Goal: Communication & Community: Answer question/provide support

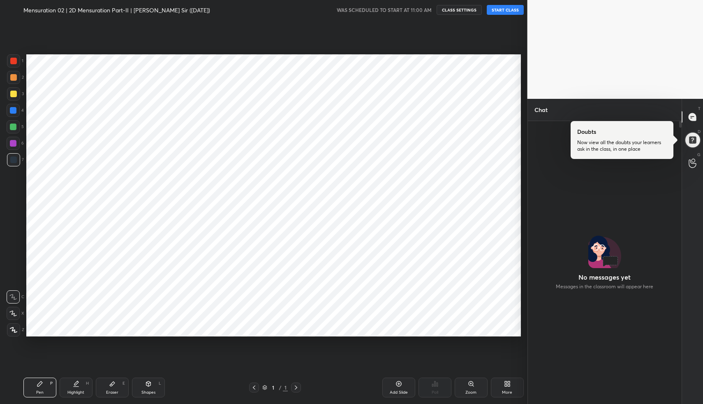
scroll to position [40782, 40638]
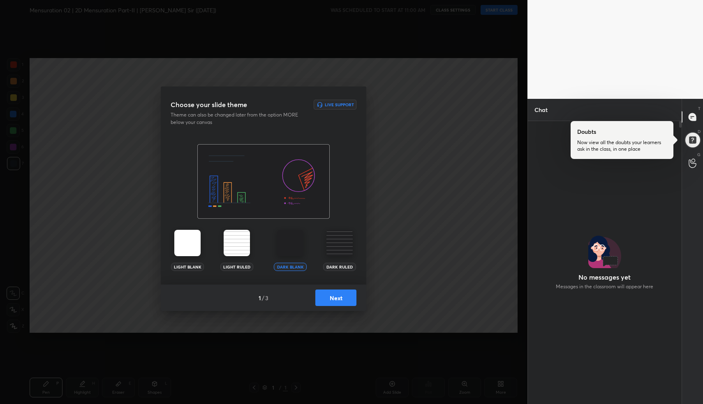
click at [340, 292] on button "Next" at bounding box center [335, 297] width 41 height 16
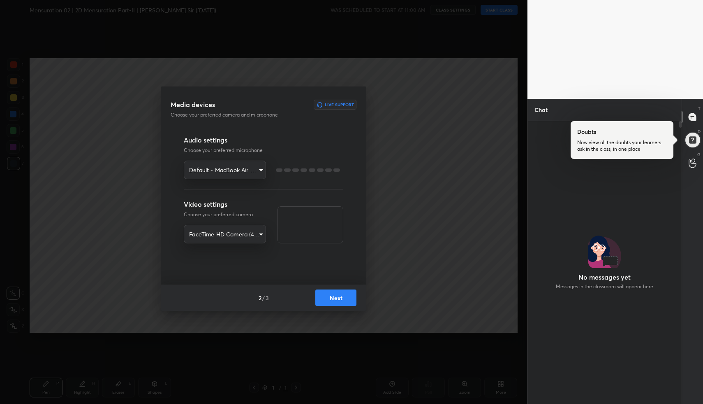
click at [340, 292] on button "Next" at bounding box center [335, 297] width 41 height 16
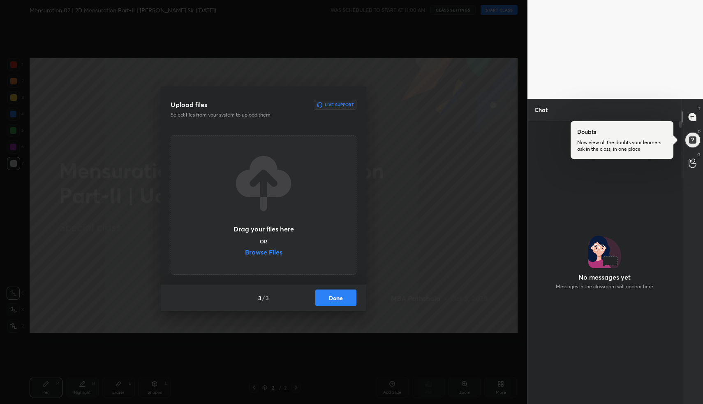
click at [340, 292] on button "Done" at bounding box center [335, 297] width 41 height 16
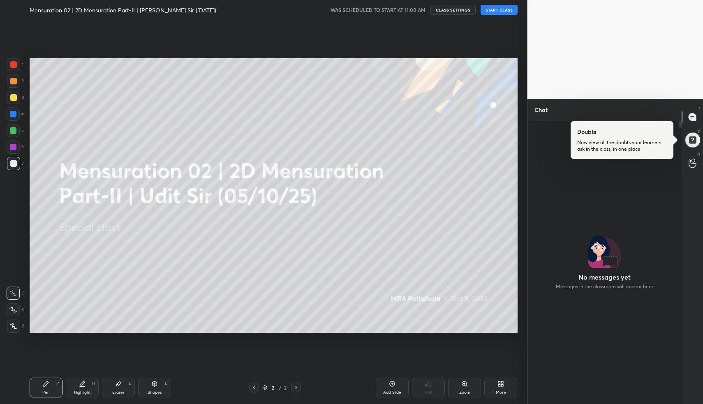
click at [503, 11] on button "START CLASS" at bounding box center [499, 10] width 37 height 10
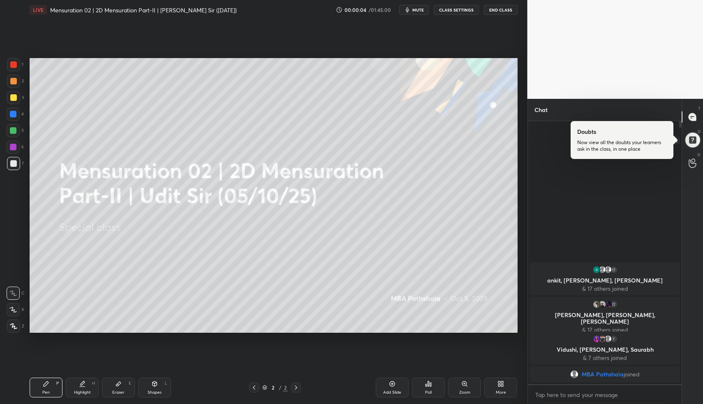
click at [690, 142] on div at bounding box center [693, 140] width 18 height 18
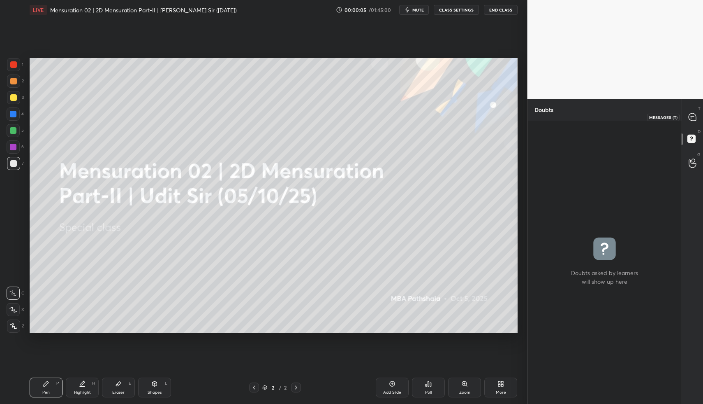
click at [691, 118] on icon at bounding box center [691, 118] width 1 height 0
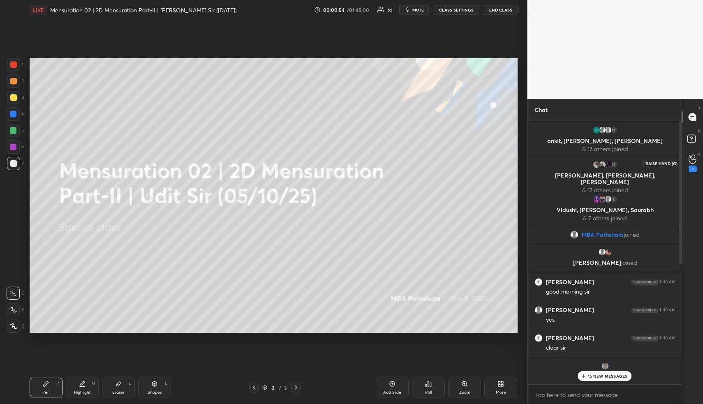
click at [694, 156] on icon at bounding box center [693, 158] width 8 height 9
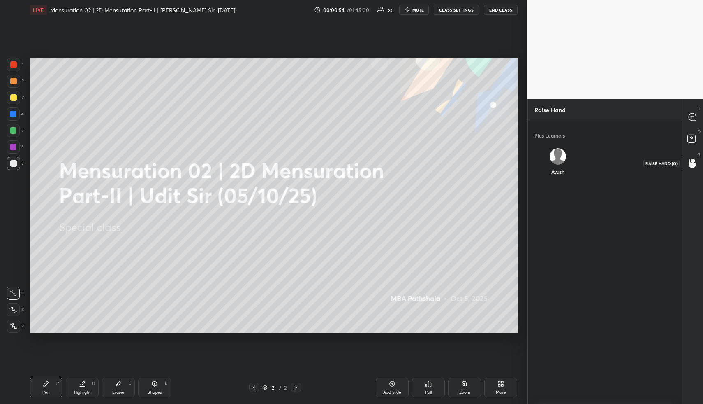
scroll to position [3, 3]
click at [691, 140] on icon at bounding box center [691, 138] width 3 height 3
click at [693, 118] on icon at bounding box center [692, 116] width 7 height 7
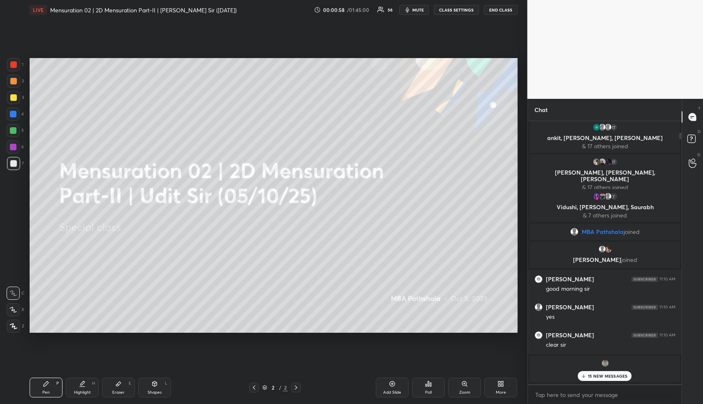
scroll to position [264, 0]
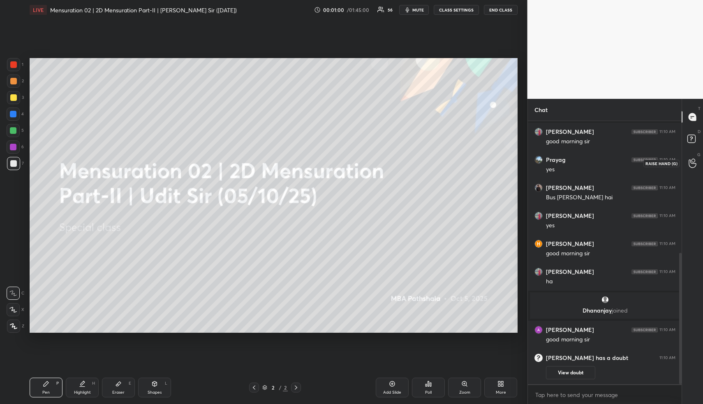
click at [695, 161] on circle at bounding box center [693, 160] width 3 height 3
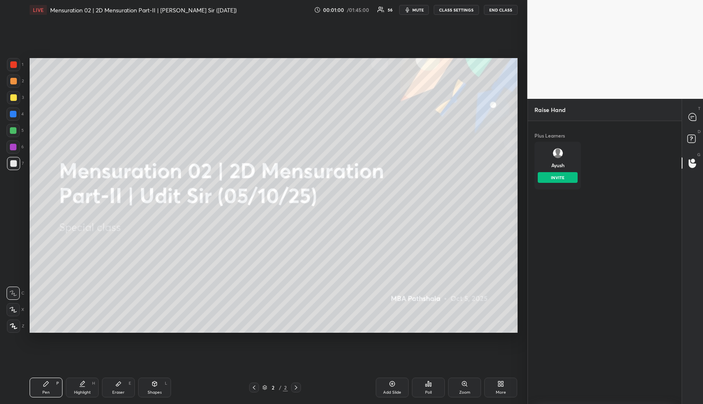
click at [556, 167] on div "Ayush INVITE" at bounding box center [558, 165] width 46 height 48
click at [555, 179] on button "INVITE" at bounding box center [558, 177] width 40 height 11
click at [695, 141] on rect at bounding box center [692, 139] width 8 height 8
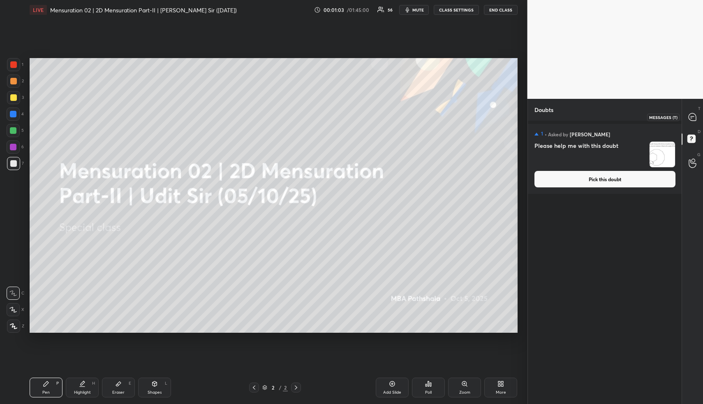
click at [693, 113] on icon at bounding box center [693, 117] width 9 height 9
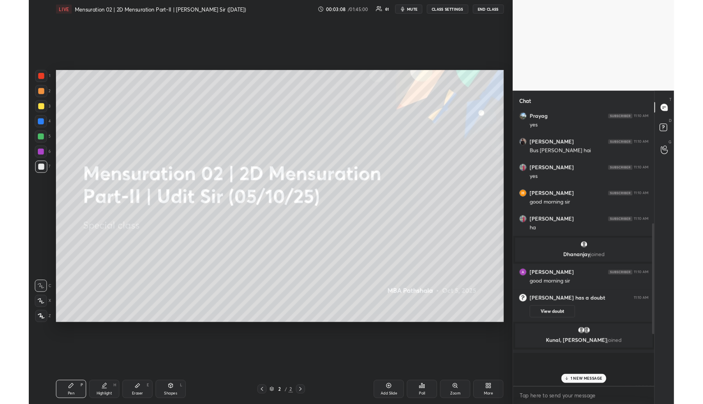
scroll to position [280, 151]
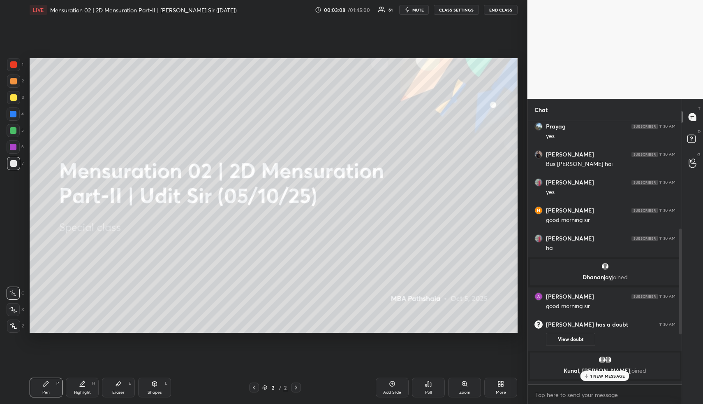
click at [158, 392] on div "Shapes" at bounding box center [155, 392] width 14 height 4
click at [158, 390] on div "Shapes" at bounding box center [155, 392] width 14 height 4
click at [157, 389] on div "Shapes L" at bounding box center [154, 387] width 33 height 20
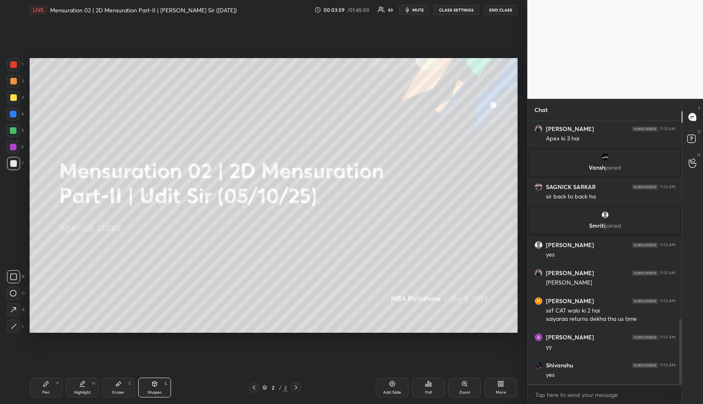
scroll to position [792, 0]
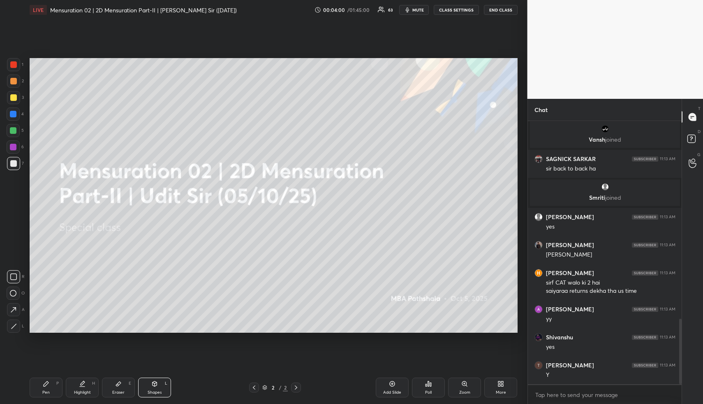
click at [386, 384] on div "Add Slide" at bounding box center [392, 387] width 33 height 20
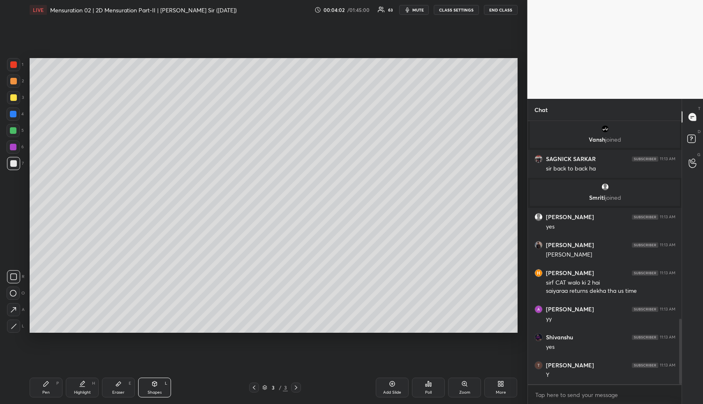
drag, startPoint x: 14, startPoint y: 280, endPoint x: 16, endPoint y: 240, distance: 40.4
click at [13, 281] on div at bounding box center [13, 276] width 13 height 13
click at [12, 114] on div at bounding box center [13, 114] width 7 height 7
drag, startPoint x: 17, startPoint y: 113, endPoint x: 23, endPoint y: 113, distance: 6.2
click at [17, 114] on div at bounding box center [13, 113] width 13 height 13
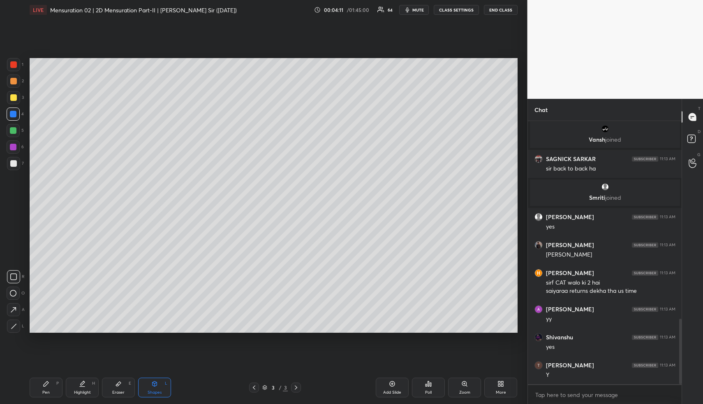
drag, startPoint x: 12, startPoint y: 293, endPoint x: 19, endPoint y: 286, distance: 9.6
click at [12, 293] on icon at bounding box center [13, 293] width 7 height 7
click at [14, 274] on icon at bounding box center [13, 276] width 7 height 7
click at [15, 129] on div at bounding box center [13, 130] width 7 height 7
click at [82, 392] on div "Highlight" at bounding box center [82, 392] width 17 height 4
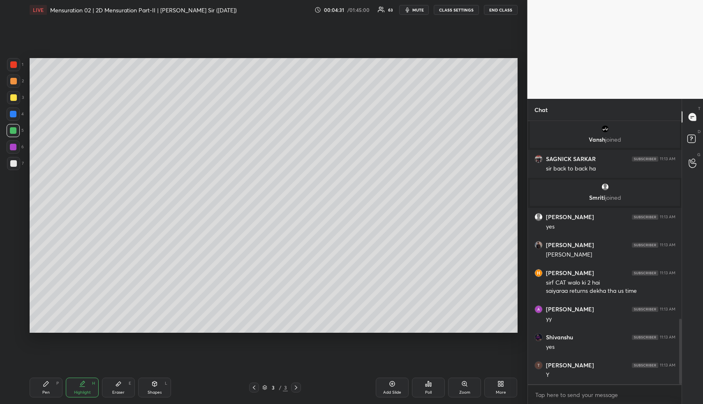
click at [162, 389] on div "Shapes L" at bounding box center [154, 387] width 33 height 20
click at [9, 162] on div at bounding box center [13, 163] width 13 height 13
click at [13, 163] on div at bounding box center [13, 163] width 7 height 7
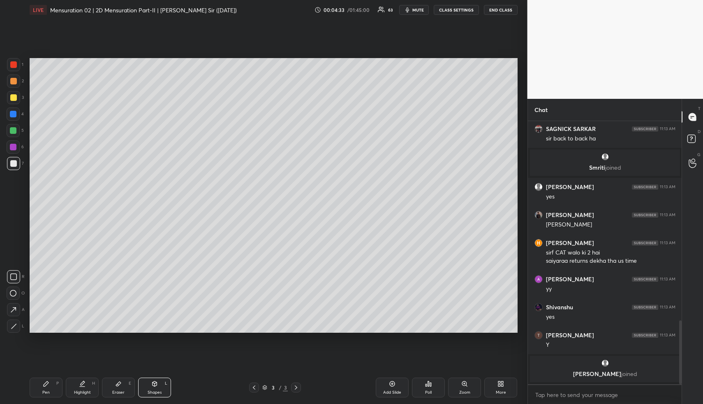
drag, startPoint x: 14, startPoint y: 324, endPoint x: 25, endPoint y: 301, distance: 26.1
click at [12, 325] on icon at bounding box center [14, 326] width 6 height 6
drag, startPoint x: 83, startPoint y: 385, endPoint x: 78, endPoint y: 385, distance: 4.5
click at [81, 385] on icon at bounding box center [82, 383] width 7 height 7
click at [46, 384] on icon at bounding box center [46, 383] width 5 height 5
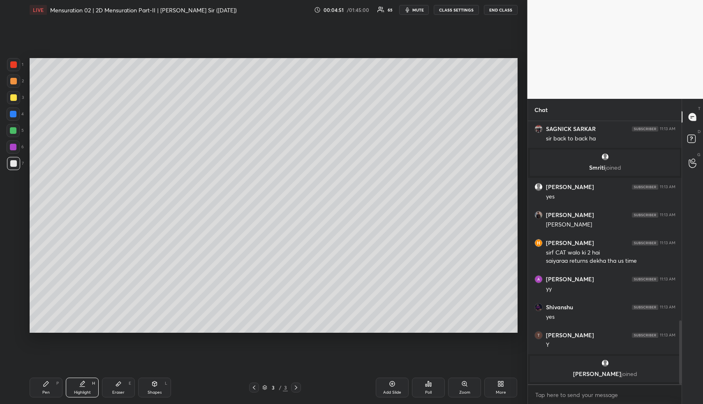
click at [48, 385] on icon at bounding box center [46, 383] width 7 height 7
click at [14, 80] on div at bounding box center [13, 81] width 7 height 7
click at [80, 387] on div "Highlight H" at bounding box center [82, 387] width 33 height 20
click at [79, 385] on div "Highlight H" at bounding box center [82, 387] width 33 height 20
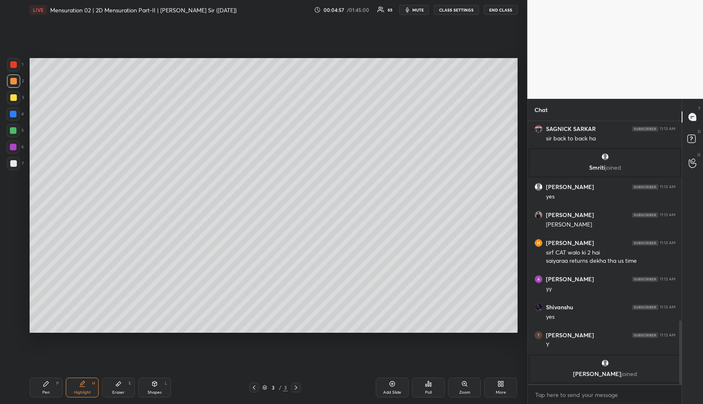
drag, startPoint x: 87, startPoint y: 383, endPoint x: 85, endPoint y: 378, distance: 5.7
click at [87, 385] on div "Highlight H" at bounding box center [82, 387] width 33 height 20
click at [14, 134] on div at bounding box center [13, 130] width 13 height 13
click at [14, 133] on div at bounding box center [13, 130] width 7 height 7
drag, startPoint x: 145, startPoint y: 376, endPoint x: 151, endPoint y: 384, distance: 10.0
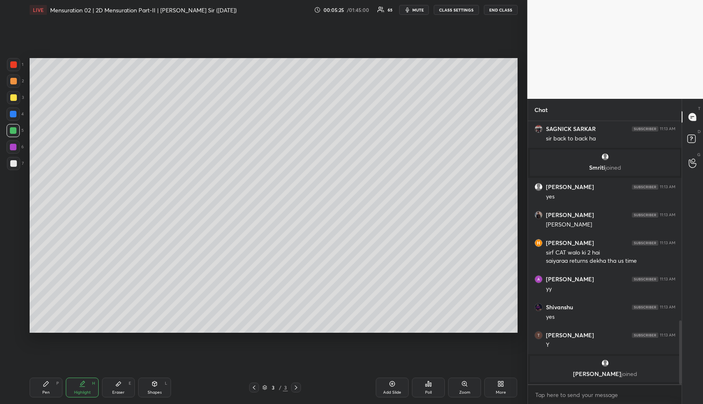
click at [145, 377] on div "Pen P Highlight H Eraser E Shapes L 3 / 3 Add Slide Poll Zoom More" at bounding box center [274, 387] width 488 height 33
click at [149, 385] on div "Shapes L" at bounding box center [154, 387] width 33 height 20
click at [13, 292] on icon at bounding box center [13, 293] width 7 height 7
drag, startPoint x: 131, startPoint y: 392, endPoint x: 125, endPoint y: 387, distance: 7.6
click at [130, 391] on div "Eraser E" at bounding box center [118, 387] width 33 height 20
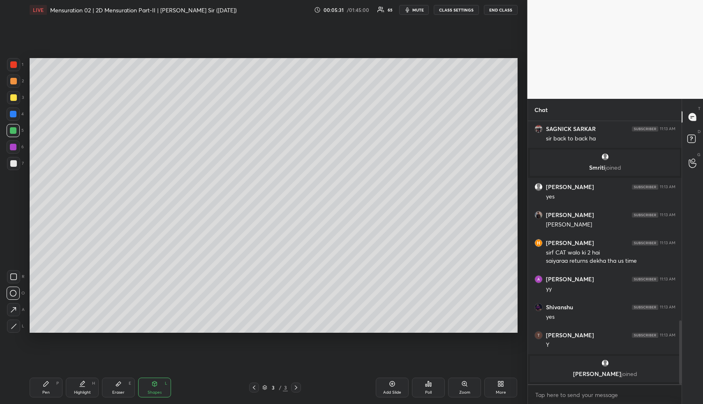
click at [128, 390] on div "Eraser E" at bounding box center [118, 387] width 33 height 20
click at [158, 388] on div "Shapes L" at bounding box center [154, 387] width 33 height 20
drag, startPoint x: 159, startPoint y: 386, endPoint x: 130, endPoint y: 344, distance: 50.9
click at [158, 385] on div "Shapes L" at bounding box center [154, 387] width 33 height 20
click at [15, 142] on div at bounding box center [13, 146] width 13 height 13
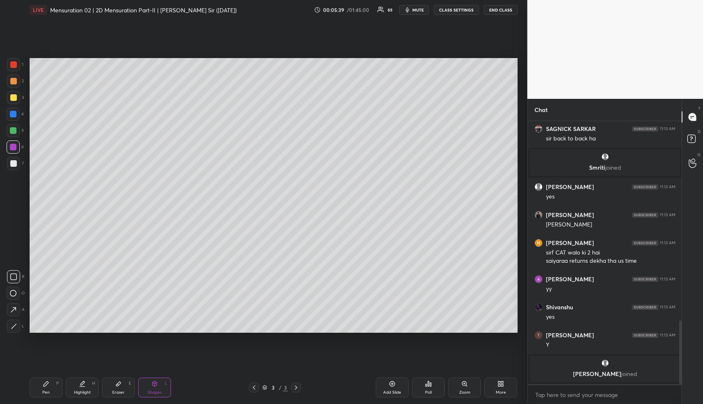
click at [13, 322] on div at bounding box center [13, 325] width 13 height 13
click at [80, 391] on div "Highlight" at bounding box center [82, 392] width 17 height 4
drag, startPoint x: 81, startPoint y: 390, endPoint x: 87, endPoint y: 382, distance: 10.9
click at [81, 390] on div "Highlight" at bounding box center [82, 392] width 17 height 4
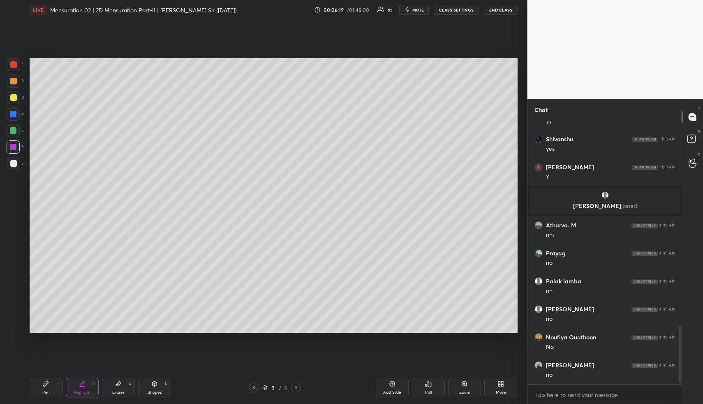
scroll to position [954, 0]
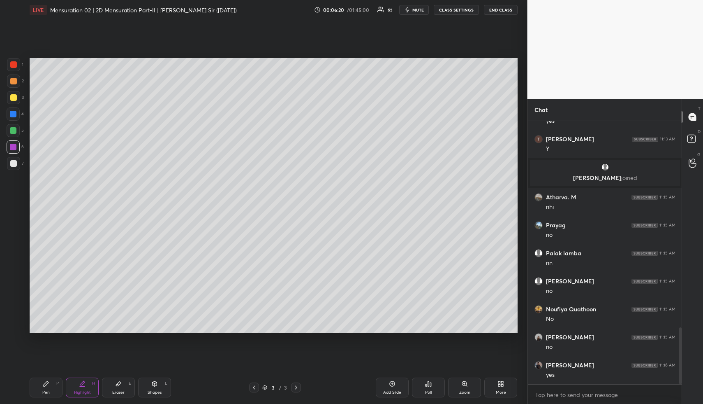
drag, startPoint x: 391, startPoint y: 390, endPoint x: 306, endPoint y: 383, distance: 85.9
click at [390, 390] on div "Add Slide" at bounding box center [392, 392] width 18 height 4
click at [158, 383] on div "Shapes L" at bounding box center [154, 387] width 33 height 20
click at [47, 393] on div "Pen" at bounding box center [45, 392] width 7 height 4
click at [13, 307] on icon at bounding box center [12, 309] width 7 height 6
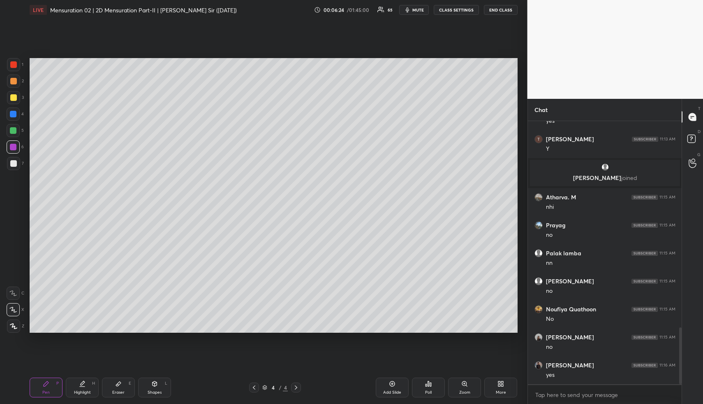
click at [12, 80] on div at bounding box center [13, 81] width 7 height 7
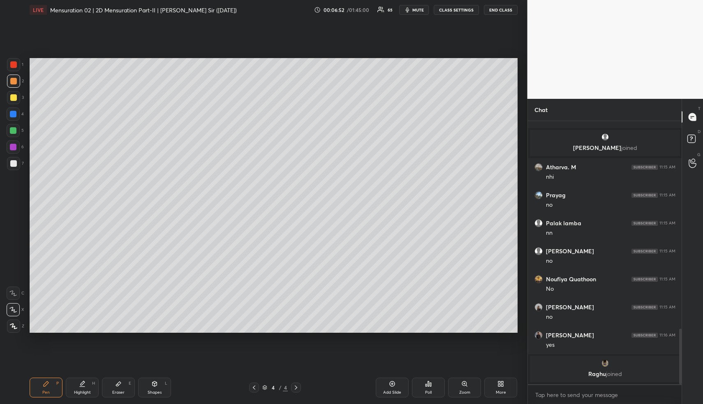
click at [158, 390] on div "Shapes" at bounding box center [155, 392] width 14 height 4
click at [13, 163] on div at bounding box center [13, 163] width 7 height 7
click at [17, 162] on div at bounding box center [13, 163] width 13 height 13
click at [44, 389] on div "Pen P" at bounding box center [46, 387] width 33 height 20
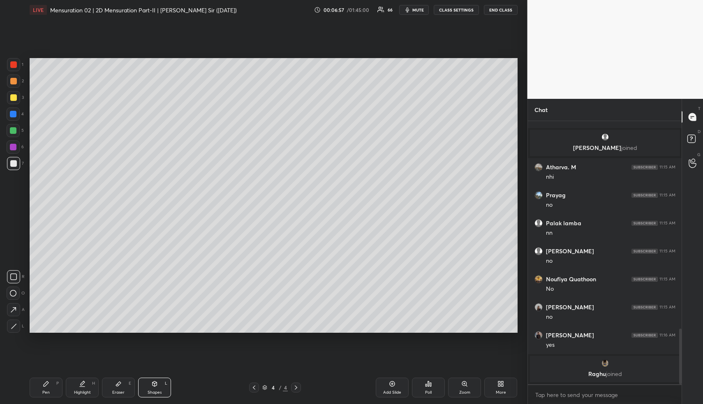
click at [44, 391] on div "Pen" at bounding box center [45, 392] width 7 height 4
drag, startPoint x: 151, startPoint y: 387, endPoint x: 128, endPoint y: 348, distance: 45.4
click at [149, 386] on div "Shapes L" at bounding box center [154, 387] width 33 height 20
click at [11, 127] on div at bounding box center [13, 130] width 7 height 7
click at [12, 292] on icon at bounding box center [13, 293] width 7 height 7
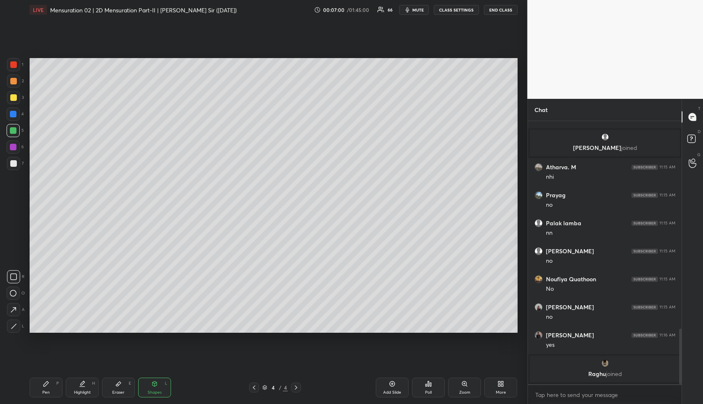
click at [13, 292] on icon at bounding box center [13, 293] width 7 height 7
click at [12, 321] on div at bounding box center [13, 325] width 13 height 13
click at [13, 159] on div at bounding box center [13, 163] width 13 height 13
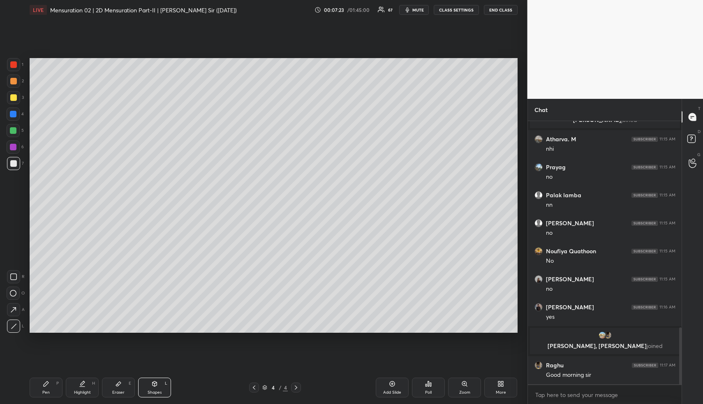
scroll to position [956, 0]
click at [14, 82] on div at bounding box center [13, 81] width 7 height 7
drag, startPoint x: 13, startPoint y: 275, endPoint x: 29, endPoint y: 252, distance: 28.4
click at [14, 274] on icon at bounding box center [13, 276] width 7 height 7
drag, startPoint x: 91, startPoint y: 388, endPoint x: 97, endPoint y: 360, distance: 28.7
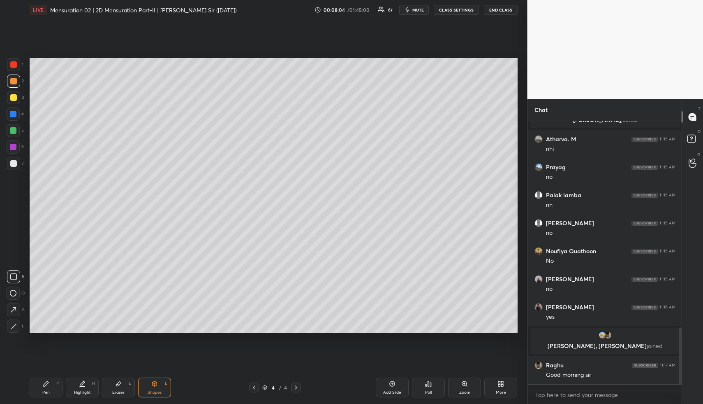
click at [89, 388] on div "Highlight H" at bounding box center [82, 387] width 33 height 20
click at [111, 389] on div "Eraser E" at bounding box center [118, 387] width 33 height 20
drag, startPoint x: 74, startPoint y: 392, endPoint x: 80, endPoint y: 369, distance: 24.4
click at [73, 392] on div "Highlight H" at bounding box center [82, 387] width 33 height 20
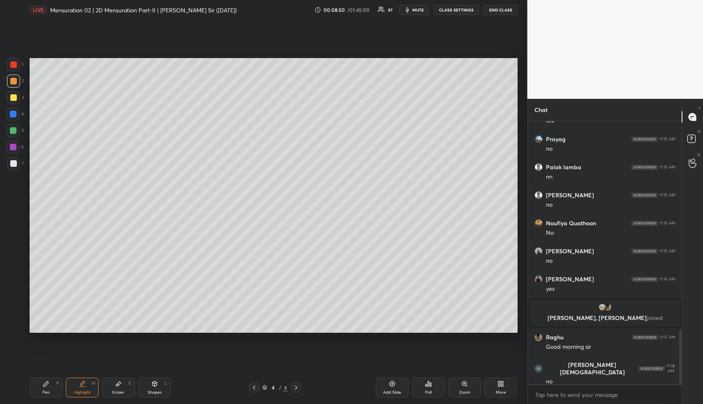
scroll to position [1014, 0]
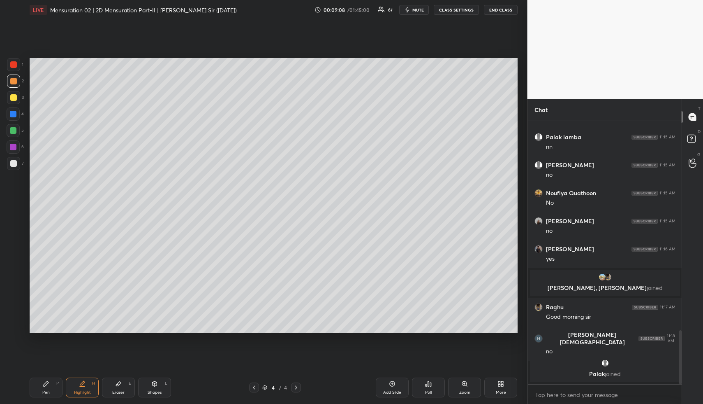
click at [88, 384] on div "Highlight H" at bounding box center [82, 387] width 33 height 20
drag, startPoint x: 49, startPoint y: 392, endPoint x: 51, endPoint y: 366, distance: 26.0
click at [48, 392] on div "Pen" at bounding box center [45, 392] width 7 height 4
click at [14, 96] on div at bounding box center [13, 97] width 7 height 7
click at [13, 110] on div at bounding box center [13, 113] width 13 height 13
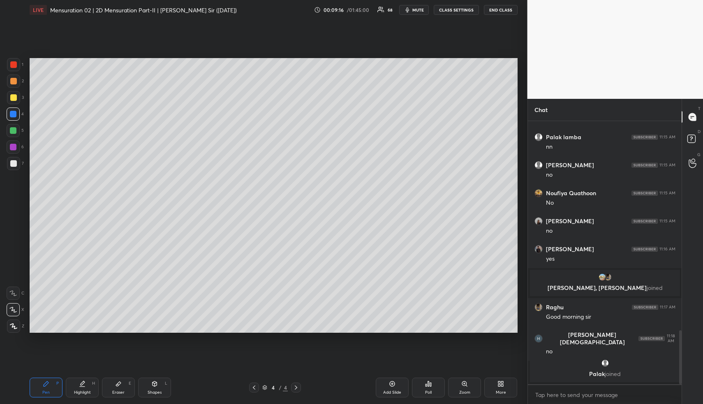
click at [158, 386] on div "Shapes L" at bounding box center [154, 387] width 33 height 20
click at [155, 387] on div "Shapes L" at bounding box center [154, 387] width 33 height 20
click at [18, 303] on div "A" at bounding box center [16, 309] width 18 height 13
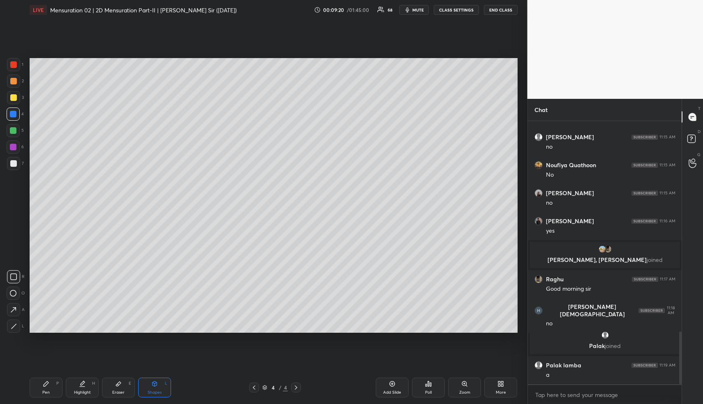
scroll to position [1044, 0]
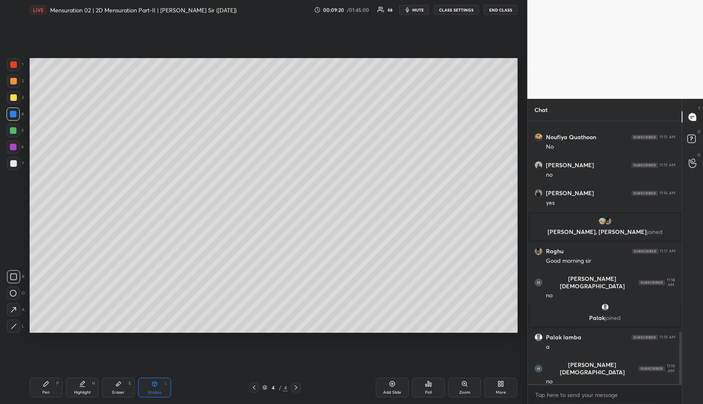
drag, startPoint x: 12, startPoint y: 306, endPoint x: 21, endPoint y: 288, distance: 20.2
click at [12, 302] on div "R O A L" at bounding box center [16, 300] width 18 height 66
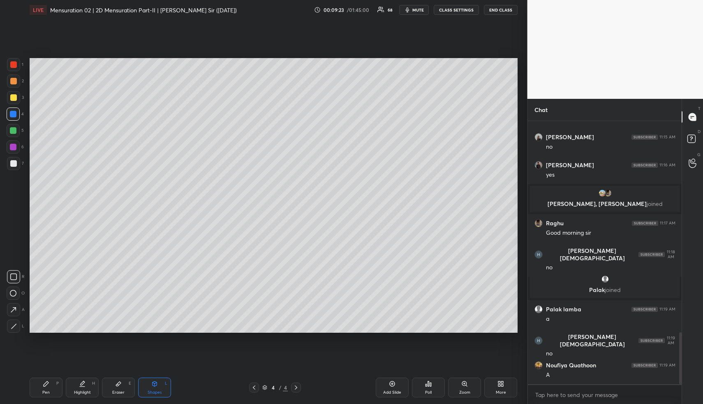
click at [14, 304] on div at bounding box center [13, 309] width 13 height 13
click at [16, 305] on icon at bounding box center [13, 309] width 9 height 9
drag, startPoint x: 118, startPoint y: 380, endPoint x: 117, endPoint y: 349, distance: 31.7
click at [118, 378] on div "Eraser E" at bounding box center [118, 387] width 33 height 20
click at [153, 383] on icon at bounding box center [155, 383] width 5 height 5
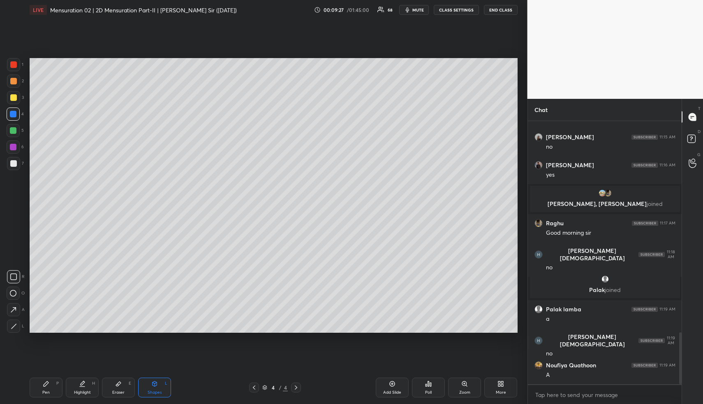
click at [13, 305] on icon at bounding box center [13, 309] width 9 height 9
drag, startPoint x: 41, startPoint y: 396, endPoint x: 40, endPoint y: 392, distance: 4.2
click at [39, 396] on div "Pen P" at bounding box center [46, 387] width 33 height 20
click at [40, 392] on div "Pen P" at bounding box center [46, 387] width 33 height 20
click at [11, 93] on div at bounding box center [13, 97] width 13 height 13
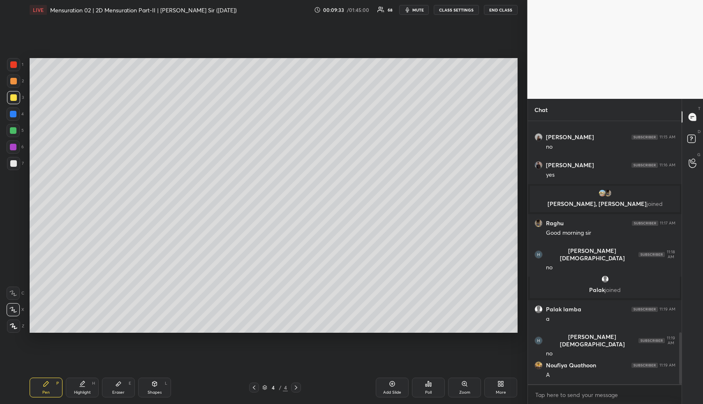
drag, startPoint x: 12, startPoint y: 94, endPoint x: 21, endPoint y: 95, distance: 9.5
click at [12, 95] on div at bounding box center [13, 97] width 13 height 13
click at [80, 392] on div "Highlight" at bounding box center [82, 392] width 17 height 4
drag, startPoint x: 40, startPoint y: 386, endPoint x: 41, endPoint y: 334, distance: 51.8
click at [38, 386] on div "Pen P" at bounding box center [46, 387] width 33 height 20
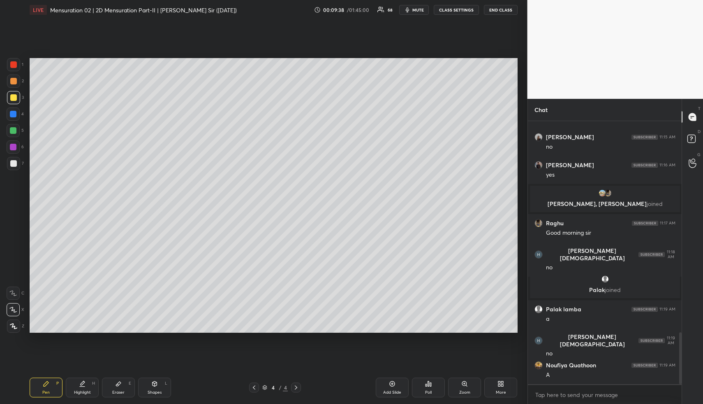
click at [15, 148] on div at bounding box center [13, 147] width 7 height 7
click at [77, 390] on div "Highlight" at bounding box center [82, 392] width 17 height 4
drag, startPoint x: 78, startPoint y: 391, endPoint x: 82, endPoint y: 369, distance: 22.2
click at [78, 392] on div "Highlight" at bounding box center [82, 392] width 17 height 4
click at [47, 385] on icon at bounding box center [46, 383] width 7 height 7
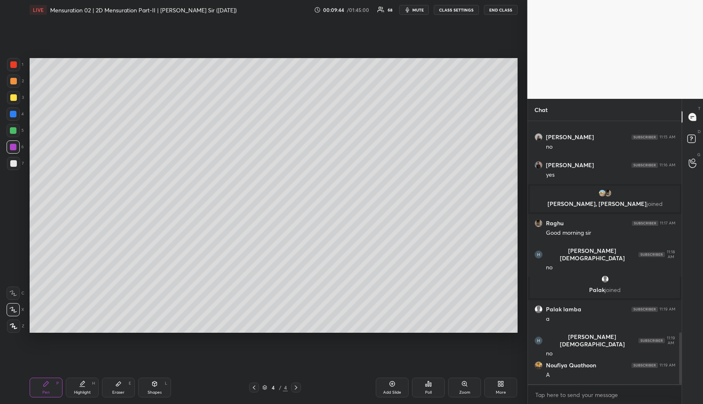
click at [14, 64] on div at bounding box center [13, 64] width 7 height 7
click at [79, 391] on div "Highlight" at bounding box center [82, 392] width 17 height 4
click at [81, 386] on div "Highlight H" at bounding box center [82, 387] width 33 height 20
drag, startPoint x: 150, startPoint y: 388, endPoint x: 148, endPoint y: 383, distance: 5.6
click at [149, 386] on div "Shapes L" at bounding box center [154, 387] width 33 height 20
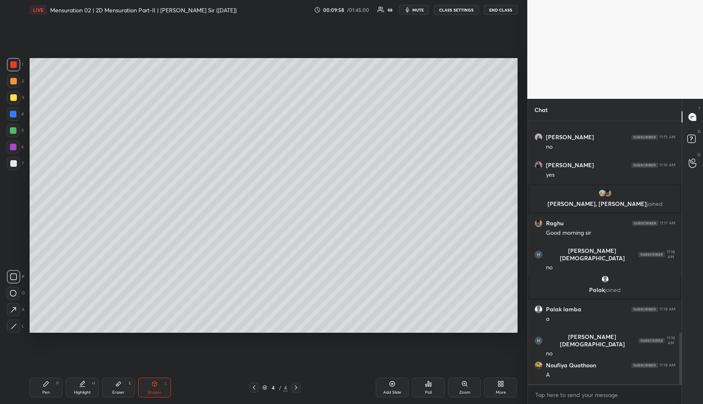
click at [15, 162] on div at bounding box center [13, 163] width 7 height 7
drag, startPoint x: 14, startPoint y: 327, endPoint x: 21, endPoint y: 322, distance: 7.7
click at [15, 326] on icon at bounding box center [14, 326] width 6 height 6
click at [80, 387] on div "Highlight H" at bounding box center [82, 387] width 33 height 20
drag, startPoint x: 83, startPoint y: 387, endPoint x: 100, endPoint y: 347, distance: 43.9
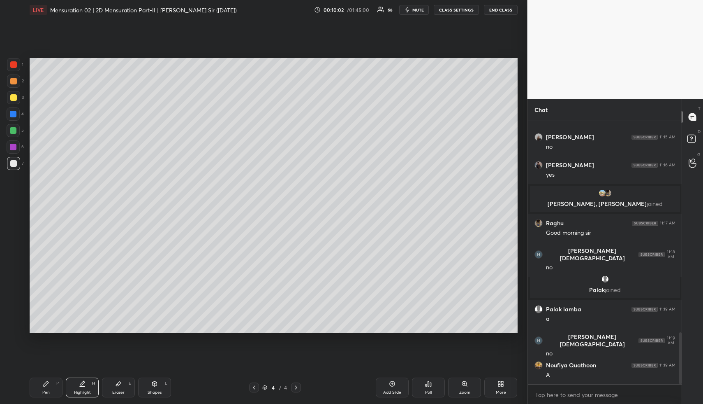
click at [84, 386] on div "Highlight H" at bounding box center [82, 387] width 33 height 20
click at [86, 388] on div "Highlight H" at bounding box center [82, 387] width 33 height 20
drag, startPoint x: 88, startPoint y: 389, endPoint x: 95, endPoint y: 387, distance: 7.3
click at [88, 389] on div "Highlight H" at bounding box center [82, 387] width 33 height 20
click at [87, 386] on div "Highlight H" at bounding box center [82, 387] width 33 height 20
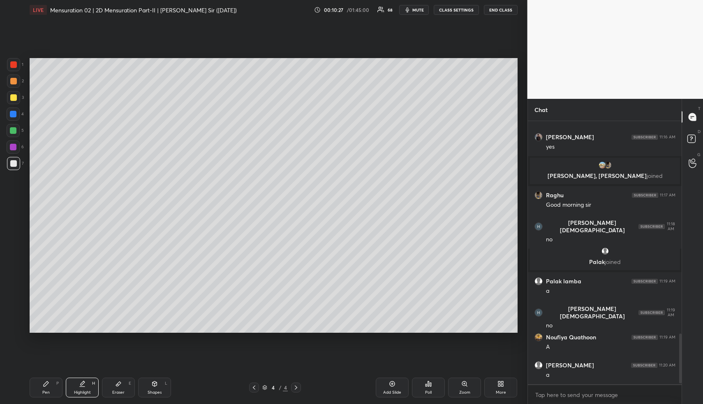
scroll to position [1128, 0]
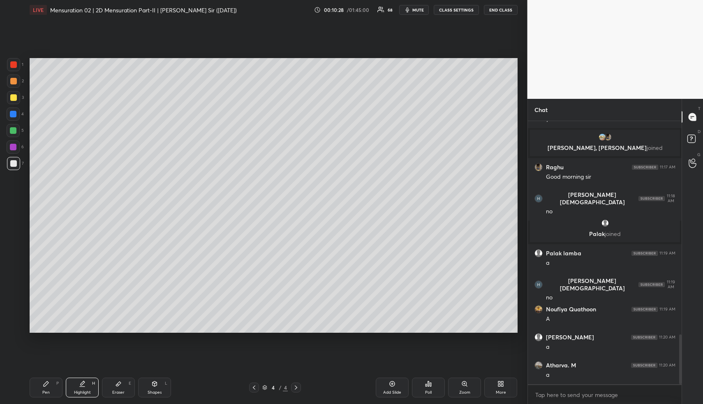
drag, startPoint x: 144, startPoint y: 386, endPoint x: 130, endPoint y: 339, distance: 50.0
click at [144, 383] on div "Shapes L" at bounding box center [154, 387] width 33 height 20
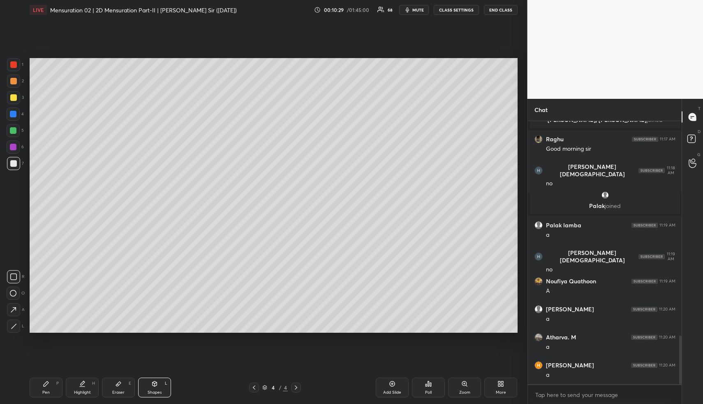
drag, startPoint x: 12, startPoint y: 65, endPoint x: 14, endPoint y: 70, distance: 5.2
click at [13, 65] on div at bounding box center [13, 64] width 7 height 7
drag, startPoint x: 16, startPoint y: 321, endPoint x: 26, endPoint y: 315, distance: 11.4
click at [17, 321] on div at bounding box center [13, 325] width 13 height 13
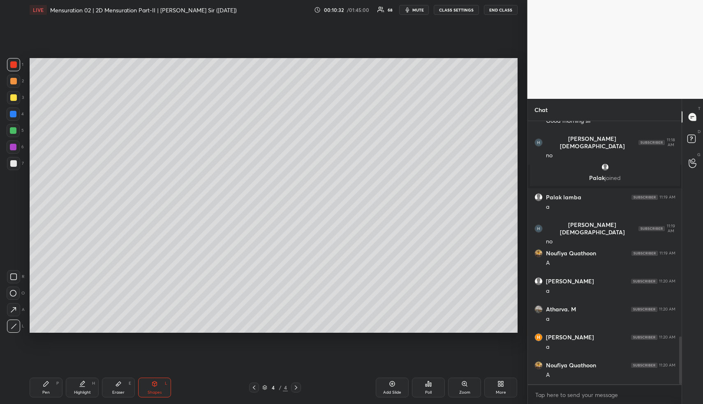
scroll to position [1212, 0]
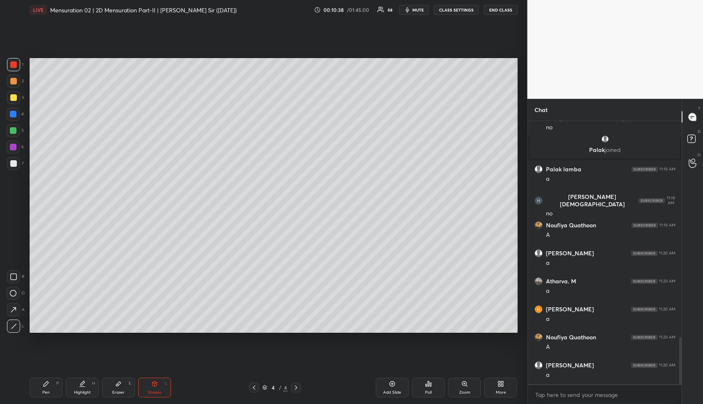
click at [83, 380] on div "Highlight H" at bounding box center [82, 387] width 33 height 20
click at [83, 383] on icon at bounding box center [83, 382] width 4 height 4
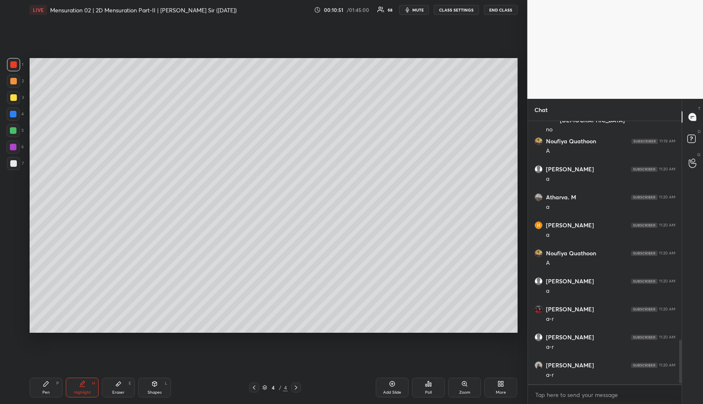
scroll to position [1324, 0]
drag, startPoint x: 158, startPoint y: 386, endPoint x: 155, endPoint y: 381, distance: 5.7
click at [157, 385] on div "Shapes L" at bounding box center [154, 387] width 33 height 20
click at [13, 161] on div at bounding box center [13, 163] width 7 height 7
click at [76, 395] on div "Highlight H" at bounding box center [82, 387] width 33 height 20
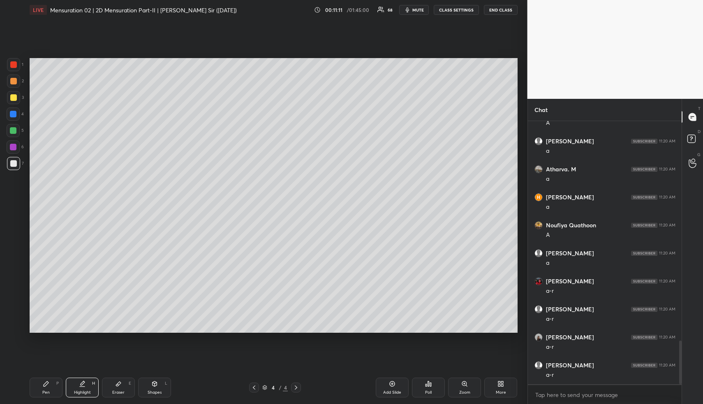
drag, startPoint x: 79, startPoint y: 394, endPoint x: 82, endPoint y: 381, distance: 14.0
click at [79, 392] on div "Highlight H" at bounding box center [82, 387] width 33 height 20
click at [150, 393] on div "Shapes L" at bounding box center [154, 387] width 33 height 20
click at [152, 386] on div "Shapes L" at bounding box center [154, 387] width 33 height 20
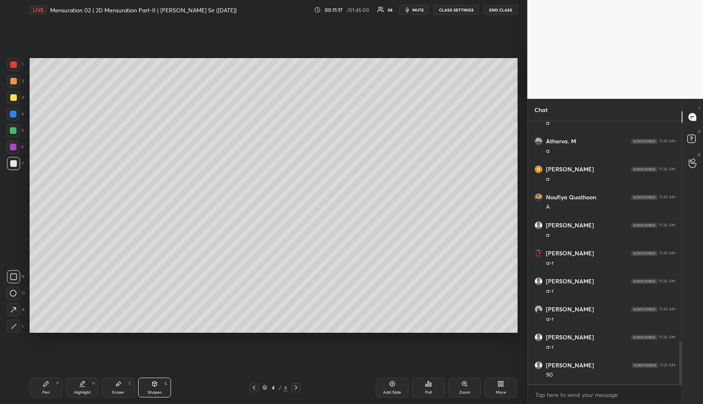
drag, startPoint x: 90, startPoint y: 381, endPoint x: 93, endPoint y: 377, distance: 5.0
click at [89, 381] on div "Highlight H" at bounding box center [82, 387] width 33 height 20
click at [90, 380] on div "Highlight H" at bounding box center [82, 387] width 33 height 20
drag, startPoint x: 154, startPoint y: 390, endPoint x: 150, endPoint y: 383, distance: 7.9
click at [151, 390] on div "Shapes" at bounding box center [155, 392] width 14 height 4
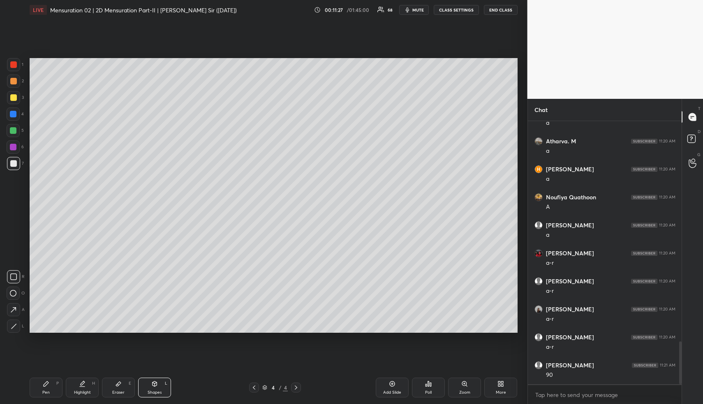
click at [14, 114] on div at bounding box center [13, 114] width 7 height 7
drag, startPoint x: 12, startPoint y: 322, endPoint x: 24, endPoint y: 304, distance: 21.6
click at [12, 321] on div at bounding box center [13, 325] width 13 height 13
click at [15, 63] on div at bounding box center [13, 64] width 7 height 7
drag, startPoint x: 14, startPoint y: 115, endPoint x: 14, endPoint y: 120, distance: 4.5
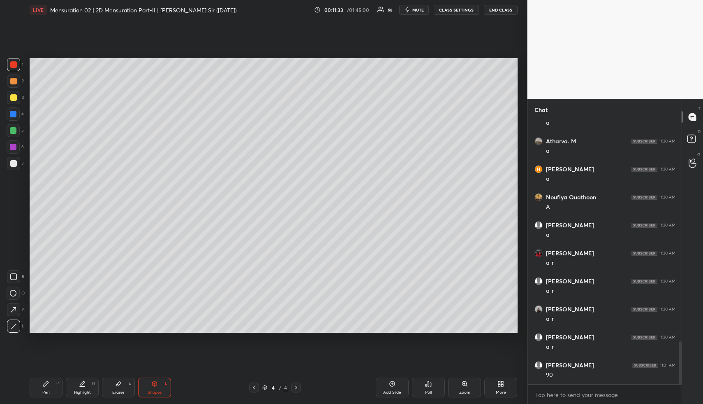
click at [13, 116] on div at bounding box center [13, 114] width 7 height 7
click at [81, 383] on icon at bounding box center [83, 382] width 4 height 4
drag, startPoint x: 84, startPoint y: 382, endPoint x: 90, endPoint y: 360, distance: 22.9
click at [84, 380] on icon at bounding box center [82, 383] width 7 height 7
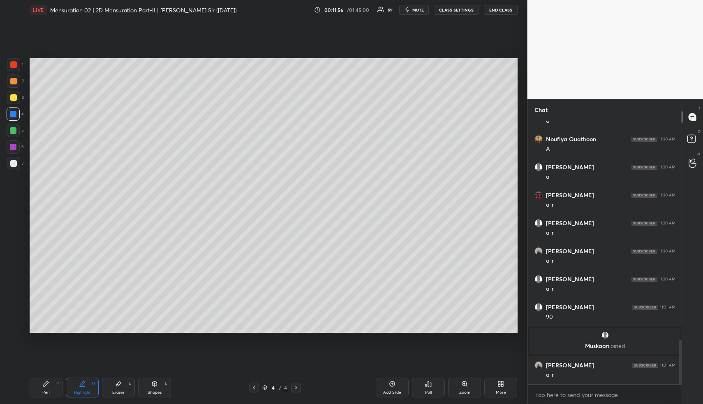
scroll to position [1284, 0]
drag, startPoint x: 143, startPoint y: 387, endPoint x: 140, endPoint y: 380, distance: 8.5
click at [142, 386] on div "Shapes L" at bounding box center [154, 387] width 33 height 20
click at [15, 160] on div at bounding box center [13, 163] width 7 height 7
drag, startPoint x: 86, startPoint y: 388, endPoint x: 93, endPoint y: 376, distance: 13.5
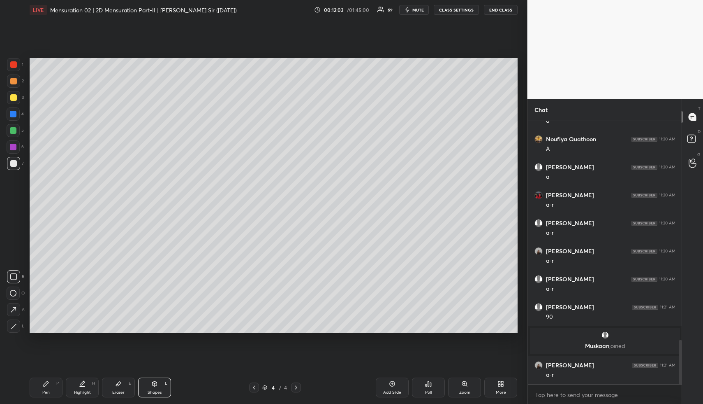
click at [88, 384] on div "Highlight H" at bounding box center [82, 387] width 33 height 20
click at [150, 383] on div "Shapes L" at bounding box center [154, 387] width 33 height 20
click at [153, 382] on icon at bounding box center [154, 383] width 7 height 7
click at [82, 391] on div "Highlight" at bounding box center [82, 392] width 17 height 4
click at [85, 388] on div "Highlight H" at bounding box center [82, 387] width 33 height 20
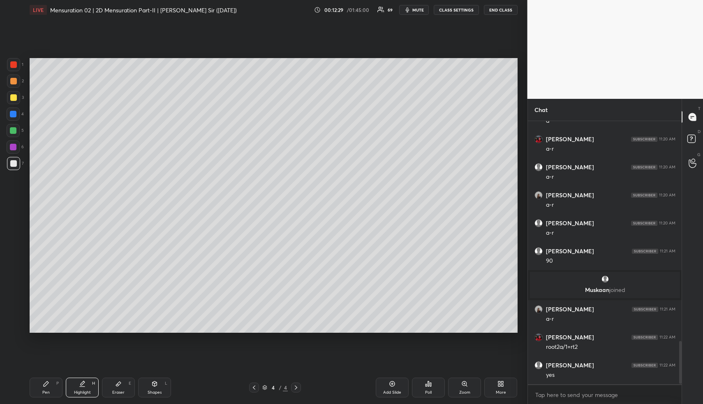
scroll to position [1370, 0]
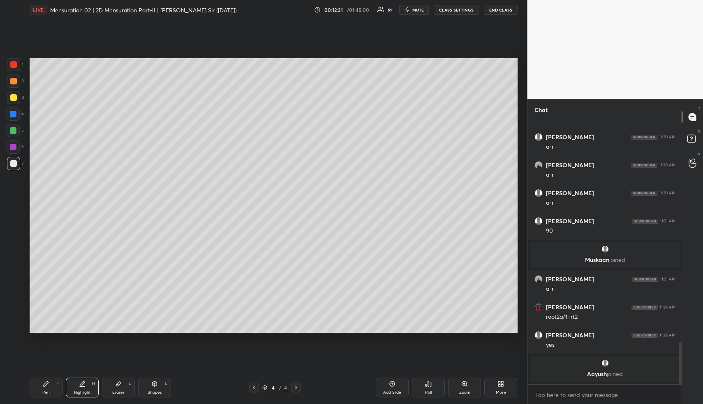
click at [49, 391] on div "Pen" at bounding box center [45, 392] width 7 height 4
drag, startPoint x: 12, startPoint y: 76, endPoint x: 12, endPoint y: 82, distance: 6.6
click at [12, 77] on div at bounding box center [13, 80] width 13 height 13
drag, startPoint x: 14, startPoint y: 146, endPoint x: 17, endPoint y: 155, distance: 9.8
click at [13, 147] on div at bounding box center [13, 147] width 7 height 7
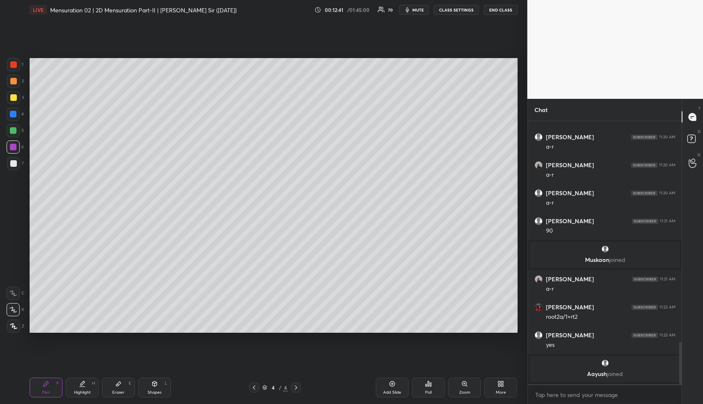
click at [83, 388] on div "Highlight H" at bounding box center [82, 387] width 33 height 20
drag, startPoint x: 86, startPoint y: 385, endPoint x: 96, endPoint y: 373, distance: 15.5
click at [89, 383] on div "Highlight H" at bounding box center [82, 387] width 33 height 20
click at [38, 396] on div "Pen P Highlight H Eraser E Shapes L 4 / 4 Add Slide Poll Zoom More" at bounding box center [274, 387] width 488 height 33
click at [48, 387] on div "Pen P" at bounding box center [46, 387] width 33 height 20
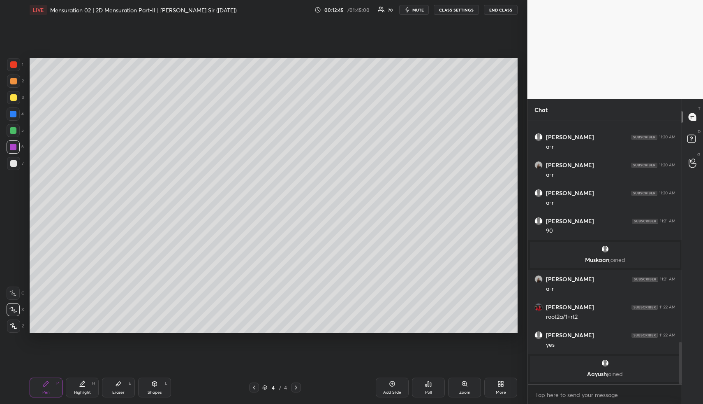
click at [52, 385] on div "Pen P" at bounding box center [46, 387] width 33 height 20
click at [11, 95] on div at bounding box center [13, 97] width 7 height 7
click at [12, 97] on div at bounding box center [13, 97] width 7 height 7
click at [87, 387] on div "Highlight H" at bounding box center [82, 387] width 33 height 20
click at [86, 387] on div "Highlight H" at bounding box center [82, 387] width 33 height 20
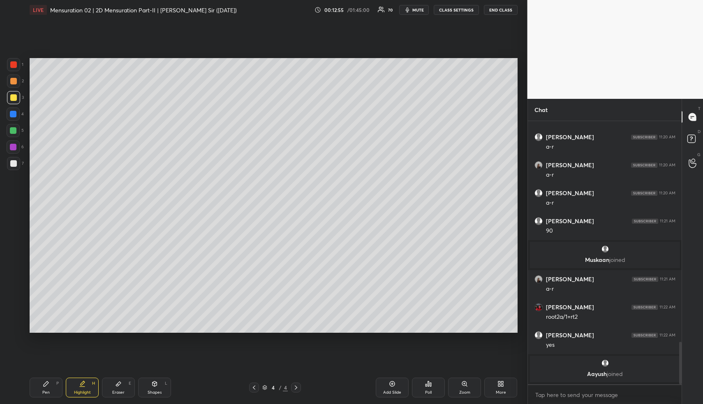
click at [52, 388] on div "Pen P" at bounding box center [46, 387] width 33 height 20
click at [14, 83] on div at bounding box center [13, 81] width 7 height 7
drag, startPoint x: 12, startPoint y: 93, endPoint x: 21, endPoint y: 95, distance: 8.7
click at [14, 94] on div at bounding box center [13, 97] width 13 height 13
drag, startPoint x: 167, startPoint y: 390, endPoint x: 162, endPoint y: 389, distance: 5.0
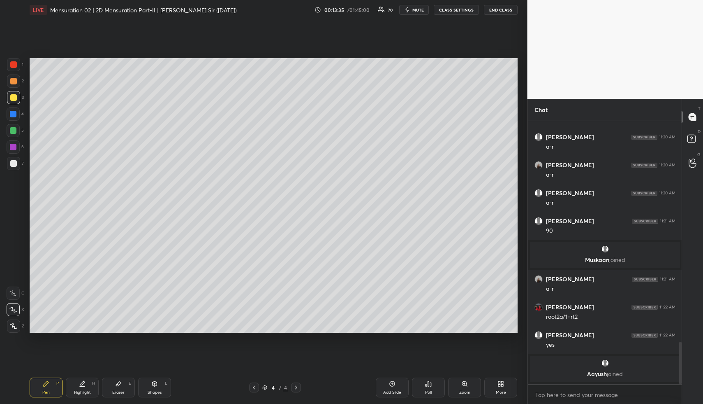
click at [164, 390] on div "Shapes L" at bounding box center [154, 387] width 33 height 20
click at [160, 390] on div "Shapes" at bounding box center [155, 392] width 14 height 4
click at [12, 128] on div at bounding box center [13, 130] width 7 height 7
drag, startPoint x: 82, startPoint y: 394, endPoint x: 86, endPoint y: 391, distance: 4.4
click at [83, 393] on div "Highlight H" at bounding box center [82, 387] width 33 height 20
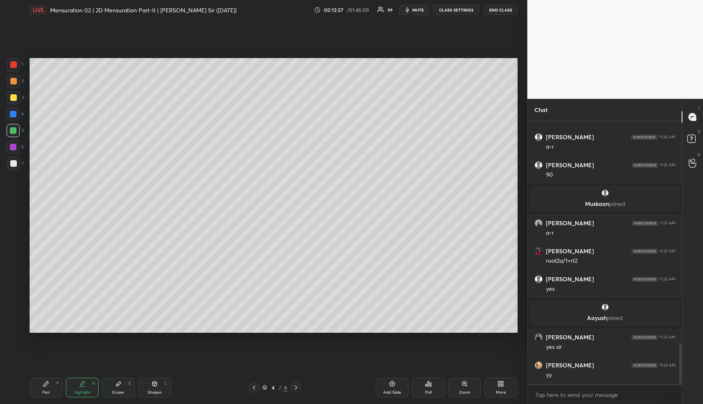
scroll to position [1422, 0]
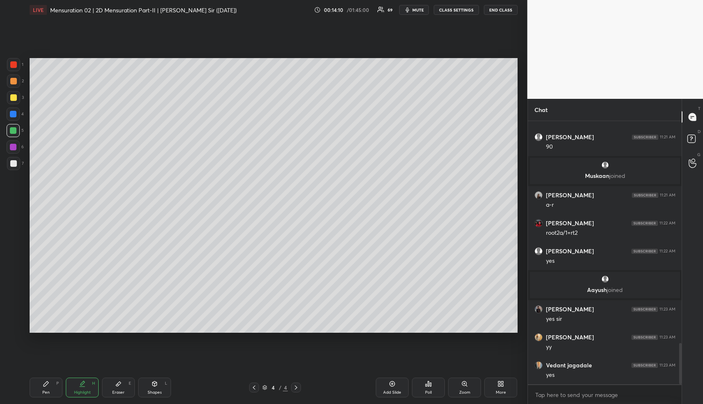
drag, startPoint x: 396, startPoint y: 386, endPoint x: 391, endPoint y: 387, distance: 5.0
click at [394, 386] on div "Add Slide" at bounding box center [392, 387] width 33 height 20
drag, startPoint x: 42, startPoint y: 389, endPoint x: 36, endPoint y: 338, distance: 51.0
click at [40, 386] on div "Pen P" at bounding box center [46, 387] width 33 height 20
click at [9, 81] on div at bounding box center [13, 80] width 13 height 13
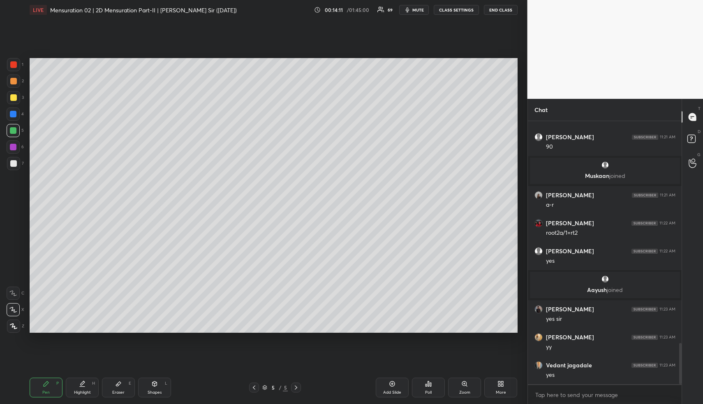
click at [11, 84] on div at bounding box center [13, 80] width 13 height 13
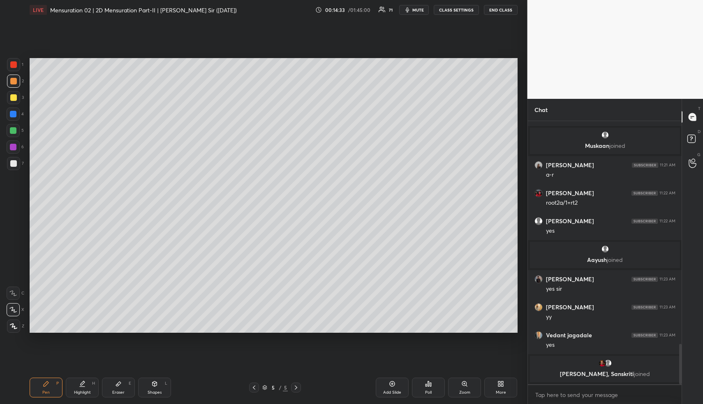
click at [118, 390] on div "Eraser" at bounding box center [118, 392] width 12 height 4
click at [44, 368] on div "Setting up your live class Poll for secs No correct answer Start poll" at bounding box center [273, 195] width 495 height 351
click at [44, 372] on div "LIVE Mensuration 02 | 2D Mensuration Part-II | Udit Sir (05/10/25) 00:14:35 / 0…" at bounding box center [273, 202] width 495 height 404
click at [47, 386] on icon at bounding box center [46, 383] width 7 height 7
drag, startPoint x: 151, startPoint y: 391, endPoint x: 152, endPoint y: 385, distance: 6.3
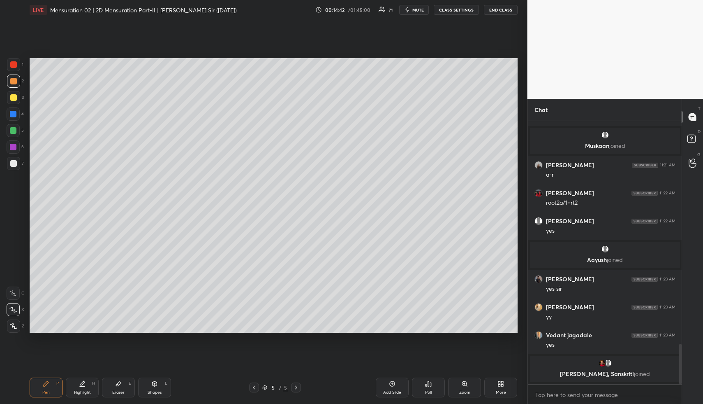
click at [151, 390] on div "Shapes" at bounding box center [155, 392] width 14 height 4
click at [152, 385] on div "Shapes L" at bounding box center [154, 387] width 33 height 20
click at [12, 130] on div at bounding box center [13, 130] width 7 height 7
drag, startPoint x: 14, startPoint y: 130, endPoint x: 17, endPoint y: 126, distance: 4.8
click at [15, 130] on div at bounding box center [13, 130] width 7 height 7
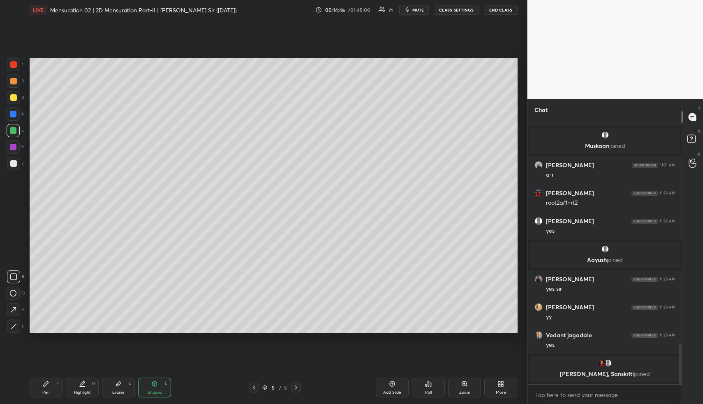
click at [75, 394] on div "Highlight H" at bounding box center [82, 387] width 33 height 20
click at [79, 391] on div "Highlight" at bounding box center [82, 392] width 17 height 4
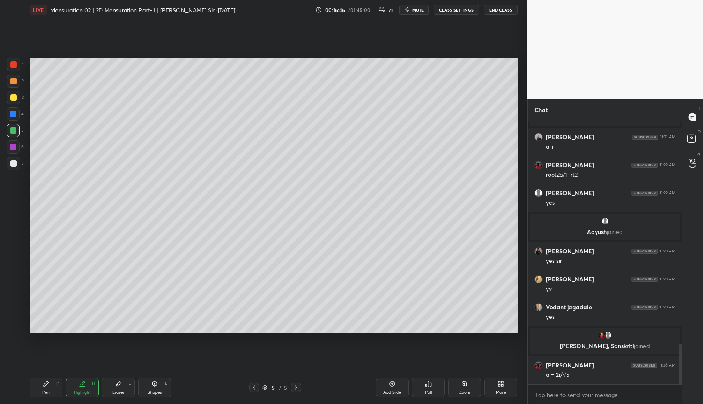
click at [91, 390] on div "Highlight H" at bounding box center [82, 387] width 33 height 20
click at [153, 388] on div "Shapes L" at bounding box center [154, 387] width 33 height 20
click at [14, 94] on div at bounding box center [13, 97] width 7 height 7
click at [13, 116] on div at bounding box center [13, 114] width 7 height 7
click at [14, 286] on div at bounding box center [13, 292] width 13 height 13
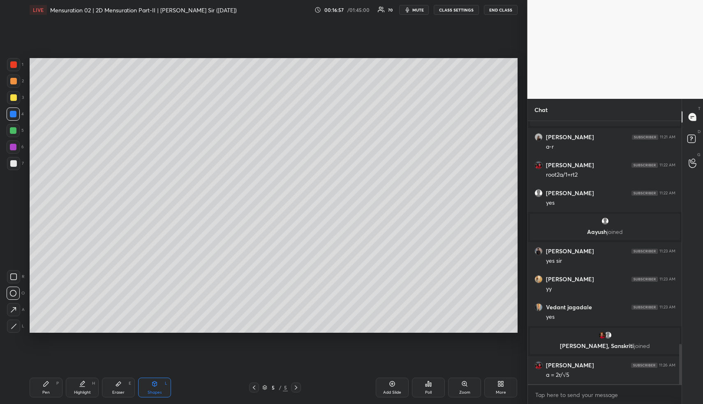
drag, startPoint x: 122, startPoint y: 395, endPoint x: 118, endPoint y: 365, distance: 30.2
click at [120, 392] on div "Eraser E" at bounding box center [118, 387] width 33 height 20
click at [13, 324] on g at bounding box center [13, 325] width 7 height 7
drag, startPoint x: 154, startPoint y: 394, endPoint x: 150, endPoint y: 386, distance: 9.2
click at [153, 393] on div "Shapes L" at bounding box center [154, 387] width 33 height 20
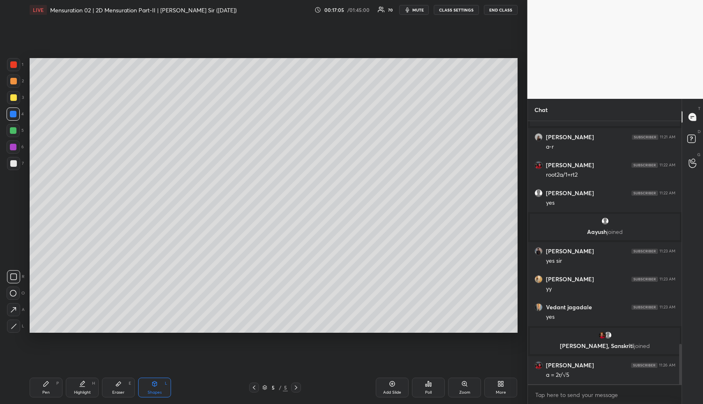
drag, startPoint x: 17, startPoint y: 325, endPoint x: 27, endPoint y: 278, distance: 47.9
click at [15, 321] on div at bounding box center [13, 325] width 13 height 13
drag, startPoint x: 121, startPoint y: 378, endPoint x: 138, endPoint y: 346, distance: 36.6
click at [123, 375] on div "Pen P Highlight H Eraser E Shapes L 5 / 5 Add Slide Poll Zoom More" at bounding box center [274, 387] width 488 height 33
drag, startPoint x: 121, startPoint y: 381, endPoint x: 134, endPoint y: 355, distance: 29.8
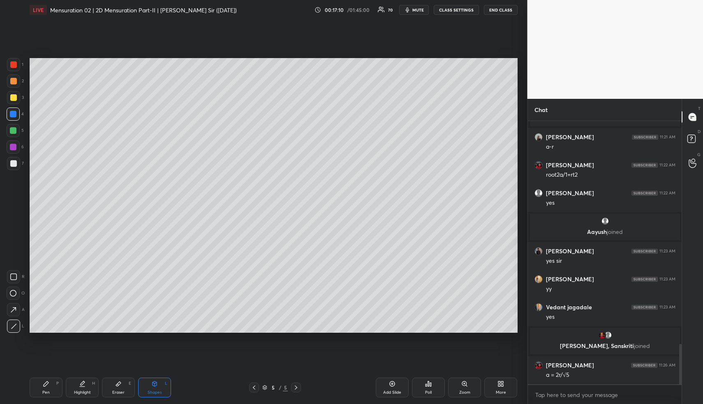
click at [122, 380] on div "Eraser E" at bounding box center [118, 387] width 33 height 20
click at [45, 382] on icon at bounding box center [46, 383] width 7 height 7
drag, startPoint x: 87, startPoint y: 382, endPoint x: 86, endPoint y: 378, distance: 4.7
click at [87, 383] on div "Highlight H" at bounding box center [82, 387] width 33 height 20
drag, startPoint x: 81, startPoint y: 387, endPoint x: 79, endPoint y: 380, distance: 7.3
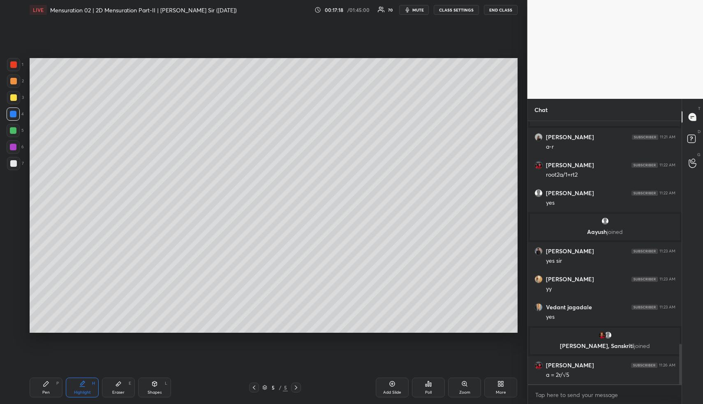
click at [79, 384] on div "Highlight H" at bounding box center [82, 387] width 33 height 20
drag, startPoint x: 152, startPoint y: 381, endPoint x: 128, endPoint y: 356, distance: 34.9
click at [151, 380] on div "Shapes L" at bounding box center [154, 387] width 33 height 20
drag, startPoint x: 14, startPoint y: 279, endPoint x: 16, endPoint y: 253, distance: 25.6
click at [12, 277] on icon at bounding box center [13, 276] width 7 height 7
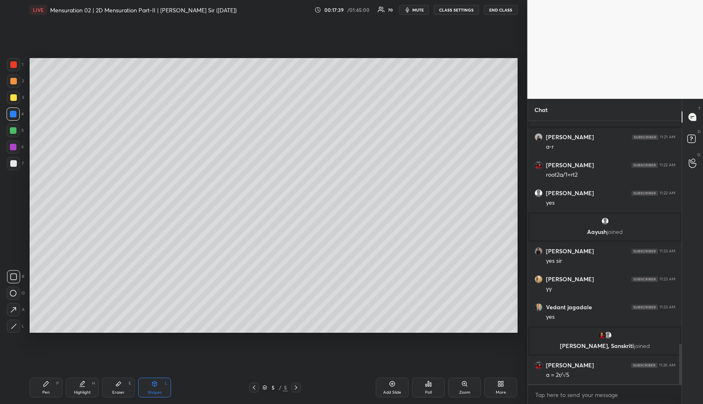
drag, startPoint x: 16, startPoint y: 164, endPoint x: 21, endPoint y: 172, distance: 9.6
click at [16, 164] on div at bounding box center [13, 163] width 7 height 7
click at [93, 383] on div "Highlight H" at bounding box center [82, 387] width 33 height 20
click at [97, 381] on div "Highlight H" at bounding box center [82, 387] width 33 height 20
drag, startPoint x: 72, startPoint y: 388, endPoint x: 72, endPoint y: 364, distance: 23.4
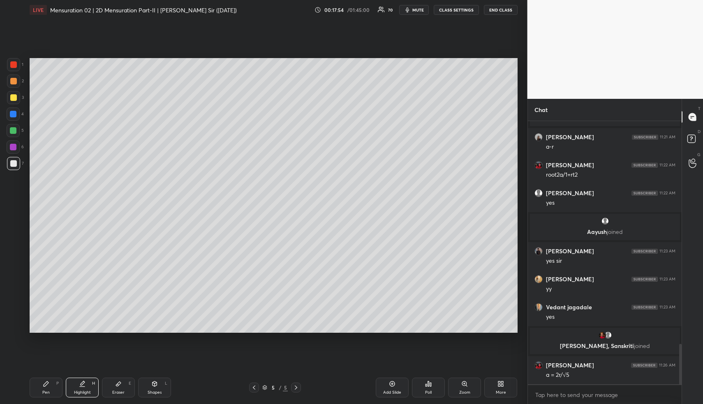
click at [70, 388] on div "Highlight H" at bounding box center [82, 387] width 33 height 20
drag, startPoint x: 89, startPoint y: 385, endPoint x: 88, endPoint y: 361, distance: 24.3
click at [88, 384] on div "Highlight H" at bounding box center [82, 387] width 33 height 20
drag, startPoint x: 49, startPoint y: 381, endPoint x: 44, endPoint y: 359, distance: 22.4
click at [48, 379] on div "Pen P" at bounding box center [46, 387] width 33 height 20
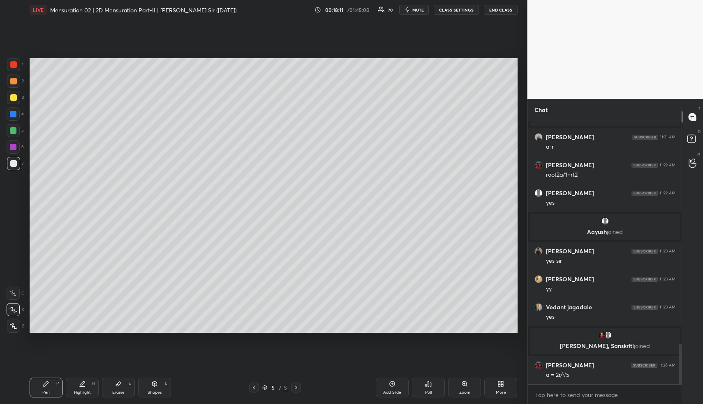
click at [16, 60] on div at bounding box center [13, 64] width 13 height 13
click at [90, 375] on div "Pen P Highlight H Eraser E Shapes L 5 / 5 Add Slide Poll Zoom More" at bounding box center [274, 387] width 488 height 33
click at [81, 383] on icon at bounding box center [83, 382] width 4 height 4
click at [84, 381] on icon at bounding box center [82, 383] width 7 height 7
click at [49, 387] on div "Pen P" at bounding box center [46, 387] width 33 height 20
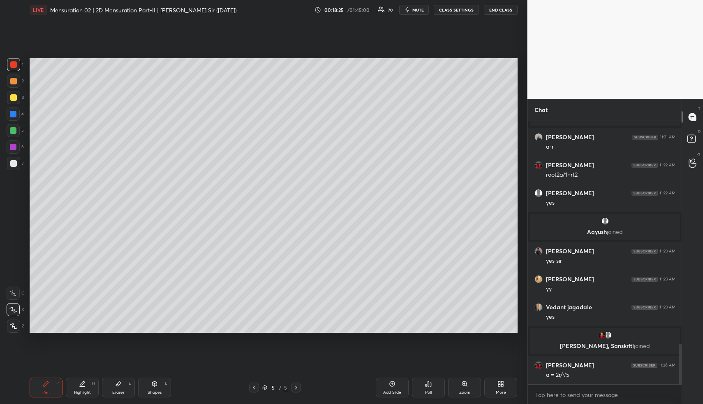
click at [12, 83] on div at bounding box center [13, 81] width 7 height 7
drag, startPoint x: 12, startPoint y: 84, endPoint x: 13, endPoint y: 89, distance: 5.4
click at [12, 84] on div at bounding box center [13, 80] width 13 height 13
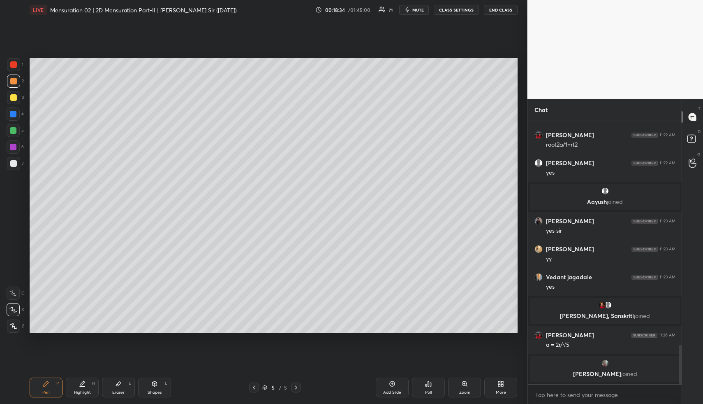
drag, startPoint x: 149, startPoint y: 395, endPoint x: 144, endPoint y: 376, distance: 19.3
click at [148, 392] on div "Shapes L" at bounding box center [154, 387] width 33 height 20
drag, startPoint x: 16, startPoint y: 126, endPoint x: 17, endPoint y: 132, distance: 5.9
click at [16, 128] on div at bounding box center [13, 130] width 13 height 13
click at [14, 322] on div at bounding box center [13, 325] width 13 height 13
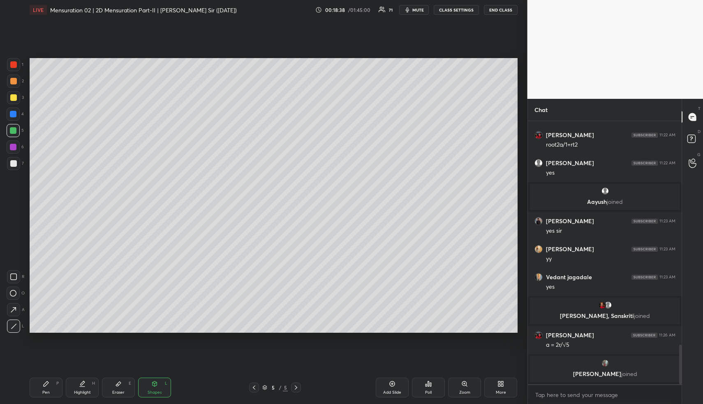
click at [82, 389] on div "Highlight H" at bounding box center [82, 387] width 33 height 20
click at [82, 390] on div "Highlight" at bounding box center [82, 392] width 17 height 4
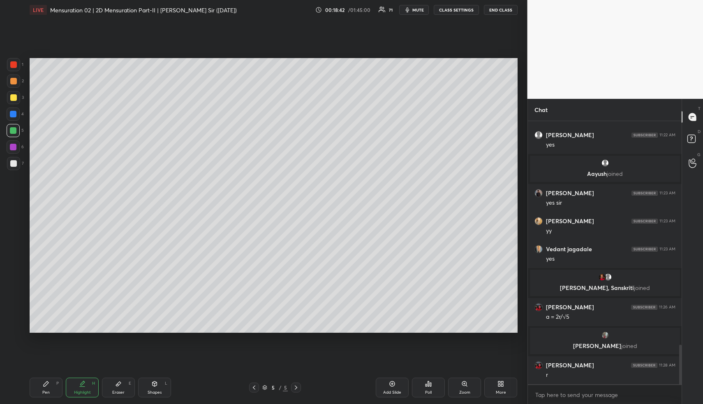
click at [48, 380] on div "Pen P" at bounding box center [46, 387] width 33 height 20
drag, startPoint x: 49, startPoint y: 388, endPoint x: 48, endPoint y: 368, distance: 19.8
click at [48, 388] on div "Pen P" at bounding box center [46, 387] width 33 height 20
click at [87, 385] on div "Highlight H" at bounding box center [82, 387] width 33 height 20
click at [88, 384] on div "Highlight H" at bounding box center [82, 387] width 33 height 20
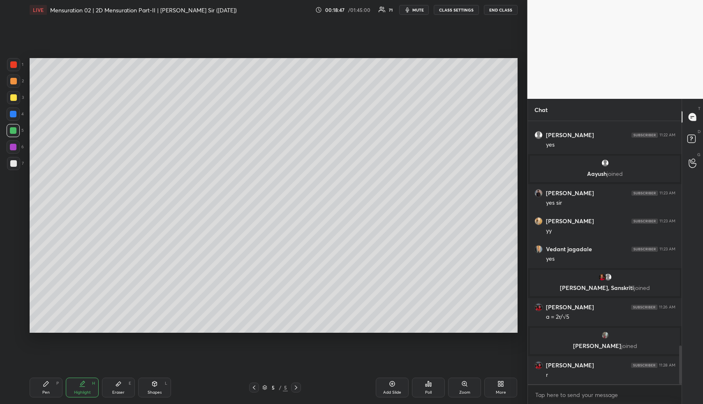
scroll to position [1520, 0]
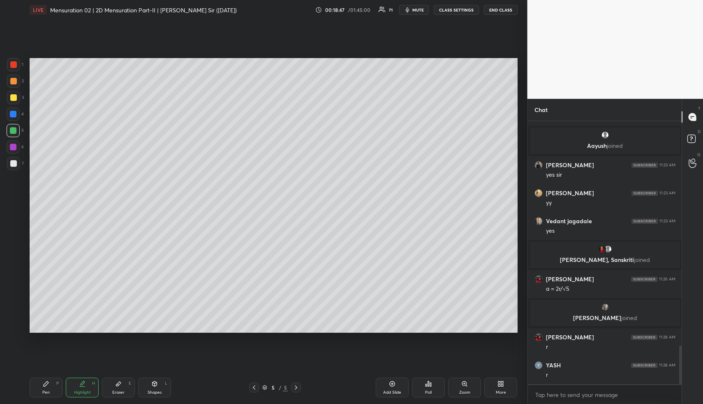
click at [155, 392] on div "Shapes" at bounding box center [155, 392] width 14 height 4
click at [152, 386] on div "Shapes L" at bounding box center [154, 387] width 33 height 20
click at [14, 62] on div at bounding box center [13, 64] width 7 height 7
click at [90, 383] on div "Highlight H" at bounding box center [82, 387] width 33 height 20
click at [91, 383] on div "Highlight H" at bounding box center [82, 387] width 33 height 20
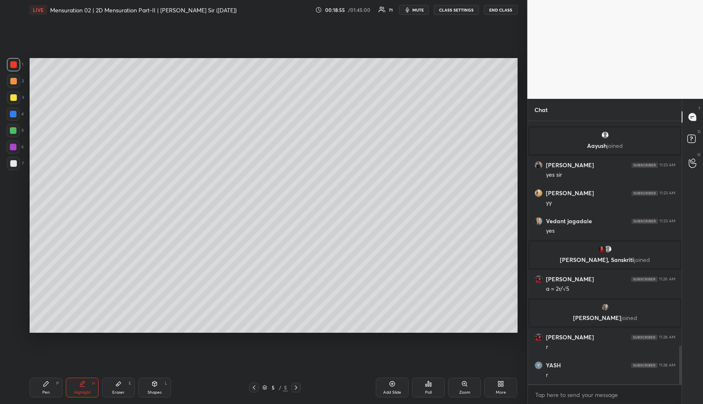
click at [48, 381] on icon at bounding box center [46, 383] width 7 height 7
click at [49, 383] on div "Pen P" at bounding box center [46, 387] width 33 height 20
click at [17, 78] on div at bounding box center [13, 80] width 13 height 13
click at [15, 80] on div at bounding box center [13, 81] width 7 height 7
click at [158, 388] on div "Shapes L" at bounding box center [154, 387] width 33 height 20
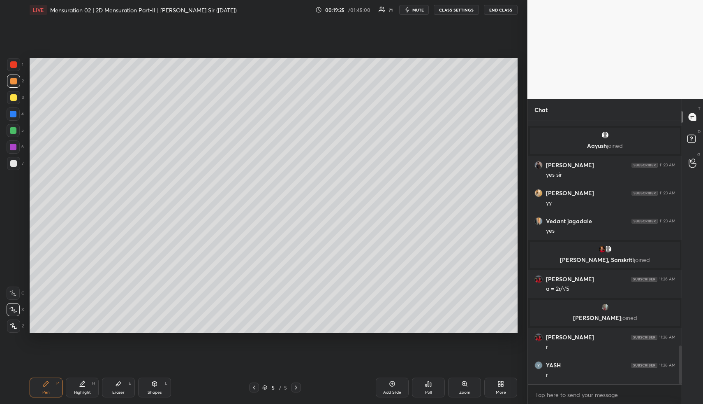
click at [157, 385] on div "Shapes L" at bounding box center [154, 387] width 33 height 20
drag, startPoint x: 10, startPoint y: 156, endPoint x: 25, endPoint y: 166, distance: 17.6
click at [8, 156] on div "1 2 3 4 5 6 7" at bounding box center [15, 115] width 17 height 115
click at [9, 162] on div at bounding box center [13, 163] width 13 height 13
click at [13, 164] on div at bounding box center [13, 163] width 7 height 7
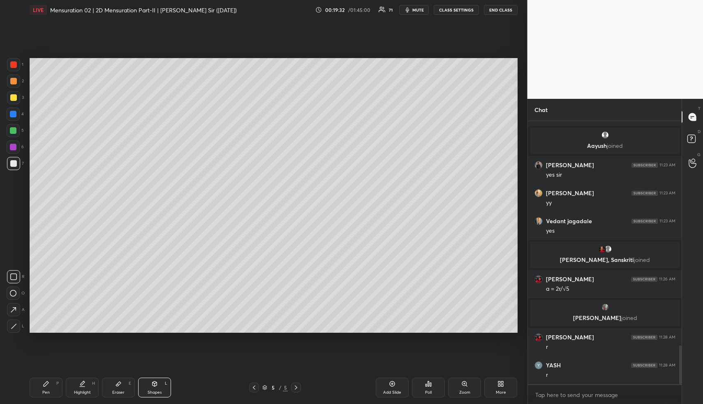
click at [79, 390] on div "Highlight" at bounding box center [82, 392] width 17 height 4
click at [86, 390] on div "Highlight" at bounding box center [82, 392] width 17 height 4
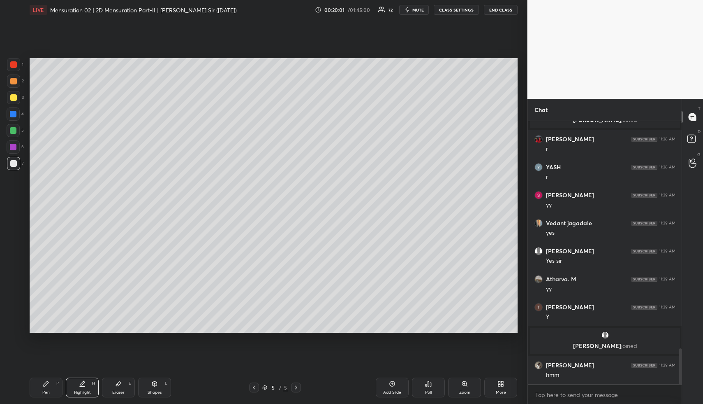
scroll to position [1658, 0]
drag, startPoint x: 96, startPoint y: 378, endPoint x: 105, endPoint y: 352, distance: 28.0
click at [92, 377] on div "Highlight H" at bounding box center [82, 387] width 33 height 20
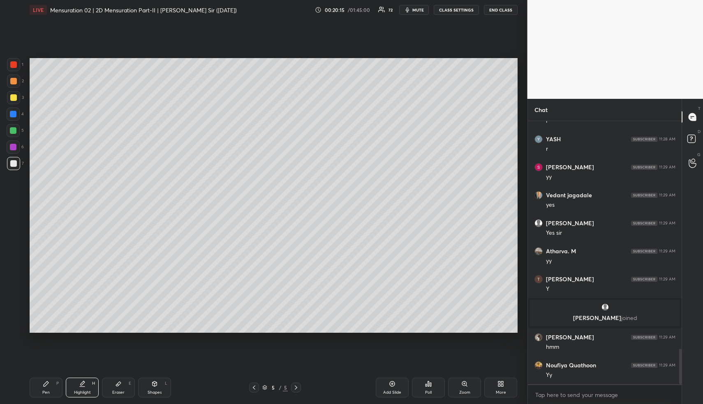
click at [388, 383] on div "Add Slide" at bounding box center [392, 387] width 33 height 20
click at [139, 385] on div "Shapes L" at bounding box center [154, 387] width 33 height 20
click at [146, 383] on div "Shapes L" at bounding box center [154, 387] width 33 height 20
click at [13, 81] on div at bounding box center [13, 81] width 7 height 7
drag, startPoint x: 16, startPoint y: 82, endPoint x: 14, endPoint y: 86, distance: 4.6
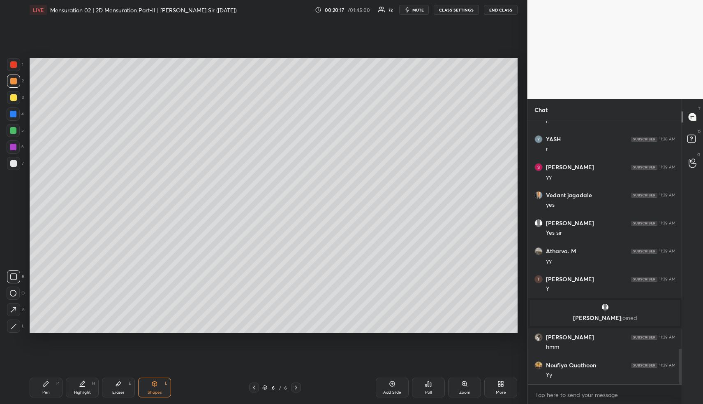
click at [15, 83] on div at bounding box center [13, 81] width 7 height 7
click at [13, 329] on div at bounding box center [13, 325] width 13 height 13
click at [14, 329] on div at bounding box center [13, 325] width 13 height 13
click at [15, 114] on div at bounding box center [13, 114] width 7 height 7
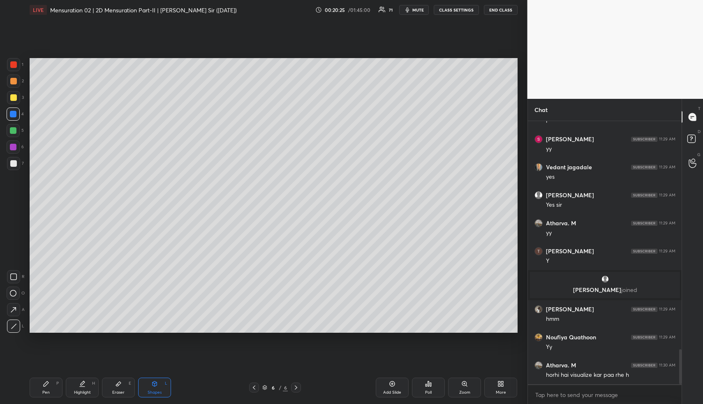
drag, startPoint x: 119, startPoint y: 387, endPoint x: 124, endPoint y: 338, distance: 49.2
click at [118, 384] on div "Eraser E" at bounding box center [118, 387] width 33 height 20
click at [155, 391] on div "Shapes" at bounding box center [155, 392] width 14 height 4
click at [15, 291] on rect at bounding box center [13, 293] width 6 height 6
click at [15, 81] on div at bounding box center [13, 81] width 7 height 7
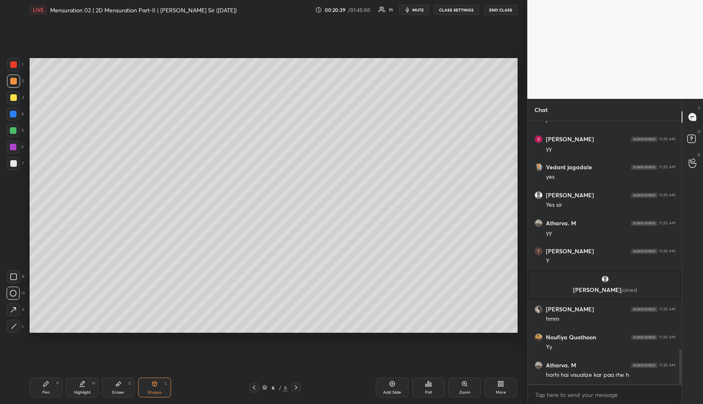
drag, startPoint x: 14, startPoint y: 115, endPoint x: 7, endPoint y: 176, distance: 61.4
click at [13, 117] on div at bounding box center [13, 113] width 13 height 13
drag, startPoint x: 17, startPoint y: 322, endPoint x: 27, endPoint y: 306, distance: 19.1
click at [16, 321] on div at bounding box center [13, 325] width 13 height 13
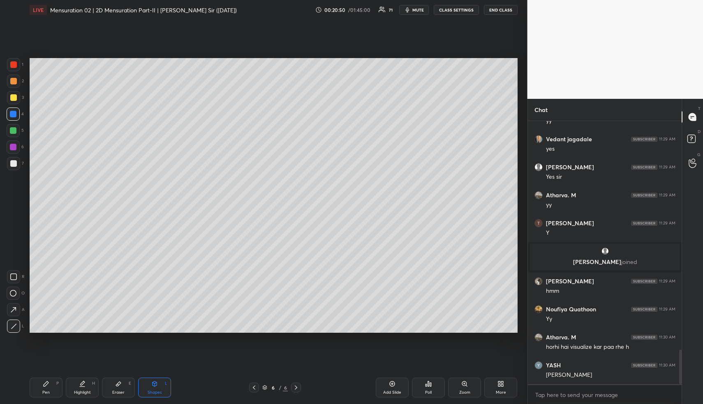
click at [78, 391] on div "Highlight" at bounding box center [82, 392] width 17 height 4
drag, startPoint x: 113, startPoint y: 387, endPoint x: 114, endPoint y: 342, distance: 45.3
click at [114, 382] on div "Eraser E" at bounding box center [118, 387] width 33 height 20
drag, startPoint x: 79, startPoint y: 388, endPoint x: 81, endPoint y: 365, distance: 23.1
click at [79, 384] on div "Highlight H" at bounding box center [82, 387] width 33 height 20
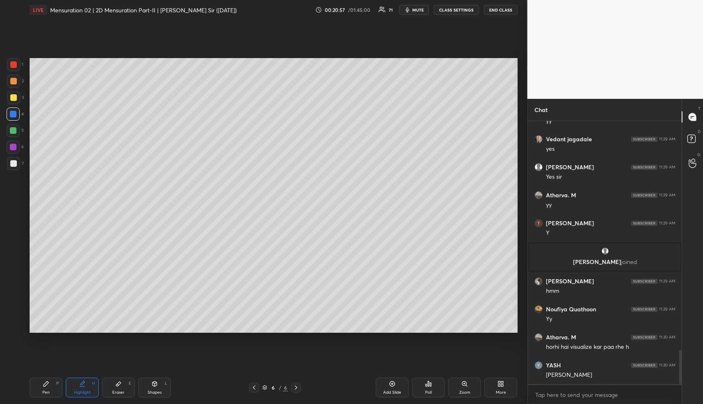
scroll to position [1770, 0]
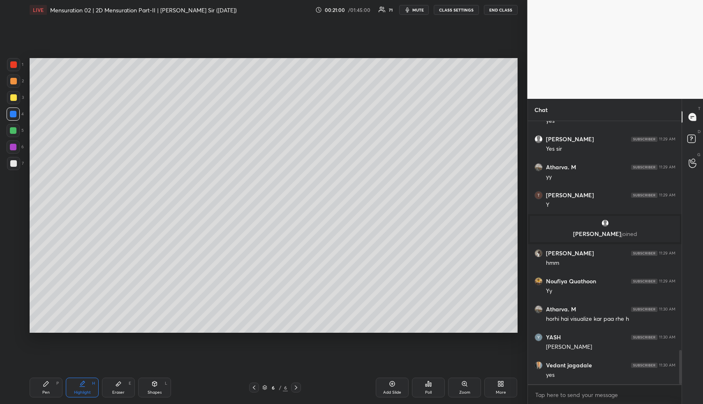
click at [47, 389] on div "Pen P" at bounding box center [46, 387] width 33 height 20
click at [46, 387] on div "Pen P" at bounding box center [46, 387] width 33 height 20
click at [11, 100] on div at bounding box center [13, 97] width 7 height 7
click at [165, 391] on div "Shapes L" at bounding box center [154, 387] width 33 height 20
click at [163, 389] on div "Shapes L" at bounding box center [154, 387] width 33 height 20
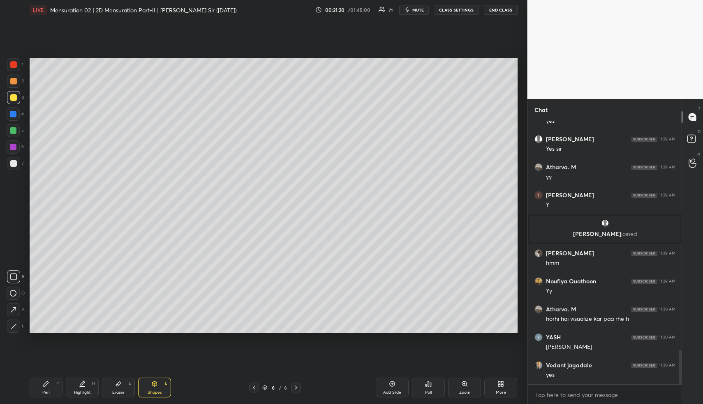
click at [9, 155] on div "1 2 3 4 5 6 7" at bounding box center [15, 115] width 17 height 115
click at [12, 160] on div at bounding box center [13, 163] width 7 height 7
click at [13, 161] on div at bounding box center [13, 163] width 7 height 7
drag, startPoint x: 91, startPoint y: 390, endPoint x: 110, endPoint y: 336, distance: 56.6
click at [90, 387] on div "Highlight H" at bounding box center [82, 387] width 33 height 20
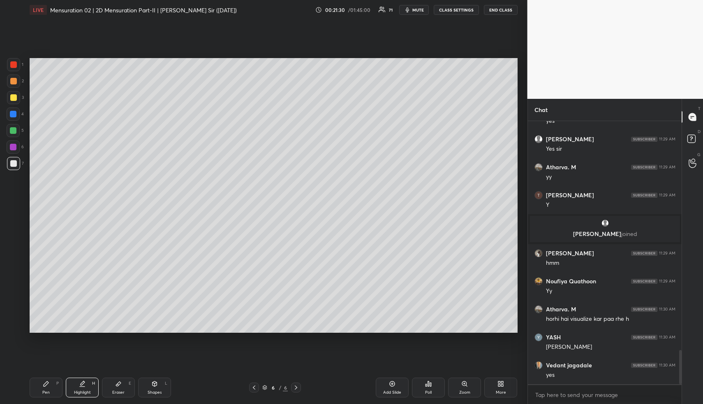
click at [49, 378] on div "Pen P" at bounding box center [46, 387] width 33 height 20
click at [16, 131] on div at bounding box center [13, 130] width 7 height 7
click at [83, 389] on div "Highlight H" at bounding box center [82, 387] width 33 height 20
click at [87, 387] on div "Highlight H" at bounding box center [82, 387] width 33 height 20
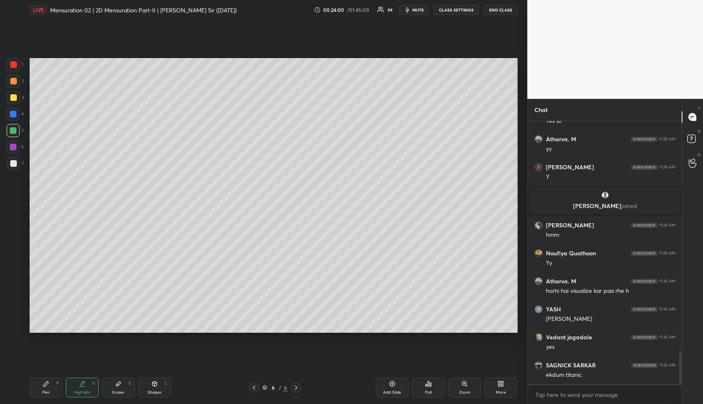
scroll to position [1828, 0]
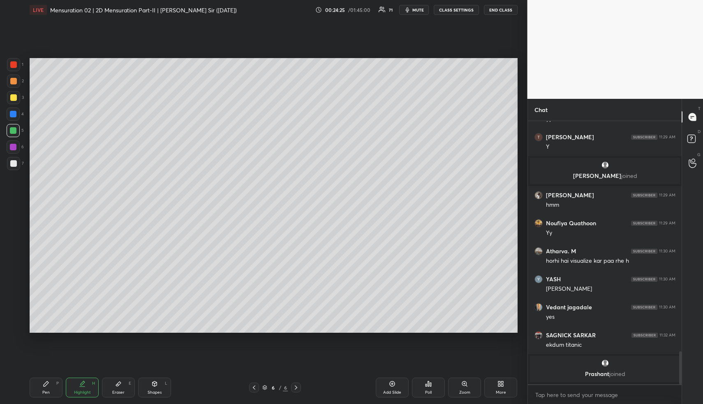
click at [46, 390] on div "Pen" at bounding box center [45, 392] width 7 height 4
click at [16, 68] on div at bounding box center [13, 64] width 13 height 13
click at [14, 163] on div at bounding box center [13, 163] width 7 height 7
drag, startPoint x: 75, startPoint y: 384, endPoint x: 81, endPoint y: 366, distance: 18.6
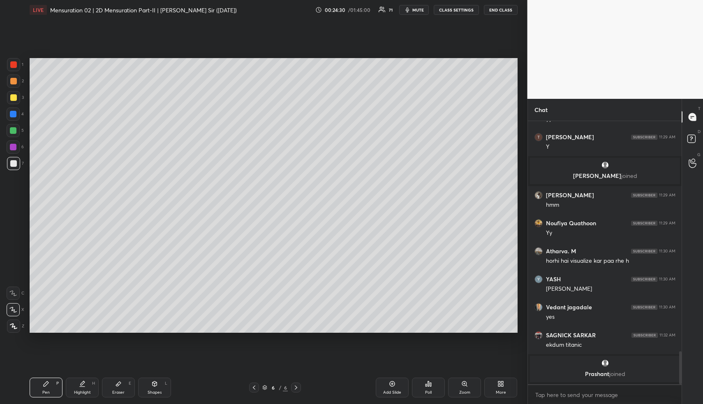
click at [74, 383] on div "Highlight H" at bounding box center [82, 387] width 33 height 20
drag, startPoint x: 154, startPoint y: 392, endPoint x: 143, endPoint y: 372, distance: 22.3
click at [152, 390] on div "Shapes" at bounding box center [155, 392] width 14 height 4
click at [12, 134] on div at bounding box center [13, 130] width 13 height 13
drag, startPoint x: 10, startPoint y: 328, endPoint x: 28, endPoint y: 255, distance: 75.3
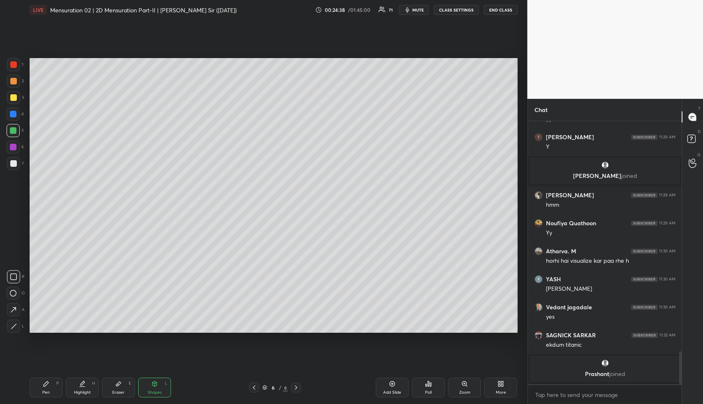
click at [9, 327] on div at bounding box center [13, 325] width 13 height 13
click at [13, 97] on div at bounding box center [13, 97] width 7 height 7
drag, startPoint x: 90, startPoint y: 381, endPoint x: 89, endPoint y: 361, distance: 20.2
click at [88, 379] on div "Highlight H" at bounding box center [82, 387] width 33 height 20
click at [52, 390] on div "Pen P" at bounding box center [46, 387] width 33 height 20
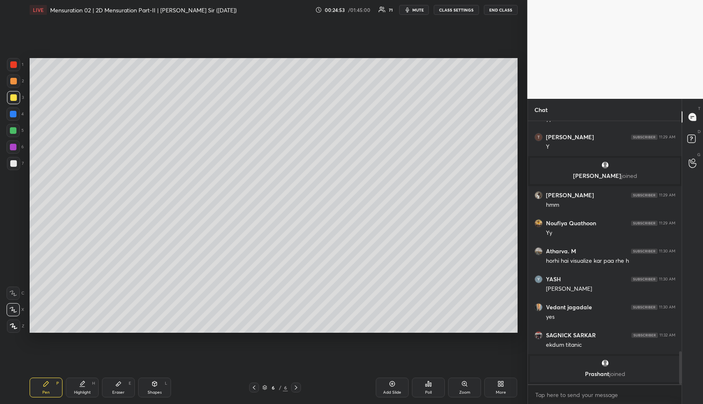
click at [53, 391] on div "Pen P" at bounding box center [46, 387] width 33 height 20
click at [86, 390] on div "Highlight" at bounding box center [82, 392] width 17 height 4
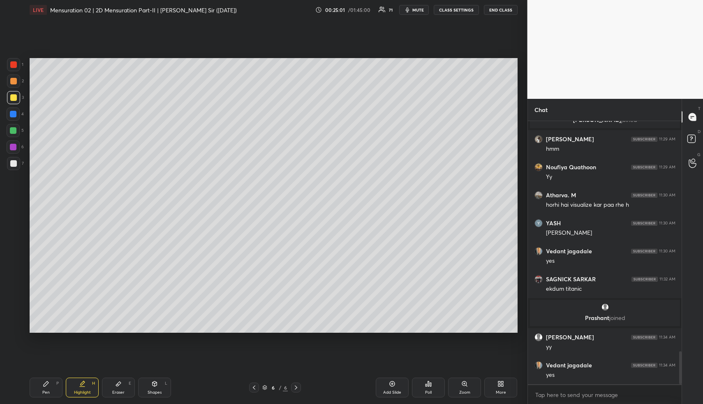
click at [41, 389] on div "Pen P" at bounding box center [46, 387] width 33 height 20
click at [13, 127] on div at bounding box center [13, 130] width 13 height 13
click at [14, 131] on div at bounding box center [13, 130] width 7 height 7
drag, startPoint x: 13, startPoint y: 100, endPoint x: 23, endPoint y: 121, distance: 23.4
click at [14, 101] on div at bounding box center [13, 97] width 13 height 13
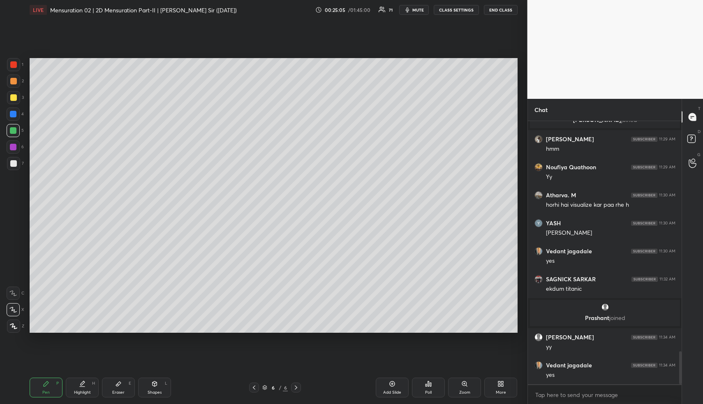
scroll to position [1856, 0]
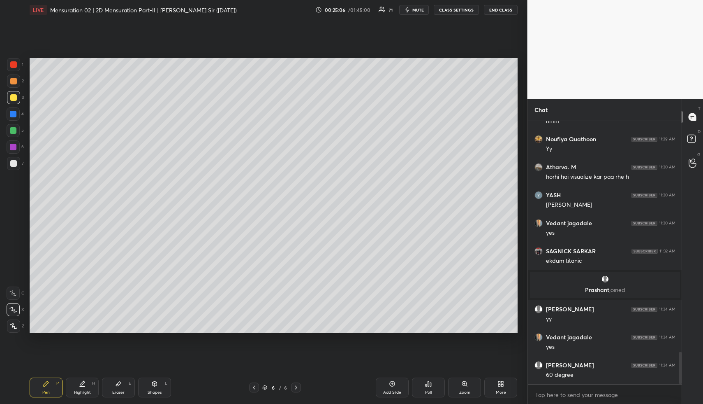
click at [15, 82] on div at bounding box center [13, 81] width 7 height 7
click at [16, 83] on div at bounding box center [13, 81] width 7 height 7
click at [15, 163] on div at bounding box center [13, 163] width 7 height 7
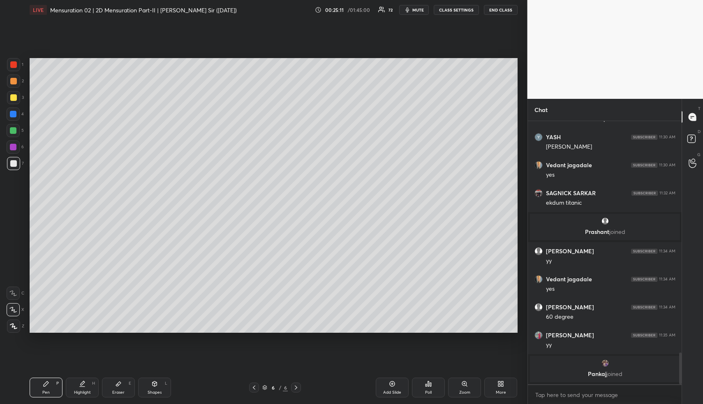
click at [88, 387] on div "Highlight H" at bounding box center [82, 387] width 33 height 20
click at [89, 387] on div "Highlight H" at bounding box center [82, 387] width 33 height 20
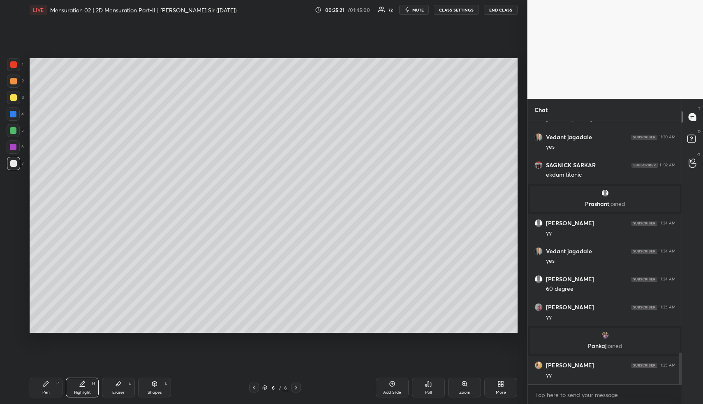
click at [41, 382] on div "Pen P" at bounding box center [46, 387] width 33 height 20
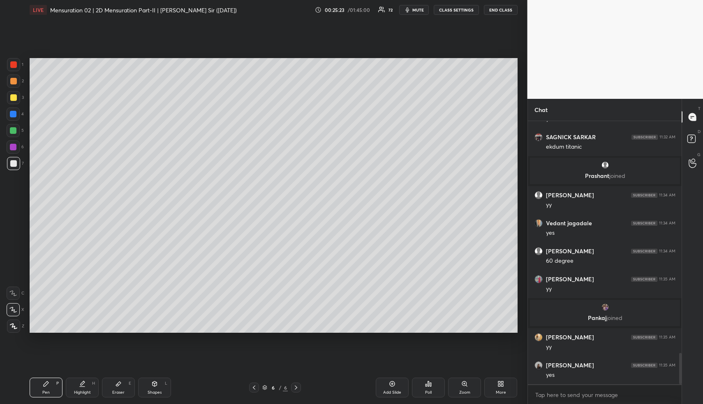
click at [87, 394] on div "Highlight" at bounding box center [82, 392] width 17 height 4
click at [88, 392] on div "Highlight" at bounding box center [82, 392] width 17 height 4
click at [48, 377] on div "Pen P Highlight H Eraser E Shapes L 6 / 6 Add Slide Poll Zoom More" at bounding box center [274, 387] width 488 height 33
click at [49, 384] on div "Pen P" at bounding box center [46, 387] width 33 height 20
click at [83, 386] on icon at bounding box center [82, 383] width 7 height 7
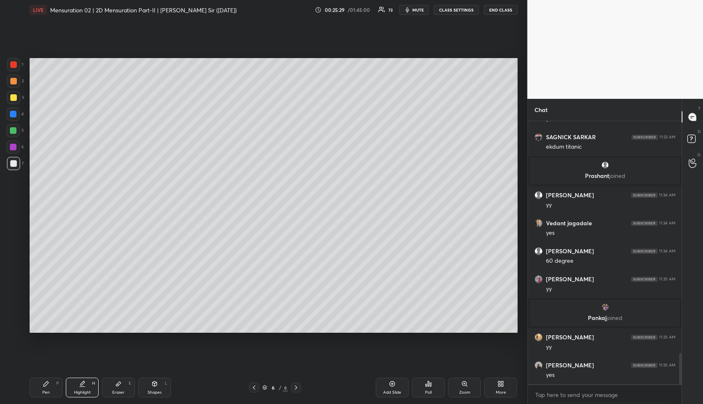
drag, startPoint x: 84, startPoint y: 387, endPoint x: 84, endPoint y: 371, distance: 15.2
click at [84, 385] on div "Highlight H" at bounding box center [82, 387] width 33 height 20
drag, startPoint x: 47, startPoint y: 394, endPoint x: 53, endPoint y: 357, distance: 38.0
click at [46, 393] on div "Pen" at bounding box center [45, 392] width 7 height 4
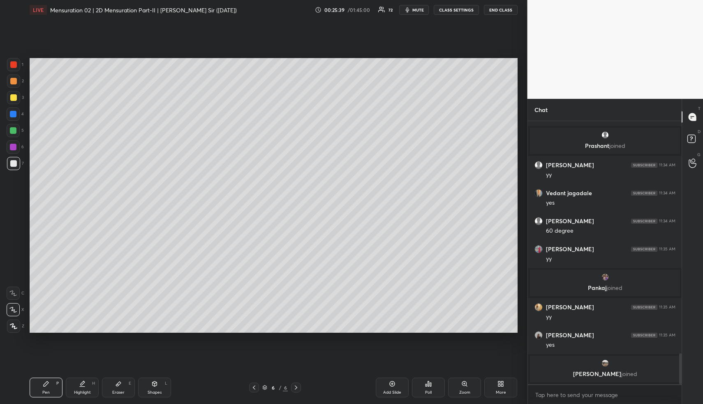
click at [88, 385] on div "Highlight H" at bounding box center [82, 387] width 33 height 20
click at [88, 378] on div "Highlight H" at bounding box center [82, 387] width 33 height 20
click at [46, 392] on div "Pen" at bounding box center [45, 392] width 7 height 4
click at [47, 387] on div "Pen P" at bounding box center [46, 387] width 33 height 20
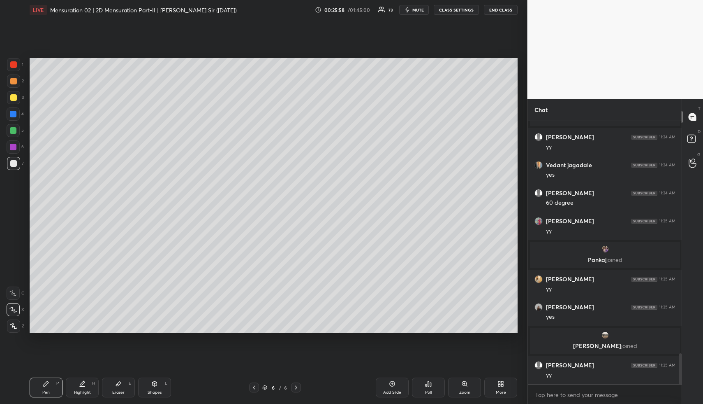
drag, startPoint x: 85, startPoint y: 383, endPoint x: 92, endPoint y: 348, distance: 36.1
click at [84, 384] on div "Highlight H" at bounding box center [82, 387] width 33 height 20
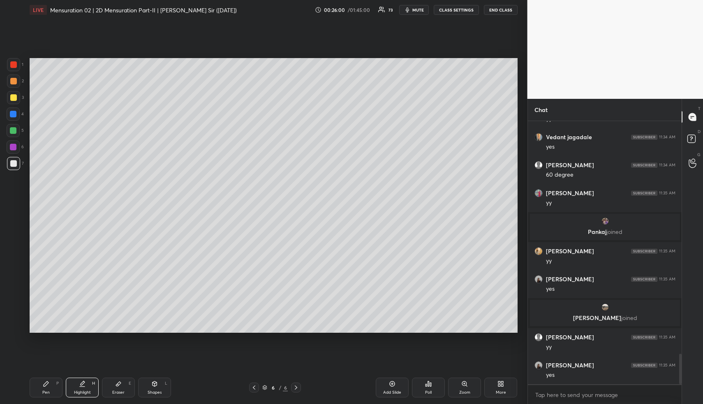
scroll to position [2021, 0]
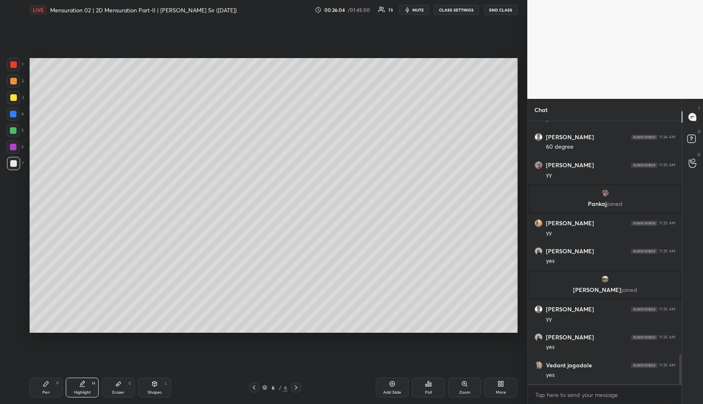
click at [53, 394] on div "Pen P" at bounding box center [46, 387] width 33 height 20
click at [17, 80] on div at bounding box center [13, 80] width 13 height 13
click at [14, 90] on div "1 2 3 4 5 6 7" at bounding box center [15, 115] width 17 height 115
click at [13, 133] on div at bounding box center [13, 130] width 7 height 7
drag, startPoint x: 78, startPoint y: 397, endPoint x: 81, endPoint y: 379, distance: 18.3
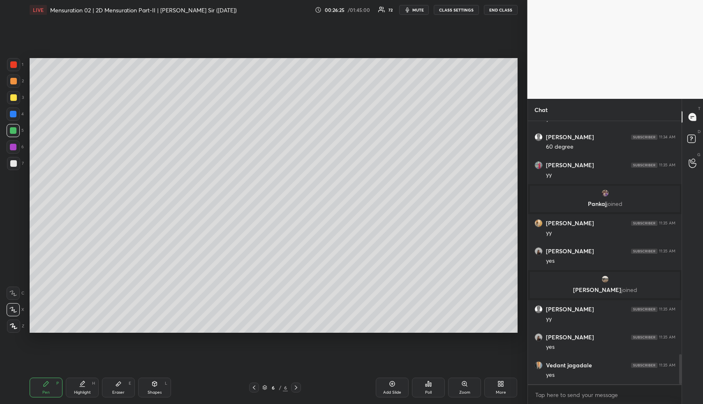
click at [78, 394] on div "Pen P Highlight H Eraser E Shapes L 6 / 6 Add Slide Poll Zoom More" at bounding box center [274, 387] width 488 height 33
click at [79, 391] on div "Highlight" at bounding box center [82, 392] width 17 height 4
click at [40, 389] on div "Pen P" at bounding box center [46, 387] width 33 height 20
click at [14, 161] on div at bounding box center [13, 163] width 7 height 7
drag, startPoint x: 15, startPoint y: 81, endPoint x: 22, endPoint y: 104, distance: 24.1
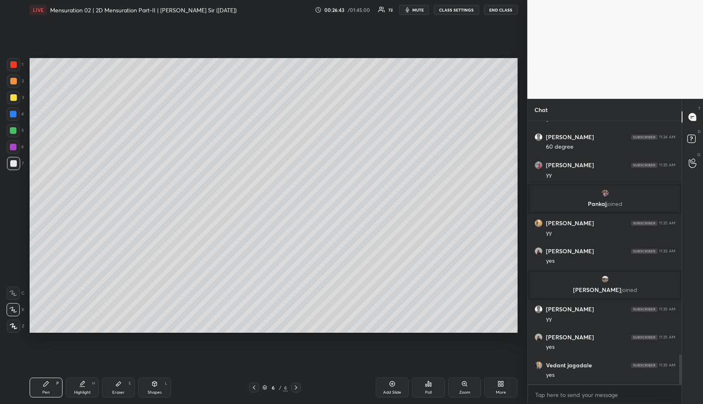
click at [15, 81] on div at bounding box center [13, 81] width 7 height 7
drag, startPoint x: 83, startPoint y: 389, endPoint x: 149, endPoint y: 352, distance: 75.7
click at [84, 387] on div "Highlight H" at bounding box center [82, 387] width 33 height 20
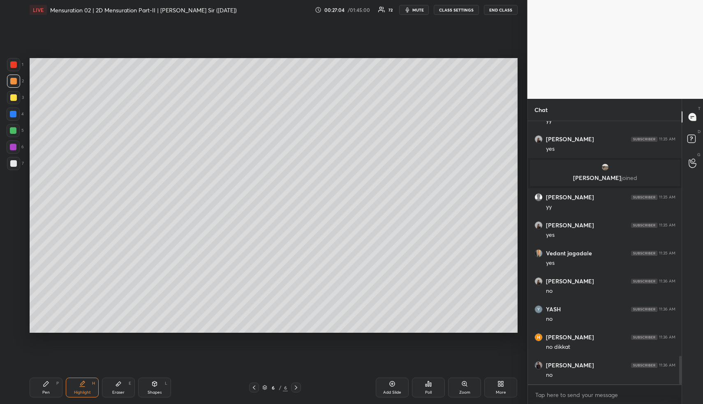
scroll to position [2161, 0]
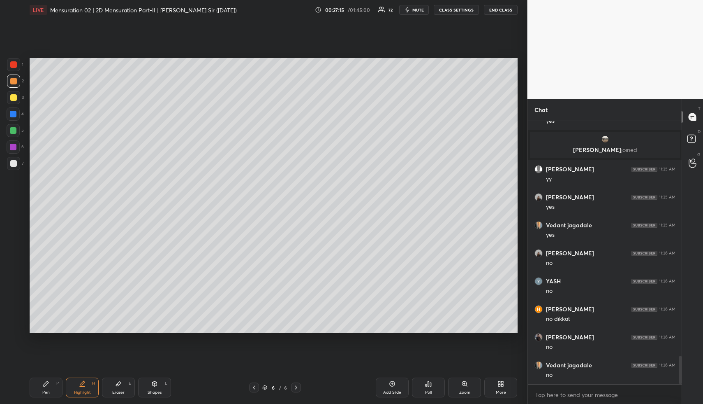
drag, startPoint x: 54, startPoint y: 387, endPoint x: 50, endPoint y: 388, distance: 4.5
click at [51, 388] on div "Pen P" at bounding box center [46, 387] width 33 height 20
click at [84, 385] on icon at bounding box center [82, 383] width 7 height 7
click at [114, 386] on div "Eraser E" at bounding box center [118, 387] width 33 height 20
click at [49, 383] on div "Pen P" at bounding box center [46, 387] width 33 height 20
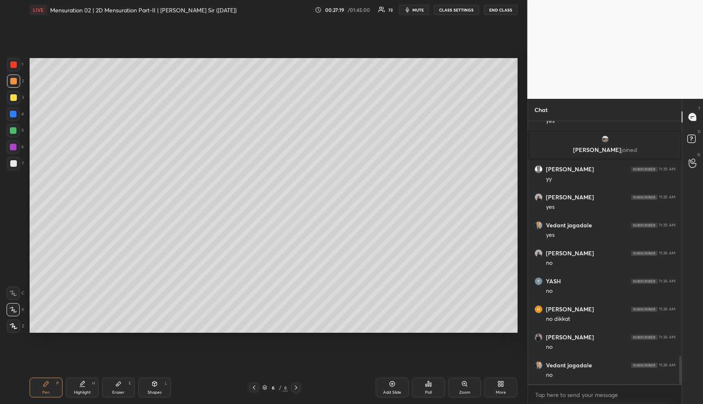
click at [146, 382] on div "Shapes L" at bounding box center [154, 387] width 33 height 20
click at [39, 384] on div "Pen P" at bounding box center [46, 387] width 33 height 20
drag, startPoint x: 399, startPoint y: 383, endPoint x: 374, endPoint y: 383, distance: 24.3
click at [398, 383] on div "Add Slide" at bounding box center [392, 387] width 33 height 20
click at [158, 386] on div "Shapes L" at bounding box center [154, 387] width 33 height 20
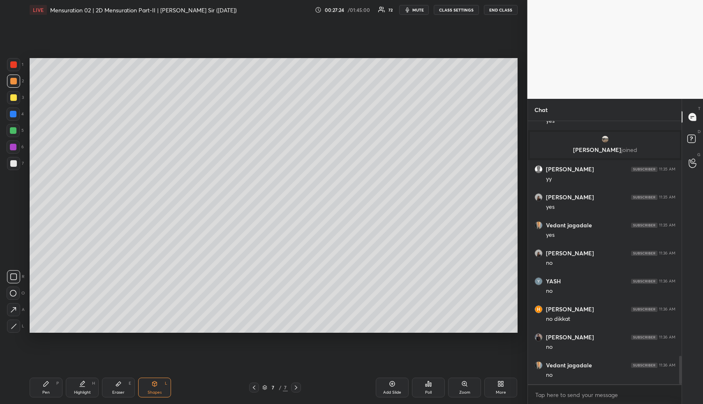
click at [8, 97] on div at bounding box center [13, 97] width 13 height 13
click at [9, 97] on div at bounding box center [13, 97] width 13 height 13
click at [10, 322] on div at bounding box center [13, 325] width 13 height 13
click at [14, 115] on div at bounding box center [13, 114] width 7 height 7
drag, startPoint x: 148, startPoint y: 392, endPoint x: 143, endPoint y: 354, distance: 39.0
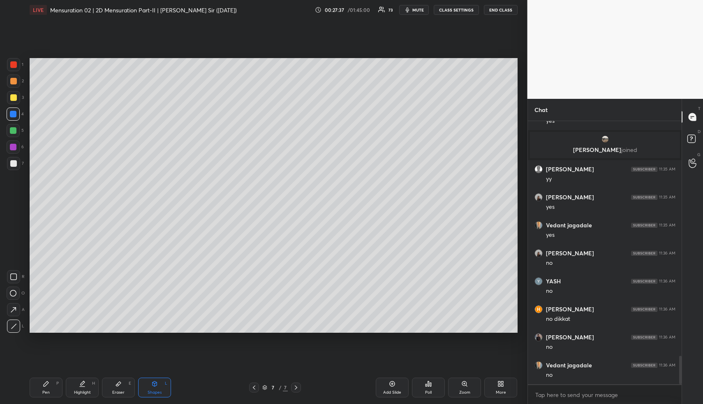
click at [146, 387] on div "Shapes L" at bounding box center [154, 387] width 33 height 20
drag, startPoint x: 12, startPoint y: 141, endPoint x: 20, endPoint y: 146, distance: 9.8
click at [11, 141] on div at bounding box center [13, 146] width 13 height 13
click at [15, 291] on icon at bounding box center [13, 293] width 7 height 7
click at [91, 387] on div "Highlight H" at bounding box center [82, 387] width 33 height 20
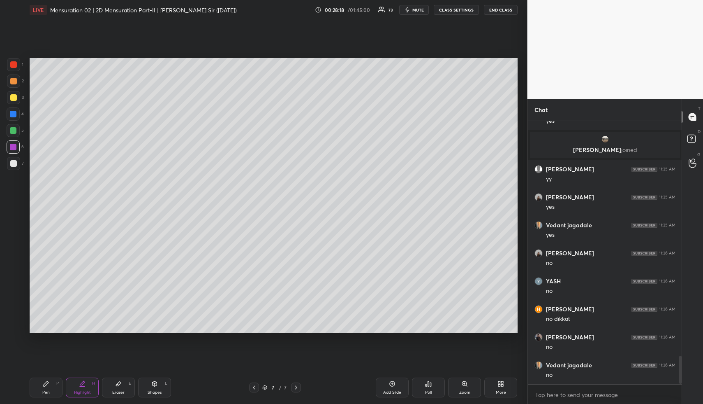
scroll to position [2189, 0]
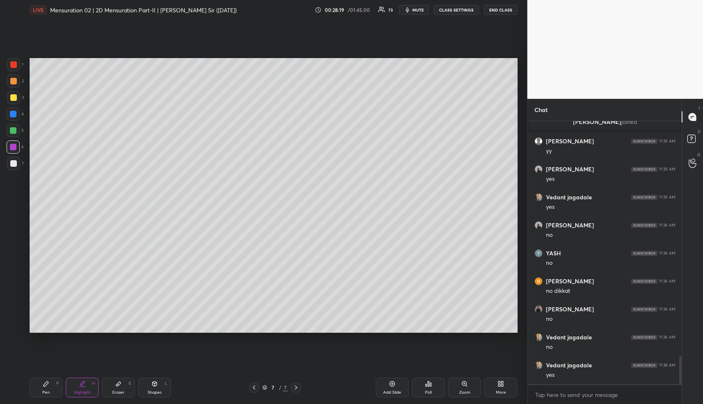
drag, startPoint x: 152, startPoint y: 388, endPoint x: 150, endPoint y: 378, distance: 9.7
click at [150, 385] on div "Shapes L" at bounding box center [154, 387] width 33 height 20
click at [14, 125] on div at bounding box center [13, 130] width 13 height 13
drag, startPoint x: 11, startPoint y: 285, endPoint x: 23, endPoint y: 246, distance: 40.3
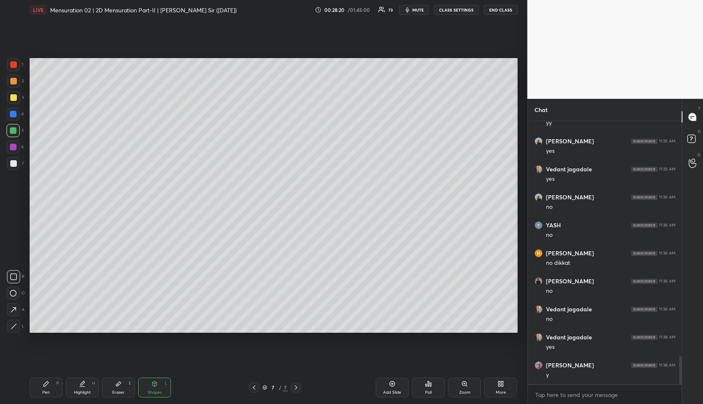
click at [12, 284] on div "R O A L" at bounding box center [16, 300] width 18 height 66
drag, startPoint x: 11, startPoint y: 292, endPoint x: 29, endPoint y: 224, distance: 69.8
click at [11, 290] on icon at bounding box center [13, 293] width 7 height 7
click at [14, 81] on div at bounding box center [13, 81] width 7 height 7
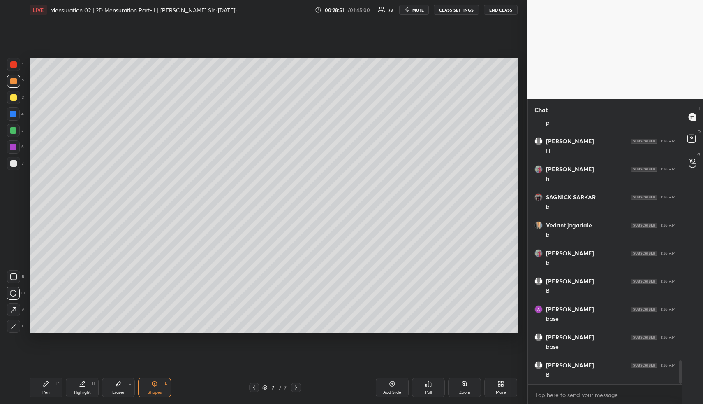
scroll to position [2664, 0]
drag, startPoint x: 114, startPoint y: 387, endPoint x: 101, endPoint y: 355, distance: 34.3
click at [114, 385] on div "Eraser E" at bounding box center [118, 387] width 33 height 20
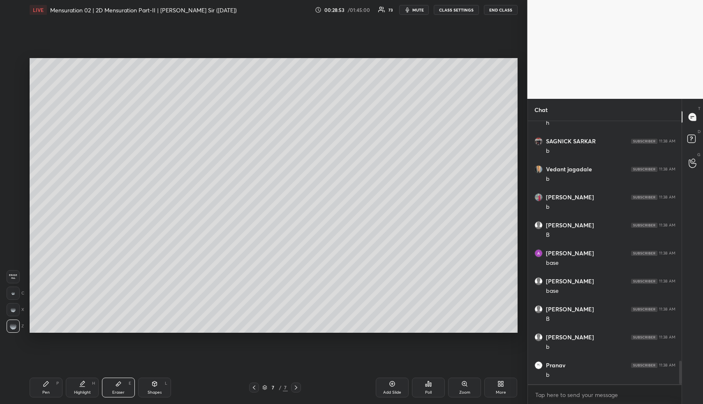
drag, startPoint x: 13, startPoint y: 291, endPoint x: 27, endPoint y: 274, distance: 21.3
click at [14, 289] on div at bounding box center [13, 292] width 13 height 13
drag, startPoint x: 12, startPoint y: 323, endPoint x: 17, endPoint y: 317, distance: 7.7
click at [12, 322] on div at bounding box center [13, 325] width 13 height 13
click at [14, 290] on div at bounding box center [13, 292] width 13 height 13
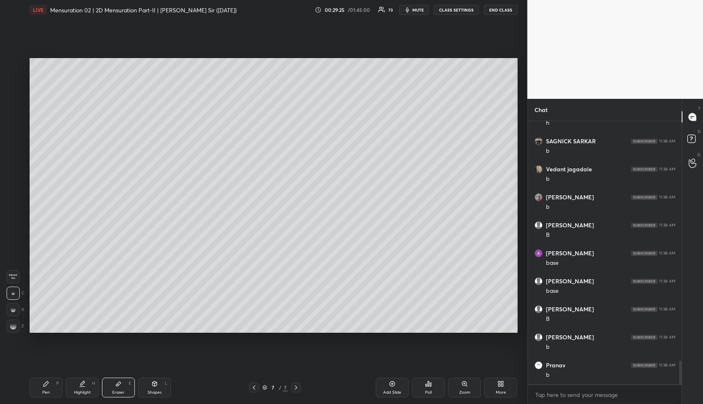
drag, startPoint x: 76, startPoint y: 386, endPoint x: 97, endPoint y: 343, distance: 47.8
click at [76, 386] on div "Highlight H" at bounding box center [82, 387] width 33 height 20
click at [48, 388] on div "Pen P" at bounding box center [46, 387] width 33 height 20
click at [15, 165] on div at bounding box center [13, 163] width 7 height 7
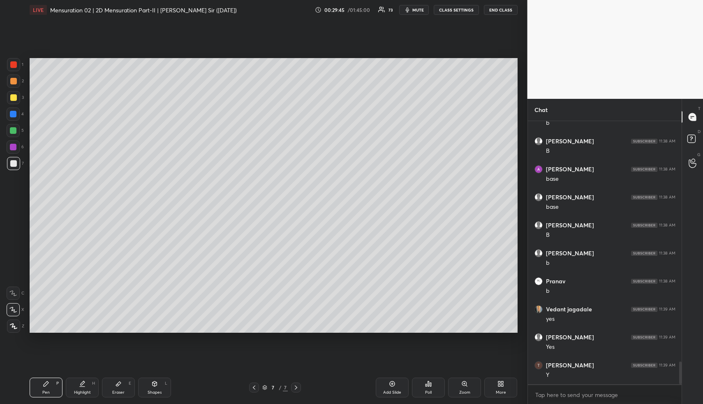
scroll to position [2804, 0]
drag, startPoint x: 80, startPoint y: 389, endPoint x: 85, endPoint y: 369, distance: 20.7
click at [79, 388] on div "Highlight H" at bounding box center [82, 387] width 33 height 20
click at [80, 390] on div "Highlight" at bounding box center [82, 392] width 17 height 4
click at [48, 384] on div "Pen P" at bounding box center [46, 387] width 33 height 20
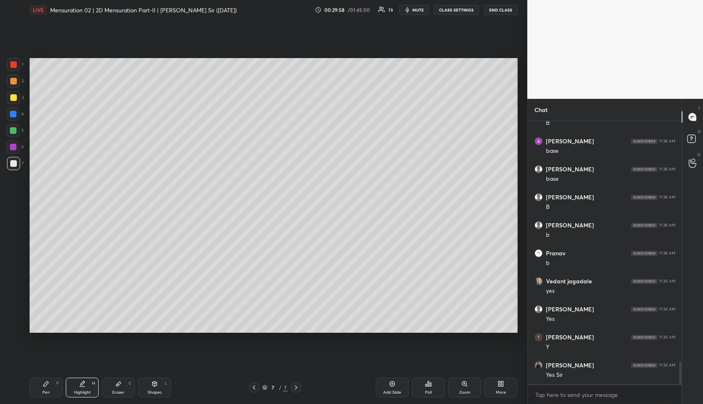
click at [51, 382] on div "Pen P" at bounding box center [46, 387] width 33 height 20
click at [11, 80] on div at bounding box center [13, 81] width 7 height 7
click at [12, 81] on div at bounding box center [13, 81] width 7 height 7
click at [74, 385] on div "Highlight H" at bounding box center [82, 387] width 33 height 20
drag, startPoint x: 80, startPoint y: 385, endPoint x: 91, endPoint y: 352, distance: 34.7
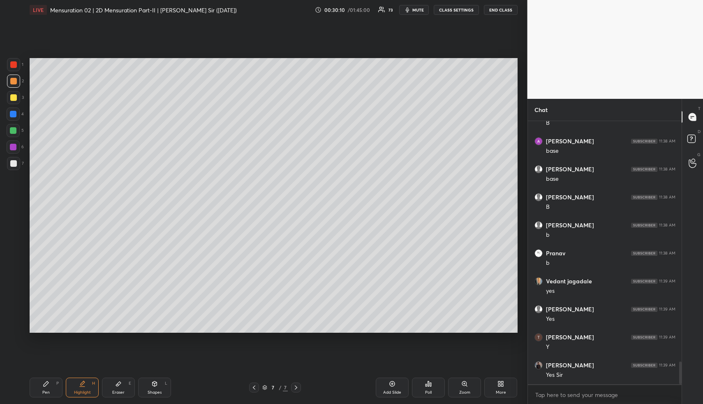
click at [81, 384] on icon at bounding box center [82, 383] width 7 height 7
click at [86, 375] on div "Pen P Highlight H Eraser E Shapes L 7 / 7 Add Slide Poll Zoom More" at bounding box center [274, 387] width 488 height 33
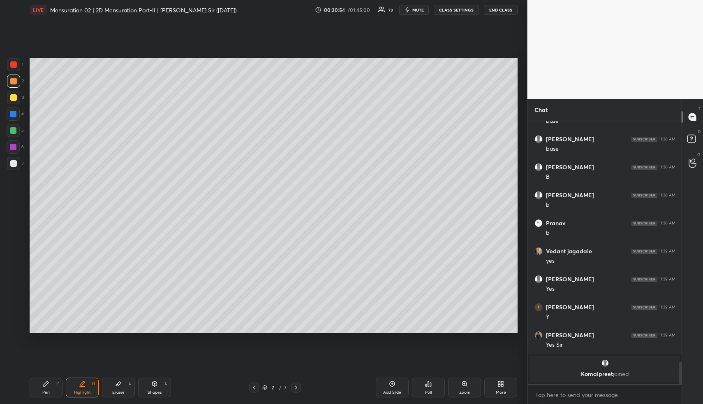
drag, startPoint x: 87, startPoint y: 386, endPoint x: 83, endPoint y: 362, distance: 24.1
click at [85, 377] on div "Highlight H" at bounding box center [82, 387] width 33 height 20
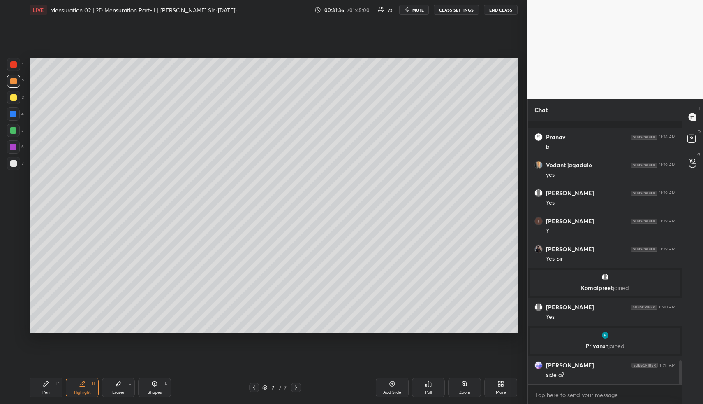
scroll to position [2660, 0]
click at [44, 391] on div "Pen" at bounding box center [45, 392] width 7 height 4
click at [44, 389] on div "Pen P" at bounding box center [46, 387] width 33 height 20
click at [17, 92] on div at bounding box center [13, 97] width 13 height 13
click at [18, 95] on div at bounding box center [13, 97] width 13 height 13
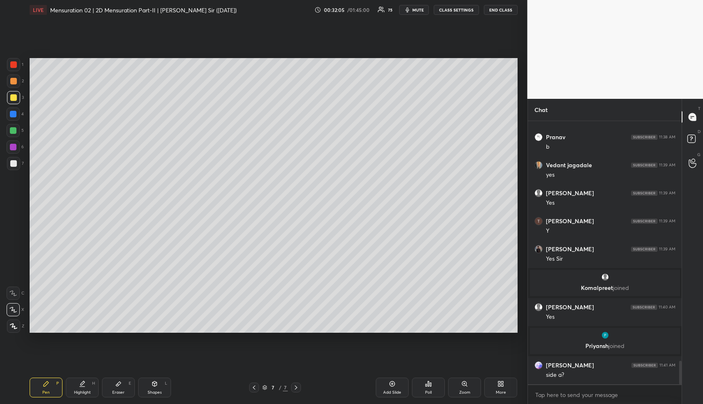
click at [153, 388] on div "Shapes L" at bounding box center [154, 387] width 33 height 20
click at [17, 162] on div at bounding box center [13, 163] width 13 height 13
click at [46, 383] on icon at bounding box center [46, 383] width 7 height 7
click at [45, 380] on icon at bounding box center [46, 383] width 7 height 7
click at [12, 170] on div "1 2 3 4 5 6 7" at bounding box center [15, 115] width 17 height 115
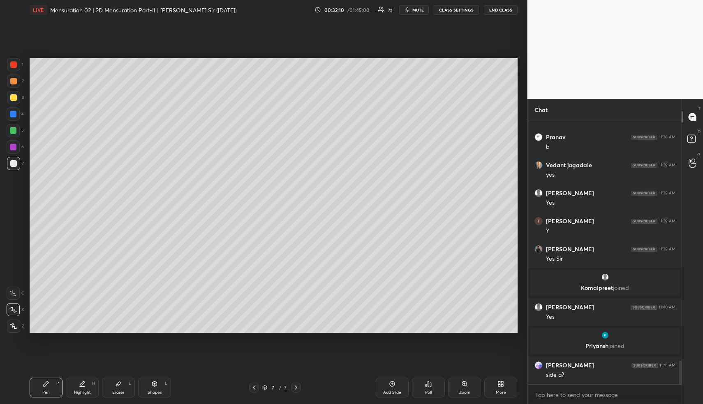
click at [13, 65] on div at bounding box center [13, 64] width 7 height 7
click at [79, 384] on icon at bounding box center [82, 383] width 7 height 7
click at [46, 390] on div "Pen" at bounding box center [45, 392] width 7 height 4
click at [12, 93] on div at bounding box center [13, 97] width 13 height 13
drag, startPoint x: 75, startPoint y: 392, endPoint x: 89, endPoint y: 368, distance: 27.8
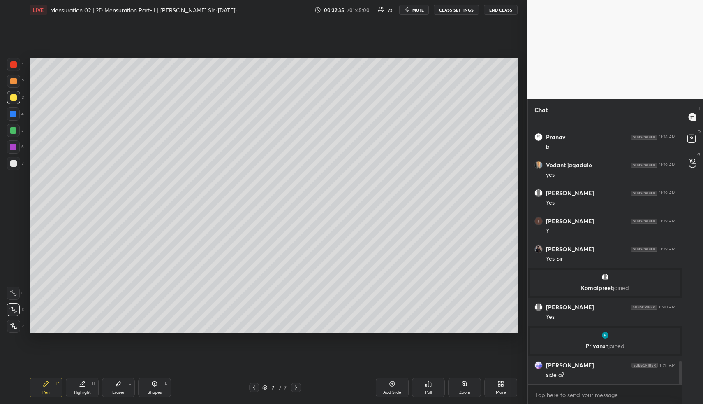
click at [75, 392] on div "Highlight" at bounding box center [82, 392] width 17 height 4
click at [49, 378] on div "Pen P Highlight H Eraser E Shapes L 7 / 7 Add Slide Poll Zoom More" at bounding box center [274, 387] width 488 height 33
click at [48, 384] on icon at bounding box center [46, 383] width 7 height 7
drag, startPoint x: 84, startPoint y: 388, endPoint x: 88, endPoint y: 365, distance: 23.3
click at [84, 387] on div "Highlight H" at bounding box center [82, 387] width 33 height 20
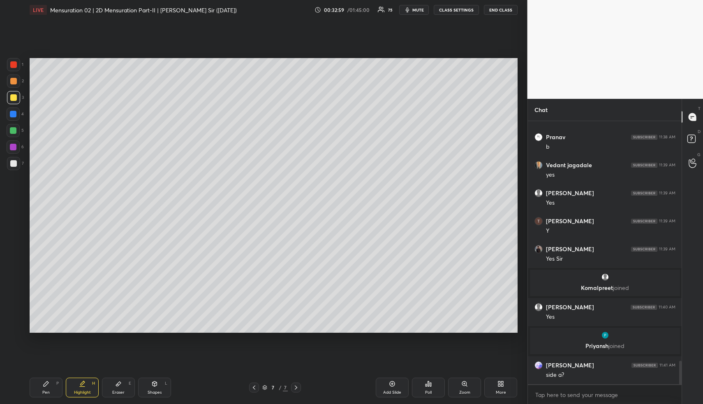
click at [50, 384] on div "Pen P" at bounding box center [46, 387] width 33 height 20
click at [31, 395] on div "Pen P" at bounding box center [46, 387] width 33 height 20
click at [19, 129] on div at bounding box center [13, 130] width 13 height 13
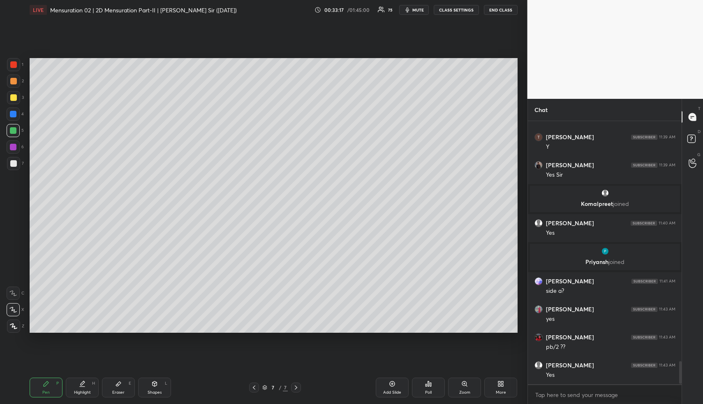
scroll to position [2772, 0]
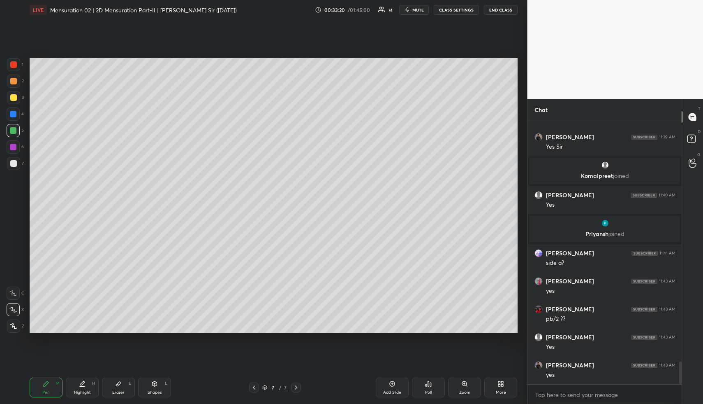
click at [44, 385] on icon at bounding box center [46, 383] width 7 height 7
click at [16, 109] on div at bounding box center [13, 113] width 13 height 13
drag, startPoint x: 52, startPoint y: 388, endPoint x: 69, endPoint y: 352, distance: 39.6
click at [52, 386] on div "Pen P" at bounding box center [46, 387] width 33 height 20
click at [81, 387] on div "Highlight H" at bounding box center [82, 387] width 33 height 20
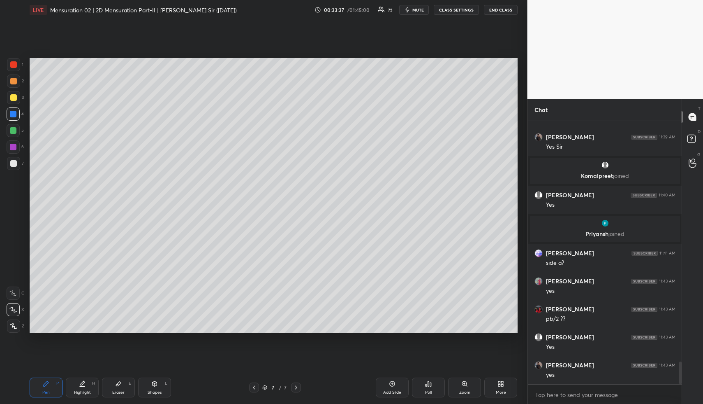
click at [83, 390] on div "Highlight" at bounding box center [82, 392] width 17 height 4
drag, startPoint x: 54, startPoint y: 384, endPoint x: 93, endPoint y: 336, distance: 61.1
click at [55, 378] on div "Pen P" at bounding box center [46, 387] width 33 height 20
click at [153, 389] on div "Shapes L" at bounding box center [154, 387] width 33 height 20
click at [14, 157] on div at bounding box center [13, 163] width 13 height 13
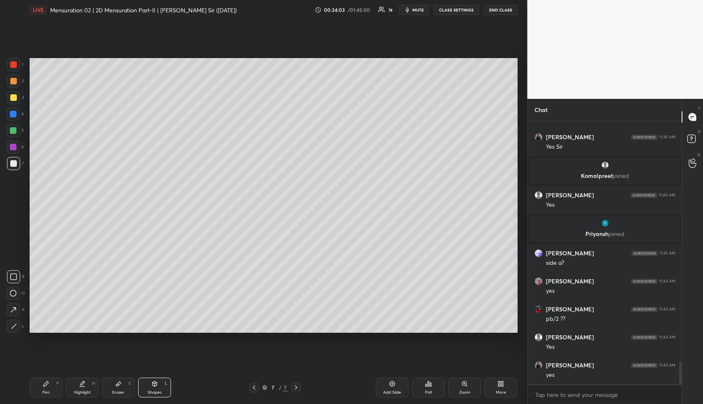
click at [70, 391] on div "Highlight H" at bounding box center [82, 387] width 33 height 20
drag, startPoint x: 80, startPoint y: 389, endPoint x: 87, endPoint y: 358, distance: 31.9
click at [81, 386] on div "Highlight H" at bounding box center [82, 387] width 33 height 20
click at [53, 391] on div "Pen P" at bounding box center [46, 387] width 33 height 20
click at [55, 390] on div "Pen P" at bounding box center [46, 387] width 33 height 20
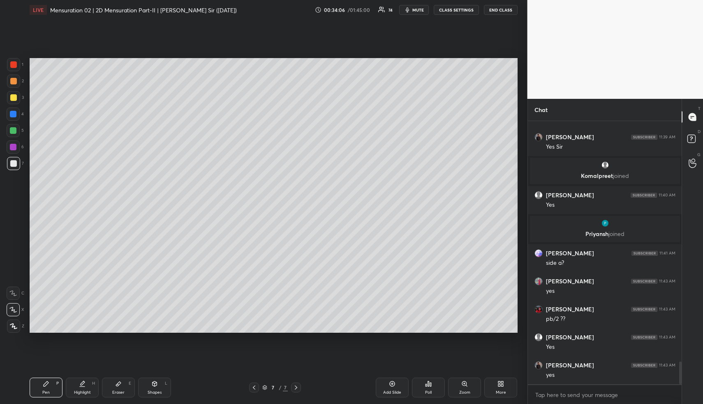
click at [12, 98] on div at bounding box center [13, 97] width 7 height 7
click at [84, 401] on div "Pen P Highlight H Eraser E Shapes L 7 / 7 Add Slide Poll Zoom More" at bounding box center [274, 387] width 488 height 33
click at [85, 394] on div "Pen P Highlight H Eraser E Shapes L 7 / 7 Add Slide Poll Zoom More" at bounding box center [274, 387] width 488 height 33
click at [86, 382] on div "Highlight H" at bounding box center [82, 387] width 33 height 20
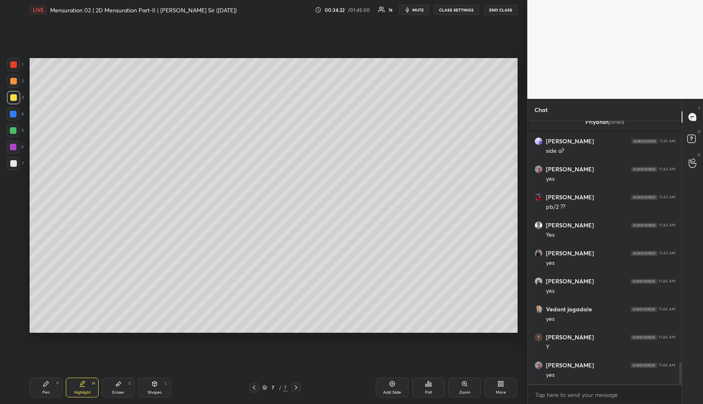
scroll to position [2912, 0]
click at [44, 387] on div "Pen P" at bounding box center [46, 387] width 33 height 20
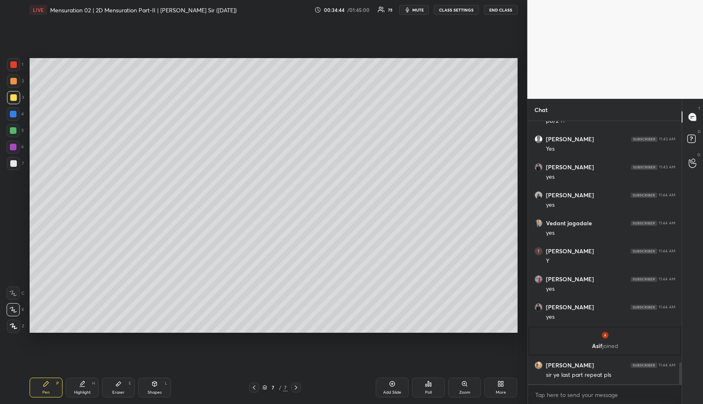
scroll to position [2916, 0]
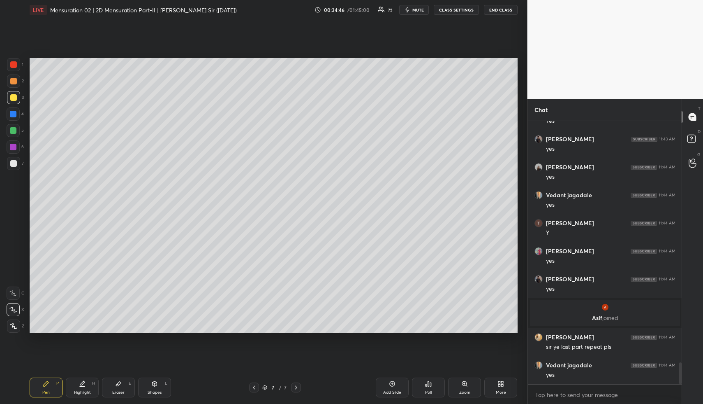
click at [81, 393] on div "Highlight" at bounding box center [82, 392] width 17 height 4
drag, startPoint x: 86, startPoint y: 392, endPoint x: 109, endPoint y: 347, distance: 50.8
click at [84, 393] on div "Highlight" at bounding box center [82, 392] width 17 height 4
click at [519, 150] on div "Setting up your live class Poll for secs No correct answer Start poll" at bounding box center [273, 195] width 495 height 351
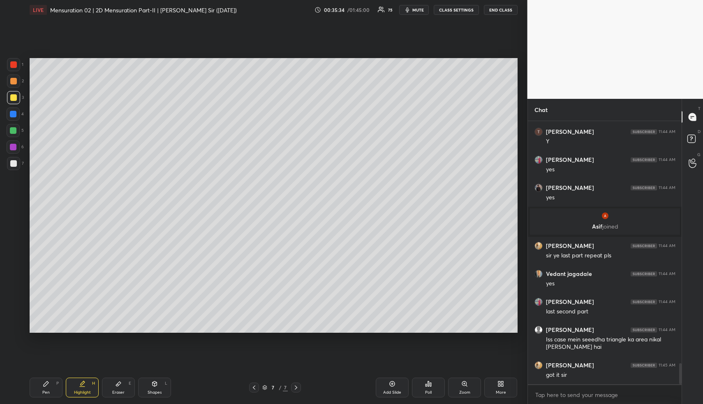
scroll to position [3036, 0]
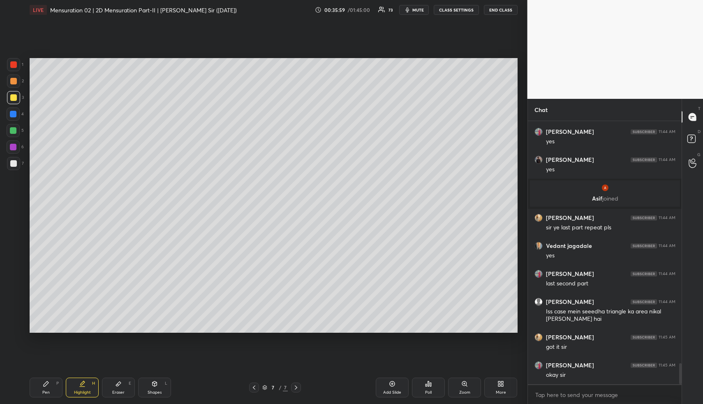
click at [441, 285] on div "1 2 3 4 5 6 7 R O A L C X Z Erase all C X Z LIVE Mensuration 02 | 2D Mensuratio…" at bounding box center [264, 202] width 528 height 404
click at [50, 386] on div "Pen P" at bounding box center [46, 387] width 33 height 20
click at [49, 386] on div "Pen P" at bounding box center [46, 387] width 33 height 20
click at [10, 128] on div at bounding box center [13, 130] width 7 height 7
click at [90, 391] on div "Highlight H" at bounding box center [82, 387] width 33 height 20
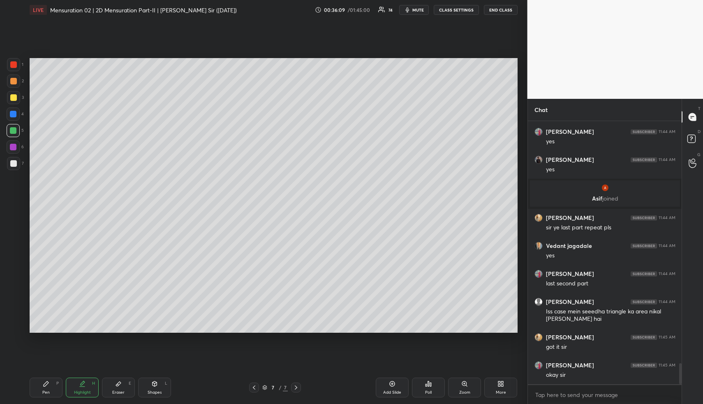
click at [91, 389] on div "Highlight H" at bounding box center [82, 387] width 33 height 20
drag, startPoint x: 117, startPoint y: 389, endPoint x: 127, endPoint y: 371, distance: 20.5
click at [118, 385] on div "Eraser E" at bounding box center [118, 387] width 33 height 20
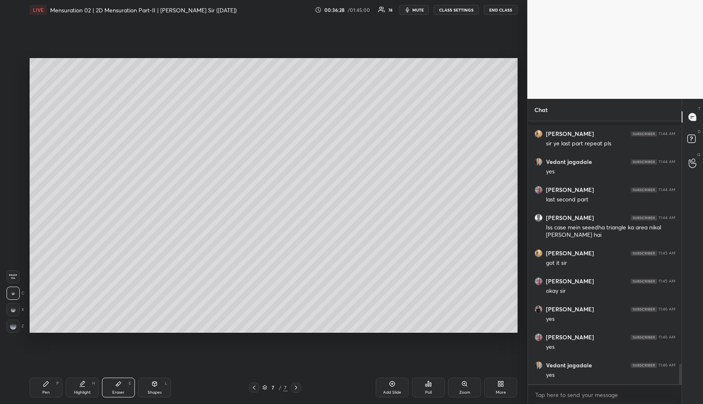
scroll to position [3148, 0]
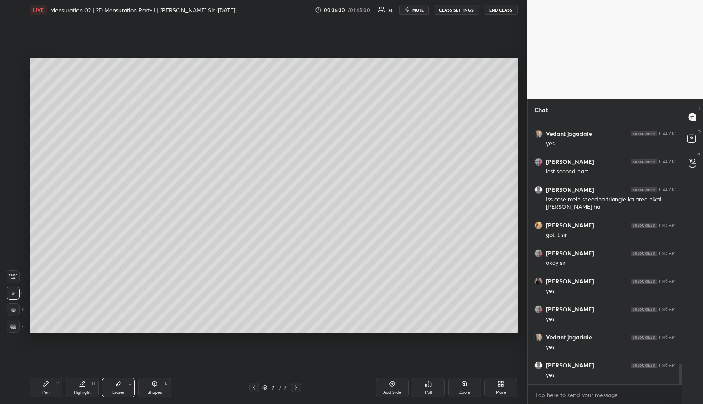
drag, startPoint x: 393, startPoint y: 385, endPoint x: 386, endPoint y: 383, distance: 6.9
click at [392, 385] on icon at bounding box center [392, 383] width 7 height 7
drag, startPoint x: 147, startPoint y: 392, endPoint x: 146, endPoint y: 387, distance: 5.1
click at [146, 390] on div "Shapes L" at bounding box center [154, 387] width 33 height 20
click at [14, 132] on div at bounding box center [13, 130] width 7 height 7
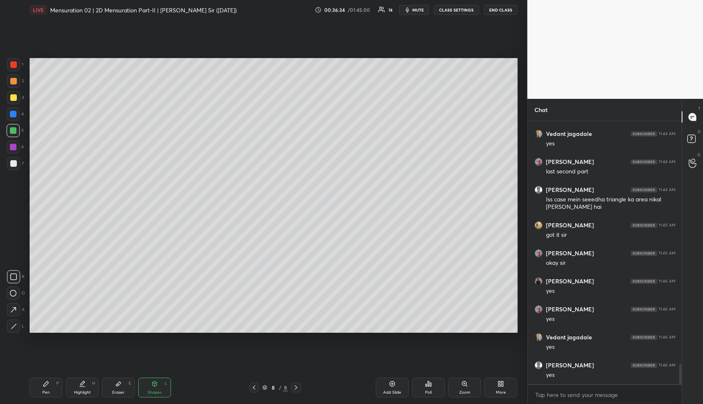
click at [14, 77] on div at bounding box center [13, 80] width 13 height 13
drag, startPoint x: 14, startPoint y: 114, endPoint x: 28, endPoint y: 117, distance: 13.5
click at [14, 114] on div at bounding box center [13, 114] width 7 height 7
click at [14, 294] on icon at bounding box center [13, 293] width 7 height 7
click at [12, 77] on div at bounding box center [13, 80] width 13 height 13
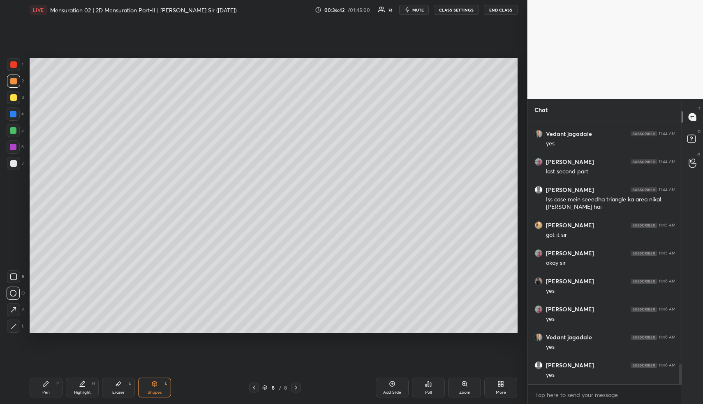
click at [15, 271] on div at bounding box center [13, 276] width 13 height 13
drag, startPoint x: 159, startPoint y: 382, endPoint x: 130, endPoint y: 351, distance: 41.9
click at [156, 380] on div "Shapes L" at bounding box center [154, 387] width 33 height 20
drag, startPoint x: 16, startPoint y: 320, endPoint x: 15, endPoint y: 299, distance: 20.6
click at [15, 318] on div "R O A L" at bounding box center [16, 300] width 18 height 66
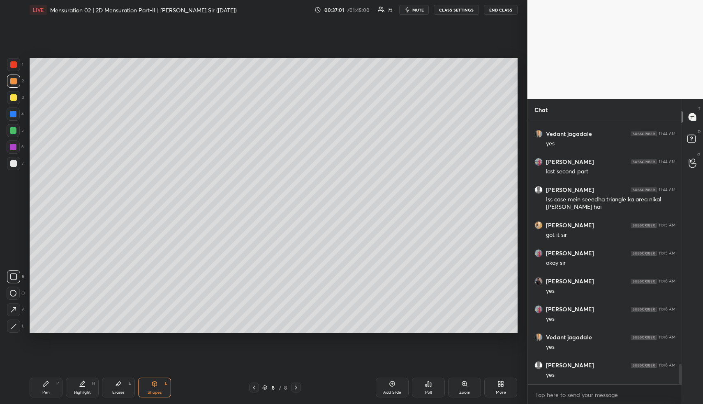
click at [14, 126] on div at bounding box center [13, 130] width 13 height 13
click at [14, 325] on icon at bounding box center [14, 326] width 6 height 6
click at [16, 92] on div at bounding box center [13, 97] width 13 height 13
drag, startPoint x: 16, startPoint y: 290, endPoint x: 26, endPoint y: 283, distance: 12.1
click at [15, 290] on icon at bounding box center [13, 293] width 7 height 7
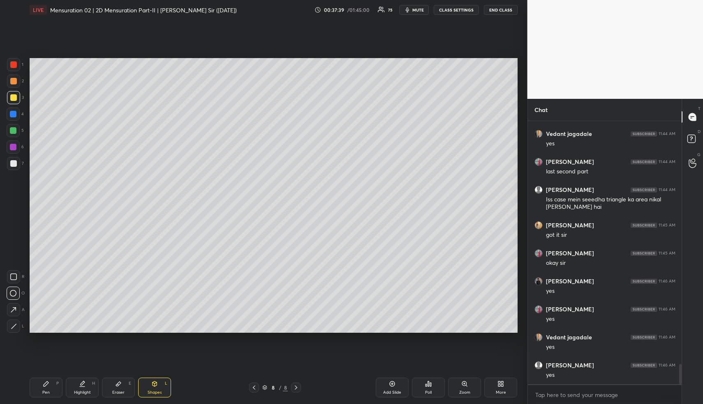
click at [125, 390] on div "Eraser E" at bounding box center [118, 387] width 33 height 20
drag, startPoint x: 15, startPoint y: 324, endPoint x: 29, endPoint y: 311, distance: 19.2
click at [15, 325] on g at bounding box center [13, 325] width 7 height 7
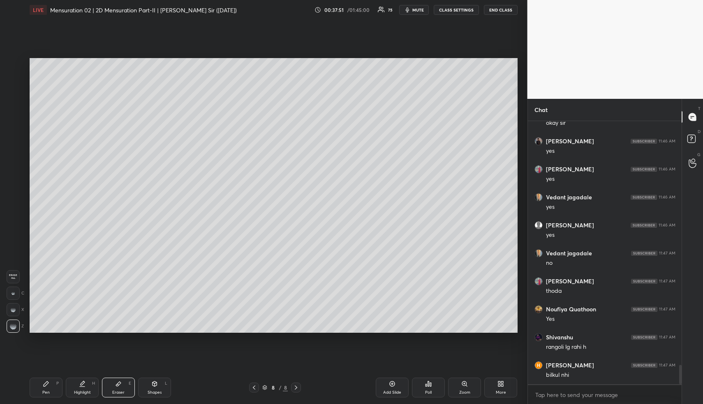
scroll to position [3315, 0]
click at [14, 292] on rect at bounding box center [14, 291] width 1 height 1
drag, startPoint x: 155, startPoint y: 388, endPoint x: 150, endPoint y: 375, distance: 14.2
click at [155, 388] on div "Shapes L" at bounding box center [154, 387] width 33 height 20
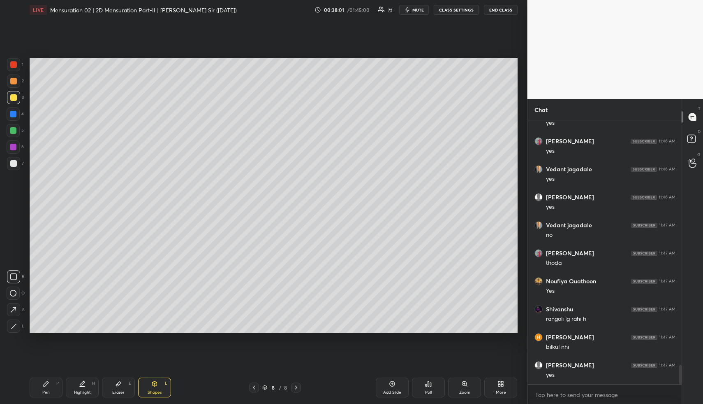
click at [15, 271] on div at bounding box center [13, 276] width 13 height 13
drag, startPoint x: 13, startPoint y: 78, endPoint x: 19, endPoint y: 84, distance: 8.7
click at [14, 79] on div at bounding box center [13, 81] width 7 height 7
click at [47, 388] on div "Pen P" at bounding box center [46, 387] width 33 height 20
drag, startPoint x: 16, startPoint y: 160, endPoint x: 20, endPoint y: 160, distance: 4.1
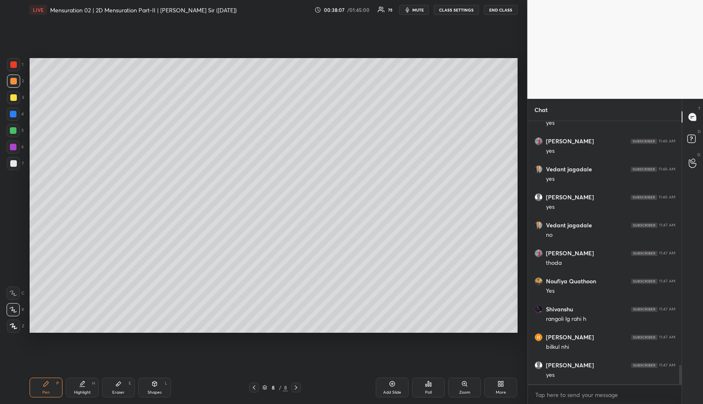
click at [16, 160] on div at bounding box center [13, 163] width 13 height 13
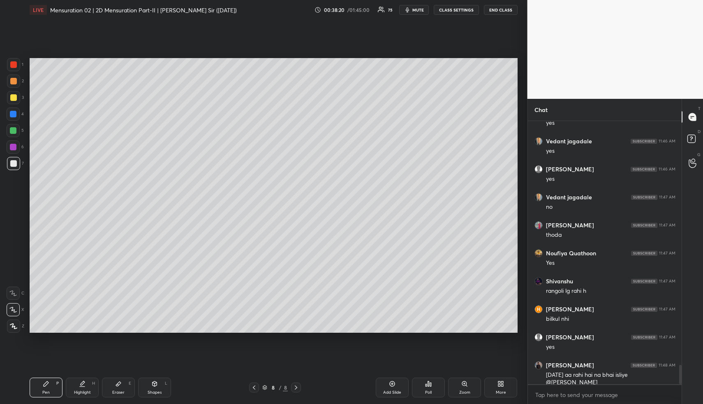
scroll to position [3371, 0]
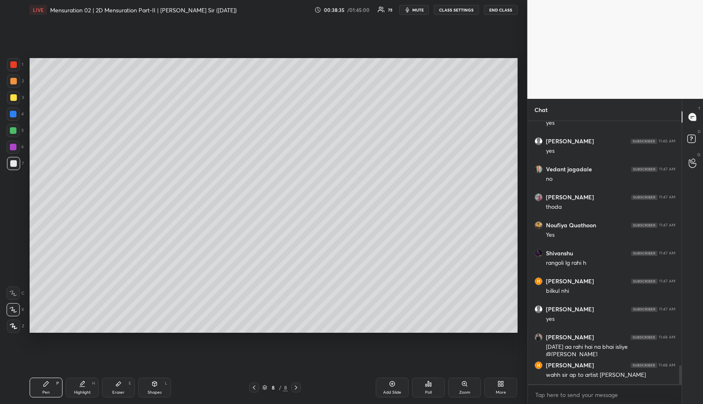
click at [76, 388] on div "Highlight H" at bounding box center [82, 387] width 33 height 20
drag, startPoint x: 148, startPoint y: 390, endPoint x: 145, endPoint y: 381, distance: 9.2
click at [148, 388] on div "Shapes L" at bounding box center [154, 387] width 33 height 20
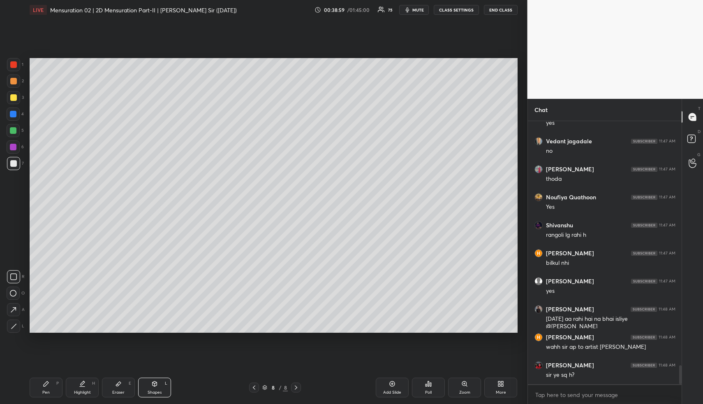
click at [51, 388] on div "Pen P" at bounding box center [46, 387] width 33 height 20
click at [51, 387] on div "Pen P" at bounding box center [46, 387] width 33 height 20
click at [42, 373] on div "Pen P Highlight H Eraser E Shapes L 8 / 8 Add Slide Poll Zoom More" at bounding box center [274, 387] width 488 height 33
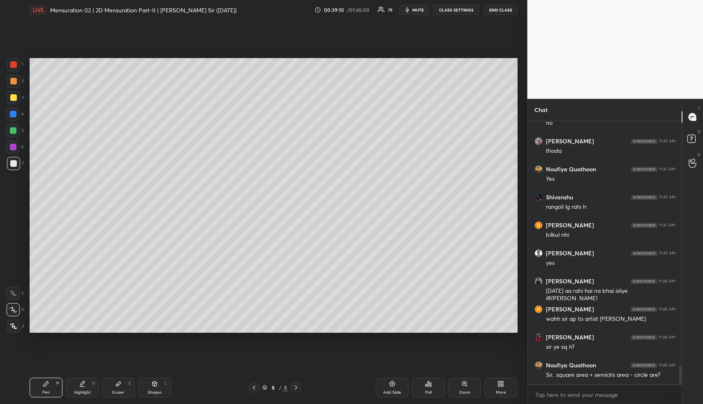
scroll to position [3455, 0]
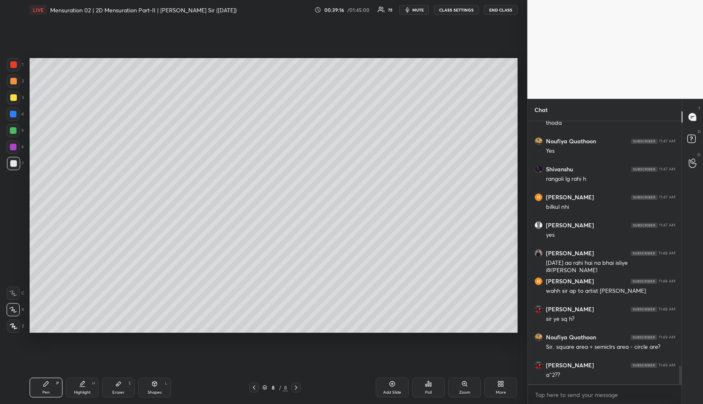
drag, startPoint x: 81, startPoint y: 385, endPoint x: 76, endPoint y: 383, distance: 5.5
click at [77, 385] on div "Highlight H" at bounding box center [82, 387] width 33 height 20
click at [76, 385] on div "Highlight H" at bounding box center [82, 387] width 33 height 20
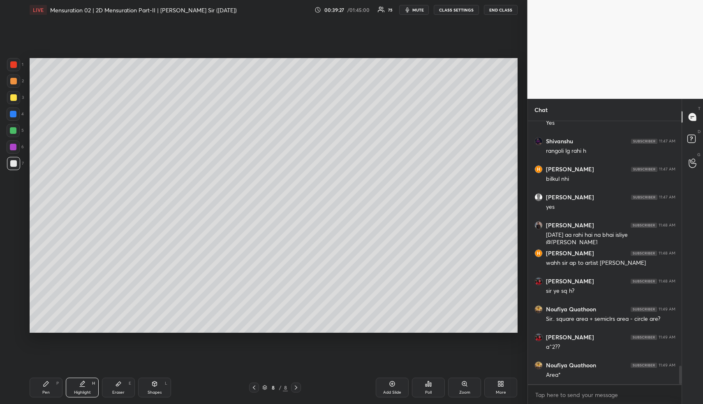
drag, startPoint x: 154, startPoint y: 386, endPoint x: 140, endPoint y: 354, distance: 35.2
click at [152, 385] on div "Shapes L" at bounding box center [154, 387] width 33 height 20
click at [10, 129] on div at bounding box center [13, 130] width 13 height 13
drag, startPoint x: 14, startPoint y: 130, endPoint x: 24, endPoint y: 153, distance: 24.3
click at [15, 131] on div at bounding box center [13, 130] width 7 height 7
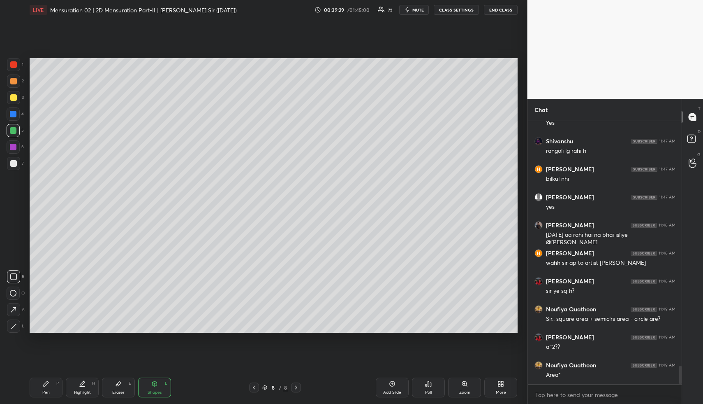
click at [14, 321] on div at bounding box center [13, 325] width 13 height 13
drag, startPoint x: 13, startPoint y: 320, endPoint x: 21, endPoint y: 311, distance: 11.4
click at [13, 318] on div "R O A L" at bounding box center [16, 300] width 18 height 66
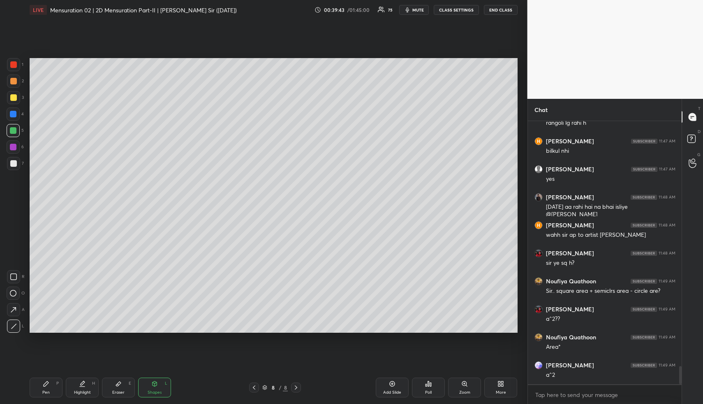
drag, startPoint x: 83, startPoint y: 387, endPoint x: 94, endPoint y: 352, distance: 36.4
click at [82, 386] on div "Highlight H" at bounding box center [82, 387] width 33 height 20
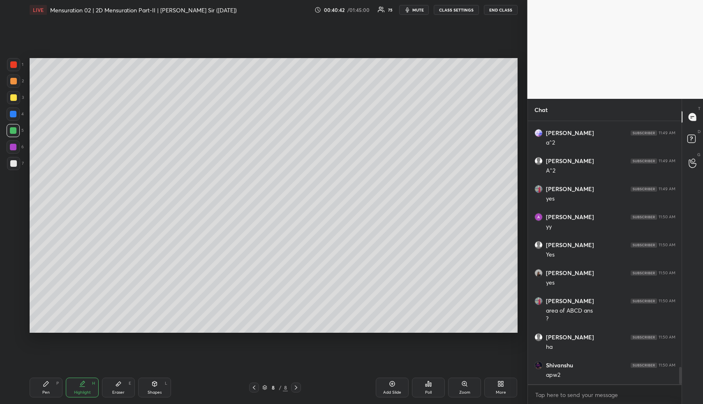
scroll to position [3771, 0]
click at [41, 389] on div "Pen P" at bounding box center [46, 387] width 33 height 20
click at [14, 78] on div at bounding box center [13, 81] width 7 height 7
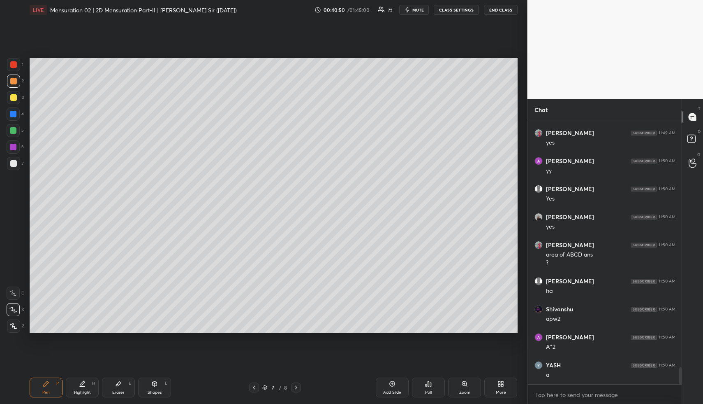
drag, startPoint x: 76, startPoint y: 390, endPoint x: 139, endPoint y: 338, distance: 82.1
click at [76, 390] on div "Highlight" at bounding box center [82, 392] width 17 height 4
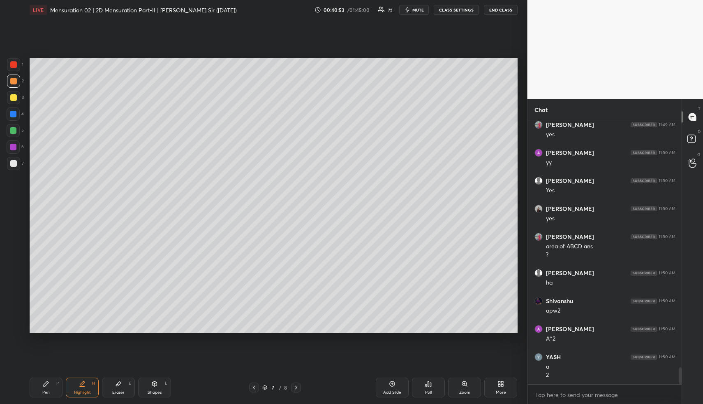
click at [293, 390] on icon at bounding box center [296, 387] width 7 height 7
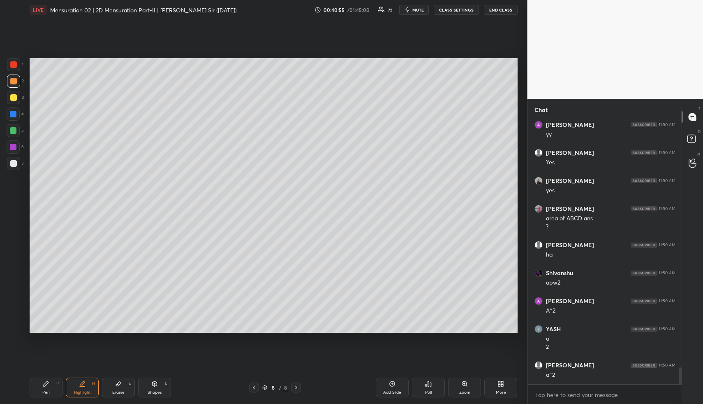
click at [39, 386] on div "Pen P" at bounding box center [46, 387] width 33 height 20
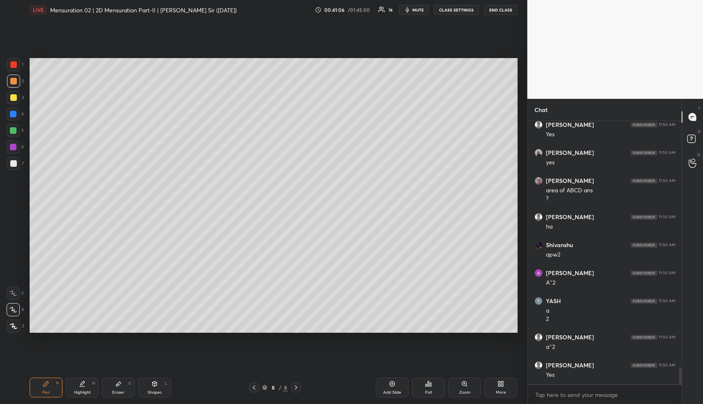
click at [156, 391] on div "Shapes" at bounding box center [155, 392] width 14 height 4
click at [153, 388] on div "Shapes L" at bounding box center [154, 387] width 33 height 20
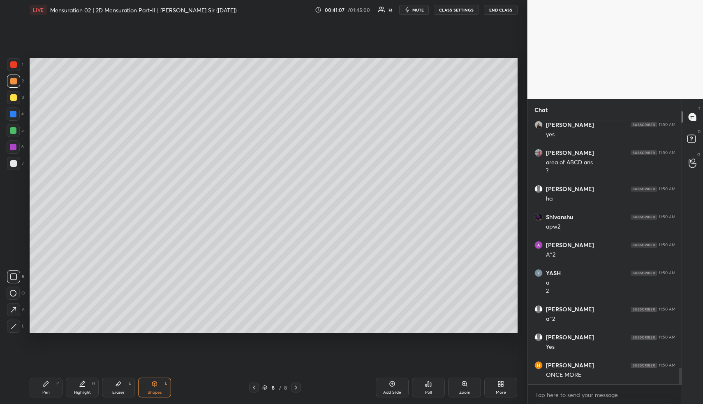
click at [12, 156] on div "1 2 3 4 5 6 7" at bounding box center [15, 115] width 17 height 115
click at [15, 160] on div at bounding box center [13, 163] width 13 height 13
click at [11, 114] on div at bounding box center [13, 114] width 7 height 7
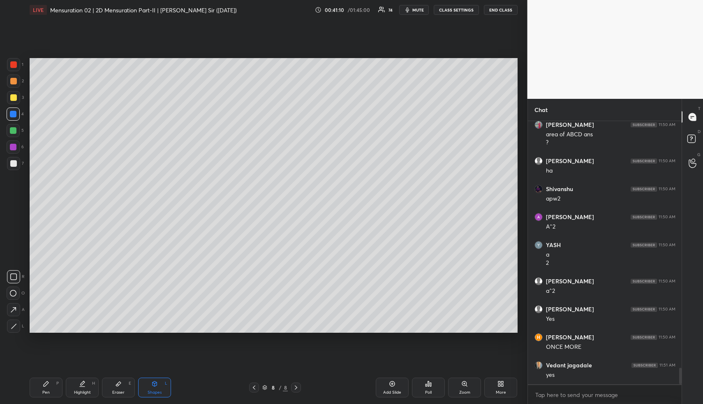
scroll to position [3947, 0]
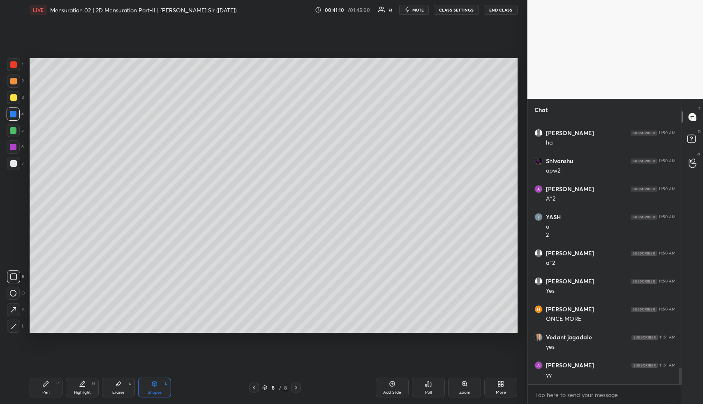
click at [403, 334] on div "Setting up your live class Poll for secs No correct answer Start poll" at bounding box center [273, 195] width 495 height 351
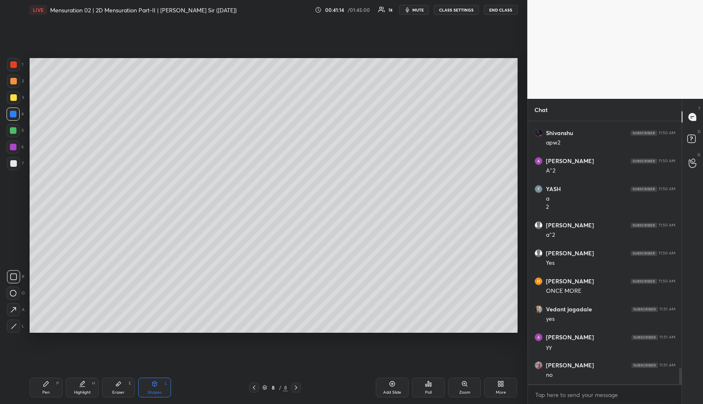
scroll to position [4003, 0]
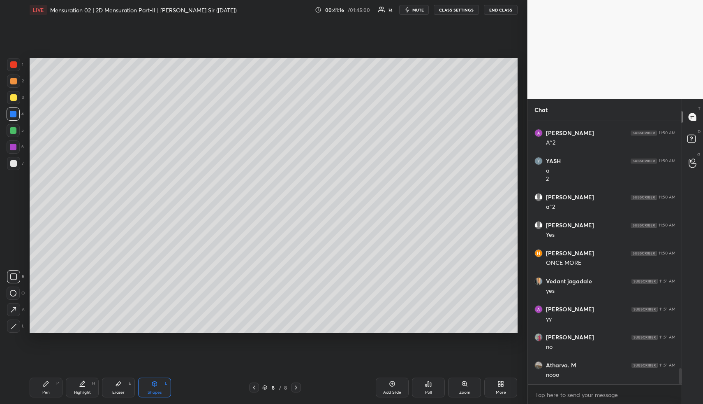
click at [77, 395] on div "Highlight H" at bounding box center [82, 387] width 33 height 20
click at [79, 393] on div "Highlight" at bounding box center [82, 392] width 17 height 4
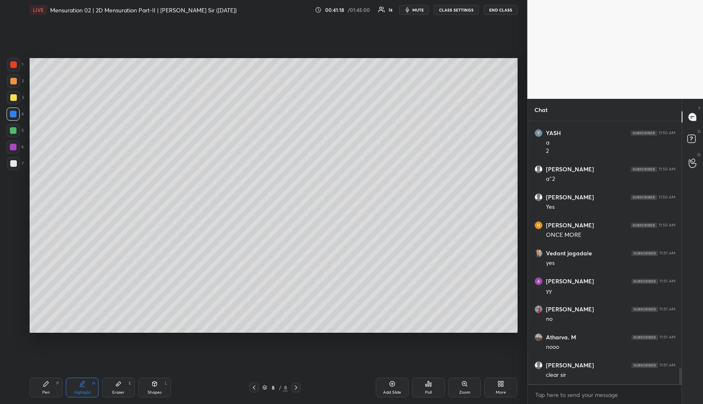
scroll to position [4059, 0]
drag, startPoint x: 78, startPoint y: 385, endPoint x: 82, endPoint y: 369, distance: 16.2
click at [77, 384] on div "Highlight H" at bounding box center [82, 387] width 33 height 20
click at [255, 387] on icon at bounding box center [254, 387] width 7 height 7
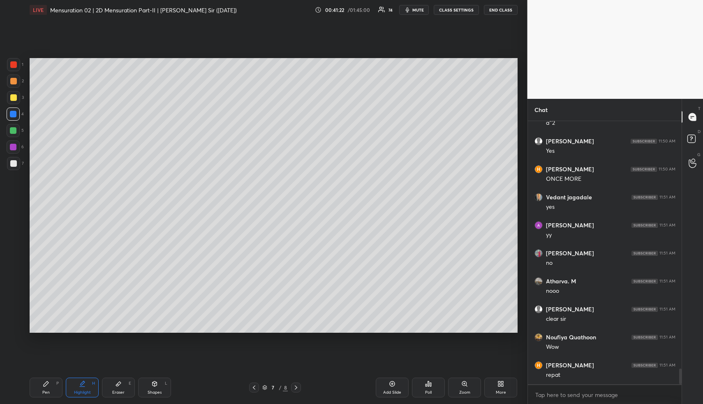
scroll to position [4115, 0]
click at [82, 390] on div "Highlight" at bounding box center [82, 392] width 17 height 4
drag, startPoint x: 391, startPoint y: 388, endPoint x: 363, endPoint y: 383, distance: 28.3
click at [390, 386] on div "Add Slide" at bounding box center [392, 387] width 33 height 20
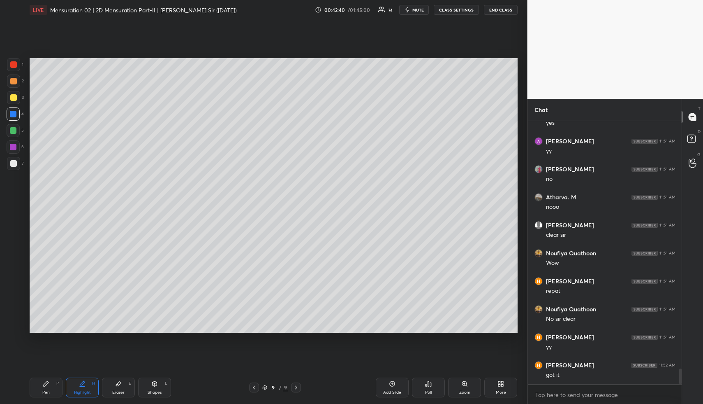
click at [154, 385] on icon at bounding box center [154, 383] width 7 height 7
drag, startPoint x: 15, startPoint y: 77, endPoint x: 8, endPoint y: 95, distance: 19.8
click at [14, 77] on div at bounding box center [13, 80] width 13 height 13
click at [15, 325] on icon at bounding box center [14, 326] width 6 height 6
click at [14, 112] on div at bounding box center [13, 114] width 7 height 7
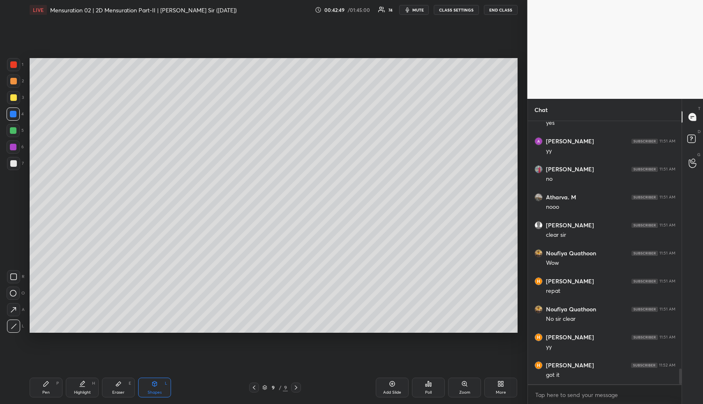
drag, startPoint x: 14, startPoint y: 271, endPoint x: 28, endPoint y: 243, distance: 31.5
click at [16, 268] on div "R O A L" at bounding box center [16, 300] width 18 height 66
drag, startPoint x: 15, startPoint y: 270, endPoint x: 29, endPoint y: 244, distance: 30.0
click at [16, 268] on div "R O A L" at bounding box center [16, 300] width 18 height 66
click at [15, 272] on div at bounding box center [13, 276] width 13 height 13
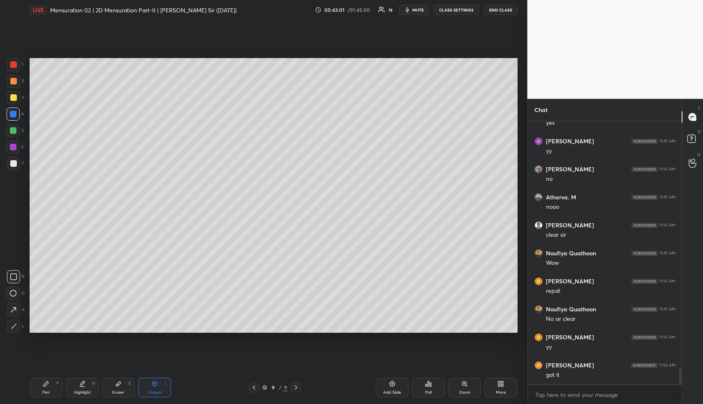
click at [48, 392] on div "Pen P" at bounding box center [46, 387] width 33 height 20
click at [50, 387] on div "Pen P" at bounding box center [46, 387] width 33 height 20
click at [14, 128] on div at bounding box center [13, 130] width 7 height 7
click at [14, 130] on div at bounding box center [13, 130] width 7 height 7
drag, startPoint x: 15, startPoint y: 133, endPoint x: 10, endPoint y: 132, distance: 5.0
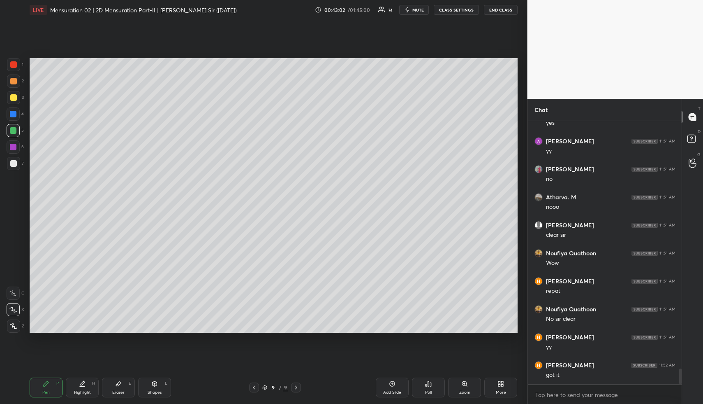
click at [14, 133] on div at bounding box center [13, 130] width 7 height 7
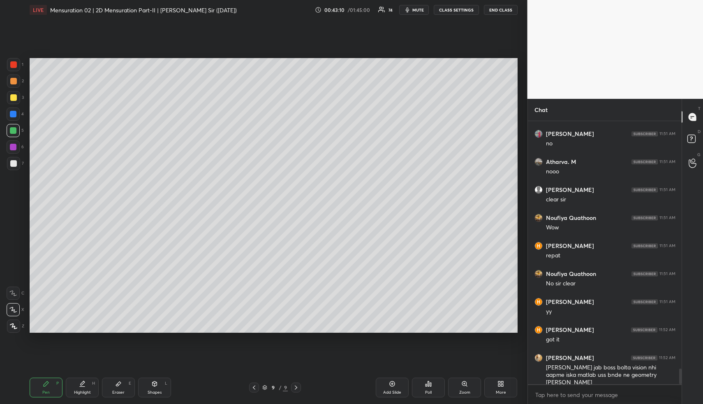
click at [16, 101] on div at bounding box center [13, 97] width 13 height 13
drag, startPoint x: 81, startPoint y: 387, endPoint x: 80, endPoint y: 382, distance: 5.4
click at [81, 384] on div "Highlight H" at bounding box center [82, 387] width 33 height 20
click at [158, 384] on div "Shapes L" at bounding box center [154, 387] width 33 height 20
click at [15, 164] on div at bounding box center [13, 163] width 7 height 7
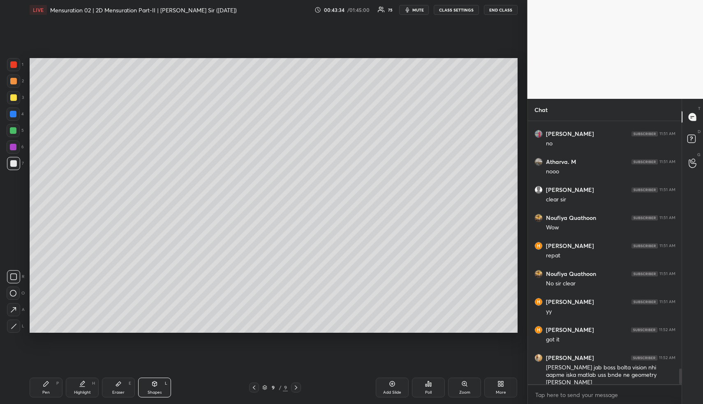
click at [76, 390] on div "Highlight" at bounding box center [82, 392] width 17 height 4
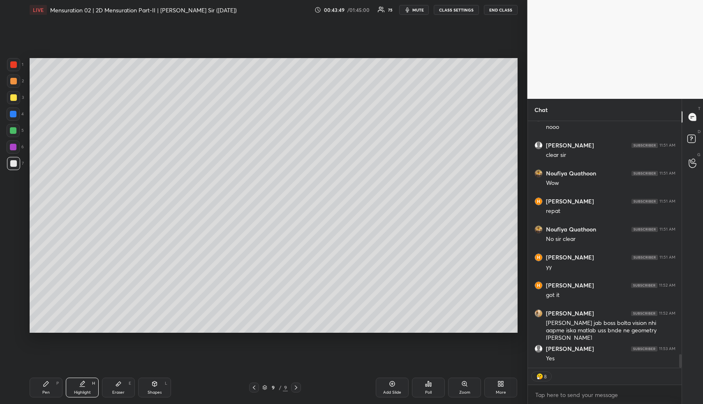
click at [45, 387] on div "Pen P" at bounding box center [46, 387] width 33 height 20
click at [16, 82] on div at bounding box center [13, 80] width 13 height 13
click at [15, 100] on div at bounding box center [13, 97] width 13 height 13
drag, startPoint x: 18, startPoint y: 79, endPoint x: 23, endPoint y: 78, distance: 5.4
click at [17, 78] on div at bounding box center [13, 80] width 13 height 13
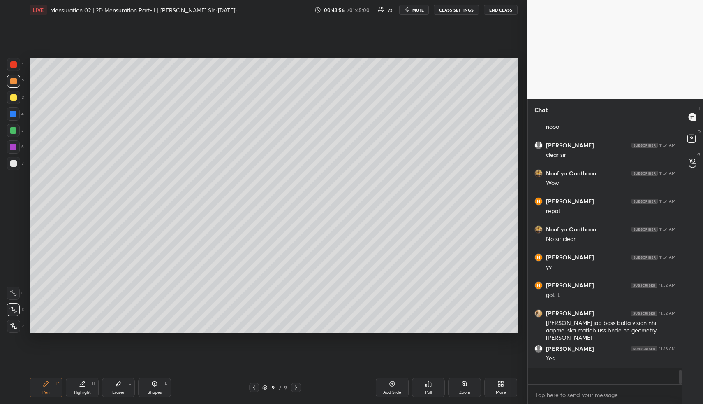
scroll to position [4234, 0]
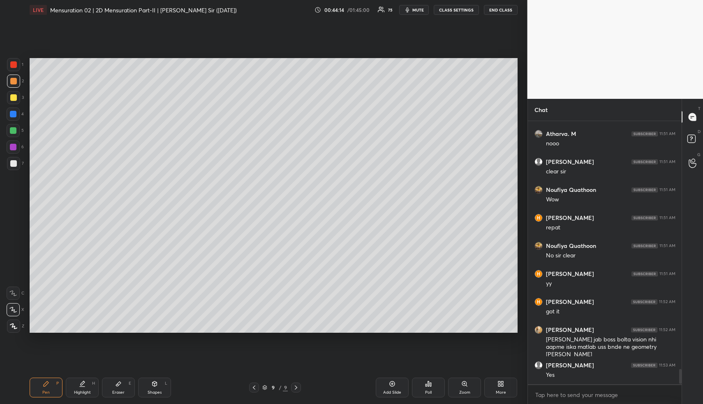
click at [164, 386] on div "Shapes L" at bounding box center [154, 387] width 33 height 20
click at [14, 128] on div at bounding box center [13, 130] width 7 height 7
click at [86, 380] on div "Highlight H" at bounding box center [82, 387] width 33 height 20
click at [87, 381] on div "Highlight H" at bounding box center [82, 387] width 33 height 20
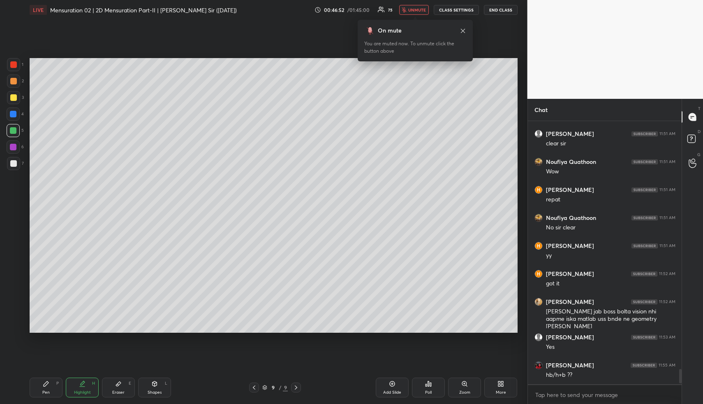
scroll to position [4262, 0]
click at [410, 9] on span "unmute" at bounding box center [417, 10] width 18 height 6
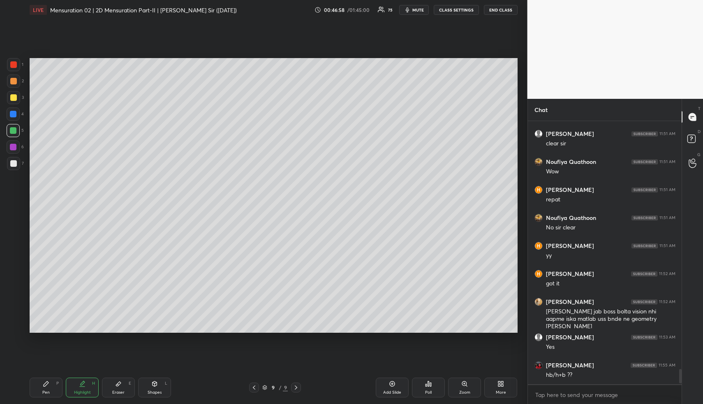
drag, startPoint x: 83, startPoint y: 386, endPoint x: 86, endPoint y: 382, distance: 5.3
click at [84, 385] on div "Highlight H" at bounding box center [82, 387] width 33 height 20
click at [51, 391] on div "Pen P" at bounding box center [46, 387] width 33 height 20
click at [53, 390] on div "Pen P" at bounding box center [46, 387] width 33 height 20
drag, startPoint x: 83, startPoint y: 384, endPoint x: 81, endPoint y: 368, distance: 15.7
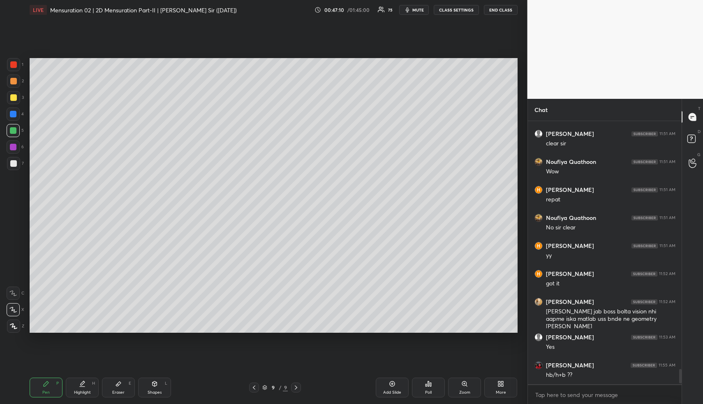
click at [81, 385] on icon at bounding box center [82, 383] width 7 height 7
drag, startPoint x: 47, startPoint y: 389, endPoint x: 45, endPoint y: 379, distance: 10.6
click at [47, 386] on div "Pen P" at bounding box center [46, 387] width 33 height 20
click at [14, 97] on div at bounding box center [13, 97] width 7 height 7
click at [16, 158] on div at bounding box center [13, 163] width 13 height 13
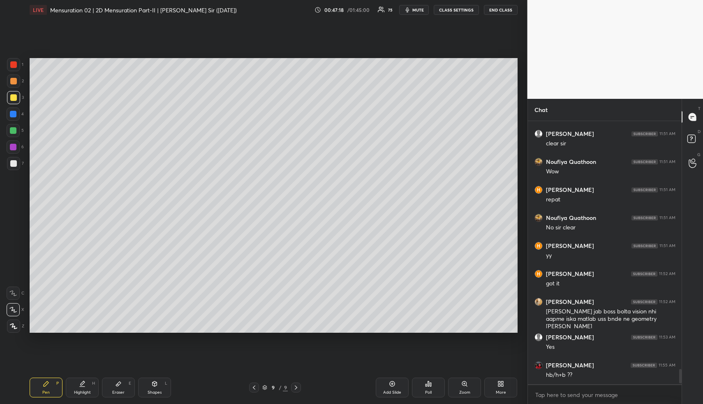
click at [16, 161] on div at bounding box center [13, 163] width 7 height 7
click at [11, 326] on icon at bounding box center [13, 326] width 7 height 6
drag, startPoint x: 79, startPoint y: 391, endPoint x: 79, endPoint y: 373, distance: 17.3
click at [77, 388] on div "Highlight H" at bounding box center [82, 387] width 33 height 20
click at [47, 387] on div "Pen P" at bounding box center [46, 387] width 33 height 20
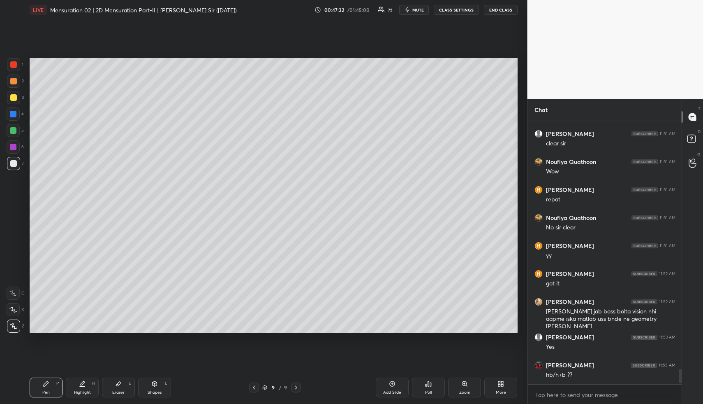
scroll to position [4290, 0]
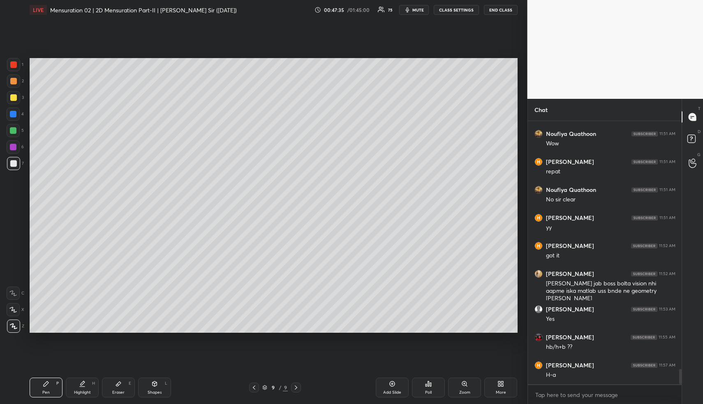
click at [77, 387] on div "Highlight H" at bounding box center [82, 387] width 33 height 20
click at [44, 383] on icon at bounding box center [46, 383] width 5 height 5
click at [88, 392] on div "Highlight H" at bounding box center [82, 387] width 33 height 20
click at [87, 392] on div "Highlight" at bounding box center [82, 392] width 17 height 4
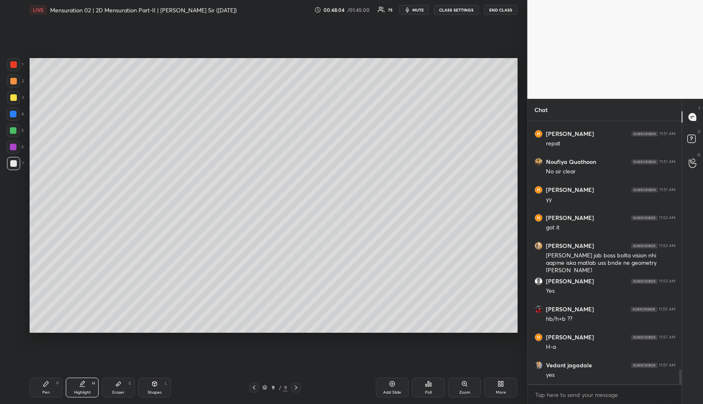
scroll to position [4346, 0]
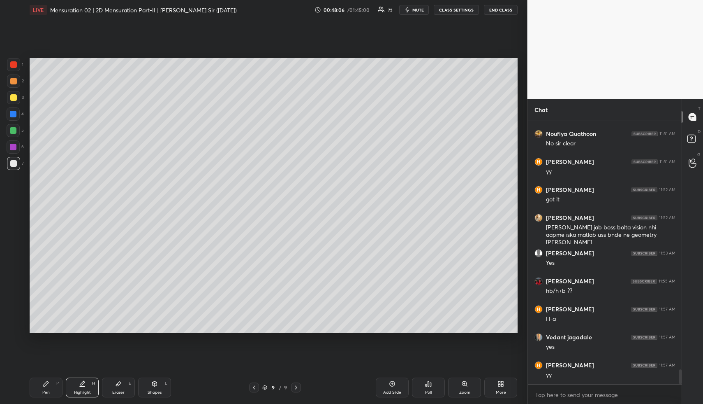
click at [49, 386] on div "Pen P" at bounding box center [46, 387] width 33 height 20
click at [11, 82] on div at bounding box center [13, 81] width 7 height 7
click at [12, 101] on div at bounding box center [13, 97] width 13 height 13
click at [81, 385] on icon at bounding box center [82, 383] width 7 height 7
click at [81, 387] on div "Highlight H" at bounding box center [82, 387] width 33 height 20
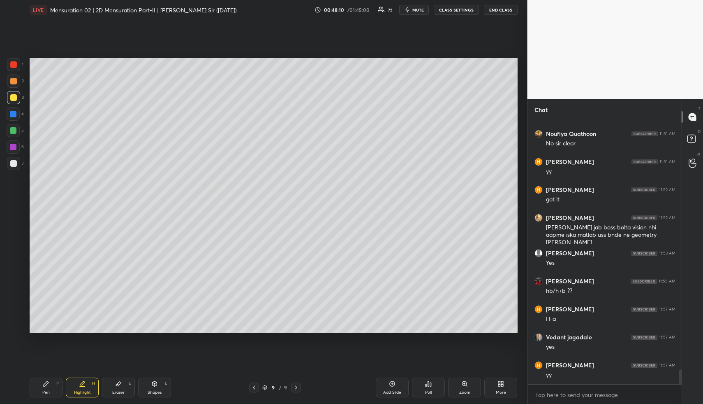
scroll to position [4374, 0]
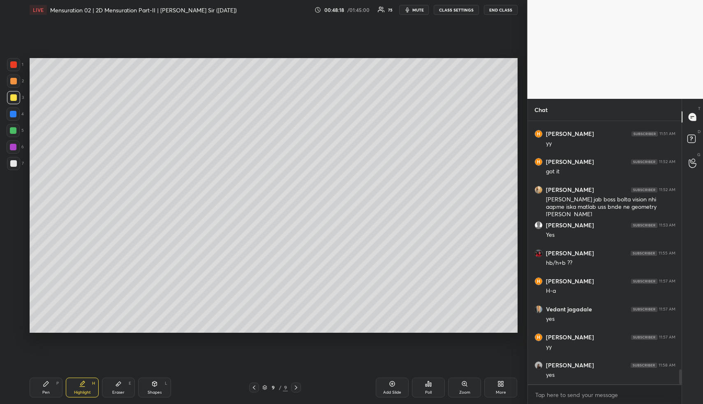
drag, startPoint x: 160, startPoint y: 386, endPoint x: 150, endPoint y: 359, distance: 29.1
click at [159, 385] on div "Shapes L" at bounding box center [154, 387] width 33 height 20
drag, startPoint x: 9, startPoint y: 159, endPoint x: 27, endPoint y: 161, distance: 18.6
click at [9, 159] on div at bounding box center [13, 163] width 13 height 13
drag, startPoint x: 87, startPoint y: 380, endPoint x: 85, endPoint y: 376, distance: 4.6
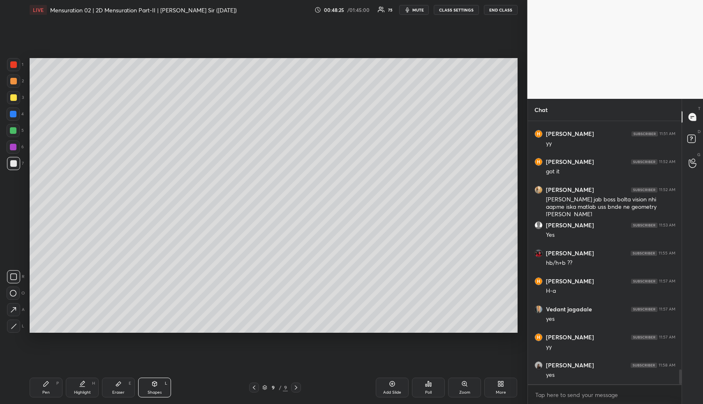
click at [85, 380] on div "Highlight H" at bounding box center [82, 387] width 33 height 20
drag, startPoint x: 52, startPoint y: 385, endPoint x: 43, endPoint y: 336, distance: 49.7
click at [49, 383] on div "Pen P" at bounding box center [46, 387] width 33 height 20
click at [84, 383] on div "Highlight H" at bounding box center [82, 387] width 33 height 20
click at [85, 382] on icon at bounding box center [82, 383] width 7 height 7
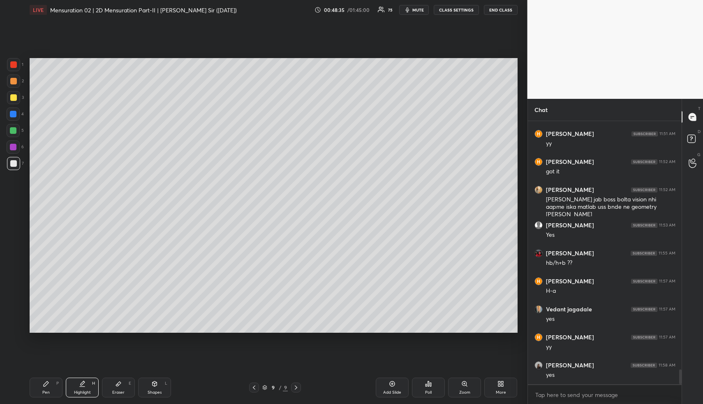
click at [44, 384] on icon at bounding box center [46, 383] width 5 height 5
drag, startPoint x: 14, startPoint y: 82, endPoint x: 18, endPoint y: 87, distance: 6.1
click at [13, 82] on div at bounding box center [13, 81] width 7 height 7
drag, startPoint x: 13, startPoint y: 129, endPoint x: 23, endPoint y: 134, distance: 11.4
click at [14, 130] on div at bounding box center [13, 130] width 7 height 7
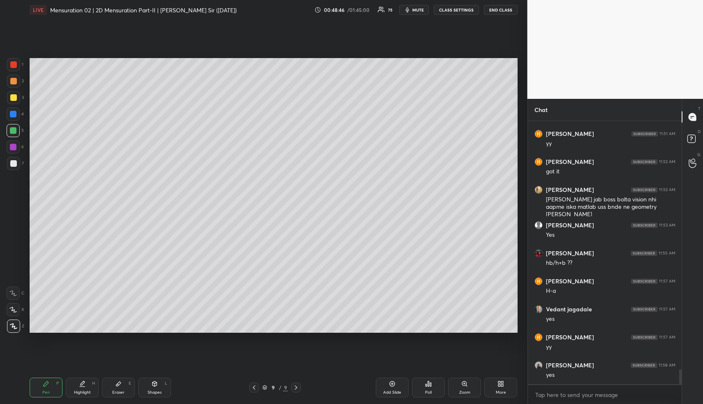
click at [87, 391] on div "Highlight" at bounding box center [82, 392] width 17 height 4
drag, startPoint x: 86, startPoint y: 390, endPoint x: 94, endPoint y: 353, distance: 37.3
click at [86, 387] on div "Highlight H" at bounding box center [82, 387] width 33 height 20
click at [49, 385] on div "Pen P" at bounding box center [46, 387] width 33 height 20
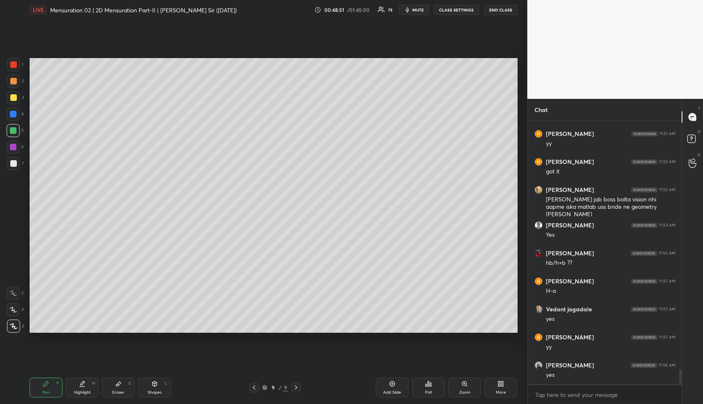
drag, startPoint x: 91, startPoint y: 390, endPoint x: 95, endPoint y: 377, distance: 13.8
click at [91, 390] on div "Highlight H" at bounding box center [82, 387] width 33 height 20
click at [46, 388] on div "Pen P" at bounding box center [46, 387] width 33 height 20
drag, startPoint x: 163, startPoint y: 390, endPoint x: 162, endPoint y: 380, distance: 9.5
click at [162, 388] on div "Shapes L" at bounding box center [154, 387] width 33 height 20
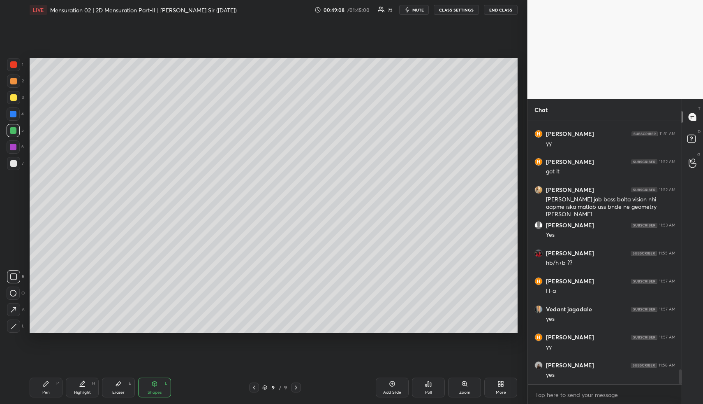
click at [14, 111] on div at bounding box center [13, 114] width 7 height 7
drag, startPoint x: 46, startPoint y: 391, endPoint x: 46, endPoint y: 382, distance: 9.1
click at [44, 390] on div "Pen" at bounding box center [45, 392] width 7 height 4
click at [11, 84] on div at bounding box center [13, 81] width 7 height 7
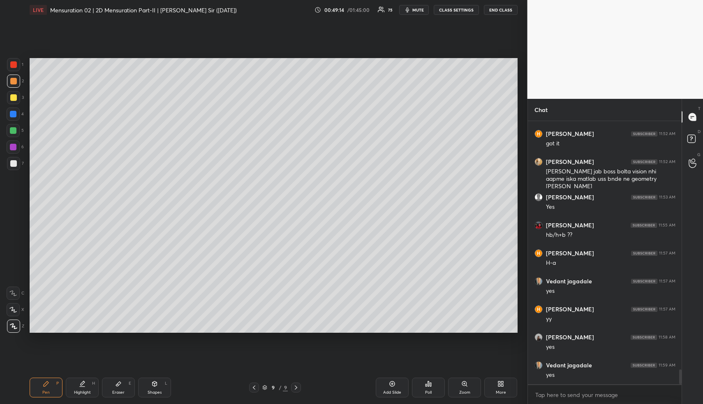
scroll to position [4430, 0]
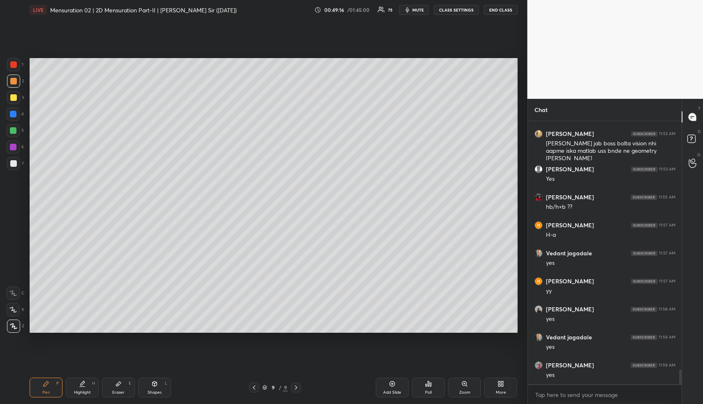
click at [14, 98] on div at bounding box center [13, 97] width 7 height 7
click at [13, 306] on div at bounding box center [13, 309] width 13 height 13
drag, startPoint x: 47, startPoint y: 392, endPoint x: 56, endPoint y: 335, distance: 57.8
click at [47, 391] on div "Pen P" at bounding box center [46, 387] width 33 height 20
click at [16, 80] on div at bounding box center [13, 81] width 7 height 7
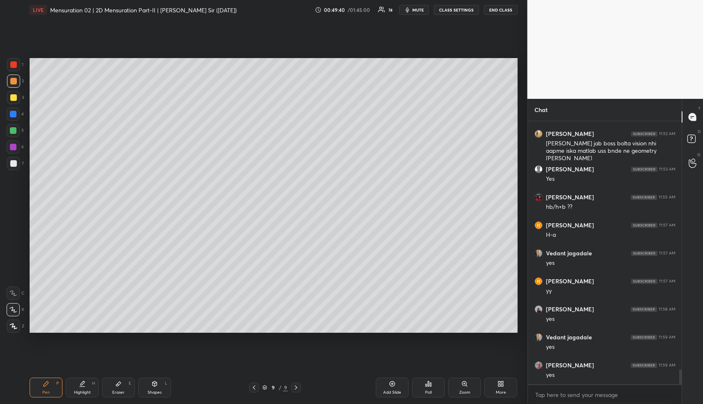
scroll to position [4458, 0]
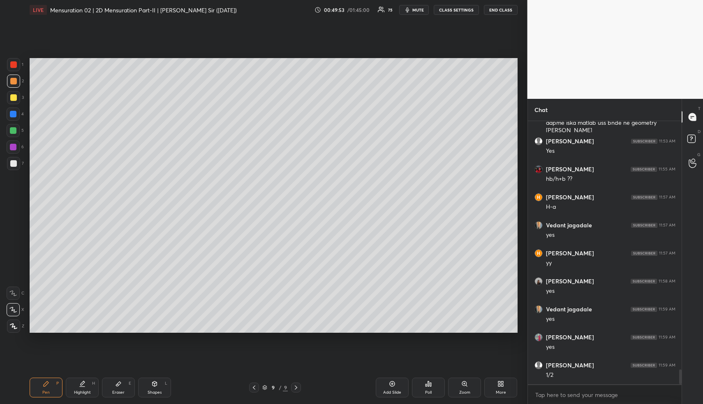
click at [89, 391] on div "Highlight" at bounding box center [82, 392] width 17 height 4
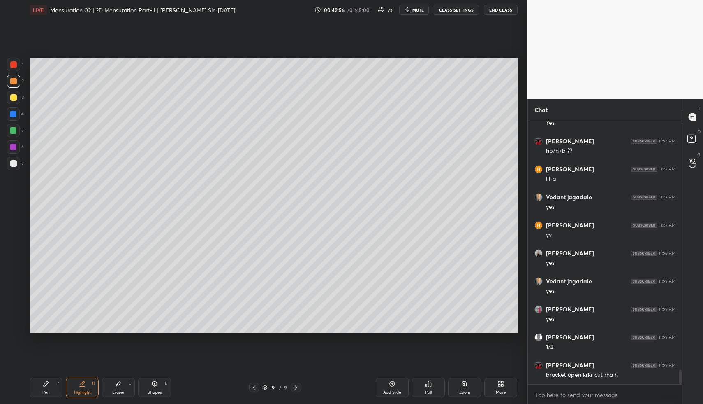
click at [49, 385] on div "Pen P" at bounding box center [46, 387] width 33 height 20
drag, startPoint x: 14, startPoint y: 96, endPoint x: 18, endPoint y: 99, distance: 5.0
click at [14, 95] on div at bounding box center [13, 97] width 7 height 7
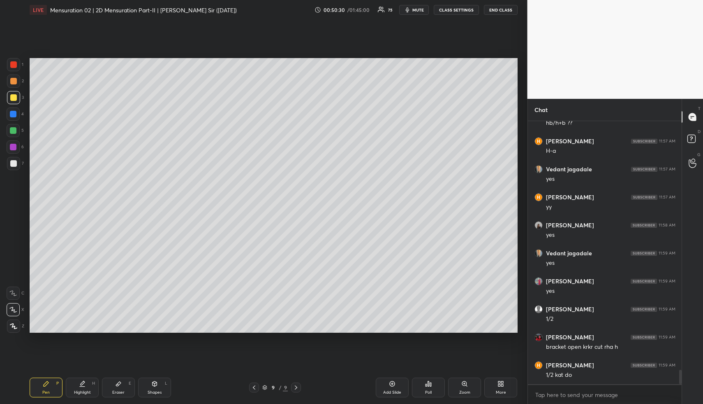
scroll to position [4544, 0]
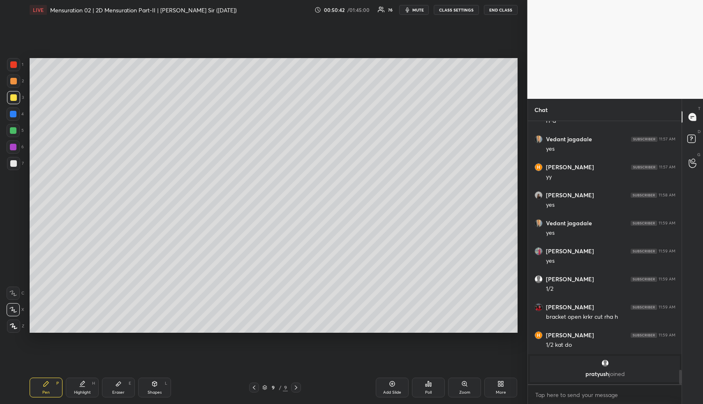
drag, startPoint x: 14, startPoint y: 114, endPoint x: 19, endPoint y: 118, distance: 6.4
click at [15, 114] on div at bounding box center [13, 114] width 7 height 7
click at [148, 387] on div "Shapes L" at bounding box center [154, 387] width 33 height 20
click at [5, 156] on div "1 2 3 4 5 6 7 R O A L C X Z Erase all C X Z" at bounding box center [13, 195] width 26 height 274
click at [12, 161] on div at bounding box center [13, 163] width 7 height 7
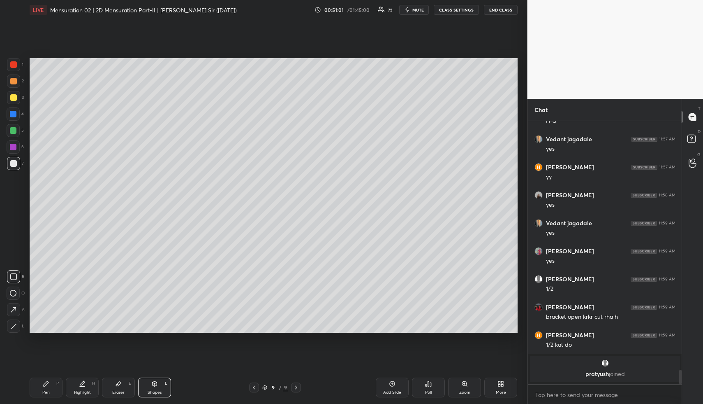
click at [87, 384] on div "Highlight H" at bounding box center [82, 387] width 33 height 20
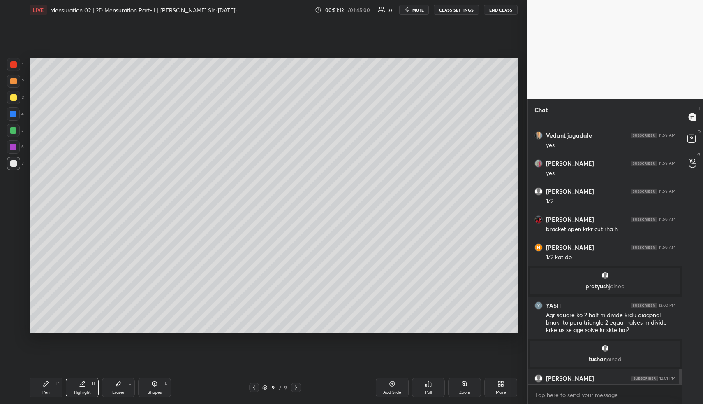
scroll to position [4163, 0]
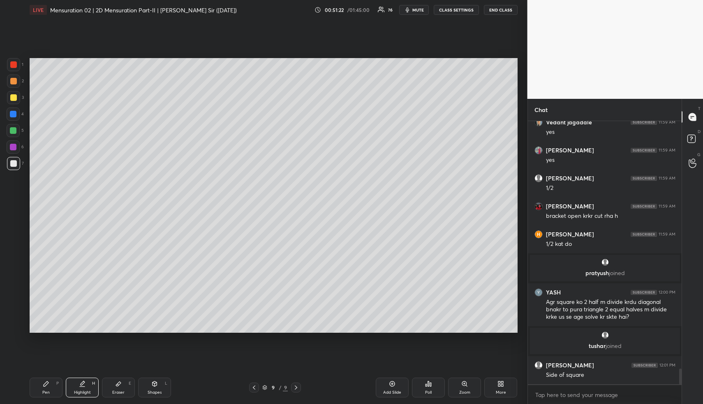
drag, startPoint x: 158, startPoint y: 387, endPoint x: 154, endPoint y: 374, distance: 13.8
click at [158, 387] on div "Shapes L" at bounding box center [154, 387] width 33 height 20
click at [15, 81] on div at bounding box center [13, 81] width 7 height 7
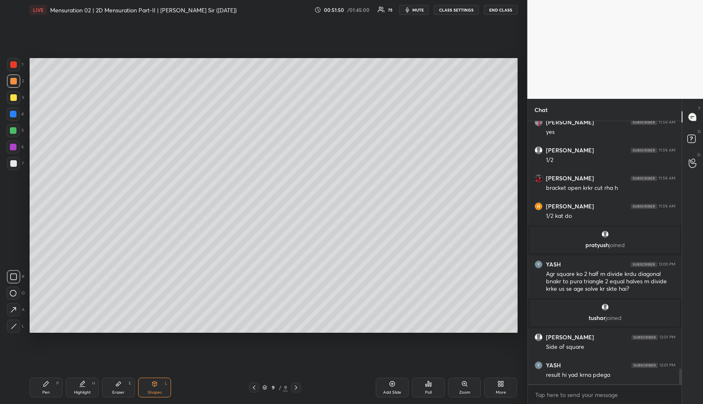
click at [74, 391] on div "Highlight" at bounding box center [82, 392] width 17 height 4
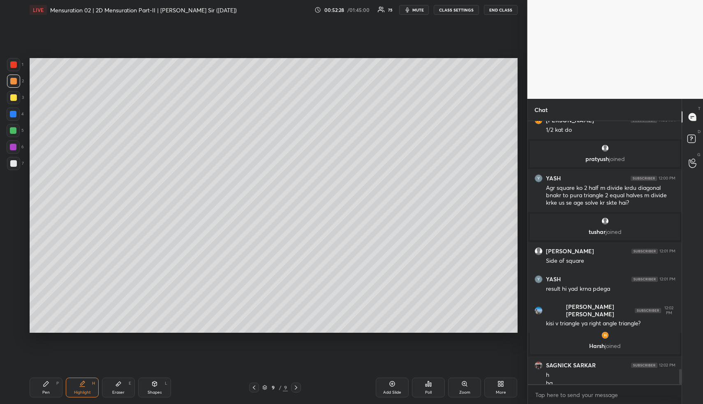
scroll to position [4256, 0]
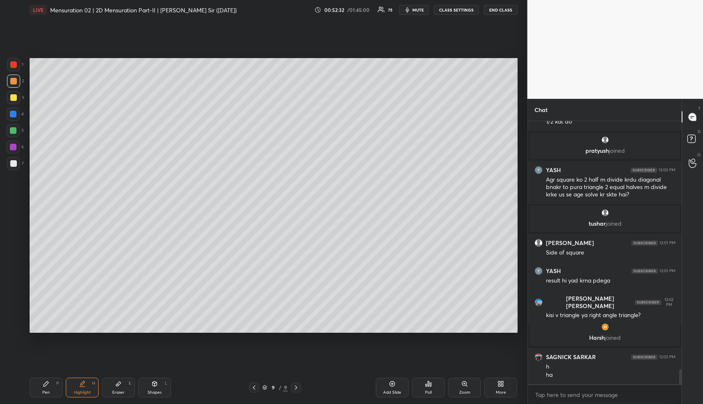
drag, startPoint x: 395, startPoint y: 386, endPoint x: 328, endPoint y: 387, distance: 67.1
click at [394, 387] on div "Add Slide" at bounding box center [392, 387] width 33 height 20
drag, startPoint x: 161, startPoint y: 388, endPoint x: 158, endPoint y: 385, distance: 5.0
click at [160, 387] on div "Shapes L" at bounding box center [154, 387] width 33 height 20
click at [13, 141] on div at bounding box center [13, 146] width 13 height 13
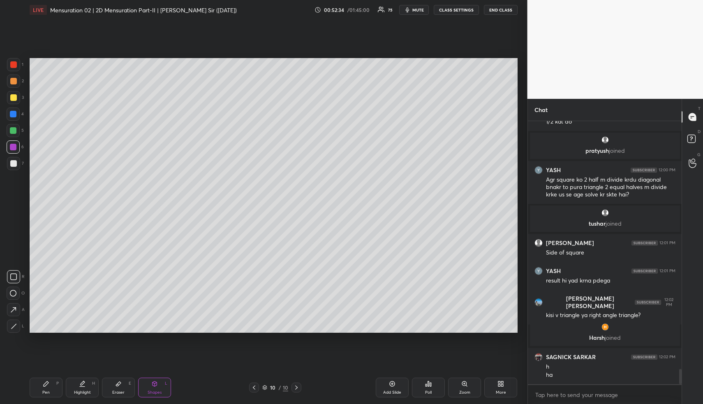
drag, startPoint x: 13, startPoint y: 325, endPoint x: 18, endPoint y: 302, distance: 23.1
click at [11, 324] on icon at bounding box center [14, 326] width 6 height 6
click at [16, 79] on div at bounding box center [13, 80] width 13 height 13
drag, startPoint x: 11, startPoint y: 271, endPoint x: 13, endPoint y: 254, distance: 17.8
click at [11, 270] on div at bounding box center [13, 276] width 13 height 13
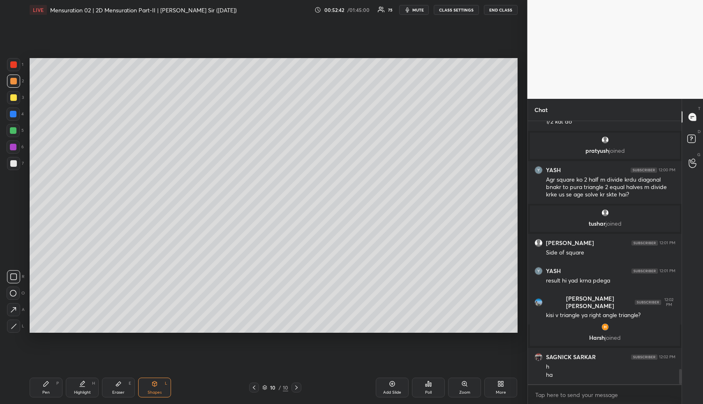
click at [16, 158] on div at bounding box center [13, 163] width 13 height 13
drag, startPoint x: 57, startPoint y: 386, endPoint x: 53, endPoint y: 382, distance: 5.5
click at [54, 387] on div "Pen P" at bounding box center [46, 387] width 33 height 20
click at [15, 130] on div at bounding box center [13, 130] width 13 height 13
click at [82, 387] on div "Highlight H" at bounding box center [82, 387] width 33 height 20
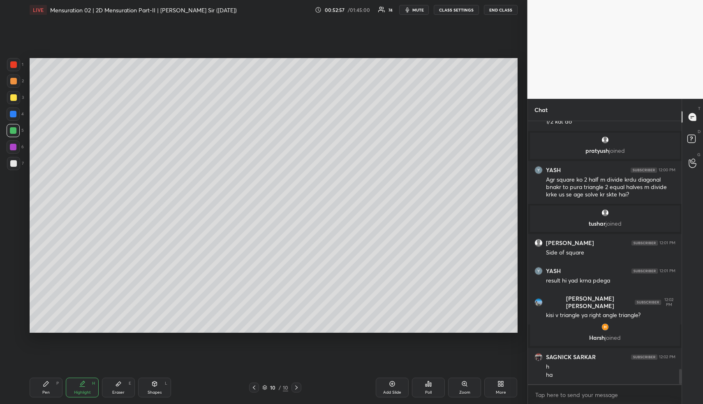
click at [85, 385] on div "Highlight H" at bounding box center [82, 387] width 33 height 20
drag, startPoint x: 51, startPoint y: 390, endPoint x: 53, endPoint y: 337, distance: 52.3
click at [48, 388] on div "Pen P" at bounding box center [46, 387] width 33 height 20
click at [12, 114] on div at bounding box center [13, 114] width 7 height 7
click at [9, 81] on div at bounding box center [13, 80] width 13 height 13
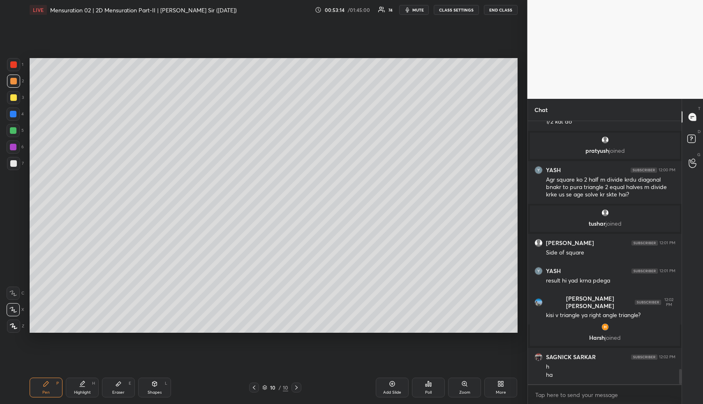
click at [14, 160] on div at bounding box center [13, 163] width 13 height 13
drag, startPoint x: 12, startPoint y: 99, endPoint x: 8, endPoint y: 102, distance: 5.3
click at [10, 101] on div at bounding box center [13, 97] width 13 height 13
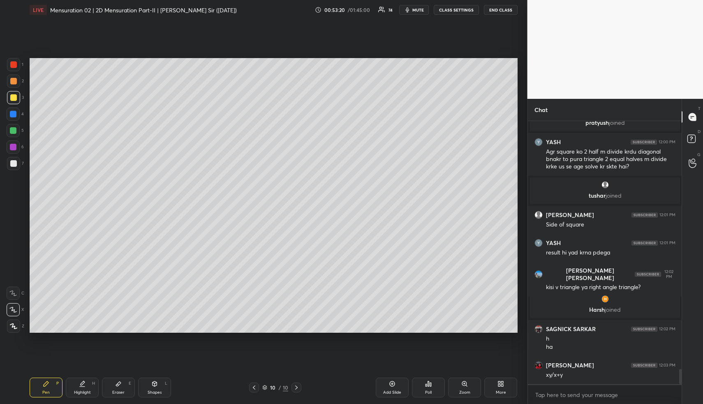
click at [155, 392] on div "Shapes" at bounding box center [155, 392] width 14 height 4
click at [160, 390] on div "Shapes" at bounding box center [155, 392] width 14 height 4
click at [13, 162] on div at bounding box center [13, 163] width 7 height 7
click at [86, 386] on div "Highlight H" at bounding box center [82, 387] width 33 height 20
click at [86, 385] on div "Highlight H" at bounding box center [82, 387] width 33 height 20
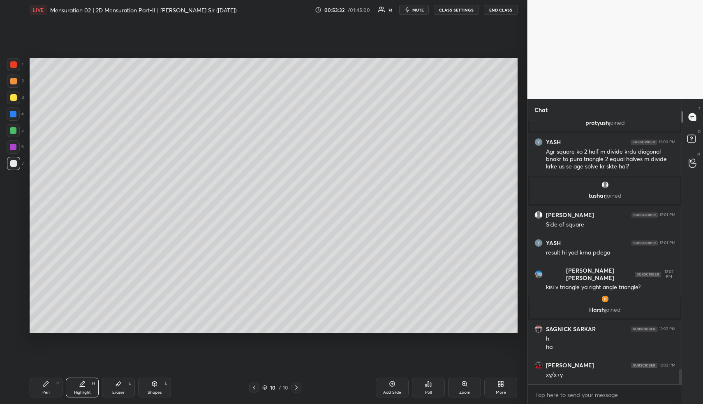
scroll to position [4312, 0]
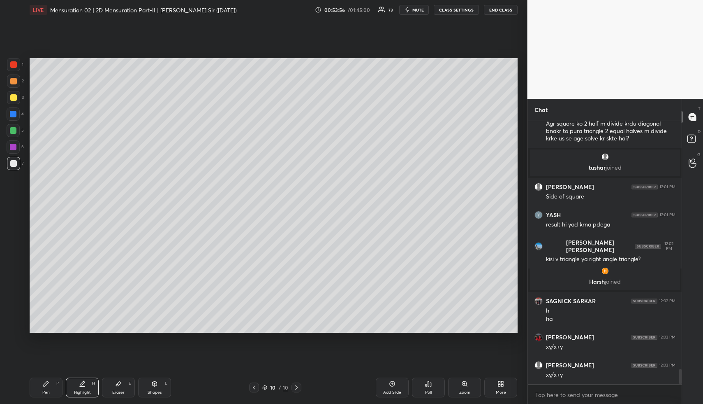
click at [393, 385] on icon at bounding box center [392, 383] width 7 height 7
click at [146, 390] on div "Shapes L" at bounding box center [154, 387] width 33 height 20
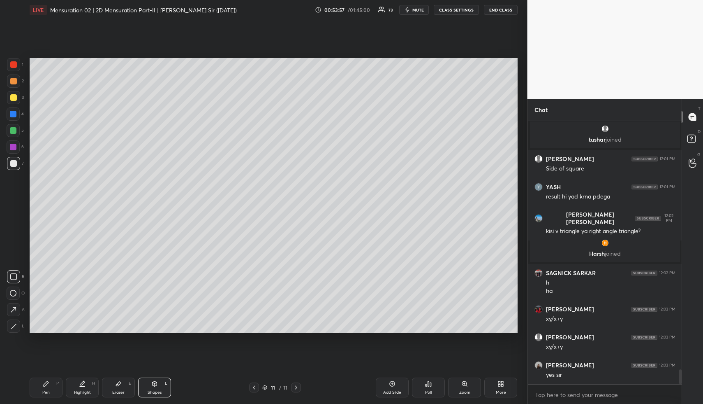
click at [14, 78] on div at bounding box center [13, 81] width 7 height 7
click at [15, 320] on div at bounding box center [13, 325] width 13 height 13
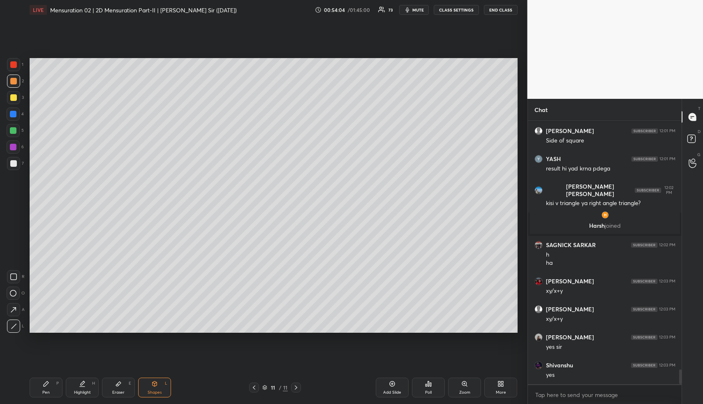
drag, startPoint x: 85, startPoint y: 388, endPoint x: 85, endPoint y: 378, distance: 9.9
click at [85, 387] on div "Highlight H" at bounding box center [82, 387] width 33 height 20
drag, startPoint x: 13, startPoint y: 158, endPoint x: 26, endPoint y: 193, distance: 36.3
click at [14, 159] on div at bounding box center [13, 163] width 13 height 13
drag, startPoint x: 152, startPoint y: 387, endPoint x: 134, endPoint y: 343, distance: 48.2
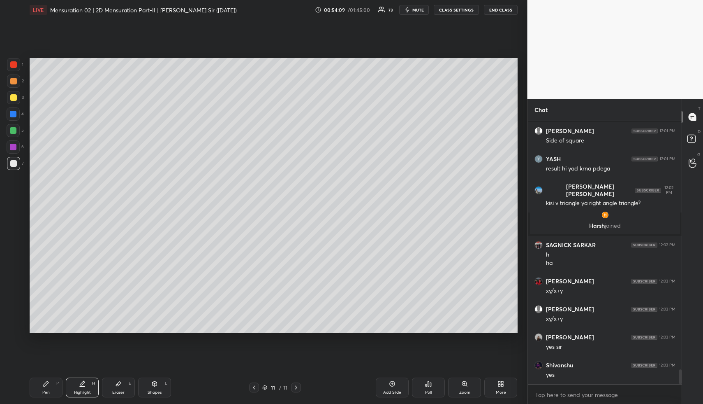
click at [150, 385] on div "Shapes L" at bounding box center [154, 387] width 33 height 20
click at [15, 156] on div "1 2 3 4 5 6 7" at bounding box center [15, 115] width 17 height 115
drag, startPoint x: 15, startPoint y: 324, endPoint x: 23, endPoint y: 307, distance: 18.2
click at [15, 323] on icon at bounding box center [14, 326] width 6 height 6
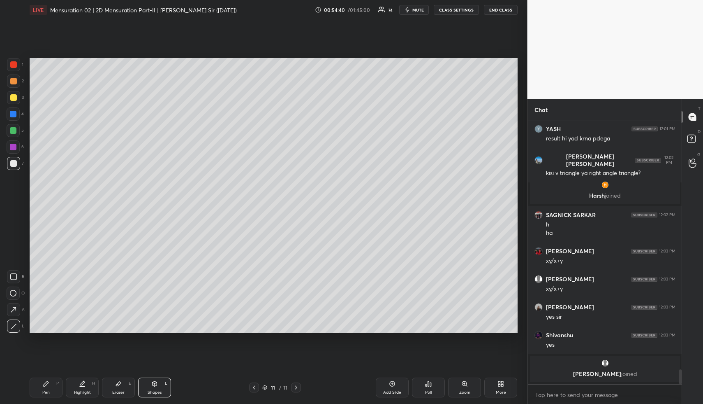
drag, startPoint x: 56, startPoint y: 396, endPoint x: 50, endPoint y: 363, distance: 33.1
click at [53, 392] on div "Pen P" at bounding box center [46, 387] width 33 height 20
click at [10, 112] on div at bounding box center [13, 114] width 7 height 7
click at [13, 134] on div at bounding box center [13, 130] width 13 height 13
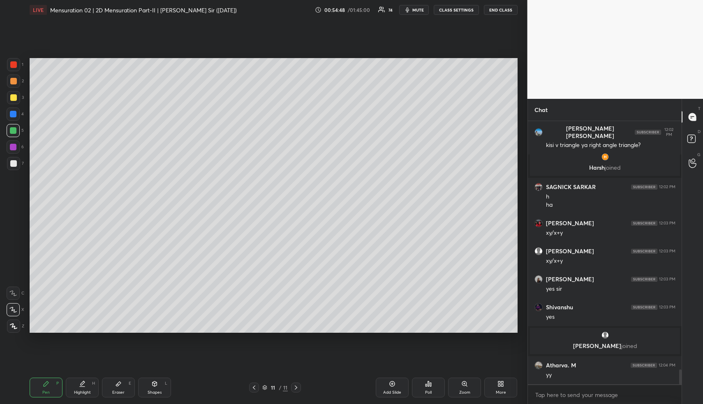
click at [11, 148] on div at bounding box center [13, 147] width 7 height 7
click at [85, 387] on div "Highlight H" at bounding box center [82, 387] width 33 height 20
drag, startPoint x: 155, startPoint y: 391, endPoint x: 148, endPoint y: 355, distance: 36.8
click at [154, 390] on div "Shapes" at bounding box center [155, 392] width 14 height 4
click at [15, 63] on div at bounding box center [13, 64] width 7 height 7
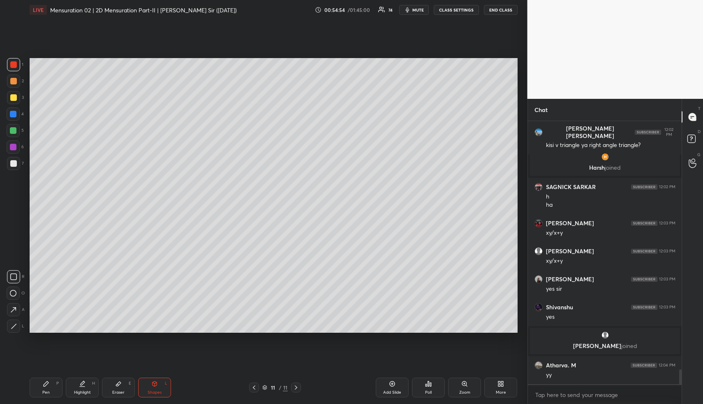
click at [83, 391] on div "Highlight" at bounding box center [82, 392] width 17 height 4
click at [83, 389] on div "Highlight H" at bounding box center [82, 387] width 33 height 20
click at [48, 390] on div "Pen" at bounding box center [45, 392] width 7 height 4
click at [12, 98] on div at bounding box center [13, 97] width 7 height 7
click at [11, 100] on div at bounding box center [13, 97] width 7 height 7
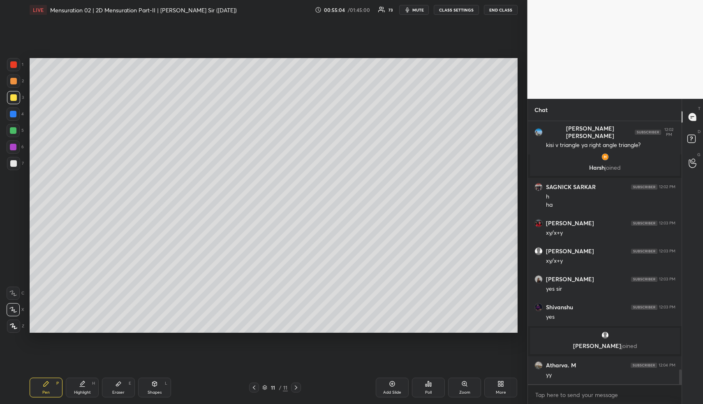
drag, startPoint x: 12, startPoint y: 145, endPoint x: 19, endPoint y: 155, distance: 12.0
click at [13, 146] on div at bounding box center [13, 147] width 7 height 7
drag, startPoint x: 162, startPoint y: 390, endPoint x: 138, endPoint y: 366, distance: 33.7
click at [161, 388] on div "Shapes L" at bounding box center [154, 387] width 33 height 20
drag, startPoint x: 13, startPoint y: 306, endPoint x: 15, endPoint y: 282, distance: 23.6
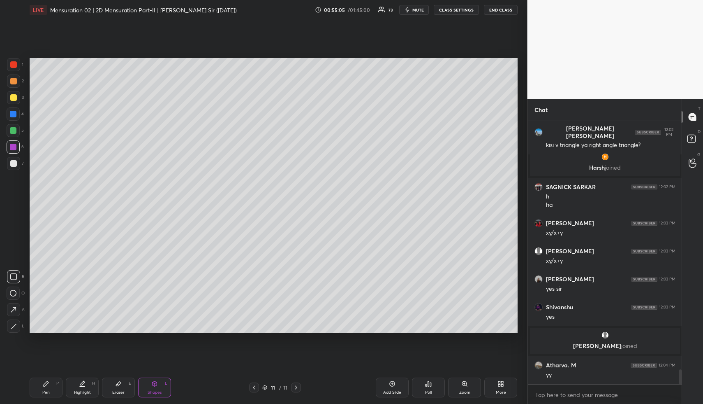
click at [12, 303] on div at bounding box center [13, 309] width 13 height 13
click at [46, 388] on div "Pen P" at bounding box center [46, 387] width 33 height 20
click at [44, 385] on div "Pen P" at bounding box center [46, 387] width 33 height 20
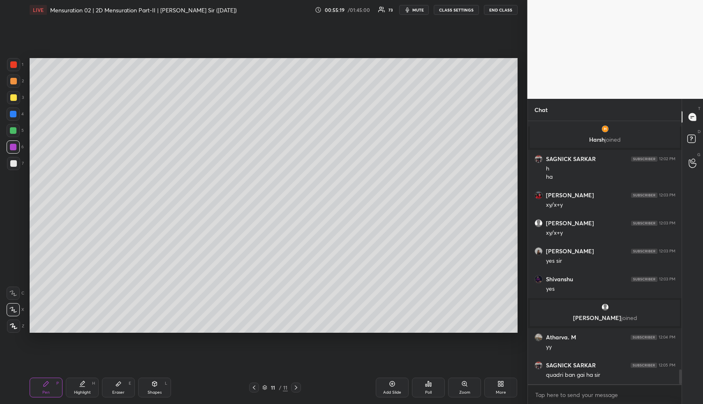
click at [13, 160] on div at bounding box center [13, 163] width 7 height 7
click at [15, 161] on div at bounding box center [13, 163] width 7 height 7
click at [79, 385] on div "Highlight H" at bounding box center [82, 387] width 33 height 20
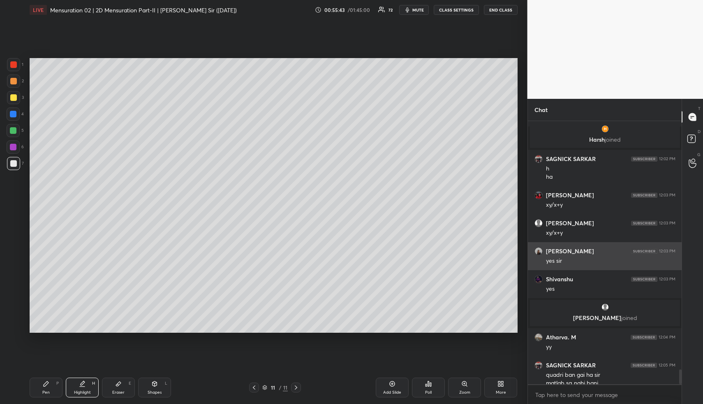
scroll to position [4410, 0]
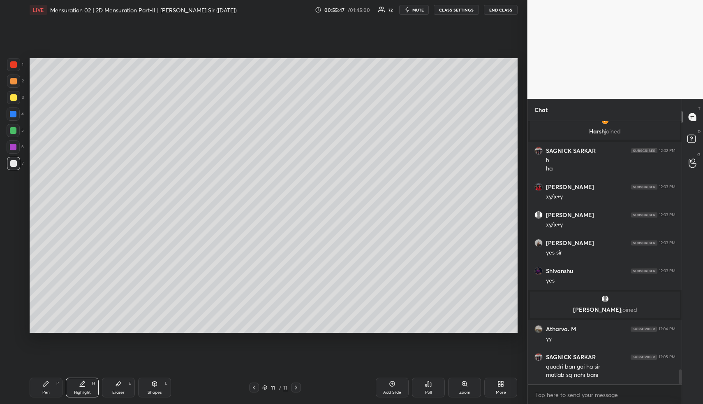
click at [77, 387] on div "Highlight H" at bounding box center [82, 387] width 33 height 20
click at [52, 378] on div "Pen P" at bounding box center [46, 387] width 33 height 20
click at [54, 379] on div "Pen P" at bounding box center [46, 387] width 33 height 20
click at [14, 79] on div at bounding box center [13, 81] width 7 height 7
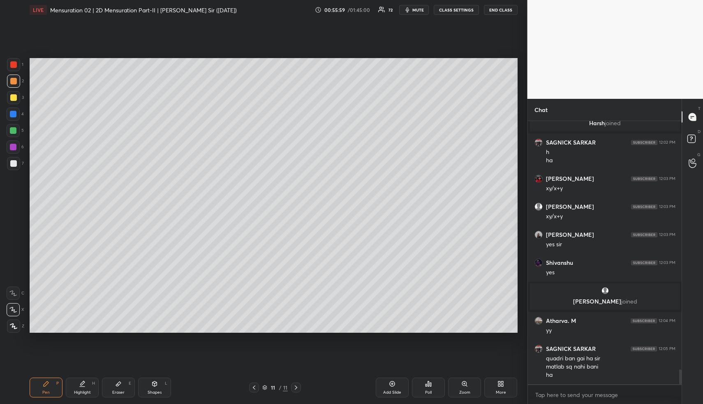
click at [84, 387] on div "Highlight H" at bounding box center [82, 387] width 33 height 20
click at [84, 383] on icon at bounding box center [82, 383] width 7 height 7
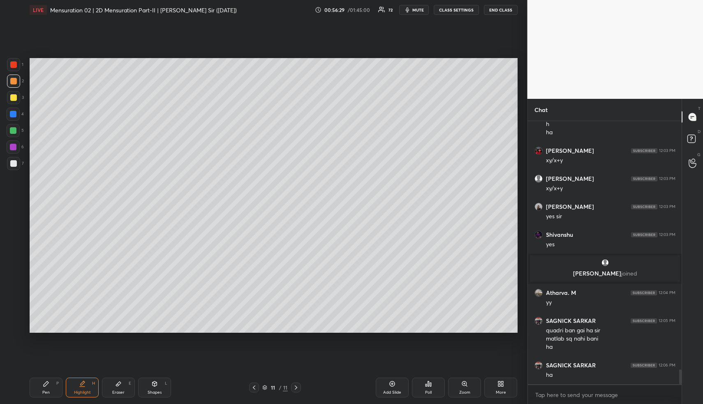
click at [82, 390] on div "Highlight" at bounding box center [82, 392] width 17 height 4
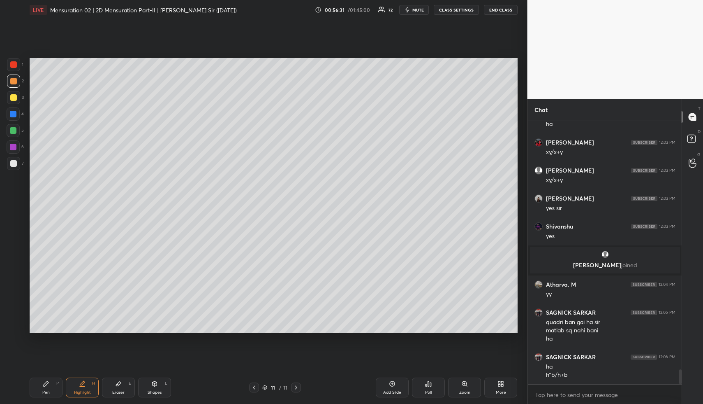
drag, startPoint x: 48, startPoint y: 393, endPoint x: 59, endPoint y: 336, distance: 57.4
click at [46, 392] on div "Pen P" at bounding box center [46, 387] width 33 height 20
click at [77, 385] on div "Highlight H" at bounding box center [82, 387] width 33 height 20
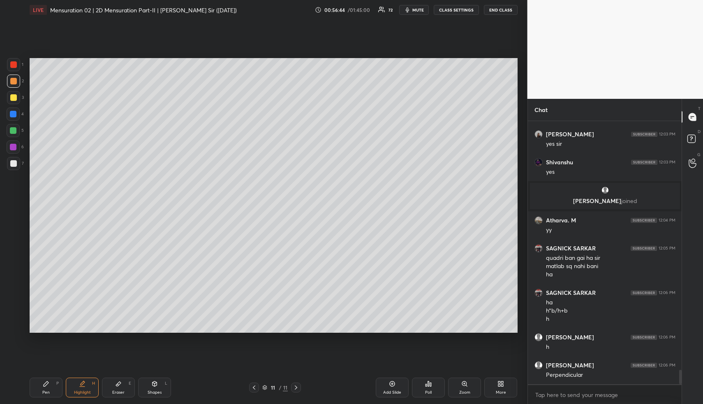
scroll to position [4546, 0]
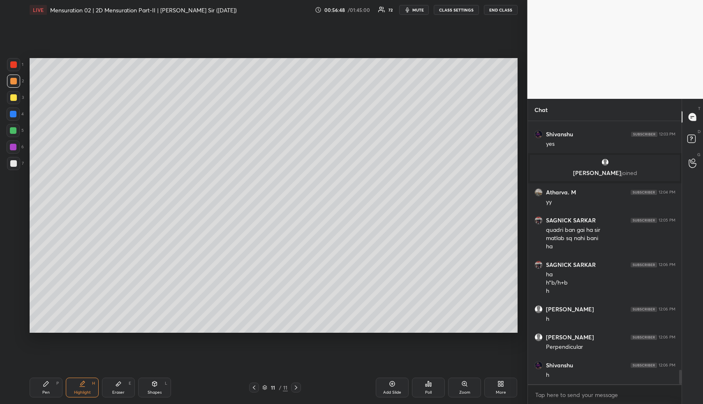
click at [154, 390] on div "Shapes" at bounding box center [155, 392] width 14 height 4
click at [9, 65] on div at bounding box center [13, 64] width 13 height 13
drag, startPoint x: 13, startPoint y: 320, endPoint x: 19, endPoint y: 311, distance: 11.0
click at [12, 320] on div at bounding box center [13, 325] width 13 height 13
click at [14, 97] on div at bounding box center [13, 97] width 7 height 7
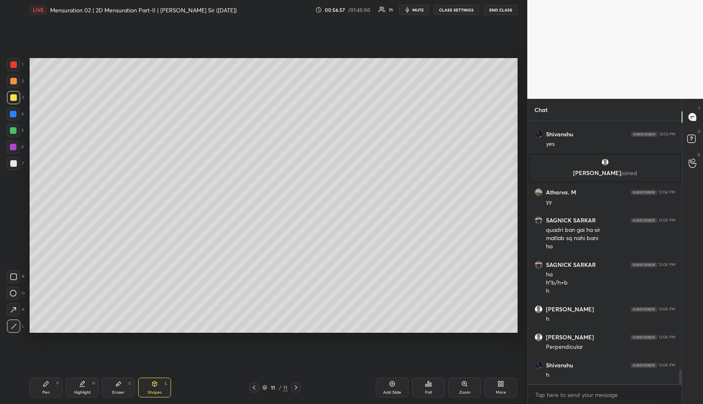
click at [51, 384] on div "Pen P" at bounding box center [46, 387] width 33 height 20
click at [13, 130] on div at bounding box center [13, 130] width 7 height 7
drag, startPoint x: 16, startPoint y: 129, endPoint x: 21, endPoint y: 131, distance: 4.8
click at [16, 130] on div at bounding box center [13, 130] width 7 height 7
drag, startPoint x: 85, startPoint y: 385, endPoint x: 85, endPoint y: 369, distance: 16.9
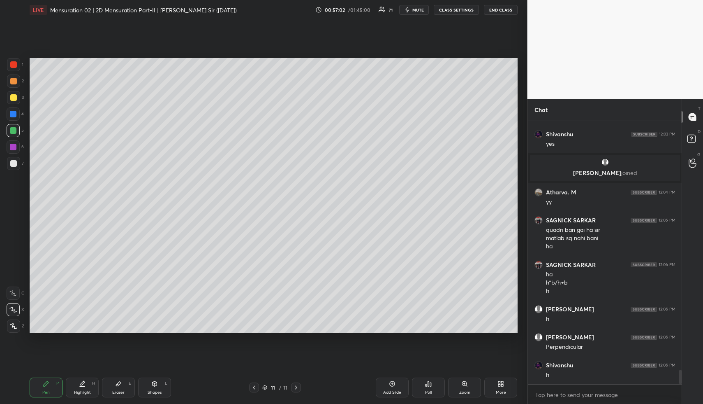
click at [84, 386] on div "Highlight H" at bounding box center [82, 387] width 33 height 20
click at [52, 390] on div "Pen P" at bounding box center [46, 387] width 33 height 20
drag, startPoint x: 52, startPoint y: 392, endPoint x: 49, endPoint y: 384, distance: 8.5
click at [50, 387] on div "Pen P" at bounding box center [46, 387] width 33 height 20
click at [14, 82] on div at bounding box center [13, 81] width 7 height 7
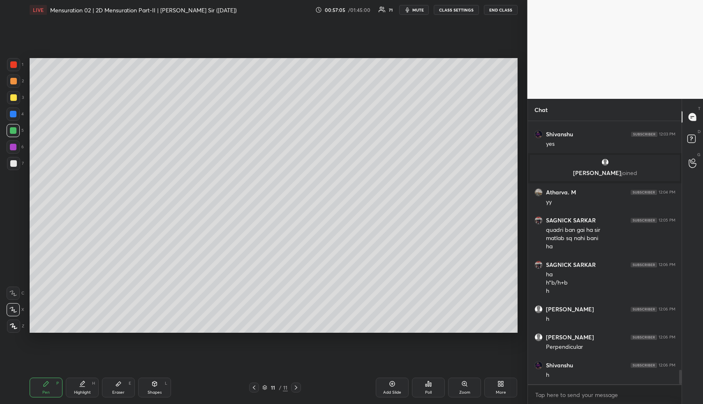
click at [14, 83] on div at bounding box center [13, 81] width 7 height 7
click at [14, 114] on div at bounding box center [13, 114] width 7 height 7
click at [14, 113] on div at bounding box center [13, 114] width 7 height 7
click at [76, 389] on div "Highlight H" at bounding box center [82, 387] width 33 height 20
click at [78, 385] on div "Highlight H" at bounding box center [82, 387] width 33 height 20
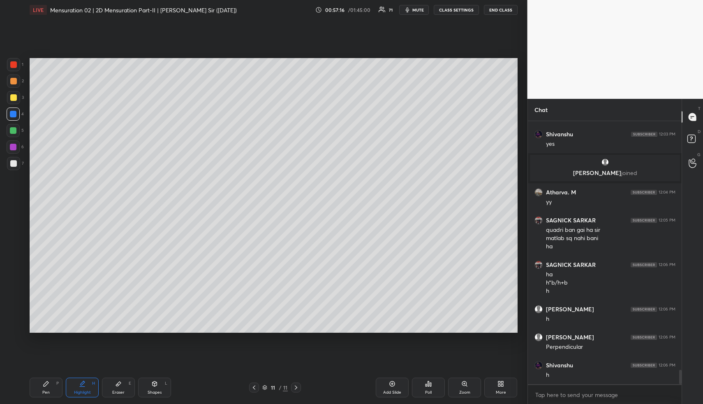
drag, startPoint x: 42, startPoint y: 389, endPoint x: 72, endPoint y: 362, distance: 40.2
click at [43, 388] on div "Pen P" at bounding box center [46, 387] width 33 height 20
click at [86, 397] on div "Pen P Highlight H Eraser E Shapes L 11 / 11 Add Slide Poll Zoom More" at bounding box center [274, 387] width 488 height 33
click at [87, 395] on div "Highlight H" at bounding box center [82, 387] width 33 height 20
click at [44, 397] on div "Pen P Highlight H Eraser E Shapes L 11 / 11 Add Slide Poll Zoom More" at bounding box center [274, 387] width 488 height 33
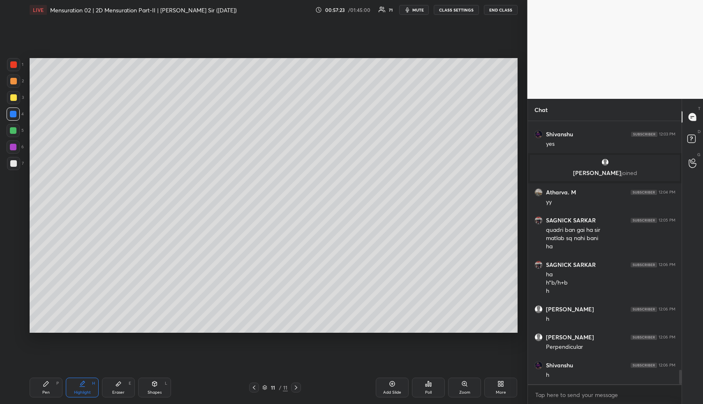
click at [46, 392] on div "Pen P" at bounding box center [46, 387] width 33 height 20
click at [14, 129] on div at bounding box center [13, 130] width 7 height 7
click at [15, 78] on div at bounding box center [13, 81] width 7 height 7
click at [14, 93] on div at bounding box center [13, 97] width 13 height 13
click at [15, 144] on div at bounding box center [13, 147] width 7 height 7
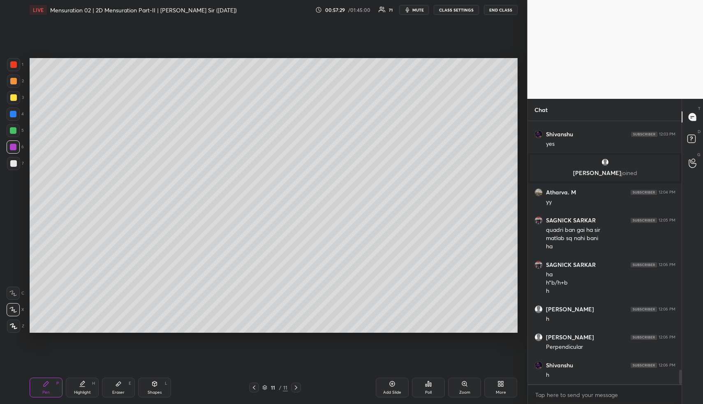
scroll to position [4574, 0]
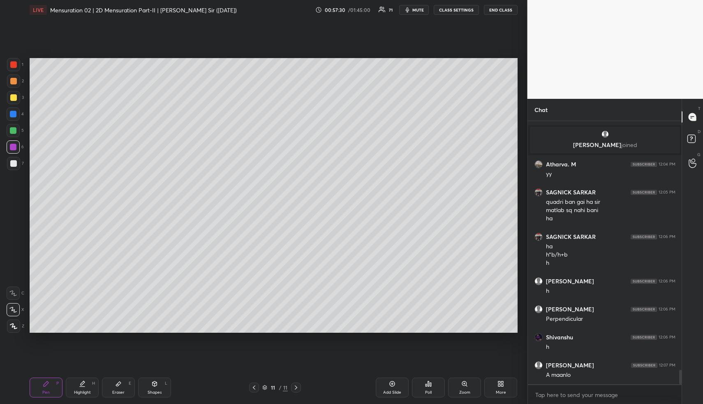
drag, startPoint x: 89, startPoint y: 387, endPoint x: 88, endPoint y: 380, distance: 6.8
click at [88, 386] on div "Highlight H" at bounding box center [82, 387] width 33 height 20
click at [88, 385] on div "Highlight H" at bounding box center [82, 387] width 33 height 20
click at [45, 381] on icon at bounding box center [46, 383] width 7 height 7
click at [13, 112] on div at bounding box center [13, 114] width 7 height 7
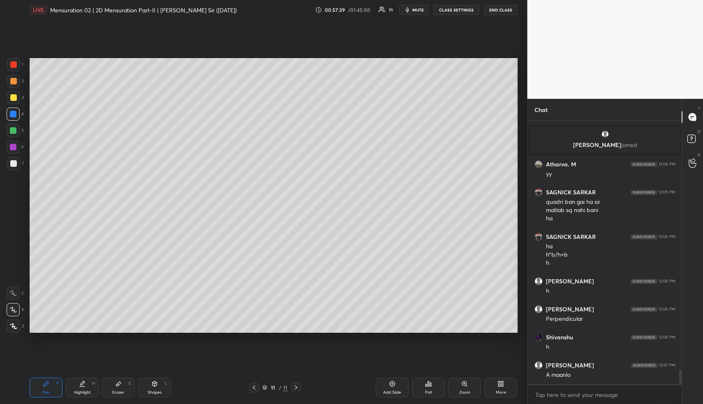
drag, startPoint x: 19, startPoint y: 128, endPoint x: 23, endPoint y: 130, distance: 5.2
click at [18, 128] on div at bounding box center [13, 130] width 13 height 13
click at [140, 387] on div "Shapes L" at bounding box center [154, 387] width 33 height 20
click at [154, 387] on div "Shapes L" at bounding box center [154, 387] width 33 height 20
click at [14, 163] on div at bounding box center [13, 163] width 7 height 7
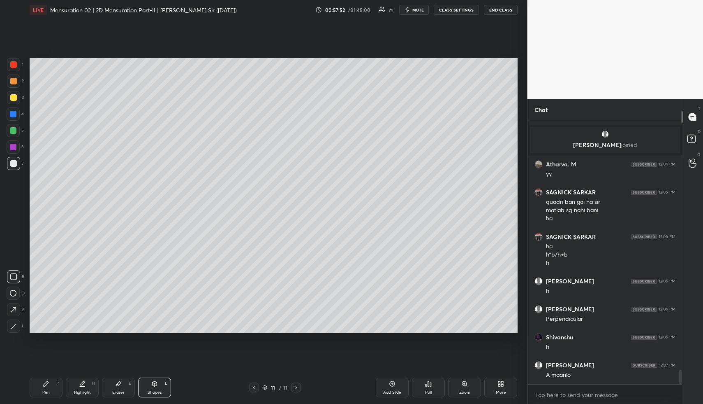
click at [79, 390] on div "Highlight" at bounding box center [82, 392] width 17 height 4
drag, startPoint x: 83, startPoint y: 387, endPoint x: 95, endPoint y: 366, distance: 24.5
click at [84, 385] on div "Highlight H" at bounding box center [82, 387] width 33 height 20
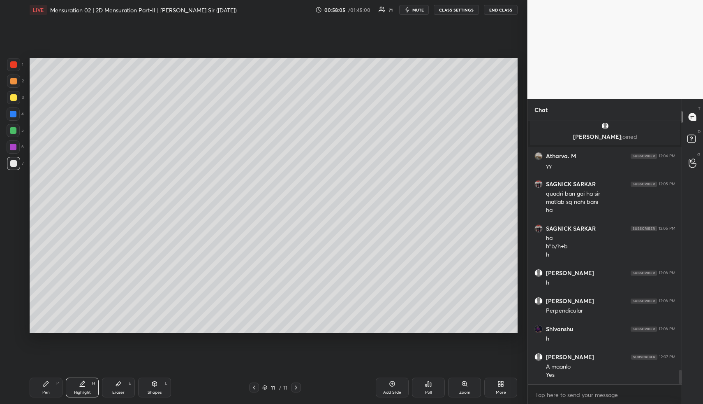
click at [50, 387] on div "Pen P" at bounding box center [46, 387] width 33 height 20
click at [53, 378] on div "Pen P" at bounding box center [46, 387] width 33 height 20
drag, startPoint x: 15, startPoint y: 79, endPoint x: 20, endPoint y: 81, distance: 5.7
click at [15, 79] on div at bounding box center [13, 81] width 7 height 7
click at [148, 390] on div "Shapes" at bounding box center [155, 392] width 14 height 4
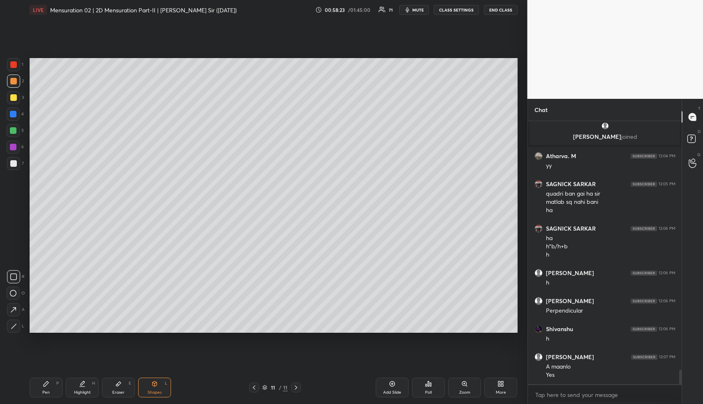
click at [19, 157] on div "7" at bounding box center [15, 163] width 17 height 13
drag, startPoint x: 45, startPoint y: 394, endPoint x: 40, endPoint y: 350, distance: 44.3
click at [44, 392] on div "Pen P" at bounding box center [46, 387] width 33 height 20
drag, startPoint x: 14, startPoint y: 158, endPoint x: 28, endPoint y: 168, distance: 17.8
click at [13, 159] on div at bounding box center [13, 163] width 13 height 13
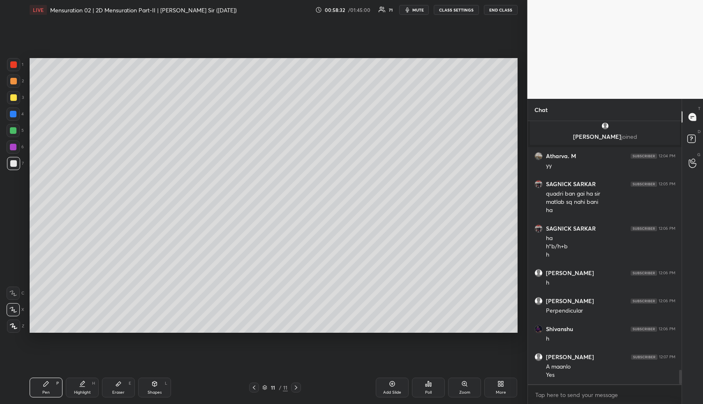
click at [82, 392] on div "Highlight" at bounding box center [82, 392] width 17 height 4
click at [44, 388] on div "Pen P" at bounding box center [46, 387] width 33 height 20
click at [154, 384] on icon at bounding box center [154, 383] width 7 height 7
click at [13, 109] on div at bounding box center [13, 113] width 13 height 13
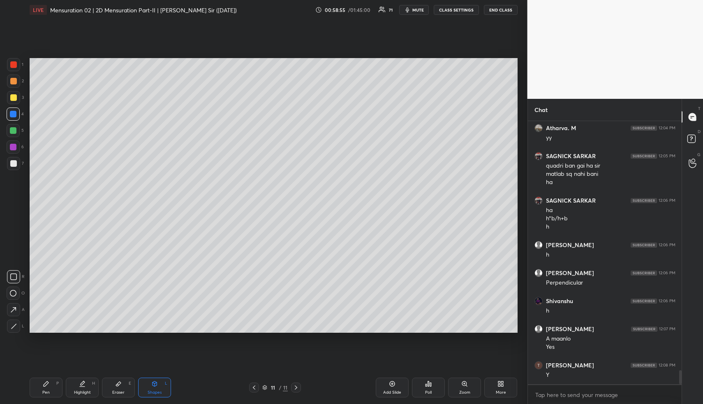
drag, startPoint x: 73, startPoint y: 389, endPoint x: 97, endPoint y: 346, distance: 49.5
click at [72, 389] on div "Highlight H" at bounding box center [82, 387] width 33 height 20
drag, startPoint x: 81, startPoint y: 396, endPoint x: 77, endPoint y: 376, distance: 20.7
click at [78, 390] on div "Highlight H" at bounding box center [82, 387] width 33 height 20
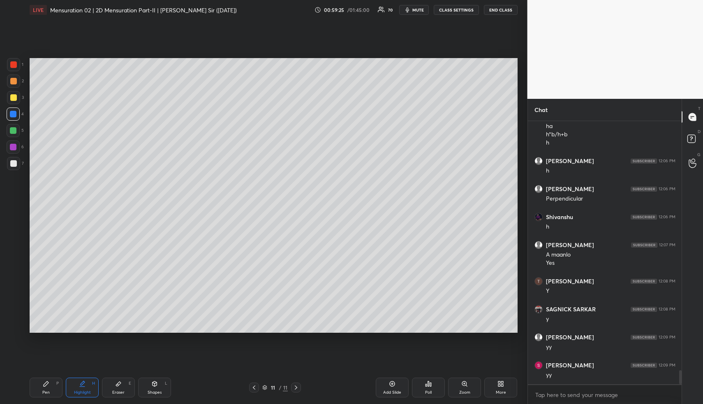
scroll to position [4723, 0]
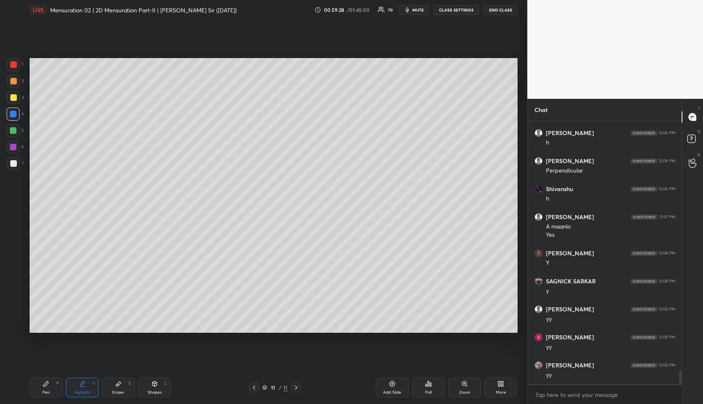
click at [394, 387] on div "Add Slide" at bounding box center [392, 387] width 33 height 20
drag, startPoint x: 152, startPoint y: 385, endPoint x: 145, endPoint y: 357, distance: 28.8
click at [151, 383] on icon at bounding box center [154, 383] width 7 height 7
click at [12, 74] on div "1 2 3 4 5 6 7" at bounding box center [15, 115] width 17 height 115
click at [14, 77] on div at bounding box center [13, 80] width 13 height 13
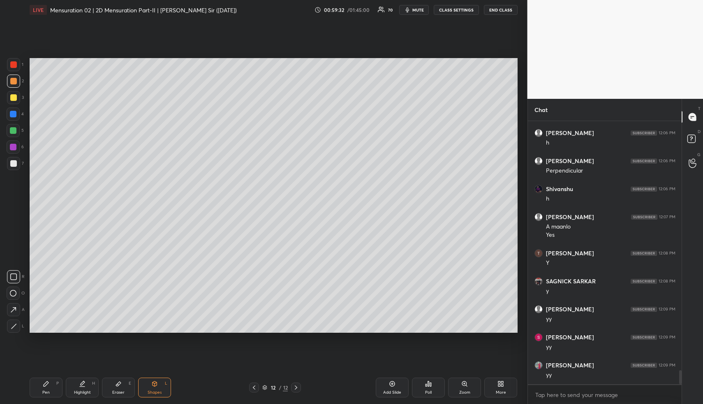
click at [13, 293] on icon at bounding box center [13, 293] width 7 height 7
click at [14, 294] on icon at bounding box center [13, 293] width 7 height 7
drag, startPoint x: 16, startPoint y: 74, endPoint x: 22, endPoint y: 78, distance: 6.6
click at [17, 75] on div at bounding box center [13, 80] width 13 height 13
drag, startPoint x: 14, startPoint y: 112, endPoint x: 16, endPoint y: 127, distance: 14.6
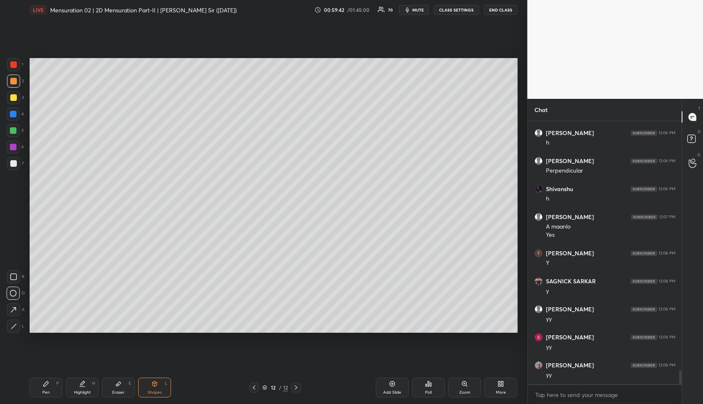
click at [14, 111] on div at bounding box center [13, 114] width 7 height 7
click at [12, 325] on icon at bounding box center [14, 326] width 6 height 6
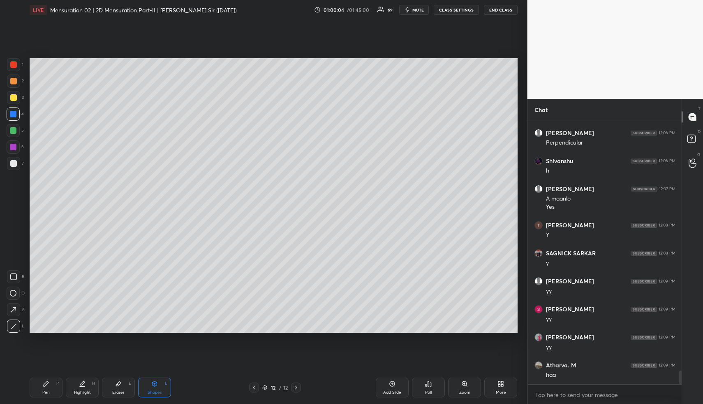
drag, startPoint x: 47, startPoint y: 393, endPoint x: 44, endPoint y: 356, distance: 37.1
click at [44, 390] on div "Pen" at bounding box center [45, 392] width 7 height 4
click at [12, 127] on div at bounding box center [13, 130] width 13 height 13
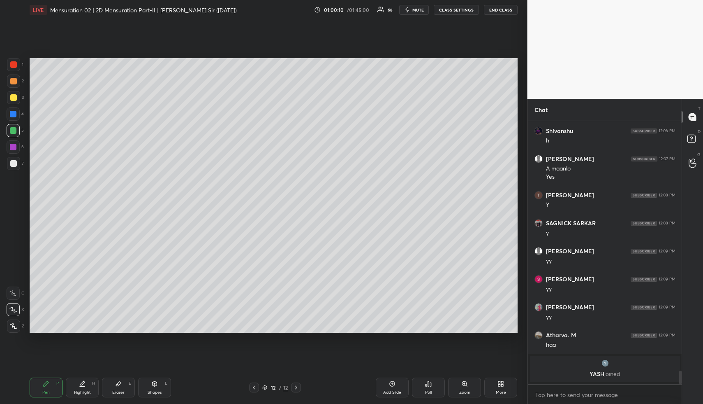
drag, startPoint x: 77, startPoint y: 388, endPoint x: 99, endPoint y: 343, distance: 49.9
click at [78, 385] on div "Highlight H" at bounding box center [82, 387] width 33 height 20
click at [38, 385] on div "Pen P" at bounding box center [46, 387] width 33 height 20
click at [43, 386] on div "Pen P" at bounding box center [46, 387] width 33 height 20
click at [13, 95] on div at bounding box center [13, 97] width 7 height 7
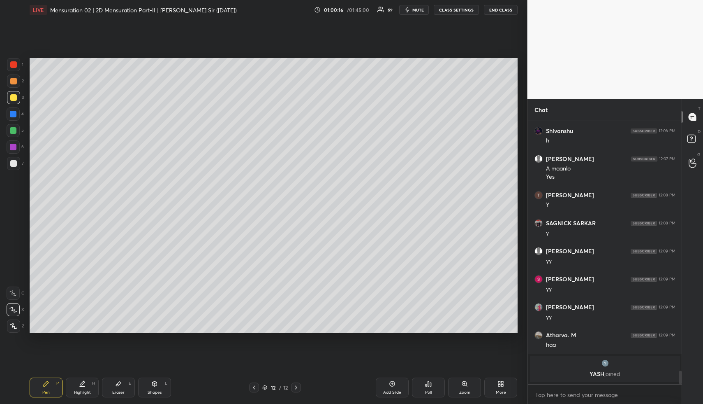
scroll to position [4693, 0]
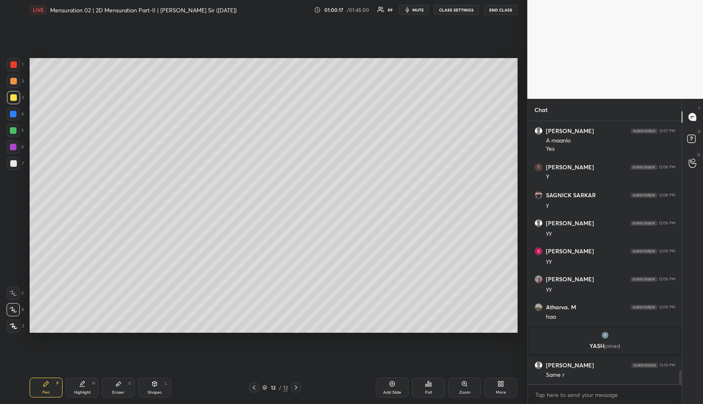
click at [44, 393] on div "Pen" at bounding box center [45, 392] width 7 height 4
click at [16, 130] on div at bounding box center [13, 130] width 7 height 7
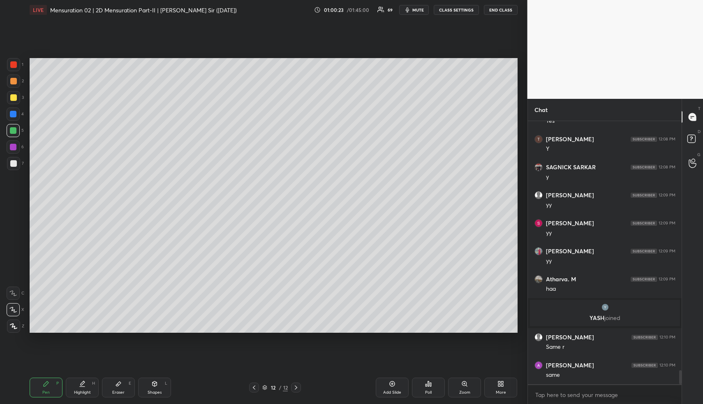
drag, startPoint x: 155, startPoint y: 387, endPoint x: 125, endPoint y: 337, distance: 57.6
click at [154, 386] on icon at bounding box center [154, 383] width 7 height 7
drag, startPoint x: 14, startPoint y: 98, endPoint x: 14, endPoint y: 186, distance: 87.6
click at [14, 100] on div at bounding box center [13, 97] width 7 height 7
click at [12, 304] on div at bounding box center [13, 309] width 13 height 13
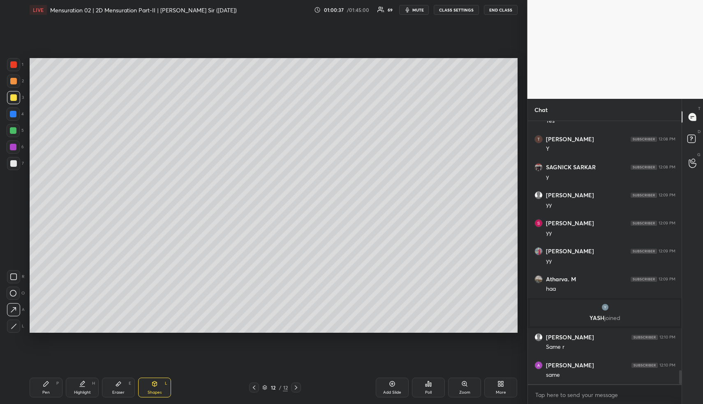
click at [42, 387] on div "Pen P" at bounding box center [46, 387] width 33 height 20
drag, startPoint x: 84, startPoint y: 392, endPoint x: 103, endPoint y: 337, distance: 58.0
click at [84, 390] on div "Highlight" at bounding box center [82, 392] width 17 height 4
click at [47, 388] on div "Pen P" at bounding box center [46, 387] width 33 height 20
click at [79, 378] on div "Highlight H" at bounding box center [82, 387] width 33 height 20
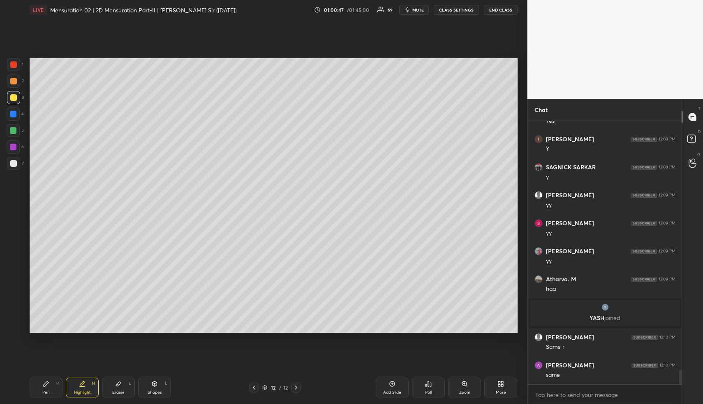
click at [81, 385] on icon at bounding box center [82, 383] width 7 height 7
click at [37, 389] on div "Pen P" at bounding box center [46, 387] width 33 height 20
click at [41, 387] on div "Pen P" at bounding box center [46, 387] width 33 height 20
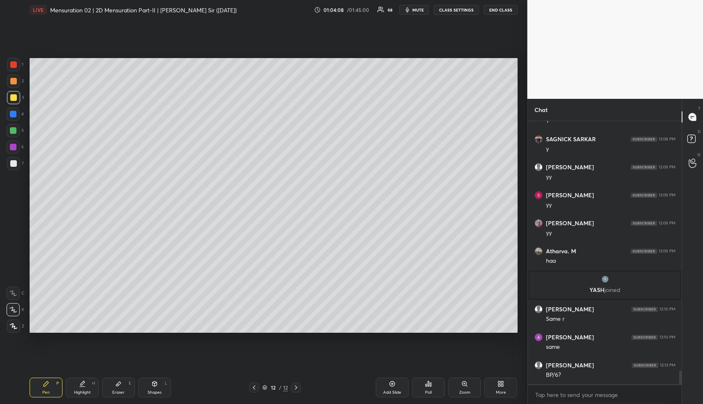
scroll to position [4777, 0]
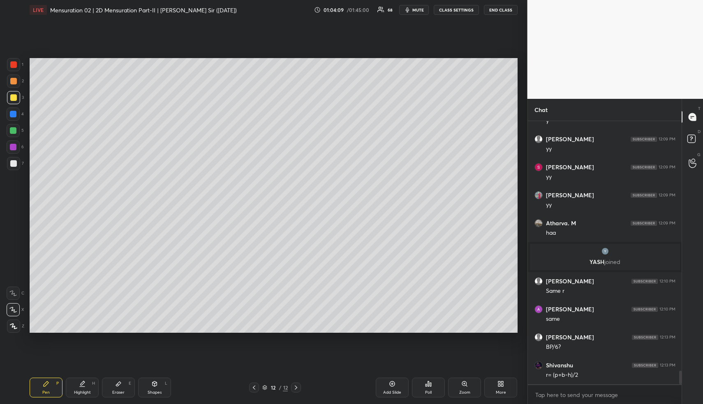
click at [15, 143] on div at bounding box center [13, 146] width 13 height 13
click at [81, 385] on icon at bounding box center [82, 383] width 7 height 7
click at [158, 386] on div "Shapes L" at bounding box center [154, 387] width 33 height 20
click at [15, 64] on div at bounding box center [13, 64] width 7 height 7
drag, startPoint x: 15, startPoint y: 322, endPoint x: 29, endPoint y: 293, distance: 32.9
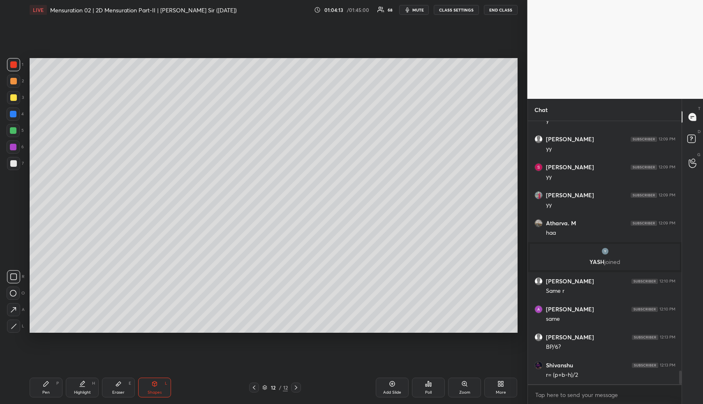
click at [15, 323] on div at bounding box center [13, 325] width 13 height 13
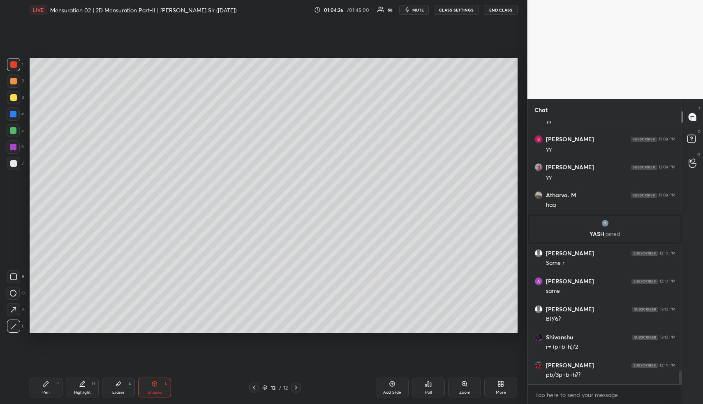
click at [9, 321] on div at bounding box center [13, 325] width 13 height 13
click at [15, 163] on div at bounding box center [13, 163] width 7 height 7
drag, startPoint x: 13, startPoint y: 275, endPoint x: 12, endPoint y: 269, distance: 5.9
click at [12, 274] on icon at bounding box center [13, 276] width 7 height 7
click at [13, 67] on div at bounding box center [13, 64] width 7 height 7
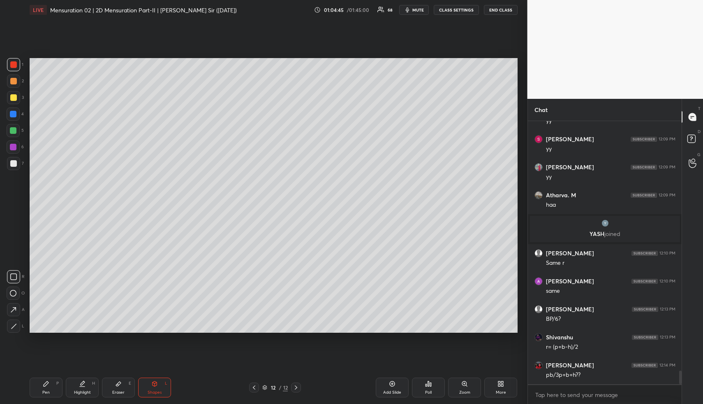
click at [12, 85] on div at bounding box center [13, 80] width 13 height 13
drag, startPoint x: 12, startPoint y: 161, endPoint x: 29, endPoint y: 165, distance: 17.8
click at [14, 162] on div at bounding box center [13, 163] width 7 height 7
drag, startPoint x: 54, startPoint y: 393, endPoint x: 74, endPoint y: 344, distance: 52.4
click at [53, 392] on div "Pen P" at bounding box center [46, 387] width 33 height 20
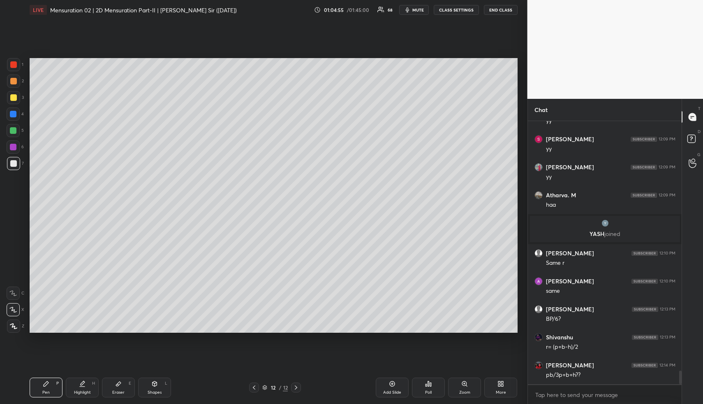
click at [79, 390] on div "Highlight" at bounding box center [82, 392] width 17 height 4
click at [82, 388] on div "Highlight H" at bounding box center [82, 387] width 33 height 20
click at [55, 390] on div "Pen P" at bounding box center [46, 387] width 33 height 20
drag, startPoint x: 82, startPoint y: 382, endPoint x: 90, endPoint y: 353, distance: 30.7
click at [81, 380] on icon at bounding box center [82, 383] width 7 height 7
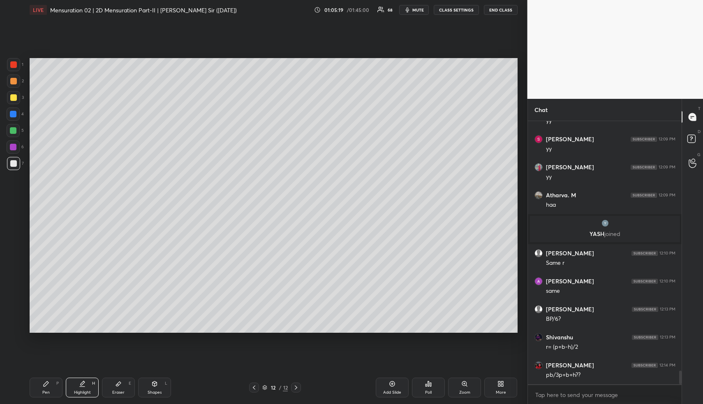
click at [56, 387] on div "Pen P" at bounding box center [46, 387] width 33 height 20
drag, startPoint x: 13, startPoint y: 126, endPoint x: 17, endPoint y: 127, distance: 4.3
click at [13, 126] on div at bounding box center [13, 130] width 13 height 13
click at [12, 147] on div at bounding box center [13, 147] width 7 height 7
click at [9, 83] on div at bounding box center [13, 80] width 13 height 13
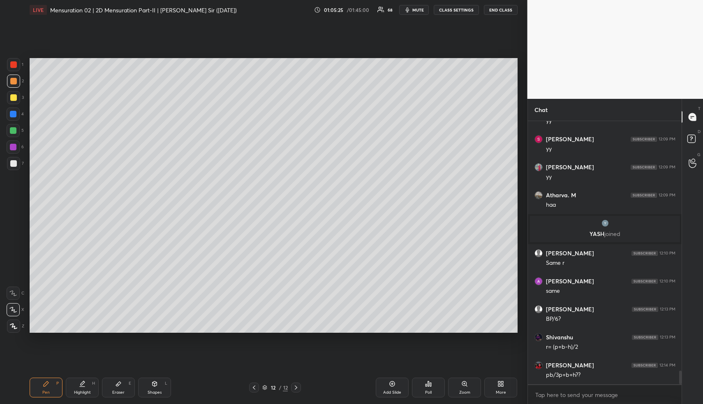
click at [14, 129] on div at bounding box center [13, 130] width 7 height 7
click at [12, 116] on div at bounding box center [13, 114] width 7 height 7
click at [13, 130] on div at bounding box center [13, 130] width 7 height 7
click at [14, 164] on div at bounding box center [13, 163] width 7 height 7
click at [12, 77] on div at bounding box center [13, 80] width 13 height 13
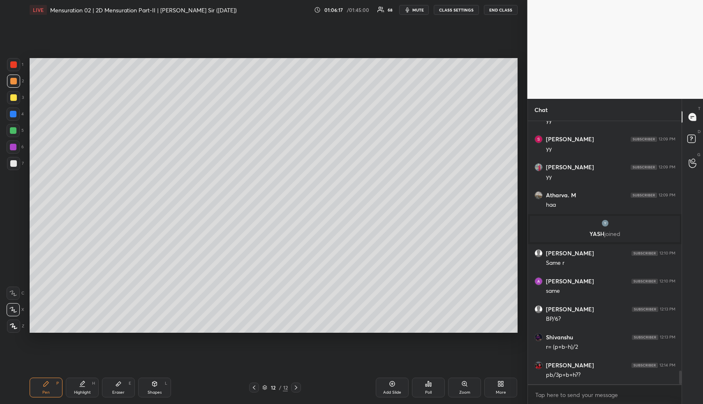
click at [117, 392] on div "Eraser E" at bounding box center [118, 387] width 33 height 20
click at [44, 387] on div "Pen P" at bounding box center [46, 387] width 33 height 20
click at [154, 385] on icon at bounding box center [154, 383] width 7 height 7
click at [15, 99] on div at bounding box center [13, 97] width 7 height 7
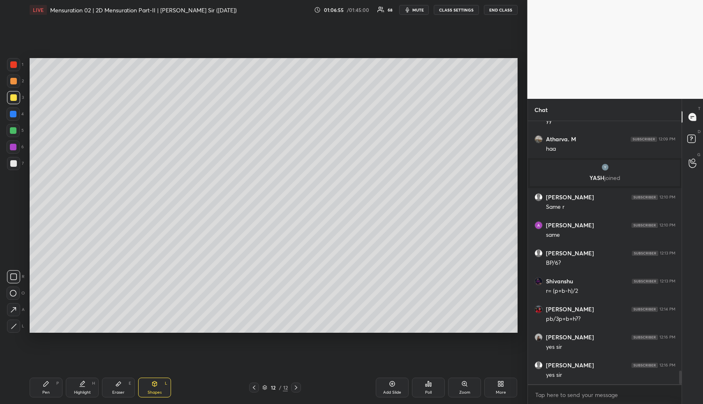
scroll to position [4889, 0]
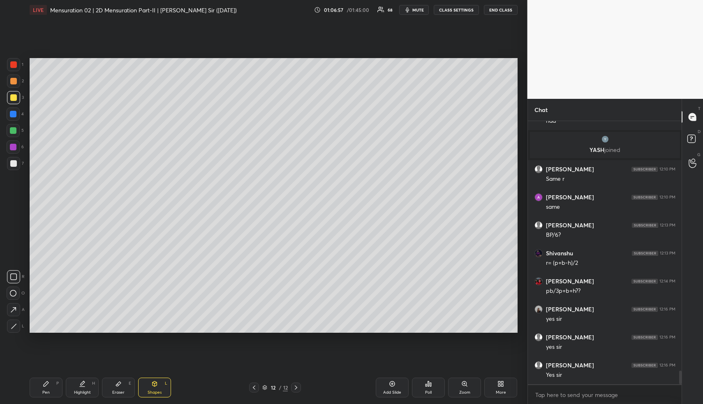
click at [84, 388] on div "Highlight H" at bounding box center [82, 387] width 33 height 20
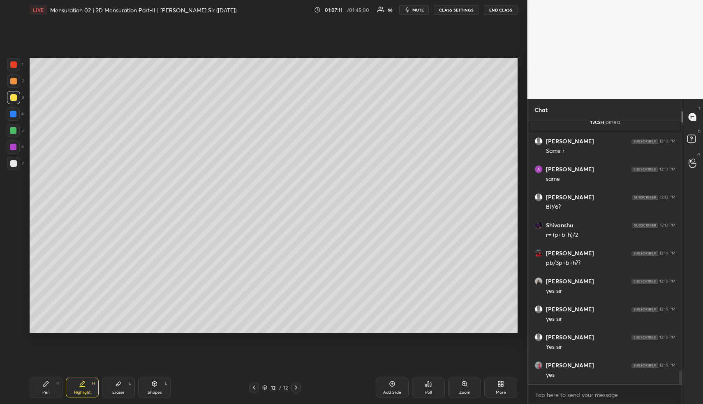
drag, startPoint x: 396, startPoint y: 390, endPoint x: 388, endPoint y: 385, distance: 9.6
click at [395, 390] on div "Add Slide" at bounding box center [392, 392] width 18 height 4
click at [153, 392] on div "Shapes" at bounding box center [155, 392] width 14 height 4
click at [13, 69] on div at bounding box center [13, 64] width 13 height 13
click at [14, 288] on div at bounding box center [13, 292] width 13 height 13
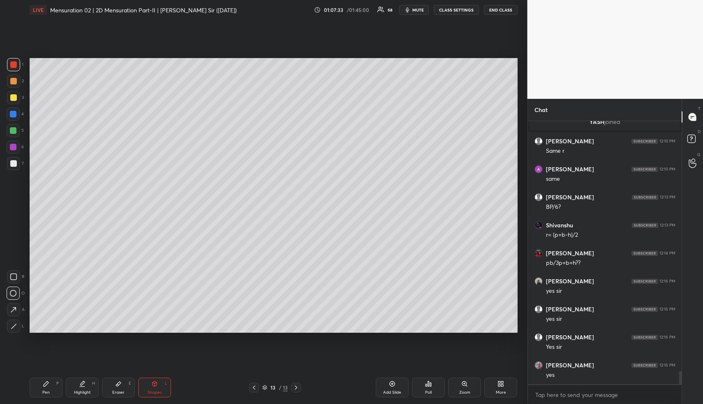
click at [151, 396] on div "Pen P Highlight H Eraser E Shapes L 13 / 13 Add Slide Poll Zoom More" at bounding box center [274, 387] width 488 height 33
click at [15, 326] on icon at bounding box center [14, 326] width 6 height 6
drag, startPoint x: 13, startPoint y: 132, endPoint x: 23, endPoint y: 128, distance: 10.4
click at [14, 132] on div at bounding box center [13, 130] width 7 height 7
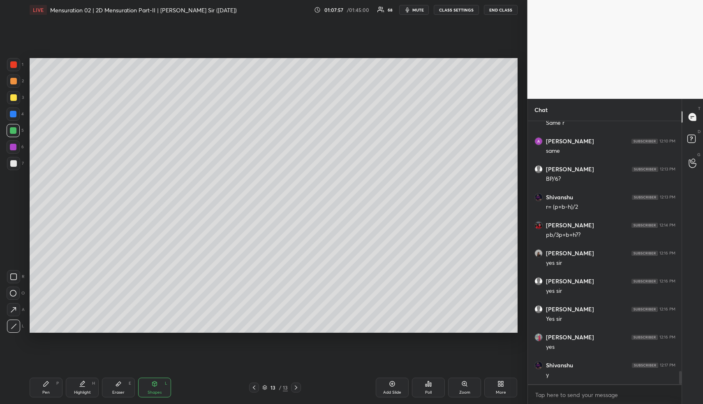
click at [40, 393] on div "Pen P" at bounding box center [46, 387] width 33 height 20
click at [10, 114] on div at bounding box center [13, 114] width 7 height 7
click at [159, 383] on div "Shapes L" at bounding box center [154, 387] width 33 height 20
click at [14, 162] on div at bounding box center [13, 163] width 7 height 7
click at [12, 323] on icon at bounding box center [14, 326] width 6 height 6
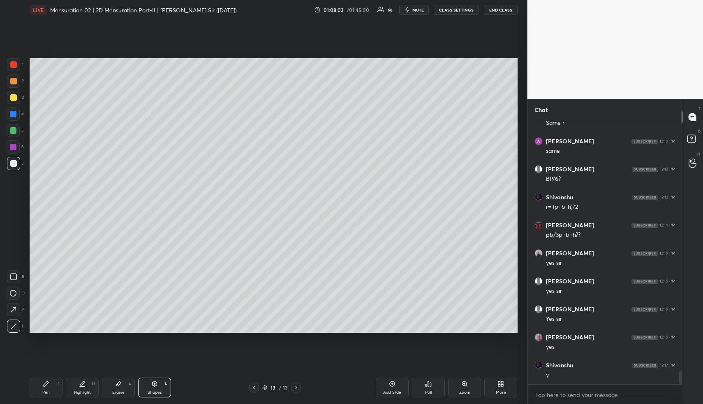
click at [13, 79] on div at bounding box center [13, 81] width 7 height 7
click at [83, 385] on icon at bounding box center [82, 383] width 7 height 7
drag, startPoint x: 154, startPoint y: 385, endPoint x: 144, endPoint y: 350, distance: 36.4
click at [152, 381] on icon at bounding box center [154, 383] width 7 height 7
click at [14, 113] on div at bounding box center [13, 114] width 7 height 7
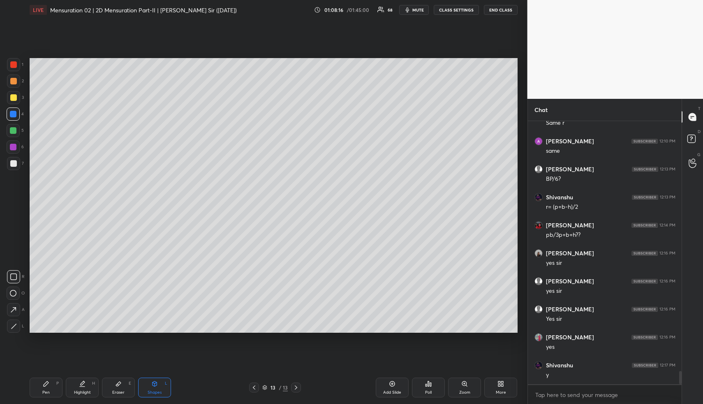
click at [13, 325] on icon at bounding box center [14, 326] width 6 height 6
click at [46, 387] on div "Pen P" at bounding box center [46, 387] width 33 height 20
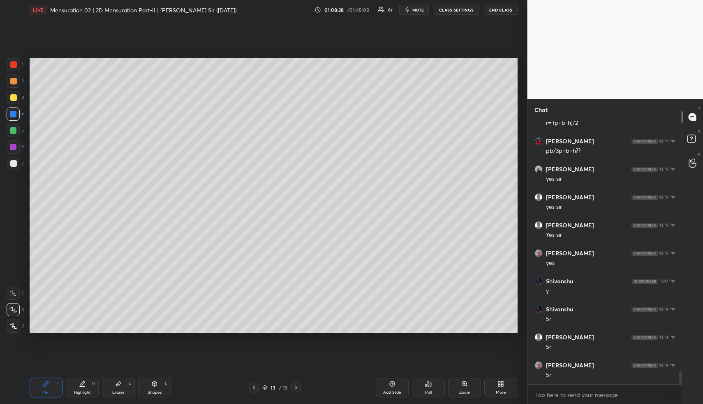
click at [10, 168] on div at bounding box center [13, 163] width 13 height 13
click at [16, 101] on div at bounding box center [13, 97] width 13 height 13
click at [158, 393] on div "Shapes" at bounding box center [155, 392] width 14 height 4
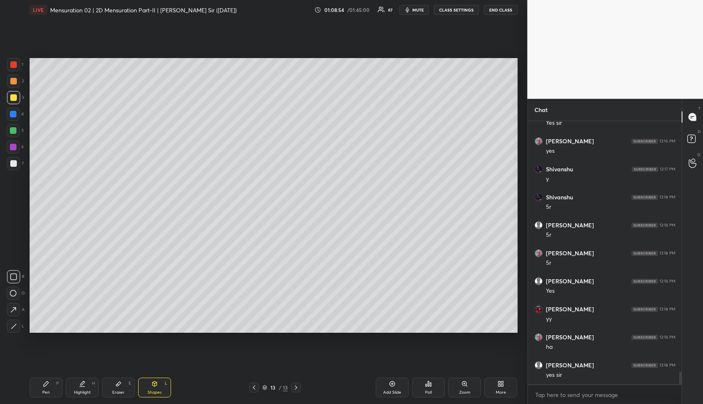
drag, startPoint x: 117, startPoint y: 382, endPoint x: 169, endPoint y: 341, distance: 66.5
click at [118, 381] on icon at bounding box center [118, 383] width 7 height 7
drag, startPoint x: 153, startPoint y: 390, endPoint x: 152, endPoint y: 376, distance: 14.1
click at [153, 390] on div "Shapes" at bounding box center [155, 392] width 14 height 4
click at [11, 164] on div at bounding box center [13, 163] width 7 height 7
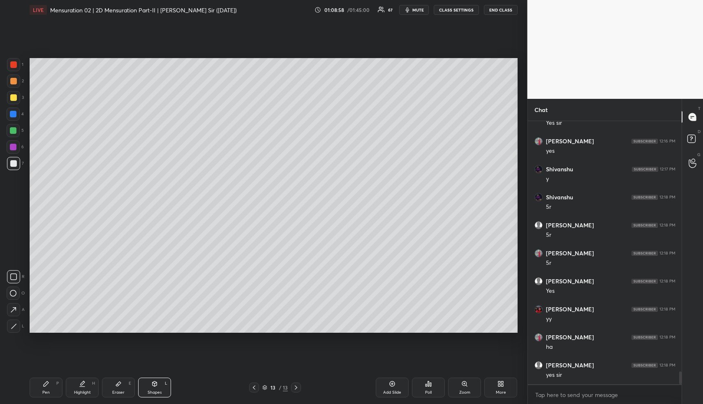
drag, startPoint x: 81, startPoint y: 390, endPoint x: 85, endPoint y: 387, distance: 5.2
click at [81, 390] on div "Highlight" at bounding box center [82, 392] width 17 height 4
drag, startPoint x: 85, startPoint y: 387, endPoint x: 121, endPoint y: 340, distance: 59.0
click at [85, 386] on div "Highlight H" at bounding box center [82, 387] width 33 height 20
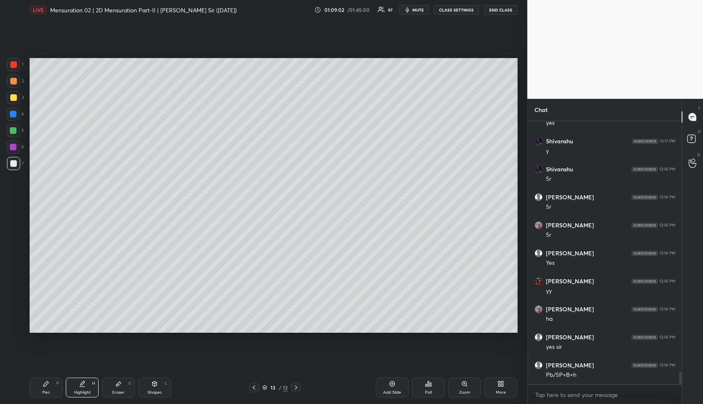
click at [37, 388] on div "Pen P" at bounding box center [46, 387] width 33 height 20
click at [10, 81] on div at bounding box center [13, 80] width 13 height 13
drag, startPoint x: 12, startPoint y: 165, endPoint x: 24, endPoint y: 190, distance: 28.7
click at [12, 165] on div at bounding box center [13, 163] width 7 height 7
click at [154, 385] on icon at bounding box center [154, 383] width 7 height 7
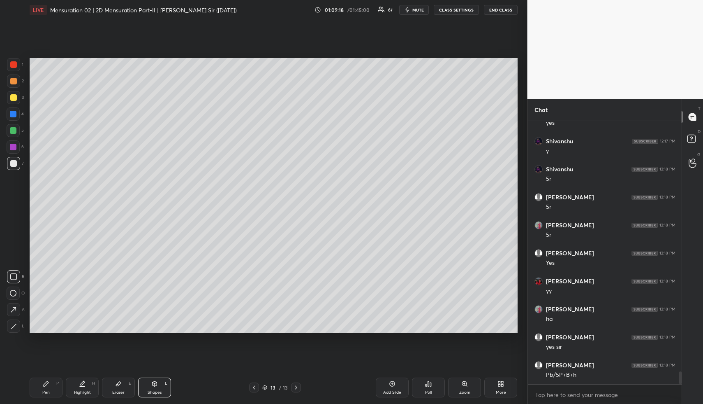
drag, startPoint x: 73, startPoint y: 390, endPoint x: 112, endPoint y: 339, distance: 64.7
click at [71, 389] on div "Highlight H" at bounding box center [82, 387] width 33 height 20
click at [49, 383] on div "Pen P" at bounding box center [46, 387] width 33 height 20
click at [395, 386] on div "Add Slide" at bounding box center [392, 387] width 33 height 20
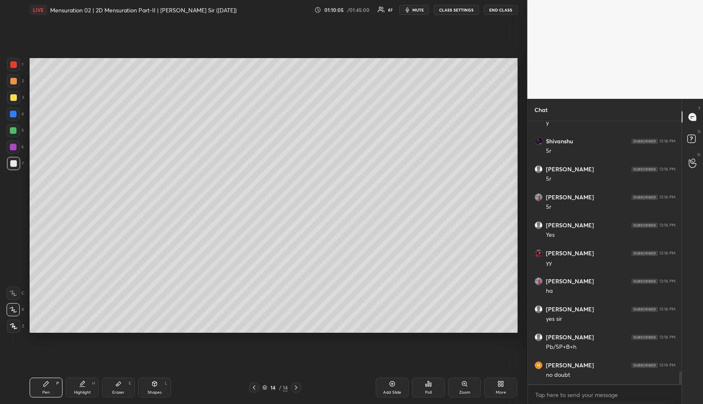
drag, startPoint x: 157, startPoint y: 389, endPoint x: 149, endPoint y: 376, distance: 15.9
click at [154, 388] on div "Shapes L" at bounding box center [154, 387] width 33 height 20
click at [14, 78] on div at bounding box center [13, 80] width 13 height 13
click at [16, 80] on div at bounding box center [13, 81] width 7 height 7
drag, startPoint x: 11, startPoint y: 116, endPoint x: 29, endPoint y: 104, distance: 22.0
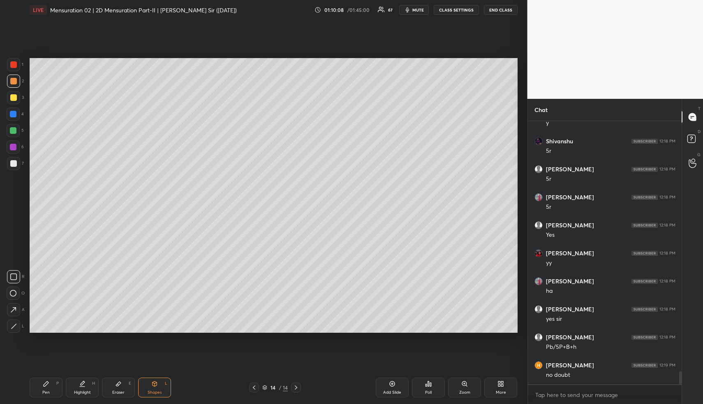
click at [10, 116] on div at bounding box center [13, 114] width 7 height 7
click at [11, 97] on div at bounding box center [13, 97] width 7 height 7
drag, startPoint x: 15, startPoint y: 108, endPoint x: 26, endPoint y: 100, distance: 13.0
click at [16, 107] on div at bounding box center [13, 113] width 13 height 13
click at [15, 96] on div at bounding box center [13, 97] width 7 height 7
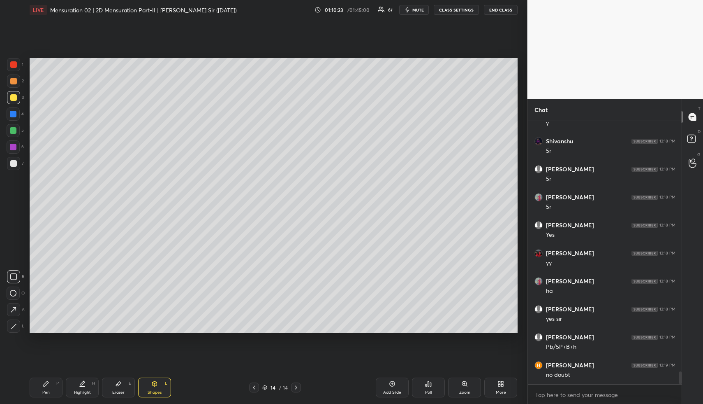
click at [12, 291] on icon at bounding box center [13, 293] width 7 height 7
click at [12, 290] on icon at bounding box center [13, 293] width 7 height 7
drag, startPoint x: 146, startPoint y: 389, endPoint x: 139, endPoint y: 344, distance: 45.7
click at [146, 387] on div "Shapes L" at bounding box center [154, 387] width 33 height 20
click at [12, 78] on div at bounding box center [13, 81] width 7 height 7
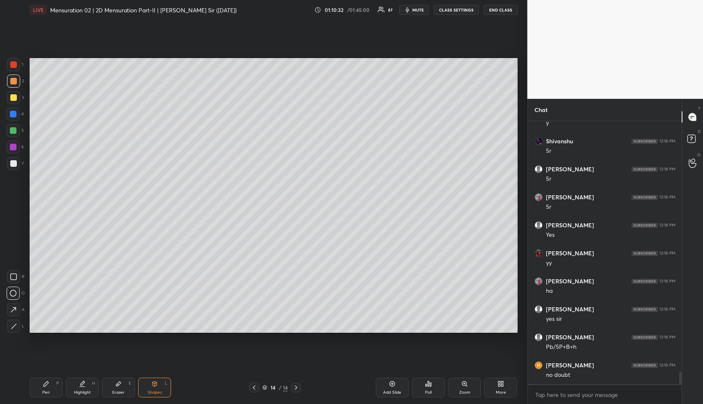
click at [13, 80] on div at bounding box center [13, 81] width 7 height 7
drag, startPoint x: 14, startPoint y: 277, endPoint x: 15, endPoint y: 272, distance: 5.0
click at [14, 276] on icon at bounding box center [13, 276] width 7 height 7
click at [46, 390] on div "Pen" at bounding box center [45, 392] width 7 height 4
click at [45, 390] on div "Pen" at bounding box center [45, 392] width 7 height 4
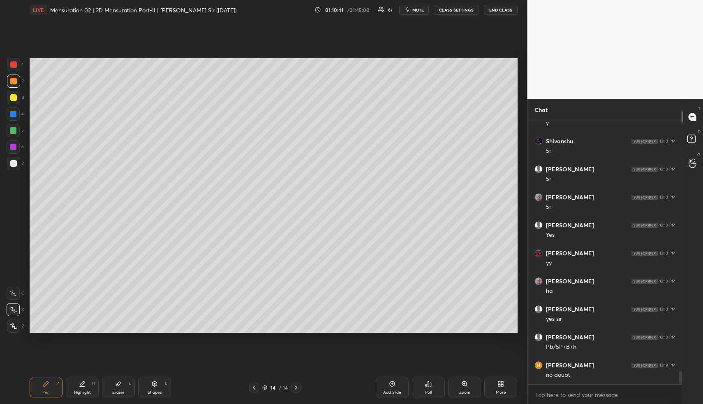
click at [14, 136] on div at bounding box center [13, 130] width 13 height 13
click at [14, 137] on div "1 2 3 4 5 6 7" at bounding box center [15, 115] width 17 height 115
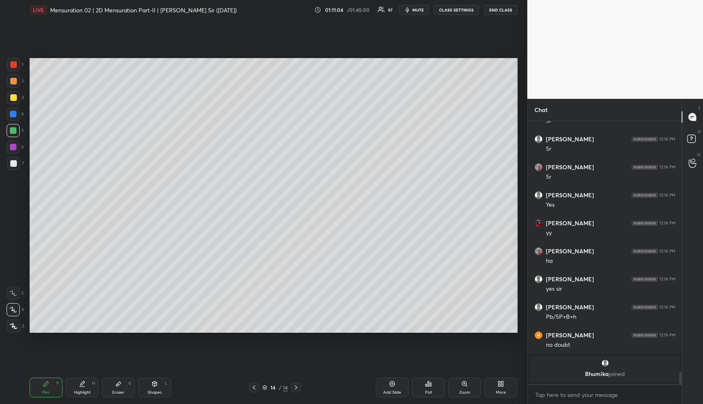
drag, startPoint x: 87, startPoint y: 388, endPoint x: 111, endPoint y: 344, distance: 49.9
click at [86, 385] on div "Highlight H" at bounding box center [82, 387] width 33 height 20
click at [51, 390] on div "Pen P" at bounding box center [46, 387] width 33 height 20
click at [98, 388] on div "Pen P Highlight H Eraser E Shapes L" at bounding box center [130, 387] width 201 height 20
click at [97, 385] on div "Pen P Highlight H Eraser E Shapes L" at bounding box center [130, 387] width 201 height 20
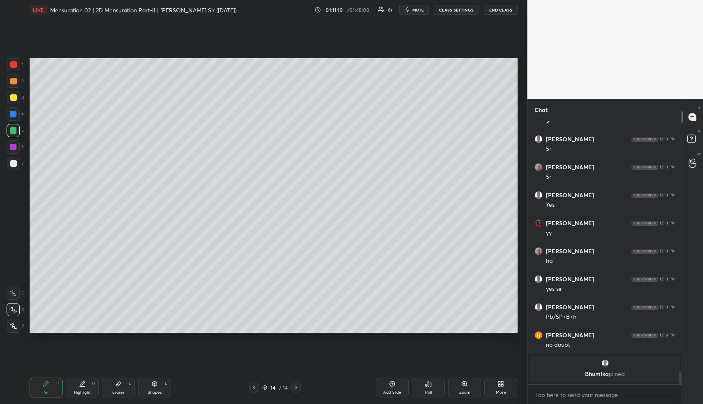
click at [67, 383] on div "Highlight H" at bounding box center [82, 387] width 33 height 20
click at [76, 382] on div "Highlight H" at bounding box center [82, 387] width 33 height 20
click at [39, 395] on div "Pen P" at bounding box center [46, 387] width 33 height 20
click at [13, 80] on div at bounding box center [13, 81] width 7 height 7
click at [78, 380] on div "Highlight H" at bounding box center [82, 387] width 33 height 20
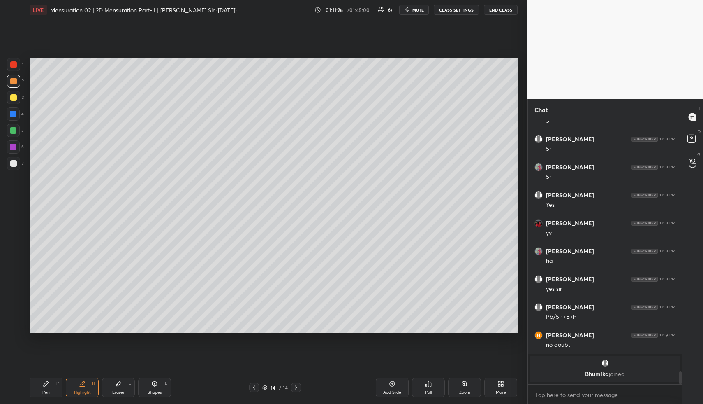
click at [83, 385] on icon at bounding box center [82, 383] width 7 height 7
click at [47, 390] on div "Pen P" at bounding box center [46, 387] width 33 height 20
click at [7, 116] on div at bounding box center [13, 113] width 13 height 13
drag, startPoint x: 15, startPoint y: 81, endPoint x: 26, endPoint y: 88, distance: 13.0
click at [15, 81] on div at bounding box center [13, 81] width 7 height 7
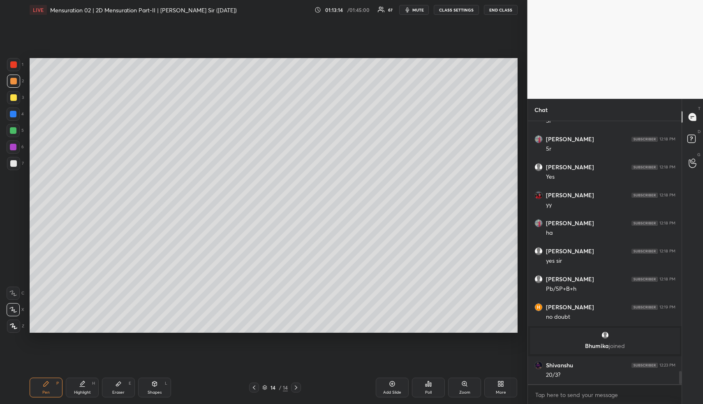
scroll to position [5046, 0]
click at [69, 348] on div "Setting up your live class Poll for secs No correct answer Start poll" at bounding box center [273, 195] width 495 height 351
click at [86, 386] on div "Highlight H" at bounding box center [82, 387] width 33 height 20
click at [87, 385] on div "Highlight H" at bounding box center [82, 387] width 33 height 20
click at [117, 387] on div "Eraser E" at bounding box center [118, 387] width 33 height 20
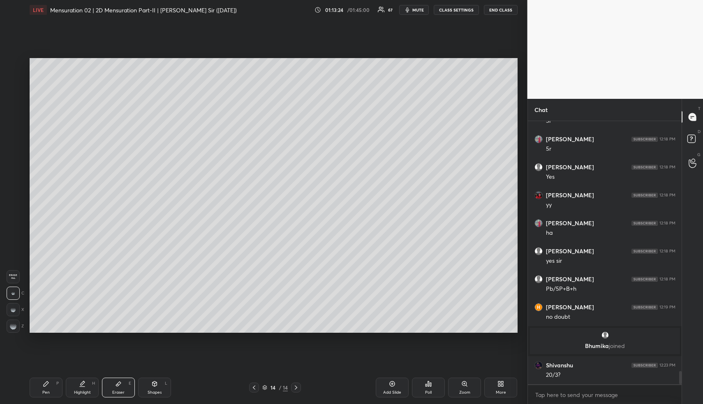
click at [70, 335] on div "Setting up your live class Poll for secs No correct answer Start poll" at bounding box center [273, 195] width 495 height 351
click at [82, 387] on div "Highlight H" at bounding box center [82, 387] width 33 height 20
click at [85, 391] on div "Highlight" at bounding box center [82, 392] width 17 height 4
click at [151, 387] on div "Shapes L" at bounding box center [154, 387] width 33 height 20
drag, startPoint x: 151, startPoint y: 387, endPoint x: 140, endPoint y: 362, distance: 28.2
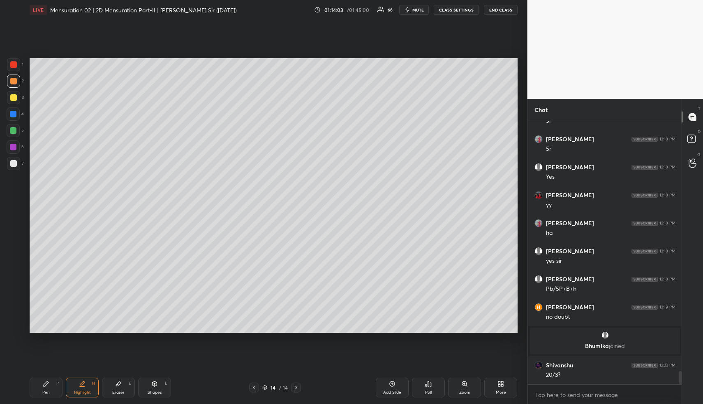
click at [151, 386] on div "Shapes L" at bounding box center [154, 387] width 33 height 20
click at [12, 146] on div at bounding box center [13, 147] width 7 height 7
click at [14, 145] on div at bounding box center [13, 147] width 7 height 7
drag, startPoint x: 16, startPoint y: 322, endPoint x: 19, endPoint y: 317, distance: 5.9
click at [16, 322] on div at bounding box center [13, 325] width 13 height 13
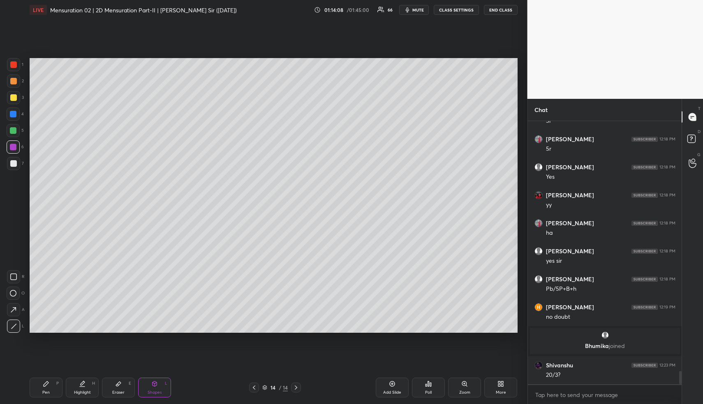
drag, startPoint x: 44, startPoint y: 388, endPoint x: 47, endPoint y: 377, distance: 11.6
click at [43, 387] on div "Pen P" at bounding box center [46, 387] width 33 height 20
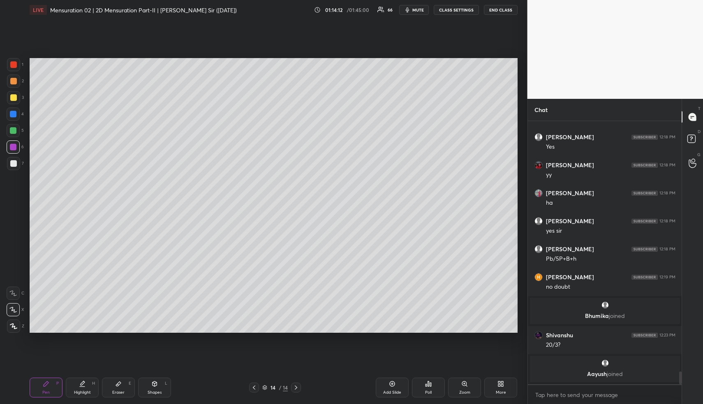
click at [152, 384] on icon at bounding box center [154, 383] width 7 height 7
click at [13, 144] on div at bounding box center [13, 147] width 7 height 7
click at [17, 330] on div at bounding box center [13, 325] width 13 height 13
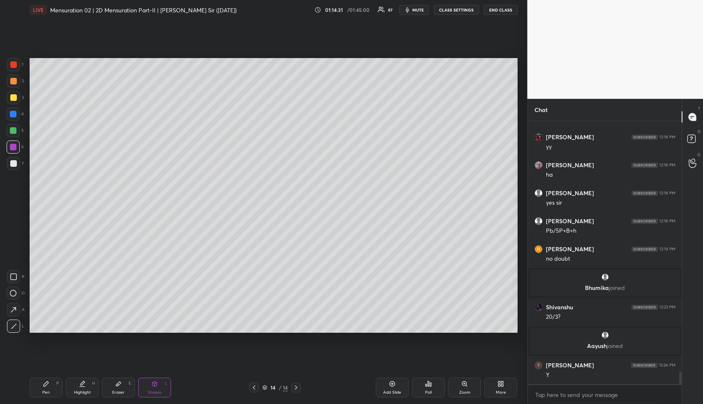
drag, startPoint x: 12, startPoint y: 272, endPoint x: 19, endPoint y: 214, distance: 58.0
click at [12, 271] on div at bounding box center [13, 276] width 13 height 13
drag, startPoint x: 16, startPoint y: 162, endPoint x: 24, endPoint y: 164, distance: 8.0
click at [16, 162] on div at bounding box center [13, 163] width 7 height 7
drag, startPoint x: 115, startPoint y: 382, endPoint x: 113, endPoint y: 349, distance: 33.0
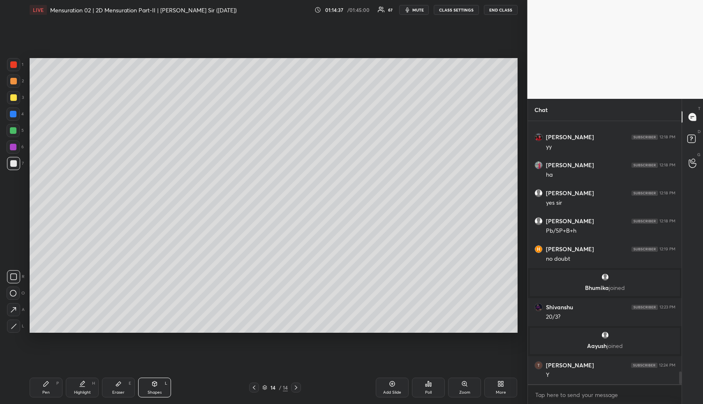
click at [114, 380] on div "Eraser E" at bounding box center [118, 387] width 33 height 20
drag, startPoint x: 154, startPoint y: 387, endPoint x: 149, endPoint y: 378, distance: 11.0
click at [152, 385] on div "Shapes L" at bounding box center [154, 387] width 33 height 20
click at [14, 116] on div at bounding box center [13, 114] width 7 height 7
click at [14, 323] on icon at bounding box center [14, 326] width 6 height 6
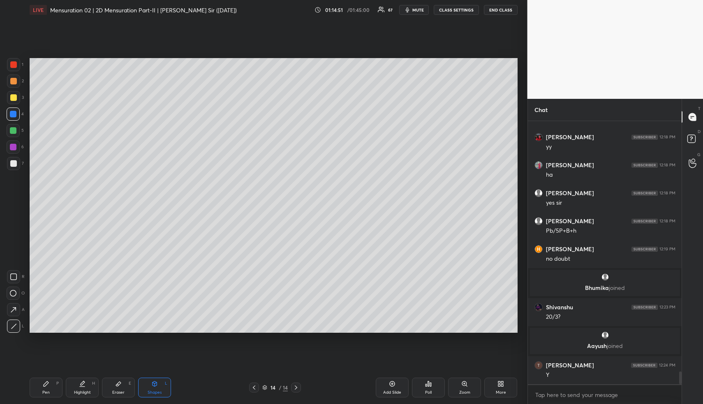
click at [18, 271] on div at bounding box center [13, 276] width 13 height 13
drag, startPoint x: 12, startPoint y: 160, endPoint x: 16, endPoint y: 161, distance: 4.6
click at [12, 160] on div at bounding box center [13, 163] width 7 height 7
drag, startPoint x: 14, startPoint y: 325, endPoint x: 17, endPoint y: 341, distance: 15.5
click at [15, 327] on icon at bounding box center [14, 326] width 6 height 6
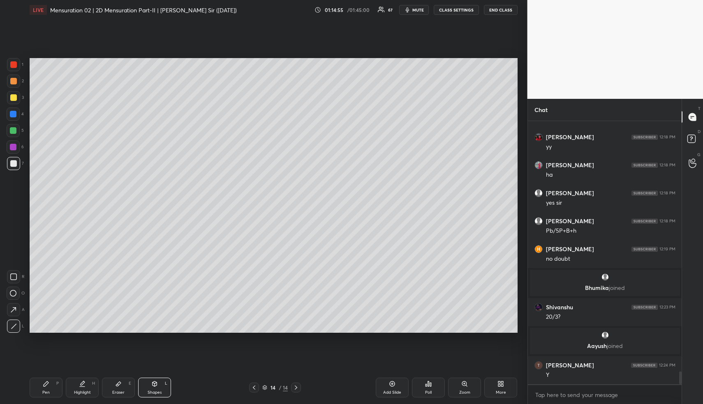
drag, startPoint x: 36, startPoint y: 390, endPoint x: 35, endPoint y: 377, distance: 12.3
click at [36, 389] on div "Pen P" at bounding box center [46, 387] width 33 height 20
click at [149, 386] on div "Shapes L" at bounding box center [154, 387] width 33 height 20
click at [15, 325] on icon at bounding box center [14, 326] width 6 height 6
click at [14, 116] on div at bounding box center [13, 114] width 7 height 7
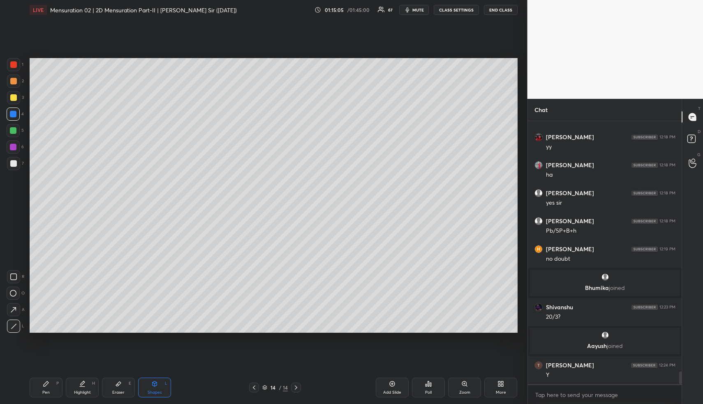
drag, startPoint x: 40, startPoint y: 387, endPoint x: 36, endPoint y: 338, distance: 49.5
click at [39, 383] on div "Pen P" at bounding box center [46, 387] width 33 height 20
click at [14, 162] on div at bounding box center [13, 163] width 7 height 7
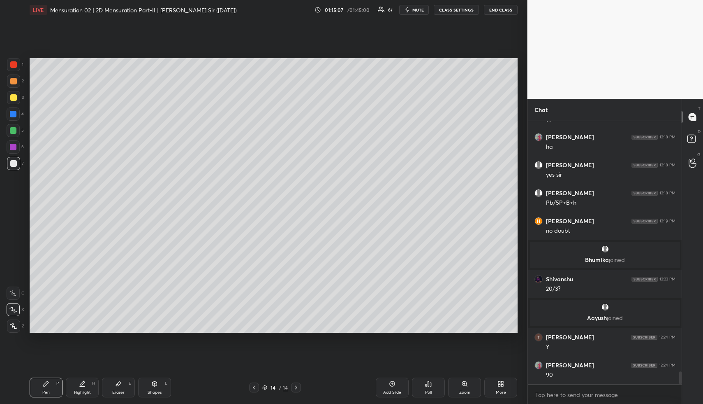
click at [149, 382] on div "Shapes L" at bounding box center [154, 387] width 33 height 20
drag, startPoint x: 83, startPoint y: 384, endPoint x: 81, endPoint y: 379, distance: 4.8
click at [81, 383] on icon at bounding box center [83, 382] width 4 height 4
drag, startPoint x: 44, startPoint y: 390, endPoint x: 36, endPoint y: 335, distance: 55.2
click at [42, 386] on div "Pen P" at bounding box center [46, 387] width 33 height 20
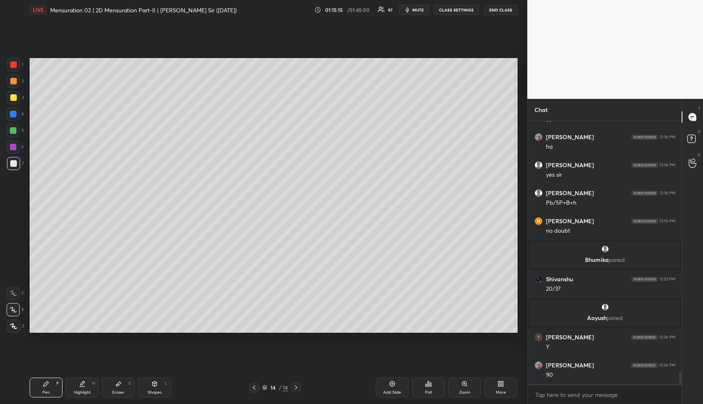
drag, startPoint x: 12, startPoint y: 81, endPoint x: 13, endPoint y: 113, distance: 32.1
click at [11, 83] on div at bounding box center [13, 81] width 7 height 7
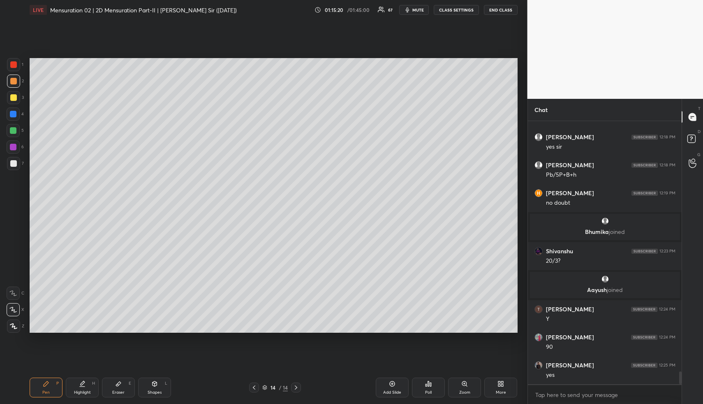
click at [85, 383] on icon at bounding box center [82, 383] width 7 height 7
click at [86, 380] on div "Highlight H" at bounding box center [82, 387] width 33 height 20
click at [155, 385] on icon at bounding box center [154, 383] width 7 height 7
click at [9, 100] on div at bounding box center [13, 97] width 13 height 13
click at [86, 384] on div "Highlight H" at bounding box center [82, 387] width 33 height 20
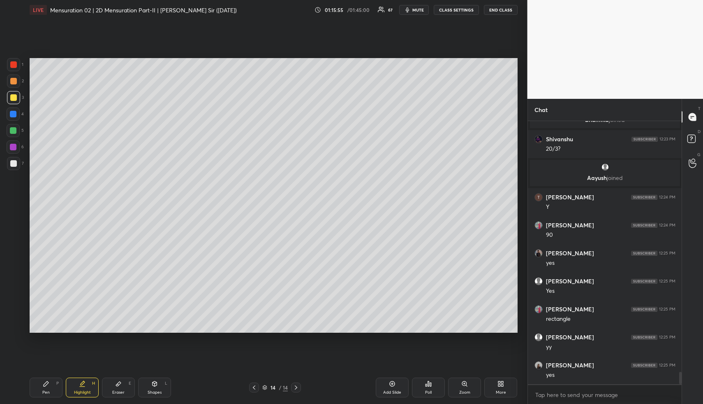
scroll to position [5283, 0]
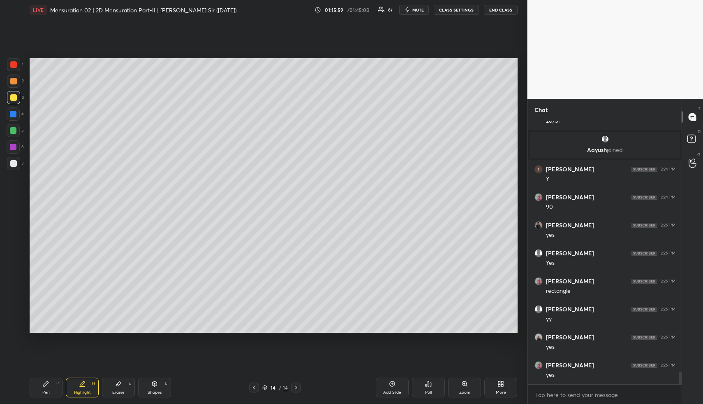
drag, startPoint x: 43, startPoint y: 385, endPoint x: 43, endPoint y: 349, distance: 36.2
click at [43, 383] on icon at bounding box center [46, 383] width 7 height 7
click at [14, 160] on div at bounding box center [13, 163] width 7 height 7
click at [14, 131] on div at bounding box center [13, 130] width 7 height 7
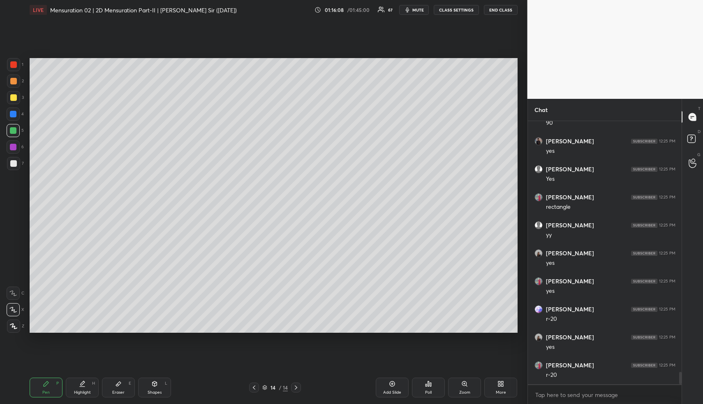
click at [74, 387] on div "Highlight H" at bounding box center [82, 387] width 33 height 20
click at [81, 385] on icon at bounding box center [82, 383] width 7 height 7
drag, startPoint x: 41, startPoint y: 386, endPoint x: 48, endPoint y: 334, distance: 52.8
click at [40, 384] on div "Pen P" at bounding box center [46, 387] width 33 height 20
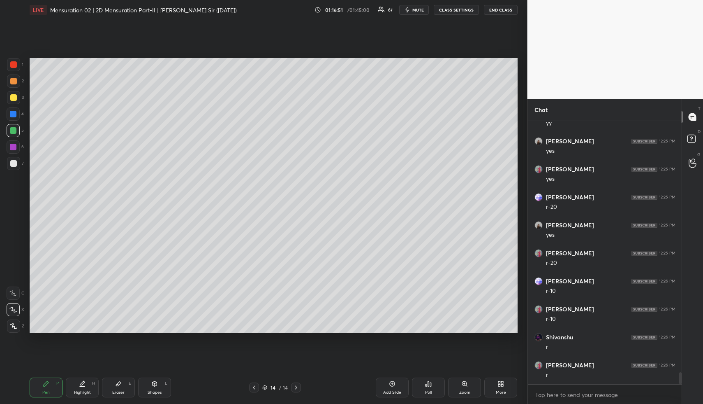
scroll to position [5507, 0]
click at [77, 380] on div "Highlight H" at bounding box center [82, 387] width 33 height 20
click at [80, 382] on icon at bounding box center [82, 383] width 7 height 7
drag, startPoint x: 47, startPoint y: 378, endPoint x: 46, endPoint y: 357, distance: 20.6
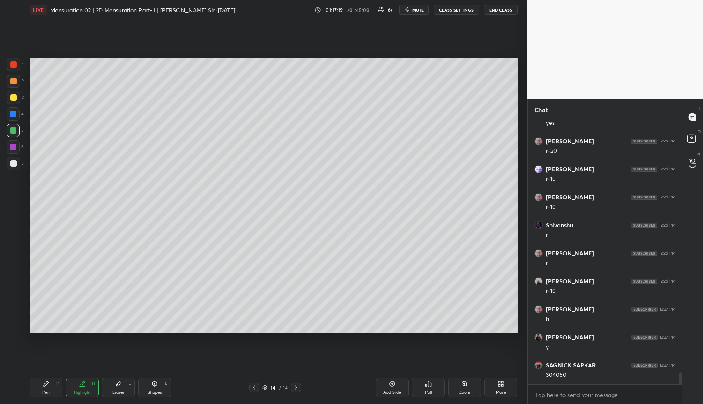
click at [48, 374] on div "Pen P Highlight H Eraser E Shapes L 14 / 14 Add Slide Poll Zoom More" at bounding box center [274, 387] width 488 height 33
click at [11, 95] on div at bounding box center [13, 97] width 7 height 7
click at [15, 96] on div at bounding box center [13, 97] width 7 height 7
click at [51, 384] on div "Pen P" at bounding box center [46, 387] width 33 height 20
drag, startPoint x: 51, startPoint y: 385, endPoint x: 77, endPoint y: 364, distance: 33.1
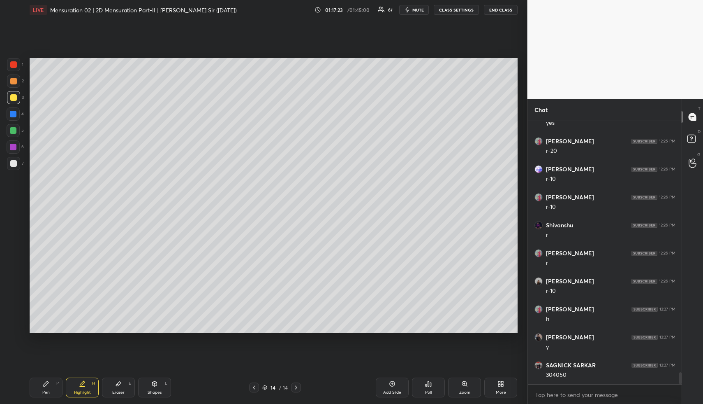
click at [52, 385] on div "Pen P" at bounding box center [46, 387] width 33 height 20
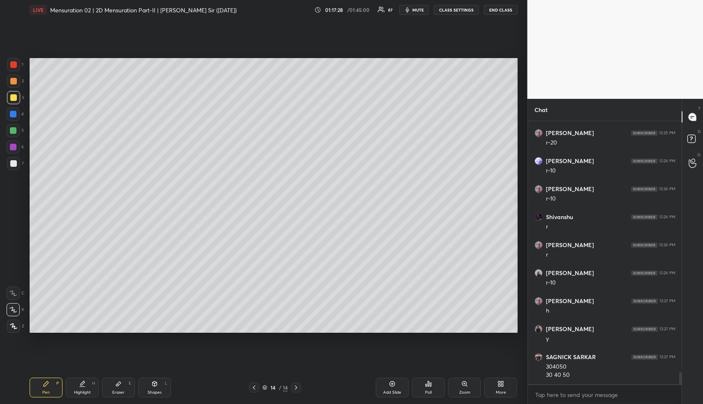
scroll to position [5627, 0]
click at [82, 389] on div "Highlight H" at bounding box center [82, 387] width 33 height 20
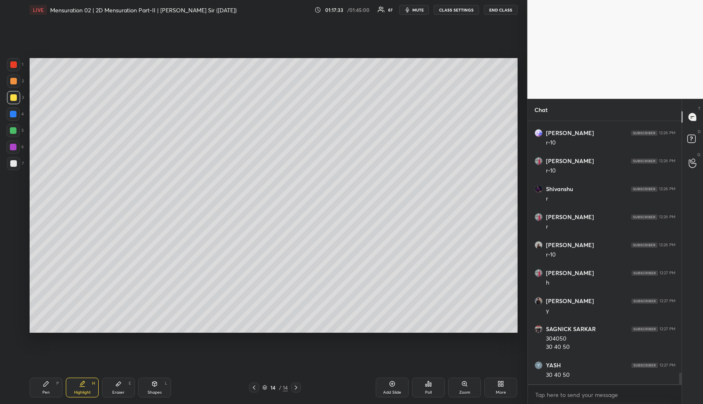
click at [23, 391] on div "1 2 3 4 5 6 7 R O A L C X Z Erase all C X Z LIVE Mensuration 02 | 2D Mensuratio…" at bounding box center [260, 202] width 521 height 404
click at [32, 390] on div "Pen P" at bounding box center [46, 387] width 33 height 20
click at [14, 166] on div at bounding box center [13, 163] width 13 height 13
click at [15, 166] on div at bounding box center [13, 163] width 7 height 7
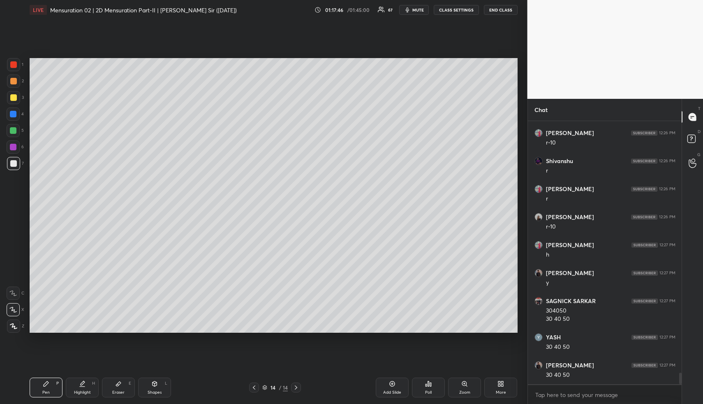
click at [149, 387] on div "Shapes L" at bounding box center [154, 387] width 33 height 20
click at [13, 161] on div at bounding box center [13, 163] width 7 height 7
click at [14, 68] on div at bounding box center [13, 64] width 13 height 13
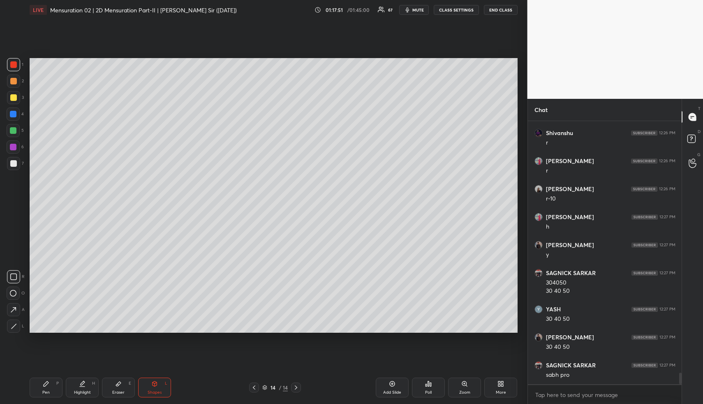
click at [30, 388] on div "Pen P" at bounding box center [46, 387] width 33 height 20
click at [44, 385] on icon at bounding box center [46, 383] width 7 height 7
drag, startPoint x: 14, startPoint y: 94, endPoint x: 29, endPoint y: 114, distance: 25.2
click at [14, 95] on div at bounding box center [13, 97] width 7 height 7
click at [81, 385] on icon at bounding box center [82, 383] width 7 height 7
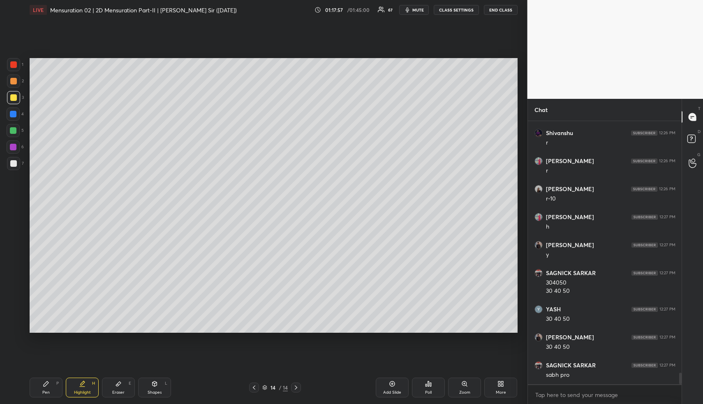
click at [88, 386] on div "Highlight H" at bounding box center [82, 387] width 33 height 20
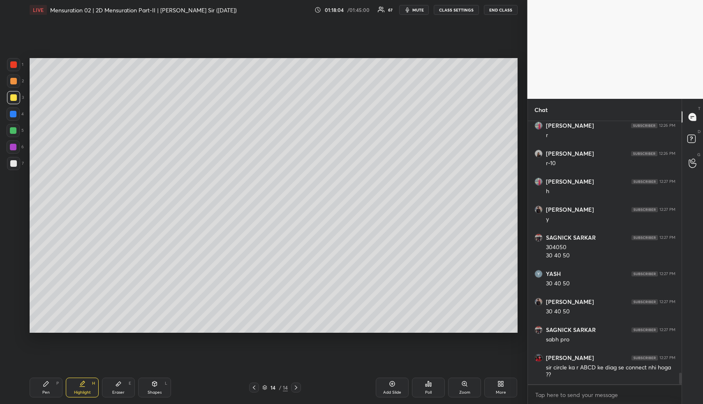
drag, startPoint x: 36, startPoint y: 389, endPoint x: 38, endPoint y: 383, distance: 6.6
click at [36, 387] on div "Pen P" at bounding box center [46, 387] width 33 height 20
drag, startPoint x: 77, startPoint y: 385, endPoint x: 95, endPoint y: 334, distance: 55.2
click at [77, 383] on div "Highlight H" at bounding box center [82, 387] width 33 height 20
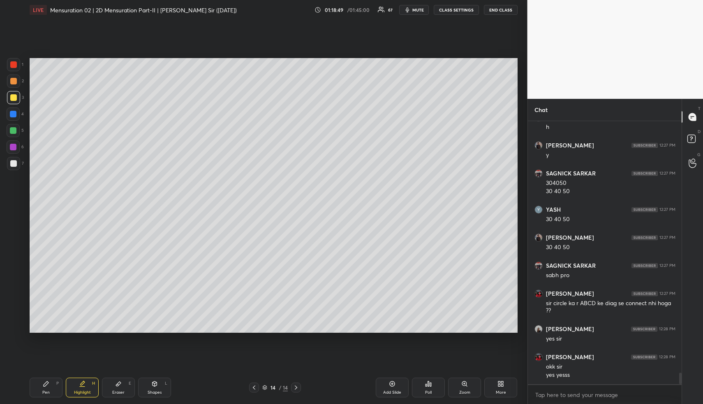
scroll to position [5790, 0]
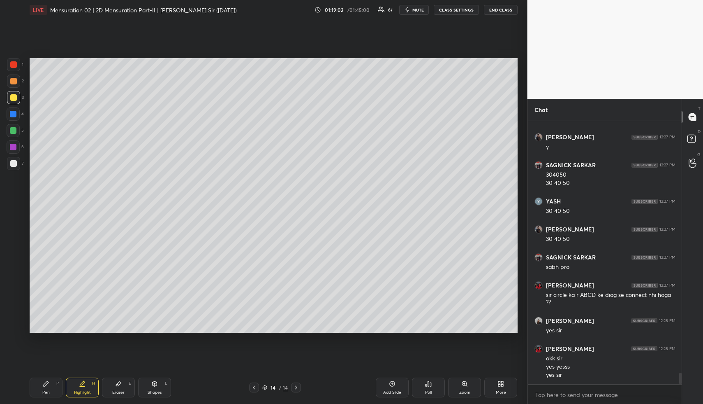
drag, startPoint x: 395, startPoint y: 389, endPoint x: 324, endPoint y: 373, distance: 73.2
click at [393, 387] on div "Add Slide" at bounding box center [392, 387] width 33 height 20
click at [43, 388] on div "Pen P" at bounding box center [46, 387] width 33 height 20
drag, startPoint x: 159, startPoint y: 387, endPoint x: 158, endPoint y: 383, distance: 5.1
click at [158, 384] on div "Shapes L" at bounding box center [154, 387] width 33 height 20
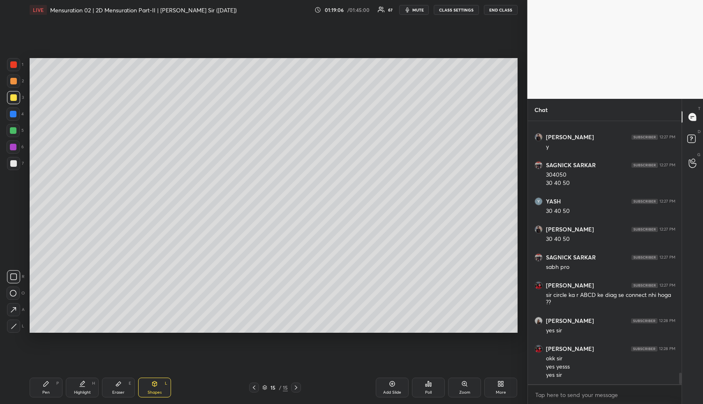
drag, startPoint x: 11, startPoint y: 109, endPoint x: 14, endPoint y: 142, distance: 33.5
click at [12, 109] on div at bounding box center [13, 113] width 13 height 13
click at [14, 324] on icon at bounding box center [14, 326] width 6 height 6
drag, startPoint x: 149, startPoint y: 386, endPoint x: 103, endPoint y: 338, distance: 66.6
click at [147, 385] on div "Shapes L" at bounding box center [154, 387] width 33 height 20
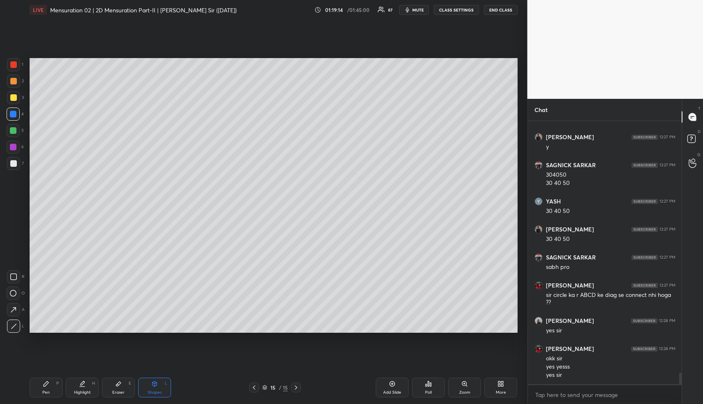
drag, startPoint x: 15, startPoint y: 277, endPoint x: 14, endPoint y: 258, distance: 18.6
click at [14, 274] on icon at bounding box center [13, 276] width 7 height 7
click at [10, 159] on div at bounding box center [13, 163] width 13 height 13
click at [43, 387] on div "Pen P" at bounding box center [46, 387] width 33 height 20
click at [81, 392] on div "Highlight" at bounding box center [82, 392] width 17 height 4
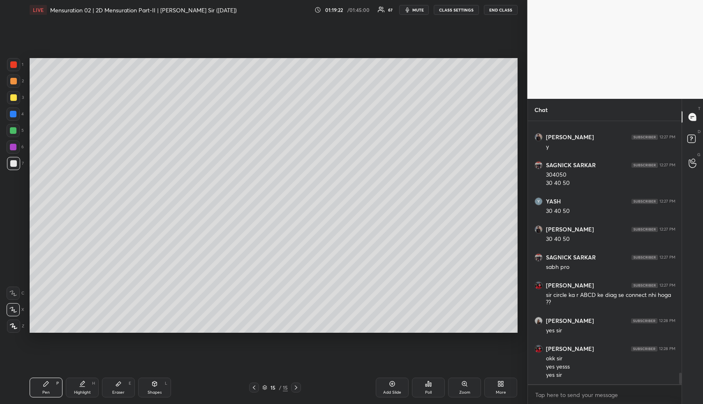
drag, startPoint x: 84, startPoint y: 392, endPoint x: 94, endPoint y: 353, distance: 39.9
click at [84, 389] on div "Highlight H" at bounding box center [82, 387] width 33 height 20
click at [46, 385] on div "Pen P" at bounding box center [46, 387] width 33 height 20
click at [73, 393] on div "Highlight H" at bounding box center [82, 387] width 33 height 20
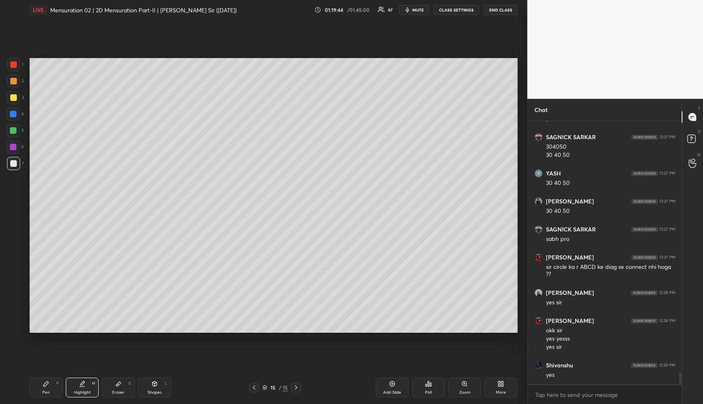
drag, startPoint x: 36, startPoint y: 387, endPoint x: 36, endPoint y: 362, distance: 25.1
click at [37, 387] on div "Pen P" at bounding box center [46, 387] width 33 height 20
click at [13, 97] on div at bounding box center [13, 97] width 7 height 7
drag, startPoint x: 157, startPoint y: 393, endPoint x: 150, endPoint y: 381, distance: 13.7
click at [155, 390] on div "Shapes" at bounding box center [155, 392] width 14 height 4
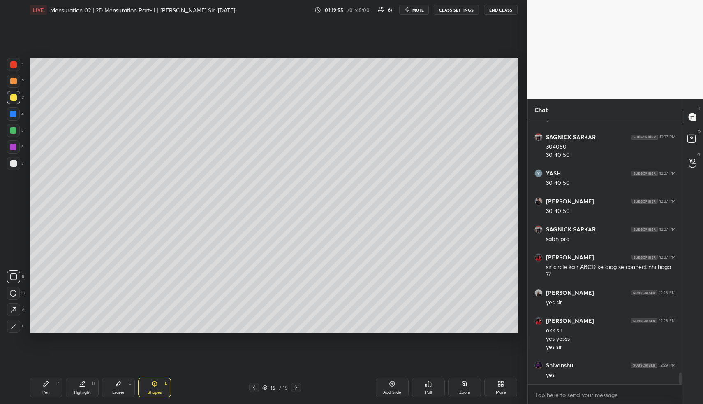
click at [16, 127] on div at bounding box center [13, 130] width 13 height 13
drag, startPoint x: 17, startPoint y: 308, endPoint x: 20, endPoint y: 290, distance: 17.9
click at [16, 306] on div at bounding box center [13, 309] width 13 height 13
click at [79, 392] on div "Highlight" at bounding box center [82, 392] width 17 height 4
click at [78, 387] on div "Highlight H" at bounding box center [82, 387] width 33 height 20
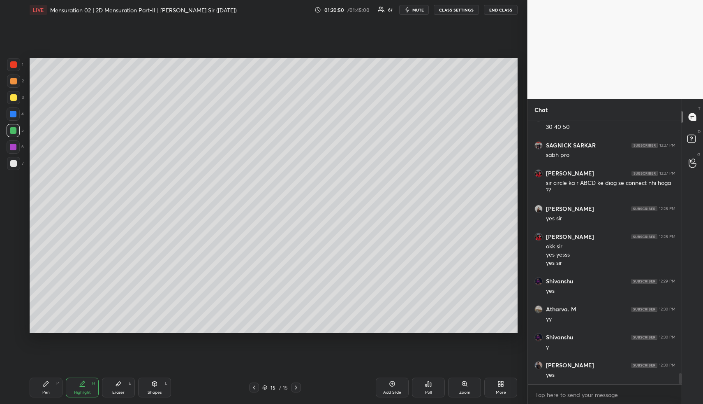
scroll to position [5930, 0]
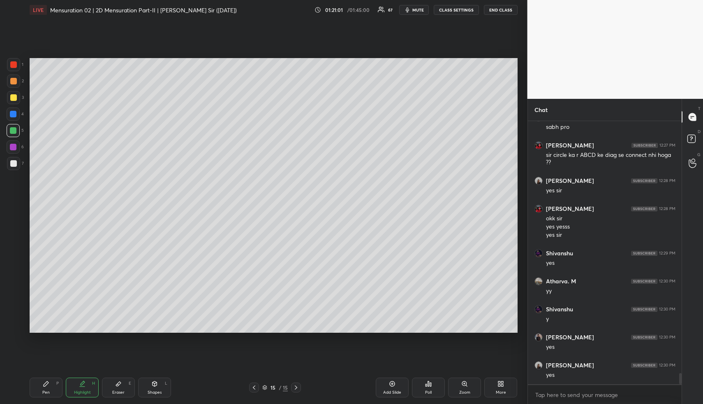
drag, startPoint x: 155, startPoint y: 381, endPoint x: 154, endPoint y: 370, distance: 11.5
click at [153, 381] on icon at bounding box center [154, 383] width 7 height 7
drag, startPoint x: 14, startPoint y: 111, endPoint x: 12, endPoint y: 123, distance: 11.8
click at [12, 112] on div at bounding box center [13, 114] width 7 height 7
click at [12, 326] on icon at bounding box center [14, 326] width 6 height 6
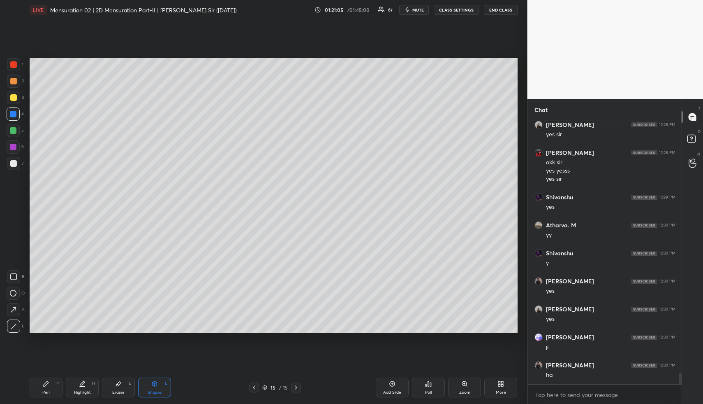
scroll to position [6014, 0]
drag, startPoint x: 11, startPoint y: 274, endPoint x: 13, endPoint y: 222, distance: 52.3
click at [11, 269] on div "R O A L" at bounding box center [16, 300] width 18 height 66
click at [14, 161] on div at bounding box center [13, 163] width 7 height 7
click at [14, 275] on icon at bounding box center [13, 276] width 7 height 7
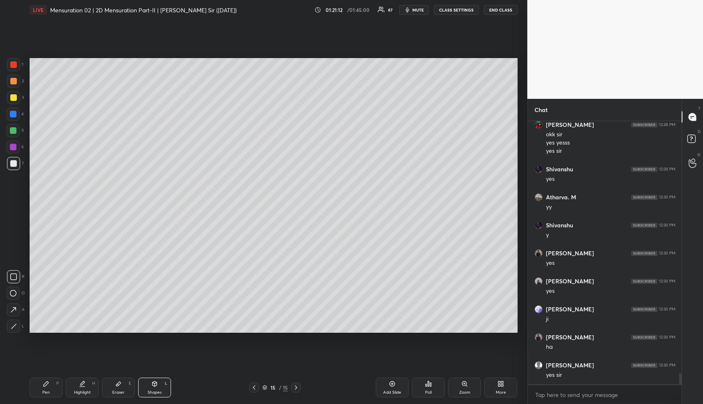
click at [15, 277] on icon at bounding box center [13, 276] width 7 height 7
click at [37, 393] on div "Pen P" at bounding box center [46, 387] width 33 height 20
click at [39, 387] on div "Pen P" at bounding box center [46, 387] width 33 height 20
click at [14, 79] on div at bounding box center [13, 81] width 7 height 7
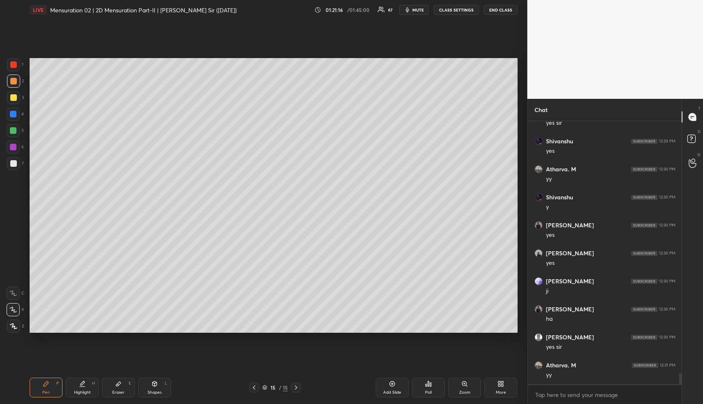
drag, startPoint x: 13, startPoint y: 161, endPoint x: 28, endPoint y: 157, distance: 15.4
click at [14, 162] on div at bounding box center [13, 163] width 7 height 7
click at [88, 386] on div "Highlight H" at bounding box center [82, 387] width 33 height 20
click at [87, 386] on div "Highlight H" at bounding box center [82, 387] width 33 height 20
click at [56, 385] on div "Pen P" at bounding box center [46, 387] width 33 height 20
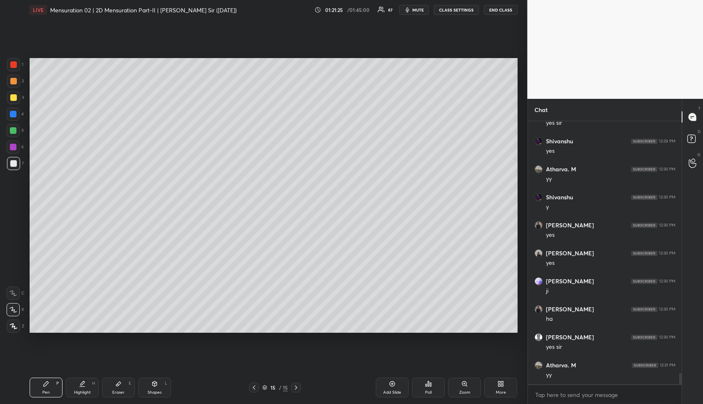
drag, startPoint x: 56, startPoint y: 387, endPoint x: 55, endPoint y: 358, distance: 28.8
click at [55, 386] on div "Pen P" at bounding box center [46, 387] width 33 height 20
click at [14, 95] on div at bounding box center [13, 97] width 7 height 7
click at [12, 86] on div at bounding box center [13, 80] width 13 height 13
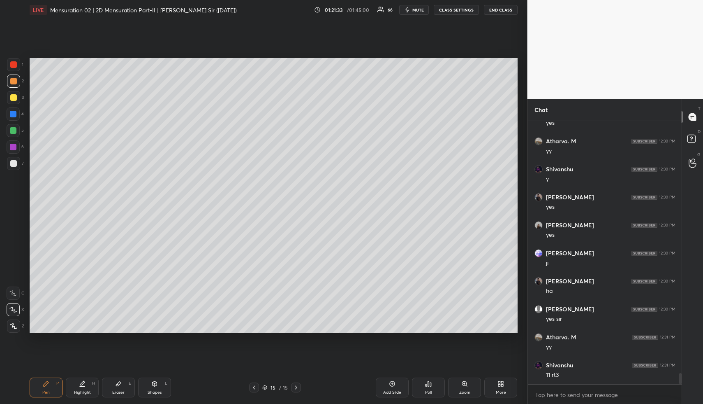
click at [76, 388] on div "Highlight H" at bounding box center [82, 387] width 33 height 20
drag, startPoint x: 79, startPoint y: 388, endPoint x: 98, endPoint y: 355, distance: 37.8
click at [80, 386] on div "Highlight H" at bounding box center [82, 387] width 33 height 20
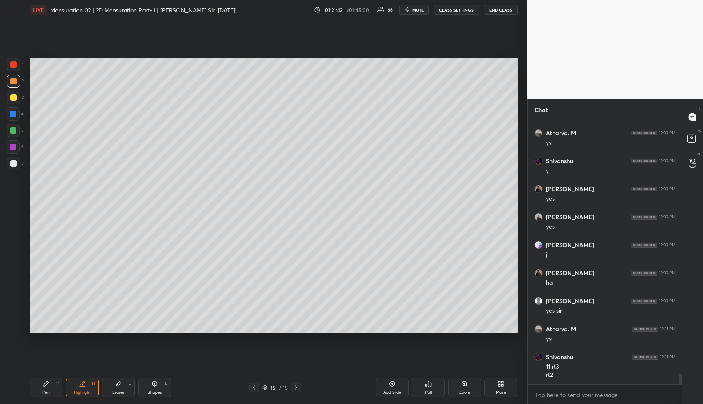
drag, startPoint x: 90, startPoint y: 387, endPoint x: 110, endPoint y: 354, distance: 39.2
click at [90, 386] on div "Highlight H" at bounding box center [82, 387] width 33 height 20
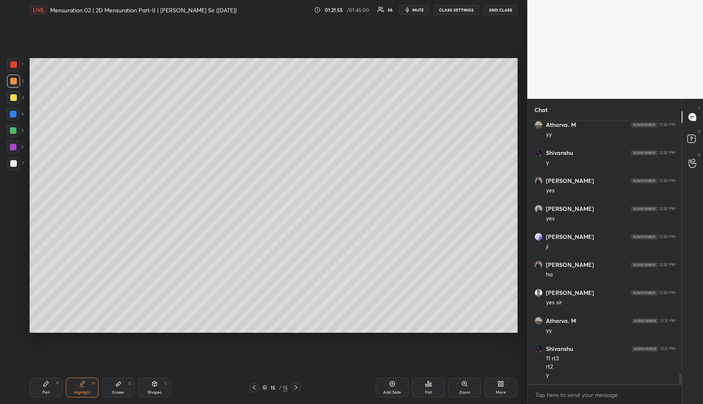
drag, startPoint x: 149, startPoint y: 393, endPoint x: 146, endPoint y: 388, distance: 5.4
click at [148, 392] on div "Shapes" at bounding box center [155, 392] width 14 height 4
click at [11, 115] on div at bounding box center [13, 114] width 7 height 7
click at [14, 327] on icon at bounding box center [14, 326] width 6 height 6
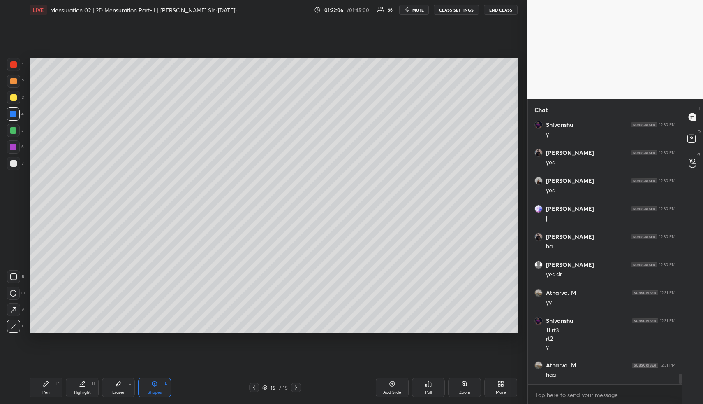
click at [49, 390] on div "Pen P" at bounding box center [46, 387] width 33 height 20
click at [12, 128] on div at bounding box center [13, 130] width 7 height 7
click at [14, 128] on div at bounding box center [13, 130] width 7 height 7
drag, startPoint x: 16, startPoint y: 82, endPoint x: 29, endPoint y: 75, distance: 15.5
click at [16, 82] on div at bounding box center [13, 81] width 7 height 7
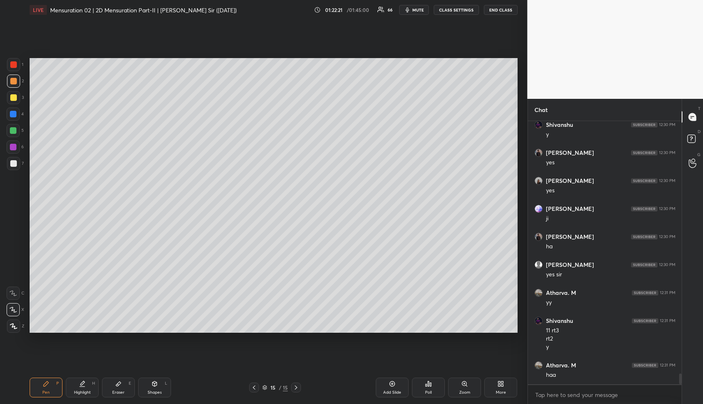
click at [49, 385] on div "Pen P" at bounding box center [46, 387] width 33 height 20
click at [14, 95] on div at bounding box center [13, 97] width 7 height 7
click at [86, 390] on div "Highlight" at bounding box center [82, 392] width 17 height 4
click at [149, 389] on div "Shapes L" at bounding box center [154, 387] width 33 height 20
drag, startPoint x: 12, startPoint y: 113, endPoint x: 13, endPoint y: 139, distance: 26.3
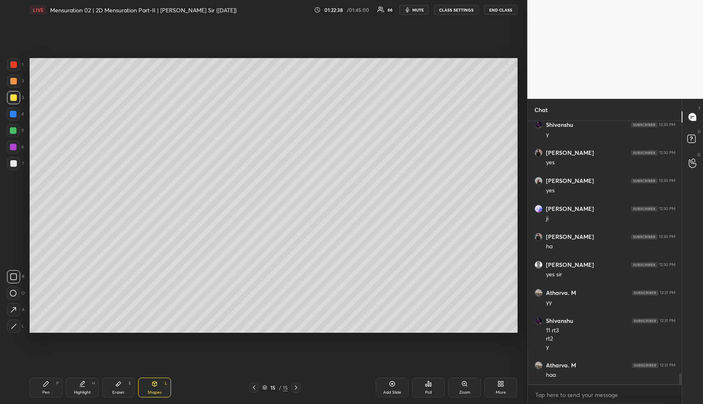
click at [13, 114] on div at bounding box center [13, 114] width 7 height 7
click at [13, 148] on div at bounding box center [13, 147] width 7 height 7
drag, startPoint x: 14, startPoint y: 313, endPoint x: 27, endPoint y: 294, distance: 23.2
click at [14, 312] on icon at bounding box center [13, 309] width 9 height 9
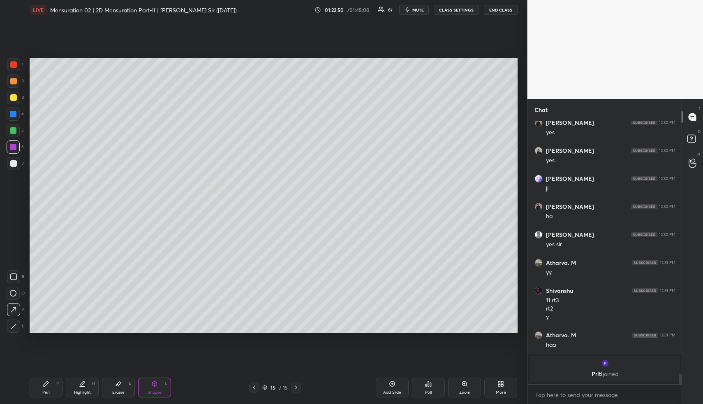
drag, startPoint x: 97, startPoint y: 386, endPoint x: 121, endPoint y: 349, distance: 43.8
click at [99, 383] on div "Pen P Highlight H Eraser E Shapes L" at bounding box center [130, 387] width 201 height 20
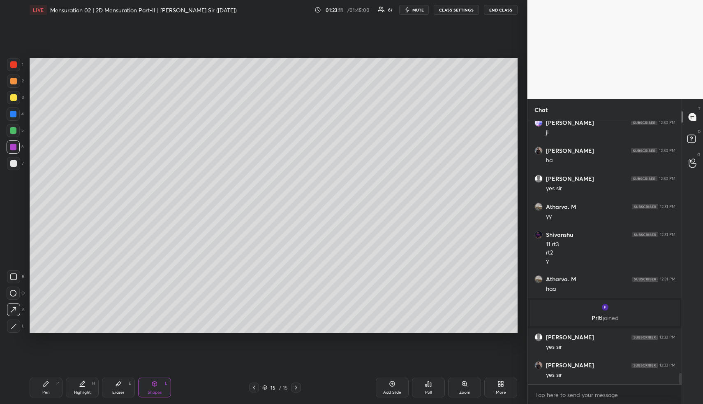
scroll to position [5958, 0]
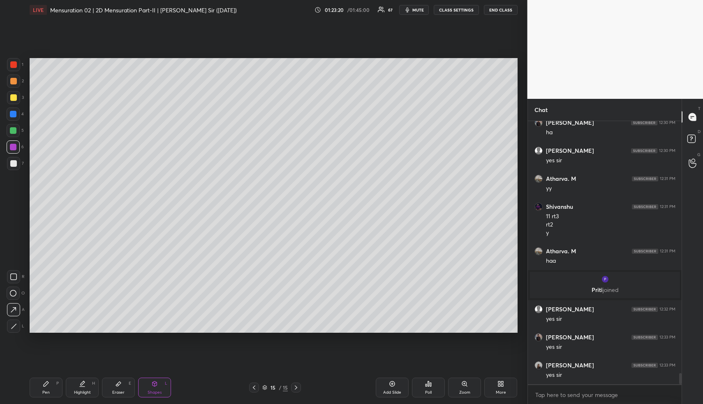
drag, startPoint x: 400, startPoint y: 389, endPoint x: 380, endPoint y: 388, distance: 19.8
click at [398, 390] on div "Add Slide" at bounding box center [392, 392] width 18 height 4
click at [159, 387] on div "Shapes L" at bounding box center [154, 387] width 33 height 20
click at [12, 76] on div "1 2 3 4 5 6 7" at bounding box center [15, 115] width 17 height 115
click at [11, 325] on icon at bounding box center [14, 326] width 6 height 6
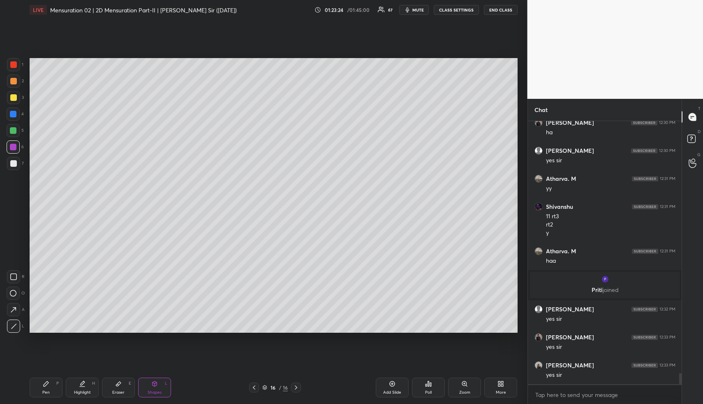
click at [15, 110] on div at bounding box center [13, 113] width 13 height 13
click at [15, 84] on div at bounding box center [13, 81] width 7 height 7
click at [17, 87] on div at bounding box center [13, 80] width 13 height 13
drag, startPoint x: 15, startPoint y: 295, endPoint x: 21, endPoint y: 285, distance: 10.5
click at [14, 294] on icon at bounding box center [13, 293] width 7 height 7
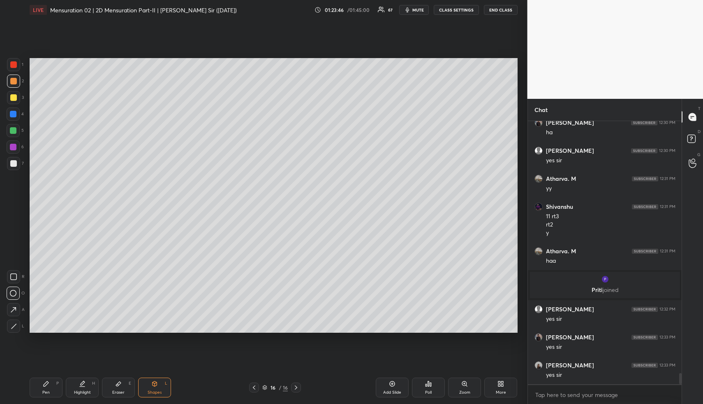
drag, startPoint x: 14, startPoint y: 92, endPoint x: 26, endPoint y: 98, distance: 13.8
click at [15, 94] on div at bounding box center [13, 97] width 13 height 13
click at [16, 144] on div at bounding box center [13, 147] width 7 height 7
drag, startPoint x: 81, startPoint y: 383, endPoint x: 86, endPoint y: 363, distance: 20.2
click at [82, 383] on icon at bounding box center [83, 382] width 4 height 4
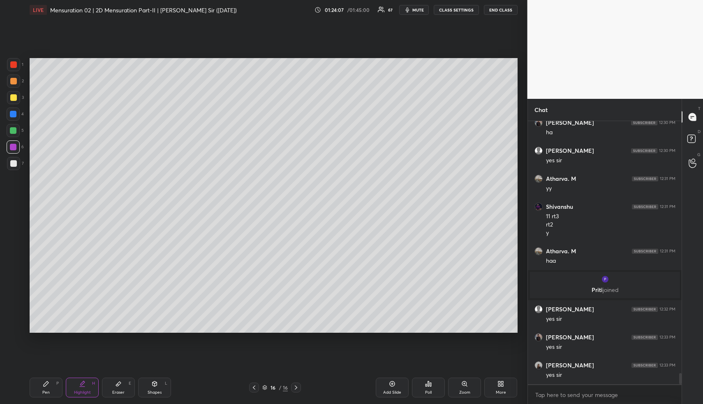
drag, startPoint x: 124, startPoint y: 388, endPoint x: 128, endPoint y: 339, distance: 49.1
click at [123, 384] on div "Eraser E" at bounding box center [118, 387] width 33 height 20
click at [52, 386] on div "Pen P" at bounding box center [46, 387] width 33 height 20
click at [50, 384] on div "Pen P" at bounding box center [46, 387] width 33 height 20
click at [15, 128] on div at bounding box center [13, 130] width 7 height 7
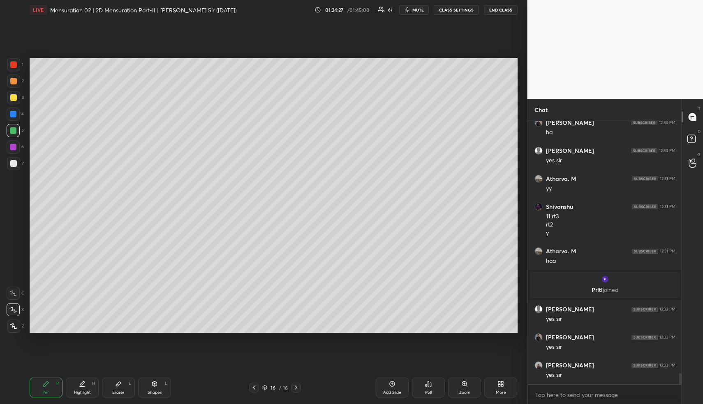
click at [83, 381] on icon at bounding box center [83, 382] width 4 height 4
click at [84, 382] on div "Highlight H" at bounding box center [82, 387] width 33 height 20
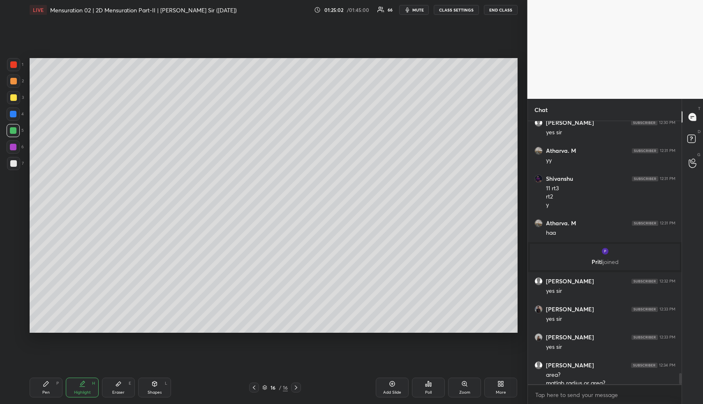
scroll to position [5994, 0]
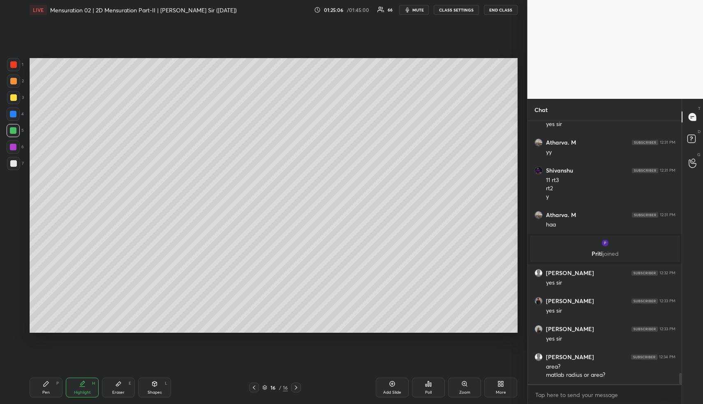
drag, startPoint x: 81, startPoint y: 388, endPoint x: 93, endPoint y: 334, distance: 55.4
click at [77, 387] on div "Highlight H" at bounding box center [82, 387] width 33 height 20
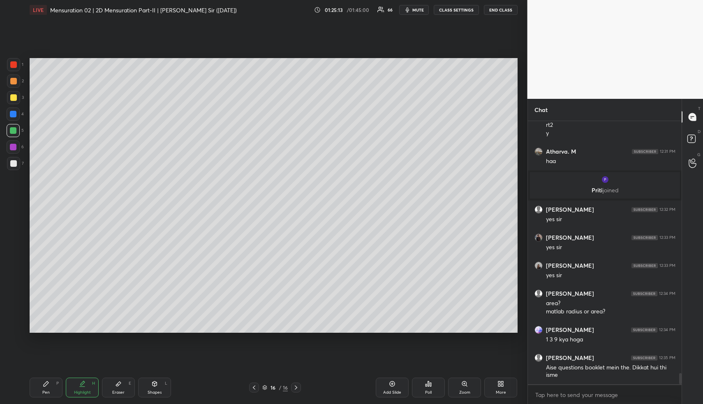
scroll to position [6085, 0]
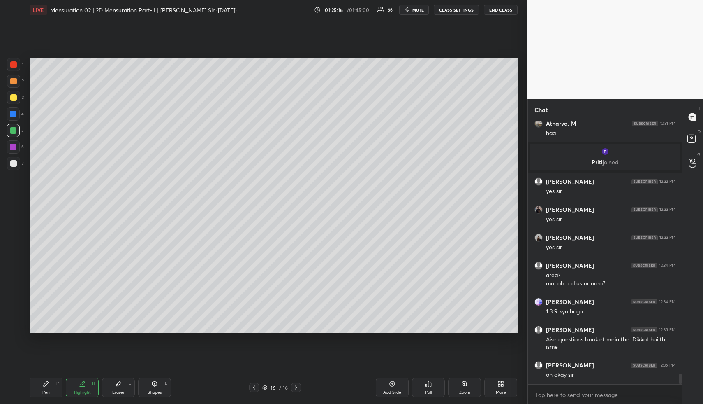
click at [87, 390] on div "Highlight" at bounding box center [82, 392] width 17 height 4
click at [93, 381] on div "Highlight H" at bounding box center [82, 387] width 33 height 20
drag, startPoint x: 88, startPoint y: 382, endPoint x: 81, endPoint y: 332, distance: 50.2
click at [88, 382] on div "Highlight H" at bounding box center [82, 387] width 33 height 20
click at [14, 65] on div at bounding box center [13, 64] width 7 height 7
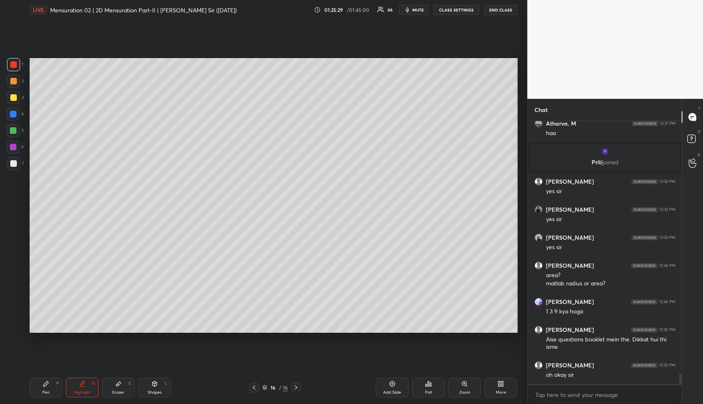
drag, startPoint x: 88, startPoint y: 388, endPoint x: 102, endPoint y: 340, distance: 50.0
click at [87, 387] on div "Highlight H" at bounding box center [82, 387] width 33 height 20
click at [58, 387] on div "Pen P" at bounding box center [46, 387] width 33 height 20
drag, startPoint x: 57, startPoint y: 387, endPoint x: 50, endPoint y: 374, distance: 14.3
click at [54, 385] on div "Pen P" at bounding box center [46, 387] width 33 height 20
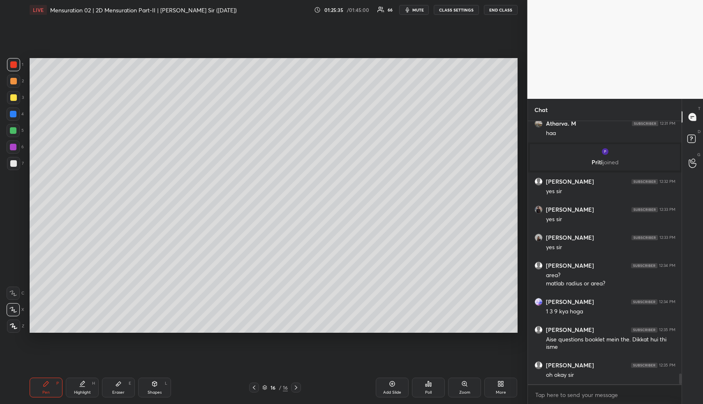
click at [13, 95] on div at bounding box center [13, 97] width 7 height 7
click at [12, 95] on div at bounding box center [13, 97] width 7 height 7
click at [12, 134] on div at bounding box center [13, 130] width 13 height 13
click at [74, 394] on div "Highlight H" at bounding box center [82, 387] width 33 height 20
click at [77, 390] on div "Highlight" at bounding box center [82, 392] width 17 height 4
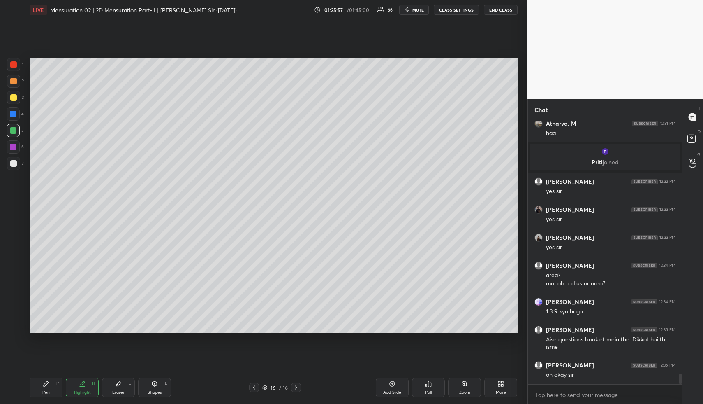
drag, startPoint x: 53, startPoint y: 383, endPoint x: 49, endPoint y: 373, distance: 10.2
click at [52, 383] on div "Pen P" at bounding box center [46, 387] width 33 height 20
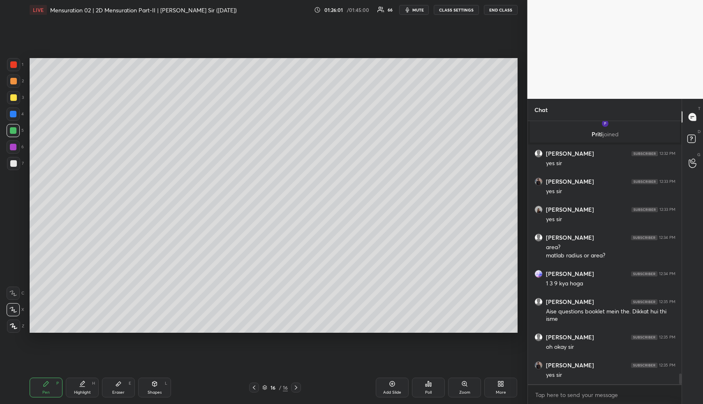
scroll to position [6141, 0]
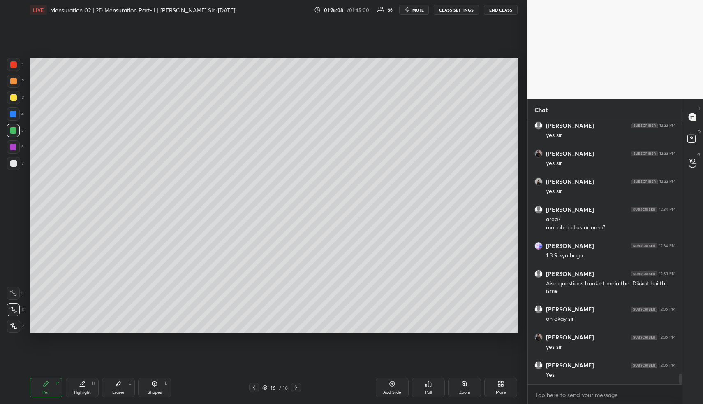
click at [80, 383] on icon at bounding box center [82, 383] width 7 height 7
drag, startPoint x: 86, startPoint y: 384, endPoint x: 78, endPoint y: 390, distance: 10.0
click at [85, 386] on div "Highlight H" at bounding box center [82, 387] width 33 height 20
click at [50, 390] on div "Pen P" at bounding box center [46, 387] width 33 height 20
drag, startPoint x: 16, startPoint y: 78, endPoint x: 22, endPoint y: 83, distance: 8.0
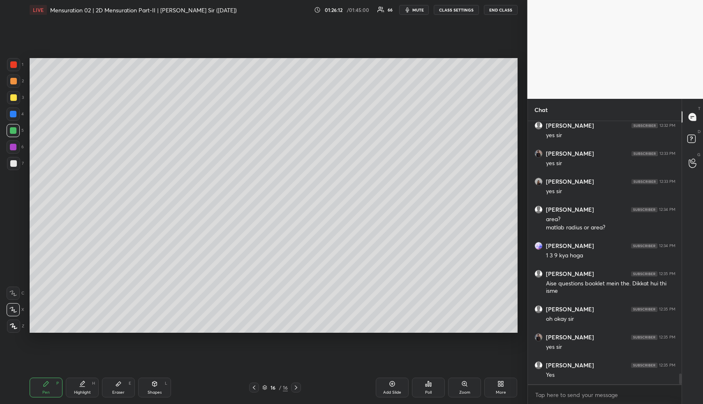
click at [15, 78] on div at bounding box center [13, 81] width 7 height 7
drag, startPoint x: 153, startPoint y: 391, endPoint x: 143, endPoint y: 346, distance: 46.7
click at [151, 383] on div "Shapes L" at bounding box center [154, 387] width 33 height 20
click at [11, 163] on div at bounding box center [13, 163] width 7 height 7
drag, startPoint x: 10, startPoint y: 327, endPoint x: 27, endPoint y: 304, distance: 28.8
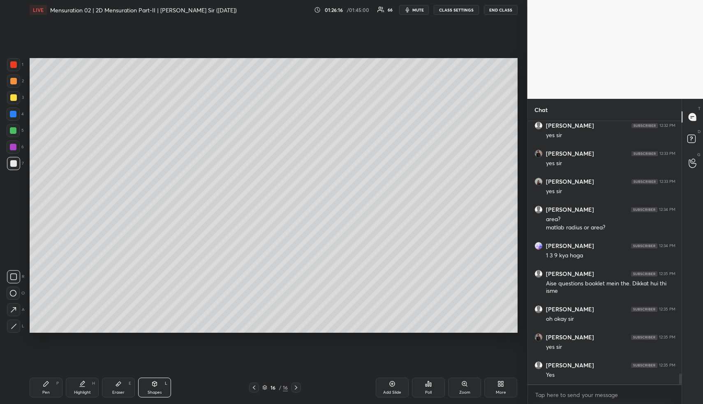
click at [10, 328] on div at bounding box center [13, 325] width 13 height 13
click at [54, 385] on div "Pen P" at bounding box center [46, 387] width 33 height 20
click at [11, 132] on div at bounding box center [13, 130] width 7 height 7
click at [70, 386] on div "Highlight H" at bounding box center [82, 387] width 33 height 20
click at [77, 381] on div "Highlight H" at bounding box center [82, 387] width 33 height 20
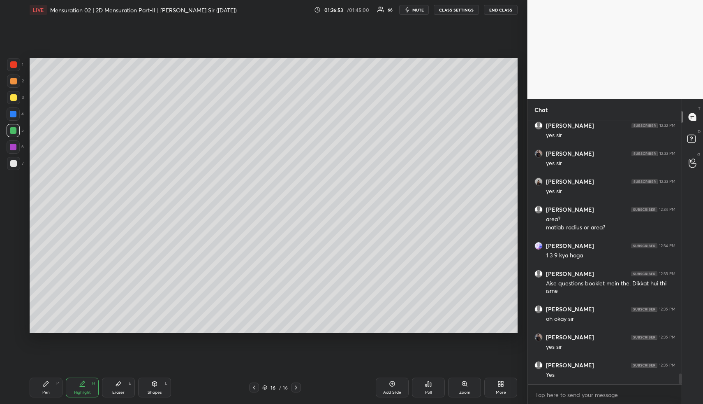
scroll to position [6169, 0]
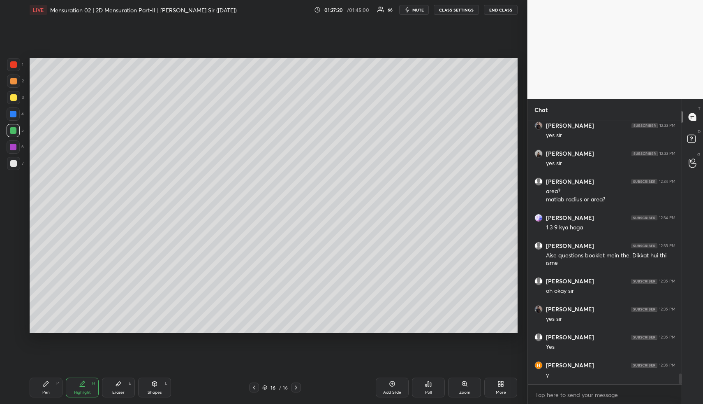
click at [78, 392] on div "Highlight" at bounding box center [82, 392] width 17 height 4
click at [81, 386] on icon at bounding box center [82, 383] width 7 height 7
click at [13, 65] on div at bounding box center [13, 64] width 7 height 7
drag, startPoint x: 86, startPoint y: 383, endPoint x: 94, endPoint y: 344, distance: 39.9
click at [84, 383] on div "Highlight H" at bounding box center [82, 387] width 33 height 20
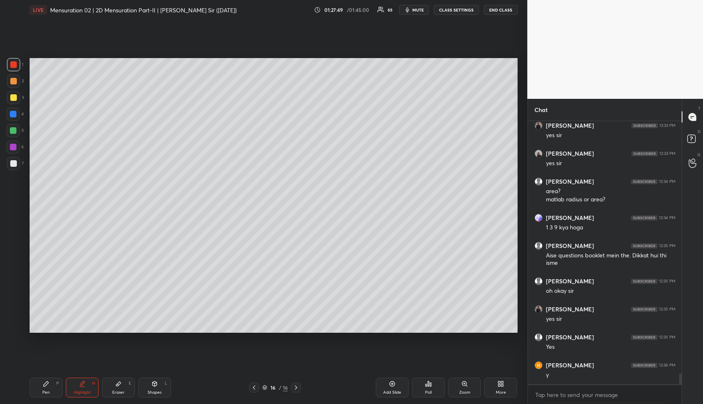
drag, startPoint x: 155, startPoint y: 397, endPoint x: 142, endPoint y: 347, distance: 51.5
click at [154, 395] on div "Pen P Highlight H Eraser E Shapes L 16 / 16 Add Slide Poll Zoom More" at bounding box center [274, 387] width 488 height 33
click at [14, 146] on div at bounding box center [13, 147] width 7 height 7
click at [16, 148] on div at bounding box center [13, 147] width 7 height 7
drag, startPoint x: 171, startPoint y: 394, endPoint x: 164, endPoint y: 388, distance: 8.7
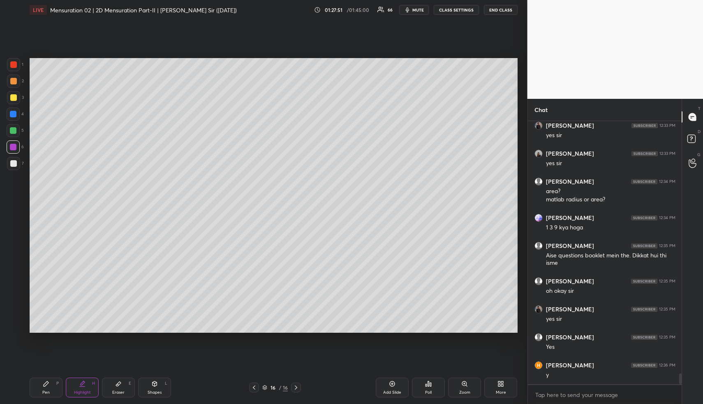
click at [166, 392] on div "Pen P Highlight H Eraser E Shapes L" at bounding box center [130, 387] width 201 height 20
click at [161, 387] on div "Shapes L" at bounding box center [154, 387] width 33 height 20
drag, startPoint x: 15, startPoint y: 324, endPoint x: 16, endPoint y: 320, distance: 4.3
click at [15, 323] on icon at bounding box center [14, 326] width 6 height 6
drag, startPoint x: 14, startPoint y: 63, endPoint x: 26, endPoint y: 74, distance: 15.7
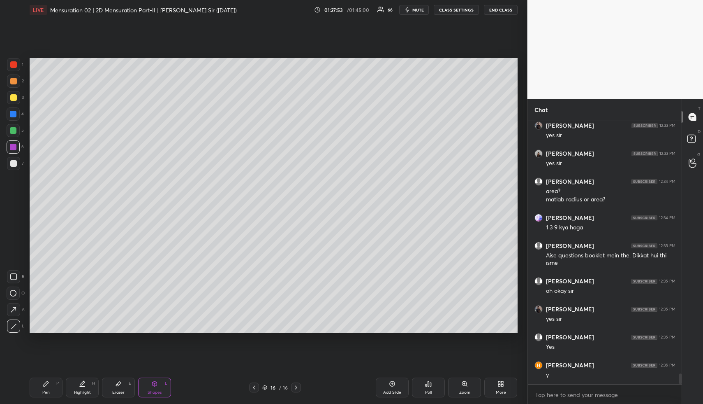
click at [14, 63] on div at bounding box center [13, 64] width 7 height 7
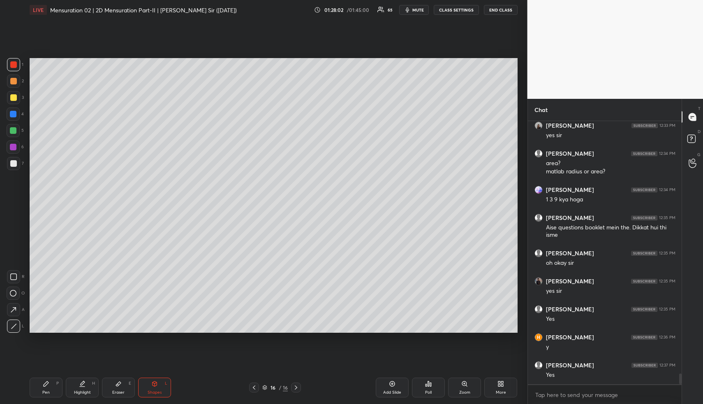
click at [79, 387] on div "Highlight H" at bounding box center [82, 387] width 33 height 20
click at [57, 387] on div "Pen P" at bounding box center [46, 387] width 33 height 20
click at [14, 159] on div at bounding box center [13, 163] width 13 height 13
click at [16, 161] on div at bounding box center [13, 163] width 13 height 13
click at [74, 392] on div "Highlight" at bounding box center [82, 392] width 17 height 4
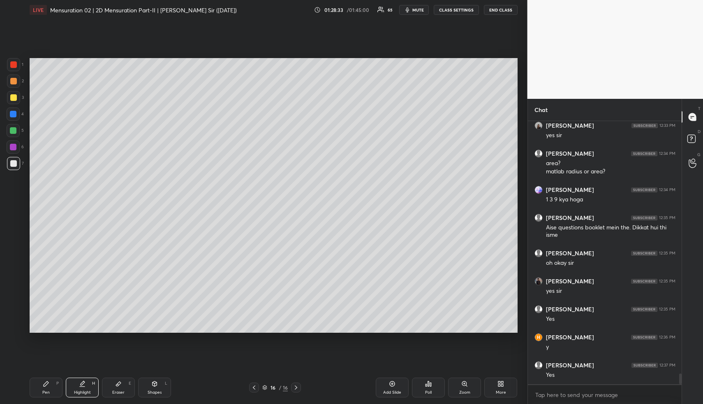
click at [53, 382] on div "Pen P" at bounding box center [46, 387] width 33 height 20
click at [12, 79] on div at bounding box center [13, 81] width 7 height 7
drag, startPoint x: 90, startPoint y: 390, endPoint x: 92, endPoint y: 384, distance: 6.3
click at [90, 389] on div "Highlight H" at bounding box center [82, 387] width 33 height 20
click at [54, 381] on div "Pen P" at bounding box center [46, 387] width 33 height 20
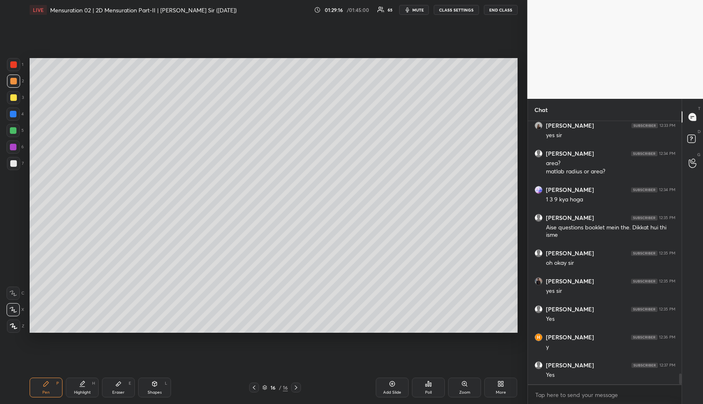
drag, startPoint x: 147, startPoint y: 386, endPoint x: 144, endPoint y: 373, distance: 13.3
click at [146, 385] on div "Shapes L" at bounding box center [154, 387] width 33 height 20
click at [13, 162] on div at bounding box center [13, 163] width 7 height 7
click at [87, 386] on div "Highlight H" at bounding box center [82, 387] width 33 height 20
drag, startPoint x: 91, startPoint y: 385, endPoint x: 124, endPoint y: 340, distance: 55.4
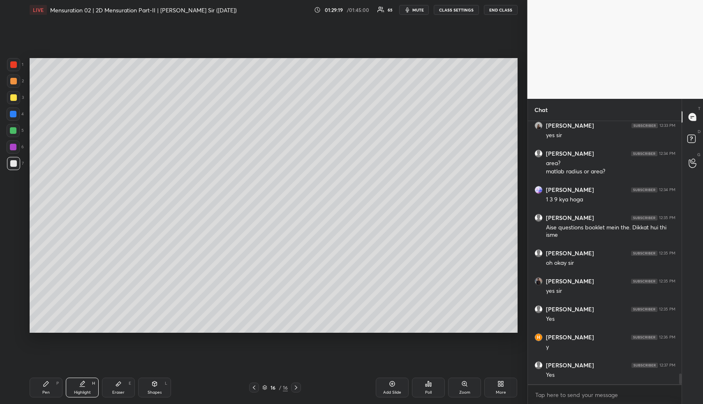
click at [92, 383] on div "Highlight H" at bounding box center [82, 387] width 33 height 20
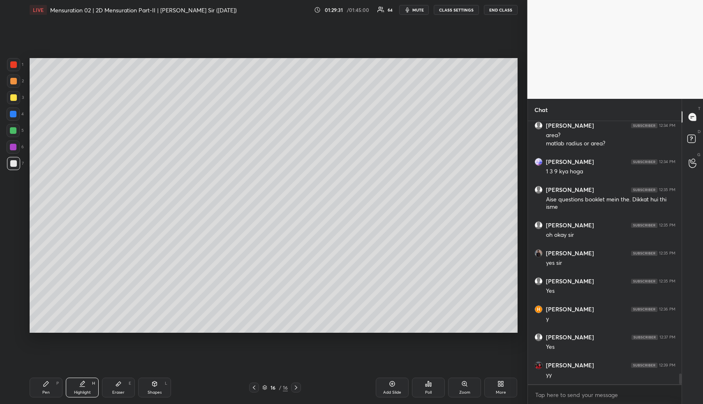
drag, startPoint x: 53, startPoint y: 386, endPoint x: 51, endPoint y: 381, distance: 4.7
click at [52, 385] on div "Pen P" at bounding box center [46, 387] width 33 height 20
drag, startPoint x: 14, startPoint y: 79, endPoint x: 28, endPoint y: 86, distance: 15.3
click at [13, 79] on div at bounding box center [13, 81] width 7 height 7
click at [86, 393] on div "Highlight" at bounding box center [82, 392] width 17 height 4
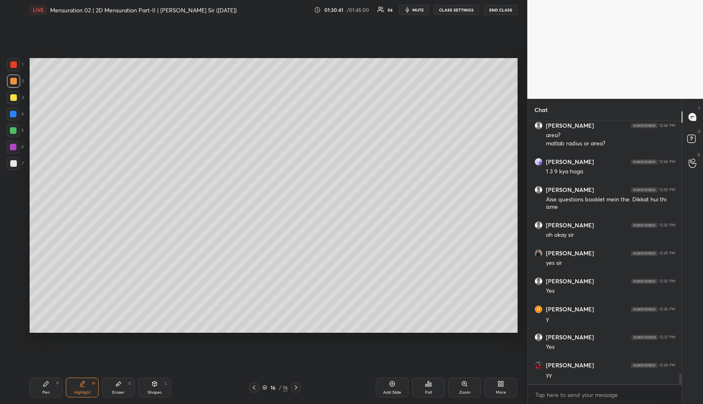
click at [32, 390] on div "Pen P" at bounding box center [46, 387] width 33 height 20
click at [40, 387] on div "Pen P" at bounding box center [46, 387] width 33 height 20
click at [160, 387] on div "Shapes L" at bounding box center [154, 387] width 33 height 20
click at [16, 165] on div at bounding box center [13, 163] width 7 height 7
click at [85, 394] on div "Highlight" at bounding box center [82, 392] width 17 height 4
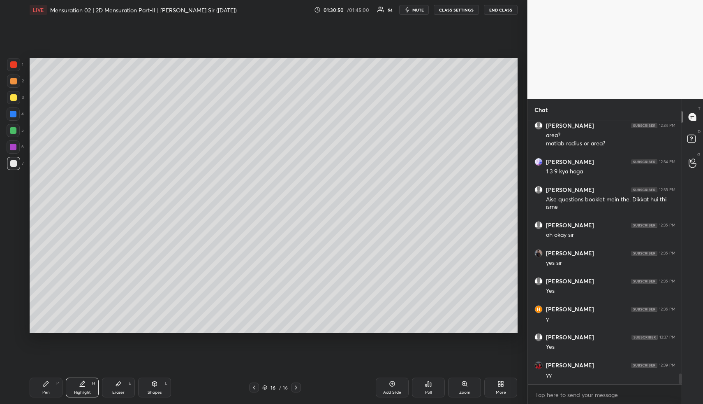
click at [86, 392] on div "Highlight" at bounding box center [82, 392] width 17 height 4
click at [44, 384] on icon at bounding box center [46, 383] width 5 height 5
click at [46, 385] on icon at bounding box center [46, 383] width 7 height 7
click at [13, 95] on div at bounding box center [13, 97] width 7 height 7
click at [15, 94] on div at bounding box center [13, 97] width 7 height 7
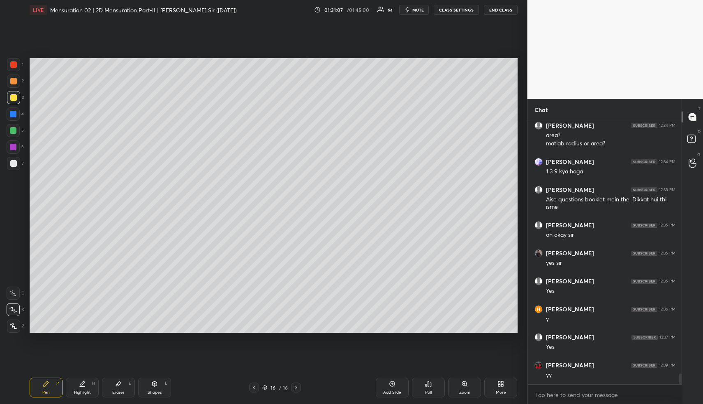
drag, startPoint x: 72, startPoint y: 380, endPoint x: 75, endPoint y: 383, distance: 4.4
click at [72, 380] on div "Highlight H" at bounding box center [82, 387] width 33 height 20
click at [80, 385] on icon at bounding box center [82, 383] width 7 height 7
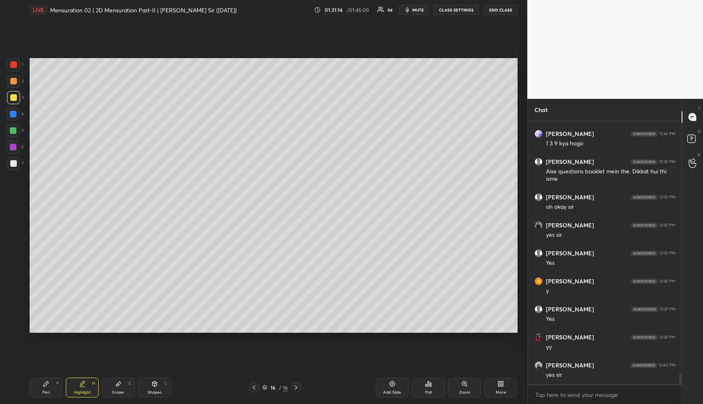
scroll to position [6281, 0]
click at [503, 393] on div "More" at bounding box center [501, 392] width 10 height 4
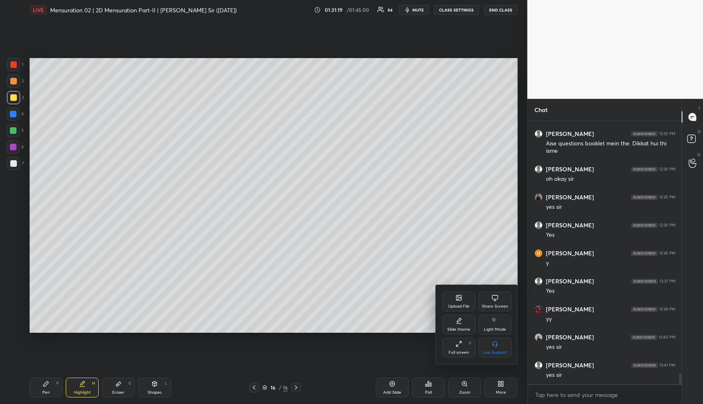
click at [455, 301] on div "Upload File" at bounding box center [459, 301] width 33 height 20
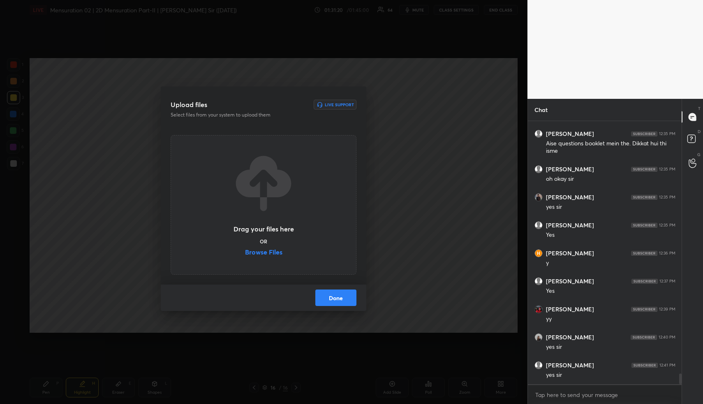
click at [276, 250] on label "Browse Files" at bounding box center [263, 252] width 37 height 9
click at [245, 250] on input "Browse Files" at bounding box center [245, 252] width 0 height 9
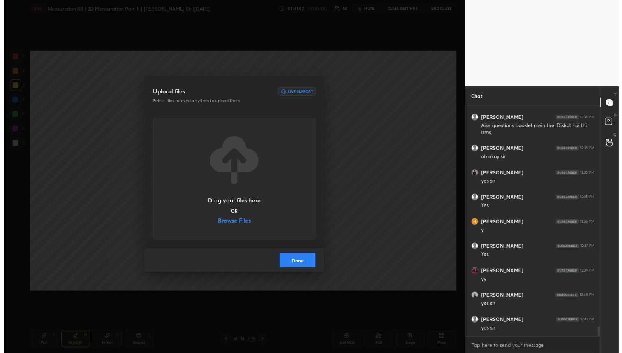
scroll to position [6311, 0]
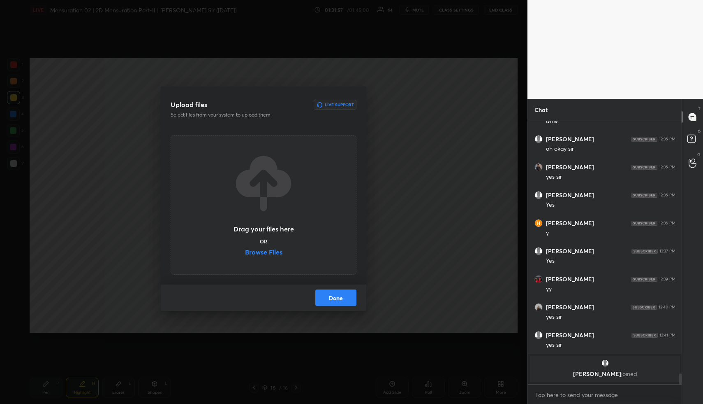
click at [337, 302] on button "Done" at bounding box center [335, 297] width 41 height 16
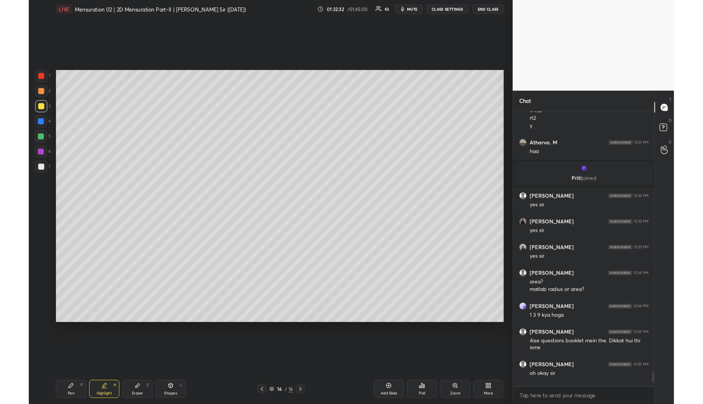
scroll to position [280, 151]
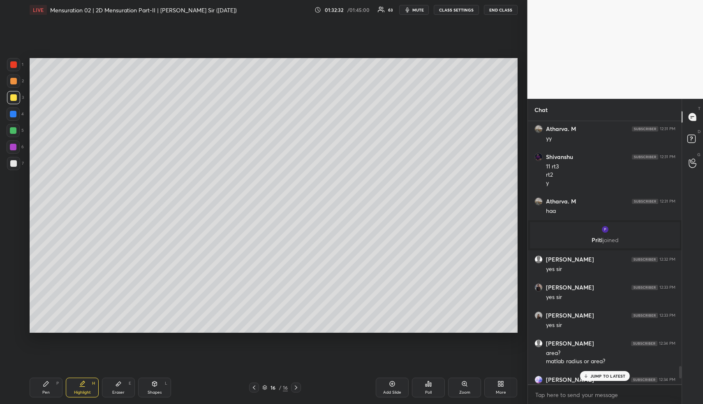
type textarea "x"
drag, startPoint x: 393, startPoint y: 388, endPoint x: 328, endPoint y: 382, distance: 65.3
click at [390, 388] on div "Add Slide" at bounding box center [392, 387] width 33 height 20
drag, startPoint x: 140, startPoint y: 387, endPoint x: 137, endPoint y: 383, distance: 5.7
click at [141, 388] on div "Shapes L" at bounding box center [154, 387] width 33 height 20
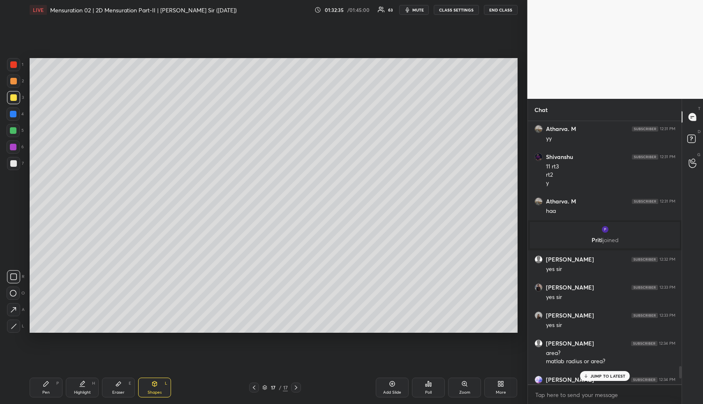
click at [2, 78] on div "1 2 3 4 5 6 7 R O A L C X Z Erase all C X Z" at bounding box center [13, 195] width 26 height 274
drag, startPoint x: 14, startPoint y: 78, endPoint x: 15, endPoint y: 82, distance: 4.2
click at [14, 78] on div at bounding box center [13, 81] width 7 height 7
click at [14, 328] on icon at bounding box center [14, 326] width 6 height 6
click at [12, 111] on div at bounding box center [13, 113] width 13 height 13
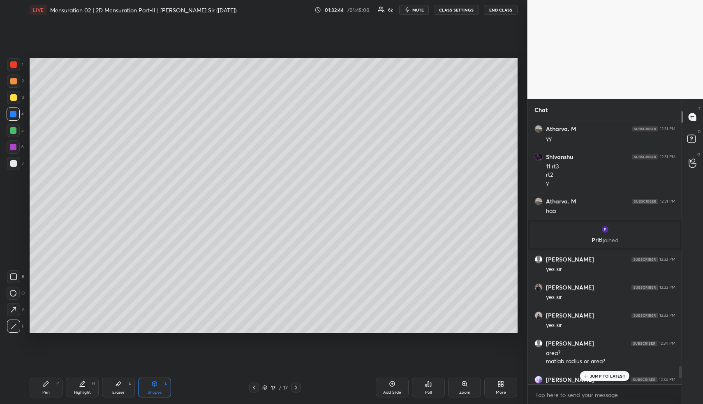
drag, startPoint x: 13, startPoint y: 292, endPoint x: 22, endPoint y: 265, distance: 28.2
click at [13, 290] on icon at bounding box center [13, 293] width 7 height 7
click at [14, 129] on div at bounding box center [13, 130] width 7 height 7
click at [121, 376] on div "Pen P Highlight H Eraser E Shapes L 17 / 17 Add Slide Poll Zoom More" at bounding box center [274, 387] width 488 height 33
click at [117, 384] on icon at bounding box center [118, 383] width 7 height 7
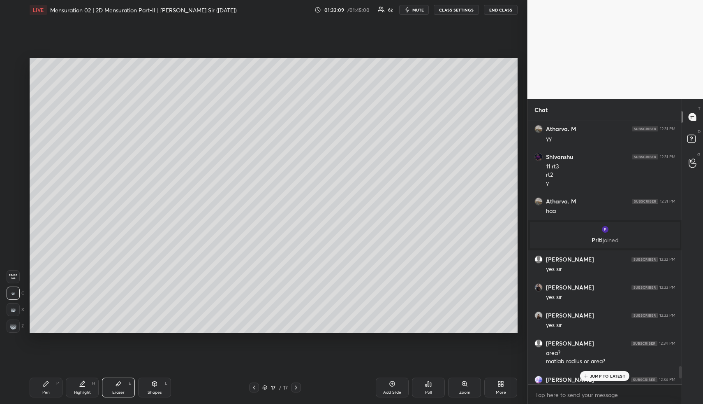
click at [118, 381] on icon at bounding box center [118, 383] width 7 height 7
drag, startPoint x: 45, startPoint y: 382, endPoint x: 47, endPoint y: 338, distance: 44.1
click at [44, 382] on icon at bounding box center [46, 383] width 7 height 7
click at [16, 101] on div at bounding box center [13, 97] width 13 height 13
click at [151, 388] on div "Shapes L" at bounding box center [154, 387] width 33 height 20
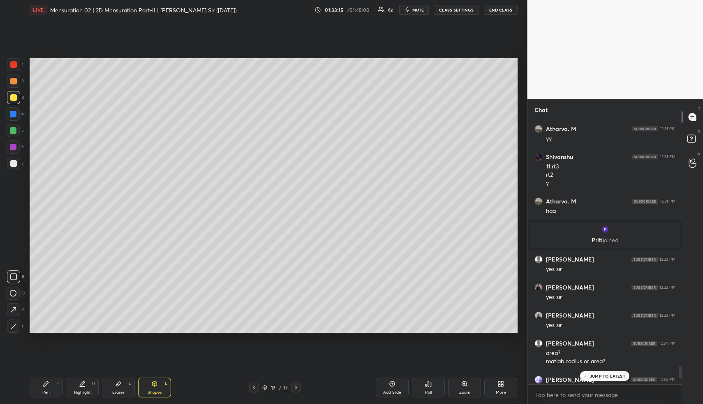
drag, startPoint x: 12, startPoint y: 311, endPoint x: 11, endPoint y: 300, distance: 10.7
click at [11, 307] on icon at bounding box center [13, 309] width 9 height 9
drag, startPoint x: 16, startPoint y: 161, endPoint x: 28, endPoint y: 156, distance: 12.9
click at [16, 160] on div at bounding box center [13, 163] width 7 height 7
click at [10, 113] on div at bounding box center [13, 113] width 13 height 13
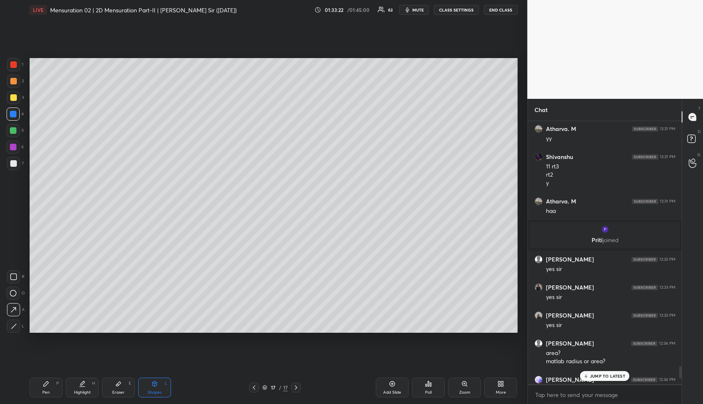
click at [40, 384] on div "Pen P" at bounding box center [46, 387] width 33 height 20
drag, startPoint x: 11, startPoint y: 80, endPoint x: 15, endPoint y: 81, distance: 4.6
click at [11, 80] on div at bounding box center [13, 81] width 7 height 7
drag, startPoint x: 60, startPoint y: 388, endPoint x: 58, endPoint y: 383, distance: 5.3
click at [59, 390] on div "Pen P" at bounding box center [46, 387] width 33 height 20
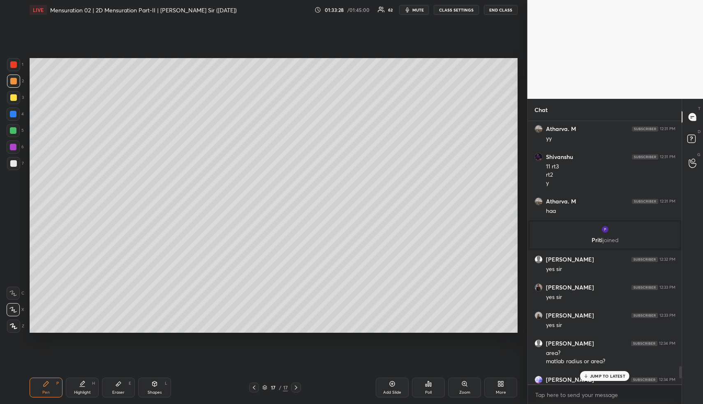
drag, startPoint x: 156, startPoint y: 386, endPoint x: 143, endPoint y: 336, distance: 52.0
click at [155, 384] on icon at bounding box center [154, 383] width 7 height 7
click at [13, 145] on div at bounding box center [13, 147] width 7 height 7
click at [14, 146] on div at bounding box center [13, 147] width 7 height 7
click at [11, 325] on icon at bounding box center [14, 326] width 6 height 6
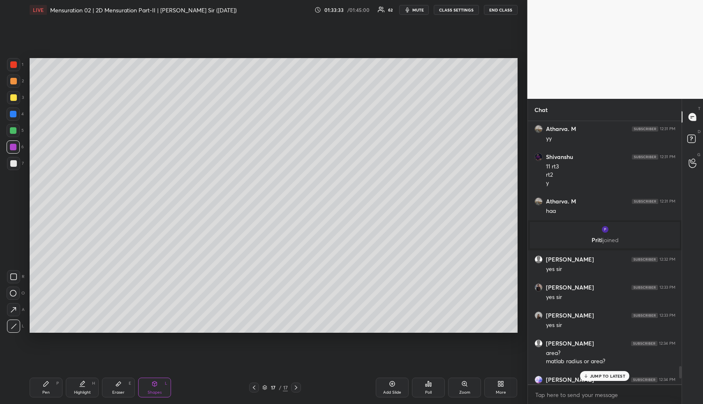
click at [42, 393] on div "Pen P" at bounding box center [46, 387] width 33 height 20
drag, startPoint x: 15, startPoint y: 81, endPoint x: 18, endPoint y: 84, distance: 4.4
click at [15, 81] on div at bounding box center [13, 81] width 7 height 7
click at [14, 128] on div at bounding box center [13, 130] width 7 height 7
click at [15, 96] on div at bounding box center [13, 97] width 7 height 7
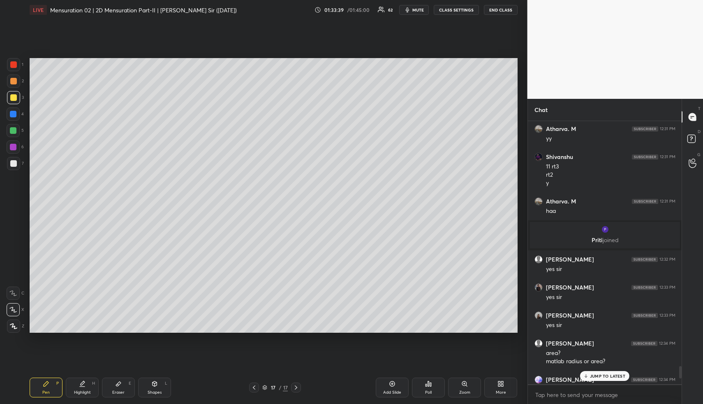
click at [18, 162] on div at bounding box center [13, 163] width 13 height 13
click at [413, 11] on button "mute" at bounding box center [414, 10] width 30 height 10
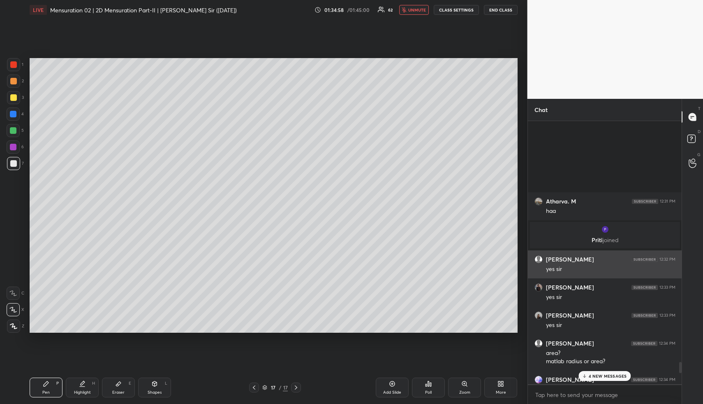
scroll to position [6348, 0]
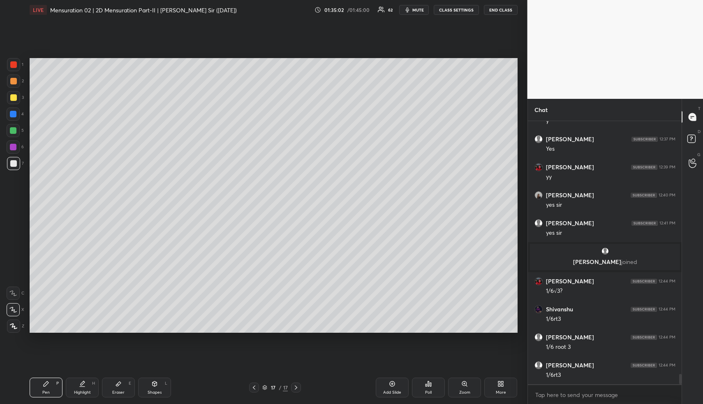
click at [68, 389] on div "Highlight H" at bounding box center [82, 387] width 33 height 20
drag, startPoint x: 35, startPoint y: 382, endPoint x: 46, endPoint y: 385, distance: 10.7
click at [36, 382] on div "Pen P" at bounding box center [46, 387] width 33 height 20
click at [46, 385] on icon at bounding box center [46, 383] width 5 height 5
click at [16, 114] on div at bounding box center [13, 114] width 7 height 7
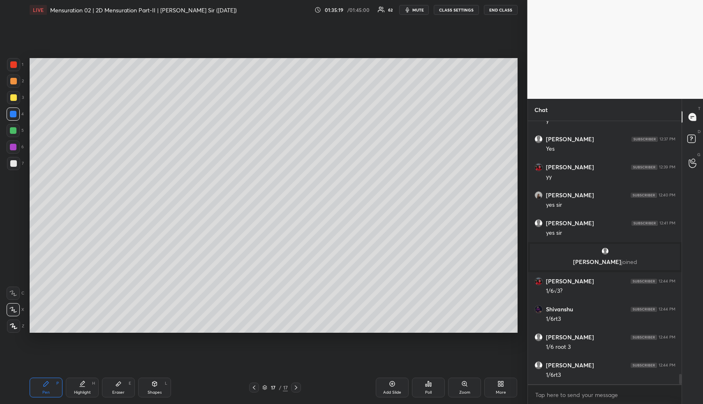
click at [92, 388] on div "Highlight H" at bounding box center [82, 387] width 33 height 20
click at [57, 383] on div "P" at bounding box center [57, 383] width 2 height 4
click at [100, 391] on div "Pen P Highlight H Eraser E Shapes L" at bounding box center [130, 387] width 201 height 20
click at [97, 390] on div "Highlight H" at bounding box center [82, 387] width 33 height 20
click at [97, 388] on div "Highlight H" at bounding box center [82, 387] width 33 height 20
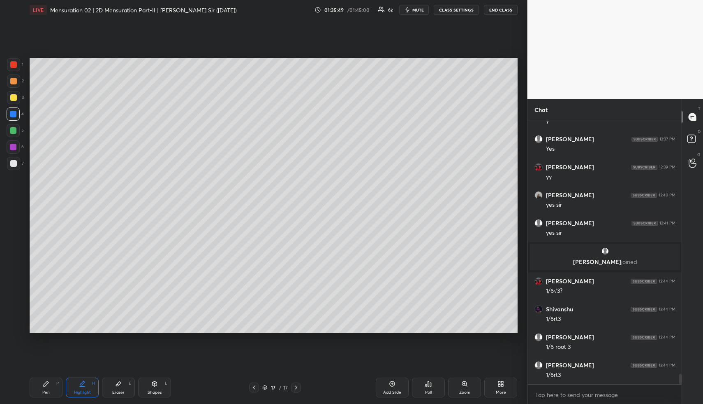
click at [497, 379] on div "More" at bounding box center [501, 387] width 33 height 20
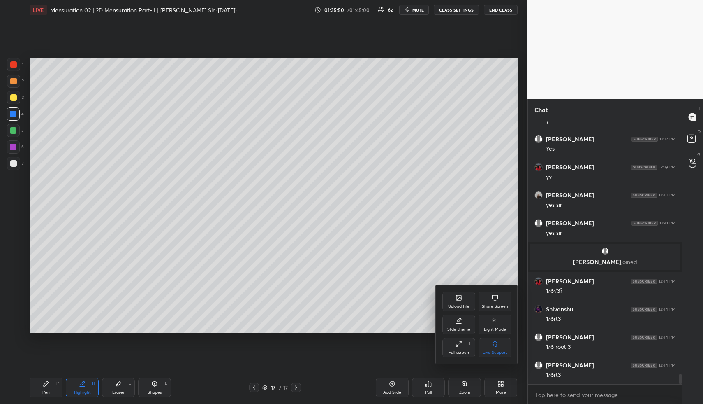
click at [458, 299] on icon at bounding box center [459, 298] width 5 height 3
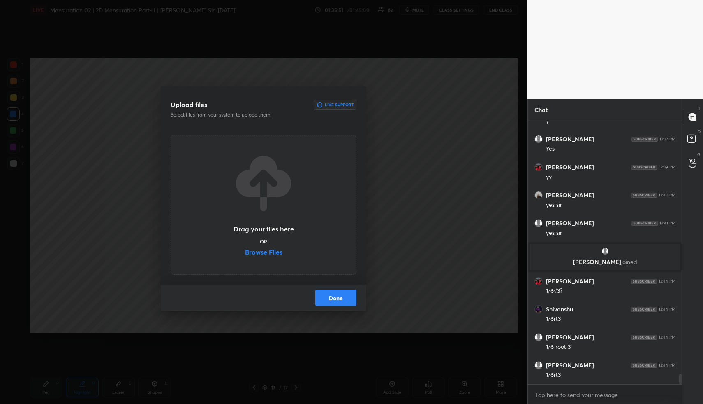
click at [278, 252] on label "Browse Files" at bounding box center [263, 252] width 37 height 9
click at [245, 252] on input "Browse Files" at bounding box center [245, 252] width 0 height 9
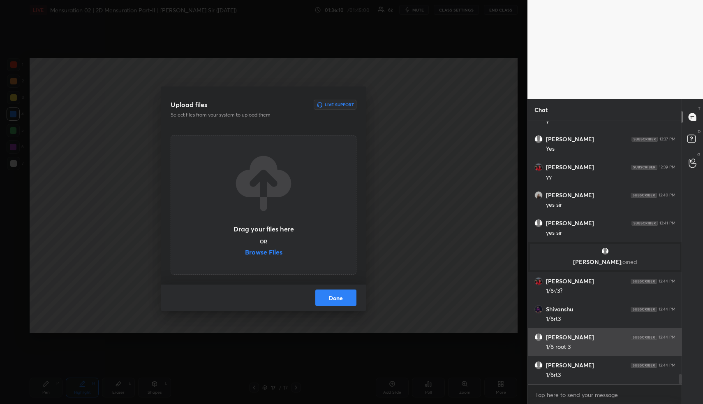
scroll to position [3, 3]
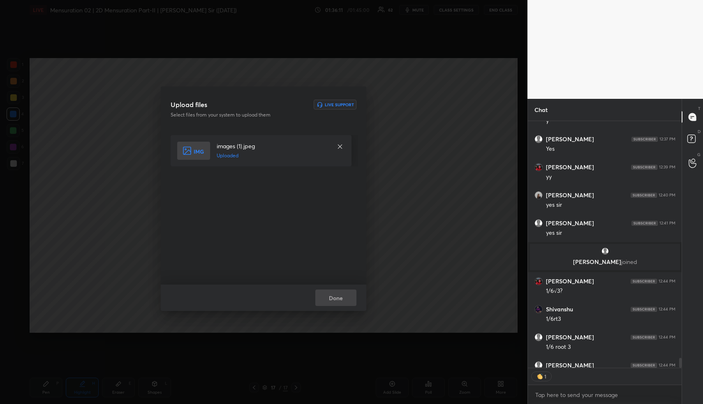
click at [338, 297] on div "Done" at bounding box center [264, 297] width 206 height 26
click at [338, 297] on button "Done" at bounding box center [335, 297] width 41 height 16
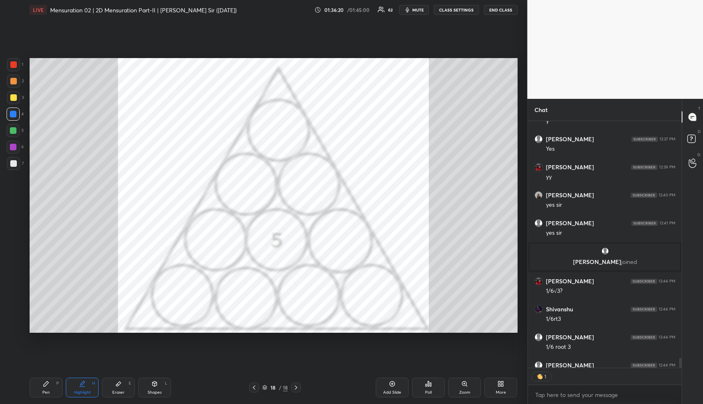
type textarea "x"
click at [46, 387] on div "Pen P" at bounding box center [46, 387] width 33 height 20
drag, startPoint x: 48, startPoint y: 388, endPoint x: 44, endPoint y: 347, distance: 41.3
click at [46, 387] on div "Pen P" at bounding box center [46, 387] width 33 height 20
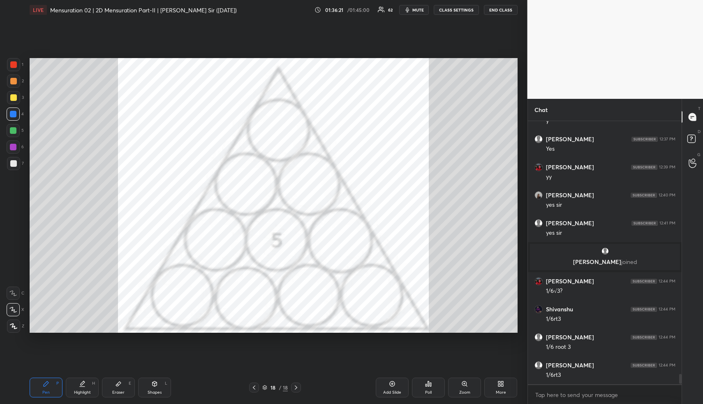
click at [13, 67] on div at bounding box center [13, 64] width 13 height 13
click at [12, 115] on div at bounding box center [13, 114] width 7 height 7
click at [87, 387] on div "Highlight H" at bounding box center [82, 387] width 33 height 20
click at [57, 387] on div "Pen P" at bounding box center [46, 387] width 33 height 20
click at [109, 383] on div "Eraser E" at bounding box center [118, 387] width 33 height 20
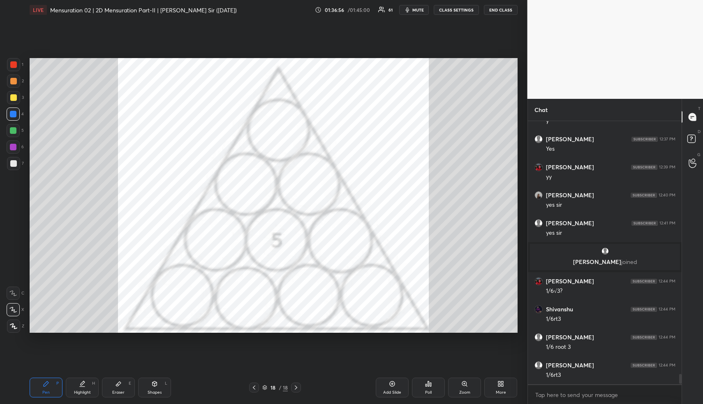
click at [116, 384] on icon at bounding box center [118, 383] width 7 height 7
click at [44, 384] on icon at bounding box center [46, 383] width 5 height 5
drag, startPoint x: 47, startPoint y: 383, endPoint x: 63, endPoint y: 343, distance: 42.8
click at [48, 381] on icon at bounding box center [46, 383] width 5 height 5
click at [51, 389] on div "Pen P" at bounding box center [46, 387] width 33 height 20
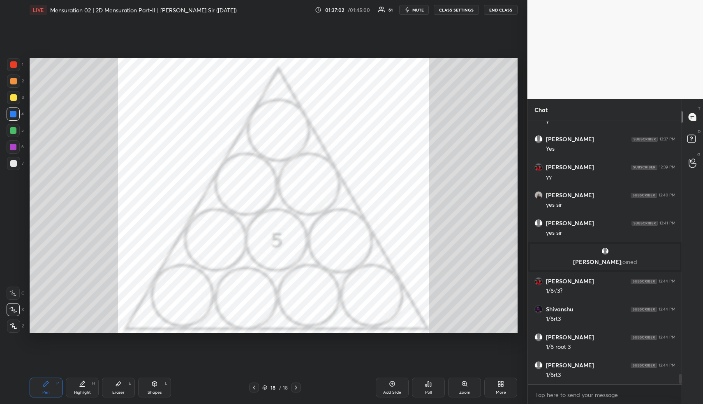
click at [14, 128] on div at bounding box center [13, 130] width 7 height 7
click at [11, 85] on div at bounding box center [13, 80] width 13 height 13
click at [60, 375] on div "Pen P Highlight H Eraser E Shapes L 18 / 18 Add Slide Poll Zoom More" at bounding box center [274, 387] width 488 height 33
click at [77, 391] on div "Highlight" at bounding box center [82, 392] width 17 height 4
drag, startPoint x: 81, startPoint y: 390, endPoint x: 111, endPoint y: 334, distance: 63.1
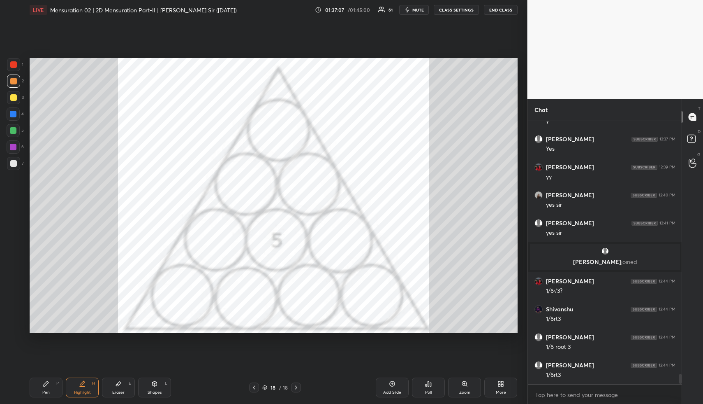
click at [81, 388] on div "Highlight H" at bounding box center [82, 387] width 33 height 20
drag, startPoint x: 288, startPoint y: 53, endPoint x: 282, endPoint y: 57, distance: 6.5
click at [285, 56] on div "Setting up your live class Poll for secs No correct answer Start poll" at bounding box center [273, 195] width 495 height 351
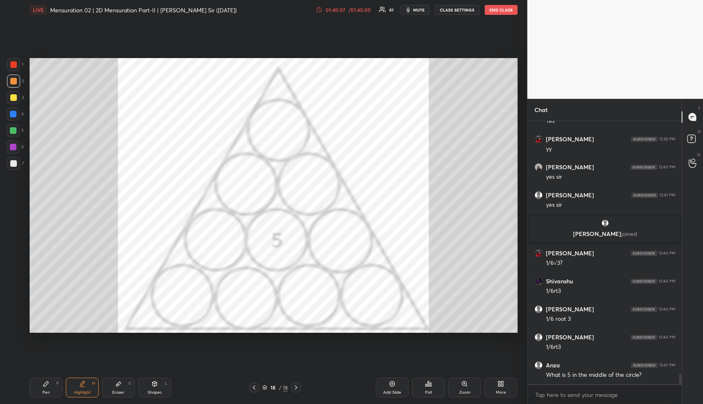
scroll to position [6404, 0]
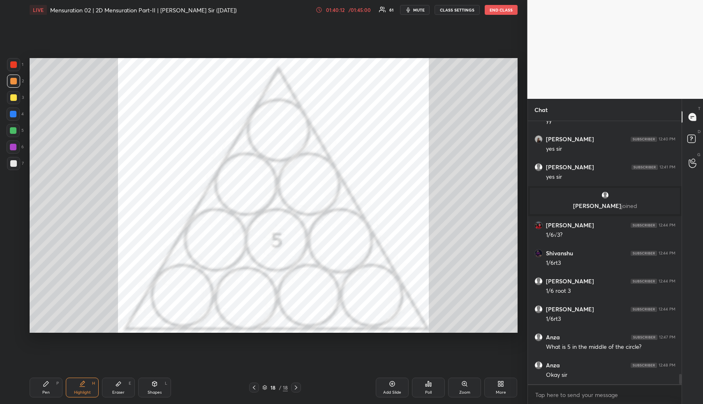
click at [79, 388] on div "Highlight H" at bounding box center [82, 387] width 33 height 20
drag, startPoint x: 40, startPoint y: 380, endPoint x: 42, endPoint y: 384, distance: 4.3
click at [38, 380] on div "Pen P" at bounding box center [46, 387] width 33 height 20
drag, startPoint x: 42, startPoint y: 384, endPoint x: 24, endPoint y: 275, distance: 110.0
click at [38, 379] on div "Pen P" at bounding box center [46, 387] width 33 height 20
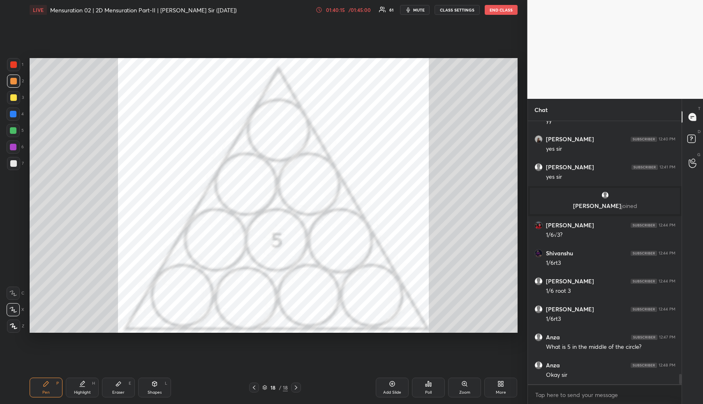
click at [13, 65] on div at bounding box center [13, 64] width 7 height 7
click at [362, 10] on div "/ 01:45:00" at bounding box center [360, 9] width 26 height 5
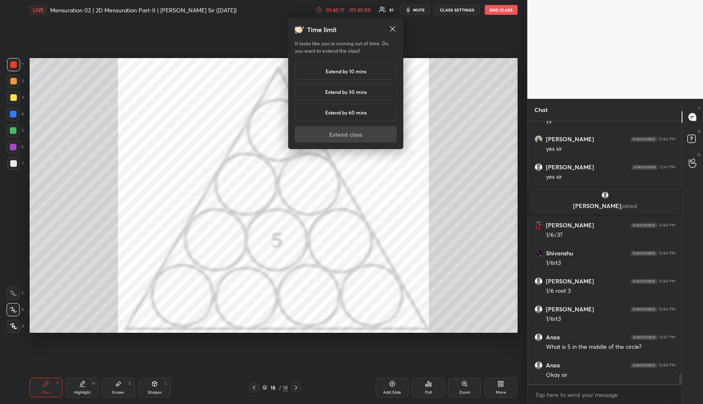
click at [355, 67] on div "Extend by 10 mins" at bounding box center [346, 71] width 102 height 17
click at [350, 138] on button "Extend class" at bounding box center [346, 134] width 102 height 16
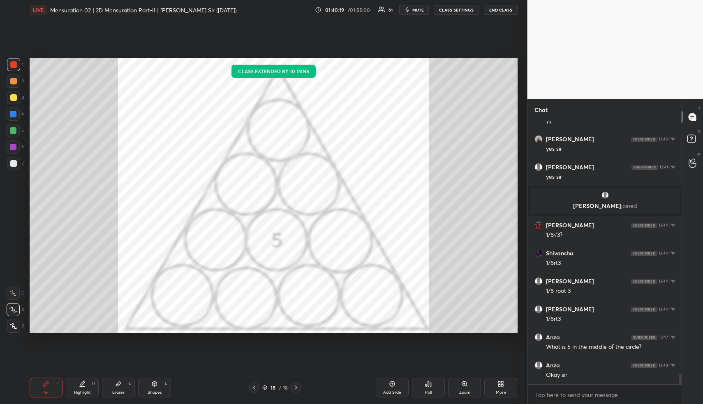
click at [10, 150] on div at bounding box center [13, 146] width 13 height 13
click at [11, 151] on div at bounding box center [13, 146] width 13 height 13
click at [53, 384] on div "Pen P" at bounding box center [46, 387] width 33 height 20
drag, startPoint x: 13, startPoint y: 68, endPoint x: 21, endPoint y: 81, distance: 15.7
click at [13, 68] on div at bounding box center [13, 64] width 13 height 13
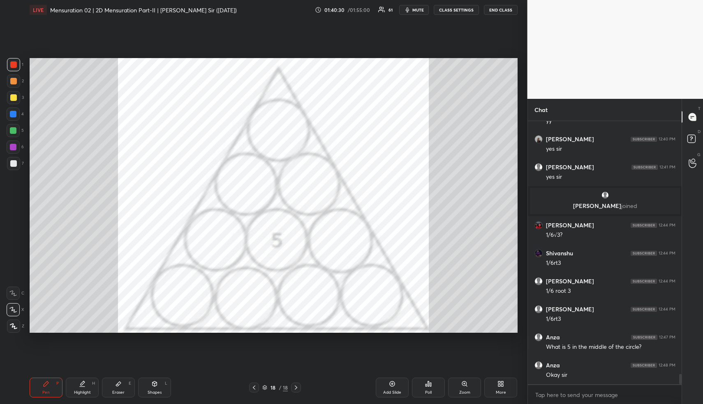
click at [153, 392] on div "Shapes" at bounding box center [155, 392] width 14 height 4
click at [153, 387] on div "Shapes L" at bounding box center [154, 387] width 33 height 20
drag, startPoint x: 15, startPoint y: 145, endPoint x: 19, endPoint y: 167, distance: 21.8
click at [15, 145] on div at bounding box center [13, 147] width 7 height 7
click at [15, 327] on icon at bounding box center [14, 326] width 6 height 6
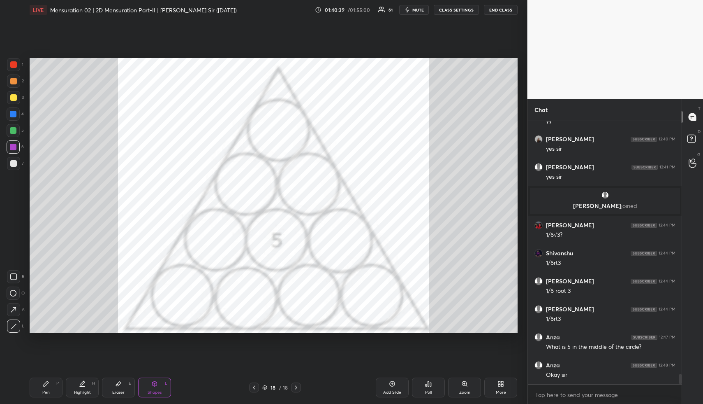
click at [75, 390] on div "Highlight" at bounding box center [82, 392] width 17 height 4
drag, startPoint x: 45, startPoint y: 388, endPoint x: 50, endPoint y: 373, distance: 15.6
click at [45, 386] on div "Pen P" at bounding box center [46, 387] width 33 height 20
drag, startPoint x: 15, startPoint y: 68, endPoint x: 20, endPoint y: 84, distance: 16.4
click at [15, 68] on div at bounding box center [13, 64] width 13 height 13
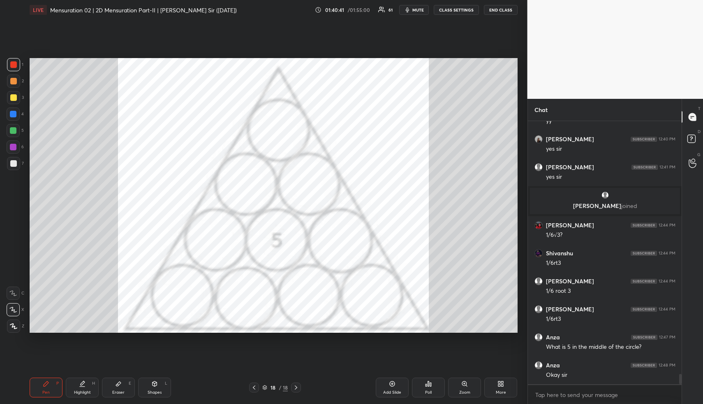
click at [148, 387] on div "Shapes L" at bounding box center [154, 387] width 33 height 20
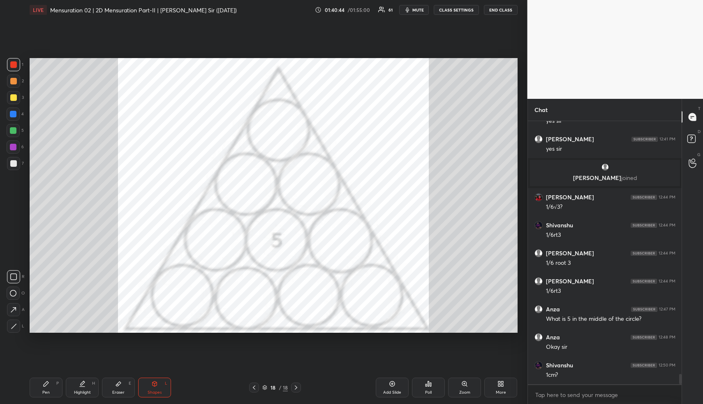
drag, startPoint x: 50, startPoint y: 388, endPoint x: 104, endPoint y: 341, distance: 71.7
click at [50, 387] on div "Pen P" at bounding box center [46, 387] width 33 height 20
click at [85, 392] on div "Highlight" at bounding box center [82, 392] width 17 height 4
click at [88, 388] on div "Highlight H" at bounding box center [82, 387] width 33 height 20
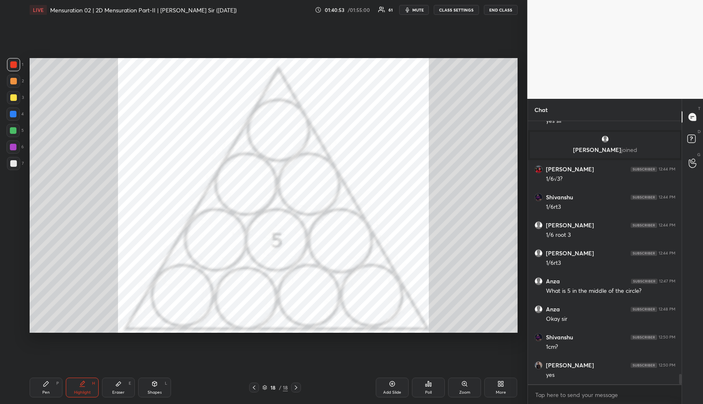
click at [87, 390] on div "Highlight" at bounding box center [82, 392] width 17 height 4
click at [86, 384] on div "Highlight H" at bounding box center [82, 387] width 33 height 20
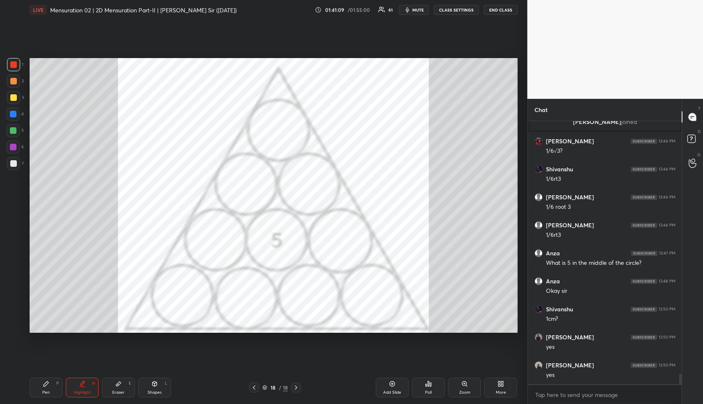
click at [84, 391] on div "Highlight" at bounding box center [82, 392] width 17 height 4
click at [54, 386] on div "Pen P" at bounding box center [46, 387] width 33 height 20
click at [54, 385] on div "Pen P" at bounding box center [46, 387] width 33 height 20
drag, startPoint x: 15, startPoint y: 65, endPoint x: 24, endPoint y: 78, distance: 15.4
click at [15, 66] on div at bounding box center [13, 64] width 7 height 7
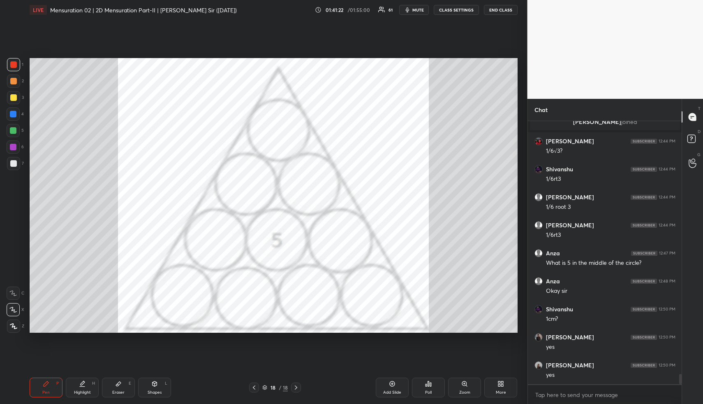
click at [94, 383] on div "H" at bounding box center [93, 383] width 3 height 4
drag, startPoint x: 158, startPoint y: 386, endPoint x: 157, endPoint y: 382, distance: 4.3
click at [158, 384] on div "Shapes L" at bounding box center [154, 387] width 33 height 20
drag, startPoint x: 12, startPoint y: 111, endPoint x: 13, endPoint y: 118, distance: 7.4
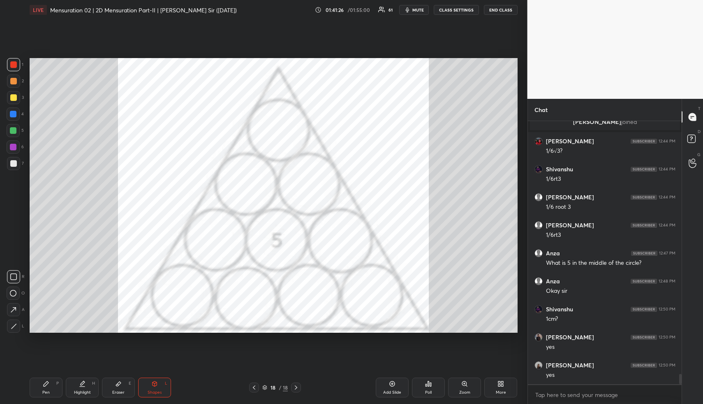
click at [12, 111] on div at bounding box center [13, 114] width 7 height 7
click at [16, 330] on div at bounding box center [13, 325] width 13 height 13
drag, startPoint x: 117, startPoint y: 388, endPoint x: 129, endPoint y: 380, distance: 14.8
click at [121, 386] on div "Eraser E" at bounding box center [118, 387] width 33 height 20
click at [158, 386] on div "Shapes L" at bounding box center [154, 387] width 33 height 20
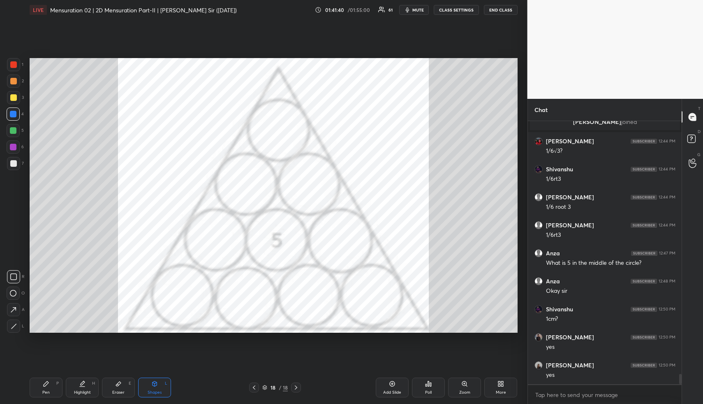
click at [16, 327] on icon at bounding box center [14, 326] width 6 height 6
click at [143, 390] on div "Shapes L" at bounding box center [154, 387] width 33 height 20
click at [14, 61] on div at bounding box center [13, 64] width 7 height 7
click at [16, 64] on div at bounding box center [13, 64] width 7 height 7
click at [14, 279] on icon at bounding box center [13, 276] width 7 height 7
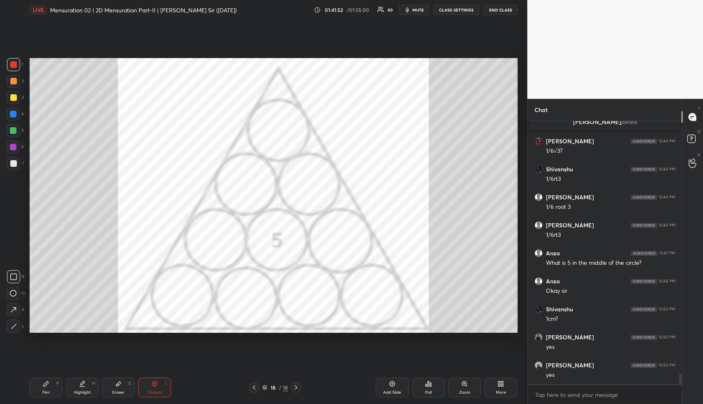
drag, startPoint x: 90, startPoint y: 385, endPoint x: 115, endPoint y: 360, distance: 34.9
click at [90, 385] on div "Highlight H" at bounding box center [82, 387] width 33 height 20
click at [51, 389] on div "Pen P" at bounding box center [46, 387] width 33 height 20
drag, startPoint x: 56, startPoint y: 385, endPoint x: 74, endPoint y: 341, distance: 47.6
click at [57, 383] on div "Pen P" at bounding box center [46, 387] width 33 height 20
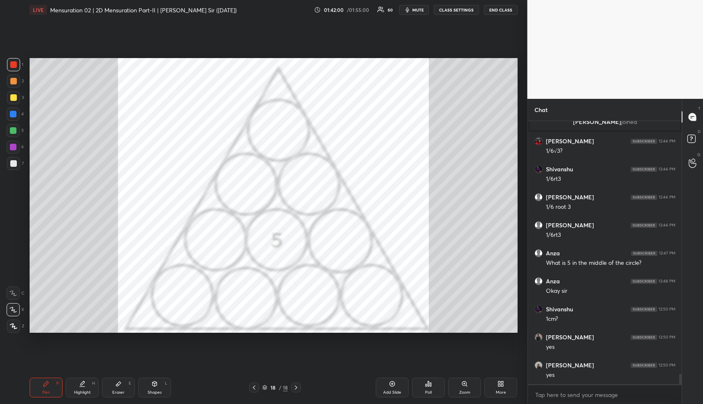
drag, startPoint x: 86, startPoint y: 391, endPoint x: 89, endPoint y: 387, distance: 4.4
click at [87, 390] on div "Highlight" at bounding box center [82, 392] width 17 height 4
click at [72, 390] on div "Highlight H" at bounding box center [82, 387] width 33 height 20
click at [52, 384] on div "Pen P" at bounding box center [46, 387] width 33 height 20
click at [13, 144] on div at bounding box center [13, 146] width 13 height 13
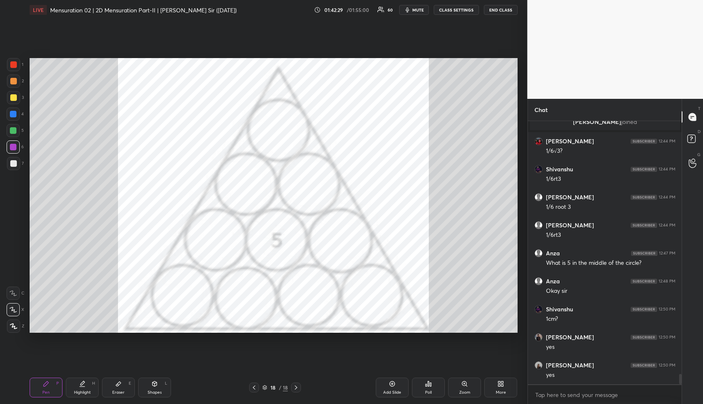
click at [156, 328] on div "Setting up your live class Poll for secs No correct answer Start poll" at bounding box center [273, 195] width 495 height 351
click at [88, 380] on div "Highlight H" at bounding box center [82, 387] width 33 height 20
drag, startPoint x: 90, startPoint y: 381, endPoint x: 107, endPoint y: 373, distance: 19.5
click at [90, 380] on div "Highlight H" at bounding box center [82, 387] width 33 height 20
click at [117, 385] on icon at bounding box center [118, 383] width 7 height 7
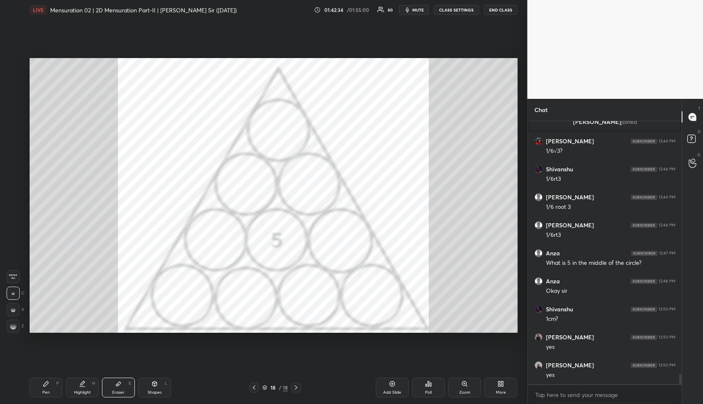
drag, startPoint x: 72, startPoint y: 387, endPoint x: 141, endPoint y: 338, distance: 84.9
click at [73, 387] on div "Highlight H" at bounding box center [82, 387] width 33 height 20
click at [52, 388] on div "Pen P" at bounding box center [46, 387] width 33 height 20
click at [9, 137] on div "1 2 3 4 5 6 7" at bounding box center [15, 115] width 17 height 115
click at [10, 64] on div at bounding box center [13, 64] width 13 height 13
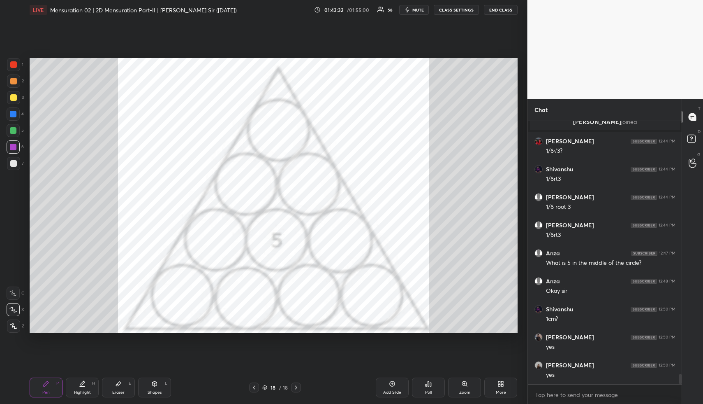
click at [13, 65] on div at bounding box center [13, 64] width 7 height 7
click at [87, 386] on div "Highlight H" at bounding box center [82, 387] width 33 height 20
click at [89, 386] on div "Highlight H" at bounding box center [82, 387] width 33 height 20
click at [394, 387] on div "Add Slide" at bounding box center [392, 387] width 33 height 20
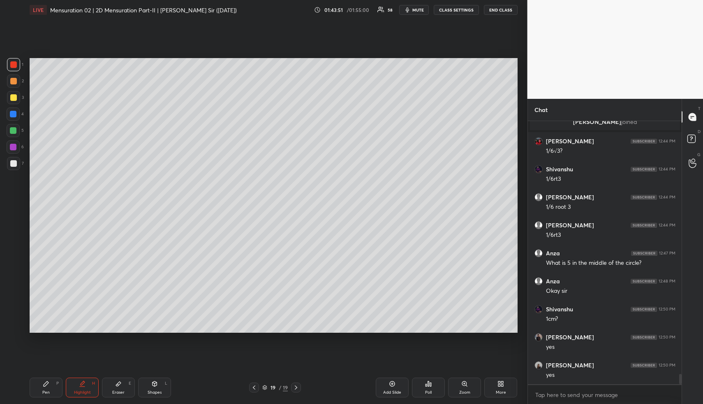
click at [253, 386] on icon at bounding box center [254, 387] width 7 height 7
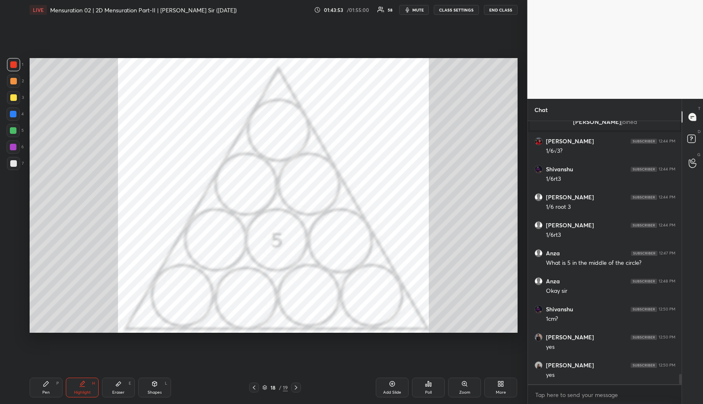
click at [298, 386] on icon at bounding box center [296, 387] width 7 height 7
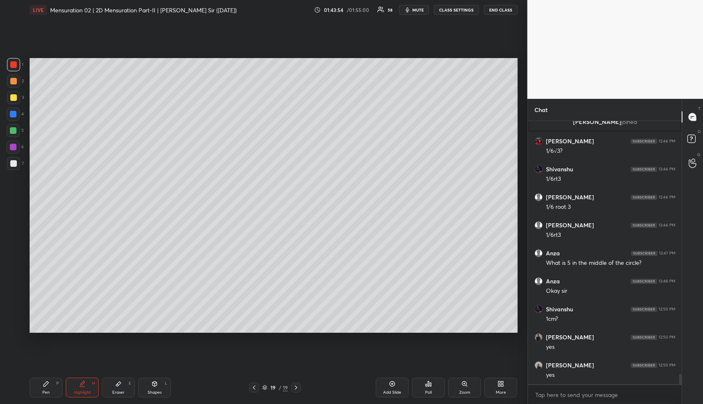
click at [153, 385] on icon at bounding box center [154, 383] width 7 height 7
click at [8, 81] on div at bounding box center [13, 80] width 13 height 13
drag, startPoint x: 12, startPoint y: 331, endPoint x: 7, endPoint y: 256, distance: 75.4
click at [9, 328] on div at bounding box center [13, 325] width 13 height 13
click at [10, 126] on div at bounding box center [13, 130] width 13 height 13
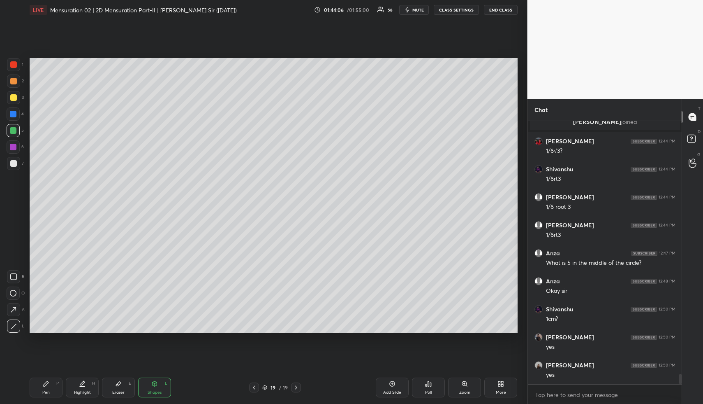
drag, startPoint x: 156, startPoint y: 388, endPoint x: 150, endPoint y: 343, distance: 45.3
click at [153, 385] on div "Shapes L" at bounding box center [154, 387] width 33 height 20
click at [9, 160] on div at bounding box center [13, 163] width 13 height 13
drag, startPoint x: 9, startPoint y: 163, endPoint x: 8, endPoint y: 208, distance: 44.9
click at [9, 165] on div at bounding box center [13, 163] width 13 height 13
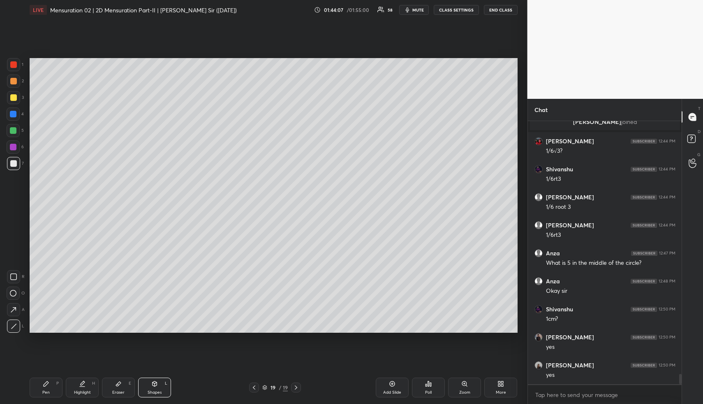
drag, startPoint x: 13, startPoint y: 320, endPoint x: 25, endPoint y: 297, distance: 25.8
click at [14, 318] on div "R O A L" at bounding box center [16, 300] width 18 height 66
drag, startPoint x: 41, startPoint y: 389, endPoint x: 41, endPoint y: 378, distance: 10.7
click at [40, 388] on div "Pen P" at bounding box center [46, 387] width 33 height 20
click at [9, 83] on div at bounding box center [13, 80] width 13 height 13
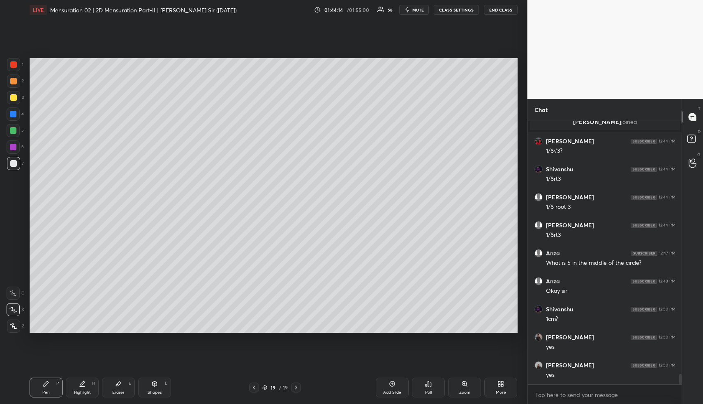
click at [9, 84] on div at bounding box center [13, 80] width 13 height 13
click at [13, 111] on div at bounding box center [13, 114] width 7 height 7
drag, startPoint x: 14, startPoint y: 112, endPoint x: 21, endPoint y: 114, distance: 6.4
click at [15, 112] on div at bounding box center [13, 114] width 7 height 7
click at [12, 129] on div at bounding box center [13, 130] width 7 height 7
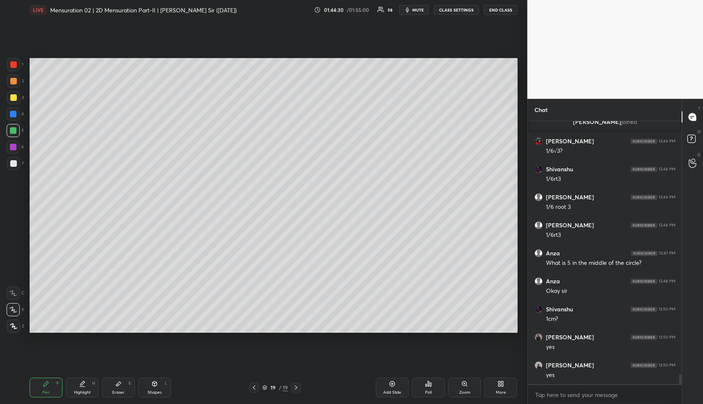
click at [12, 130] on div at bounding box center [13, 130] width 7 height 7
click at [11, 100] on div at bounding box center [13, 97] width 13 height 13
click at [164, 386] on div "Shapes L" at bounding box center [154, 387] width 33 height 20
click at [163, 387] on div "Shapes L" at bounding box center [154, 387] width 33 height 20
click at [12, 159] on div at bounding box center [13, 163] width 13 height 13
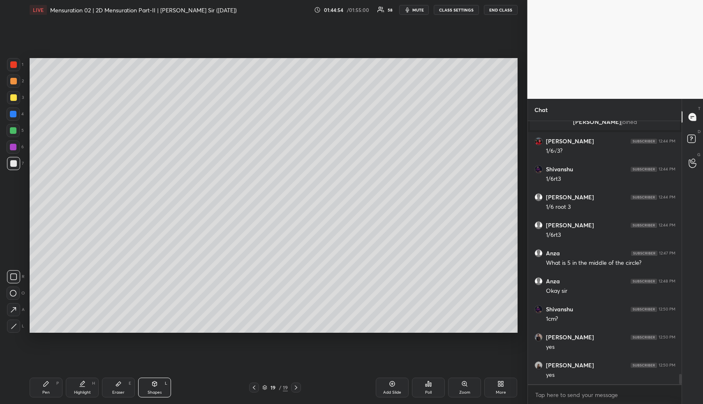
click at [78, 383] on div "Highlight H" at bounding box center [82, 387] width 33 height 20
click at [84, 384] on icon at bounding box center [82, 383] width 7 height 7
click at [397, 389] on div "Add Slide" at bounding box center [392, 387] width 33 height 20
drag, startPoint x: 256, startPoint y: 387, endPoint x: 253, endPoint y: 370, distance: 17.5
click at [256, 387] on icon at bounding box center [254, 387] width 7 height 7
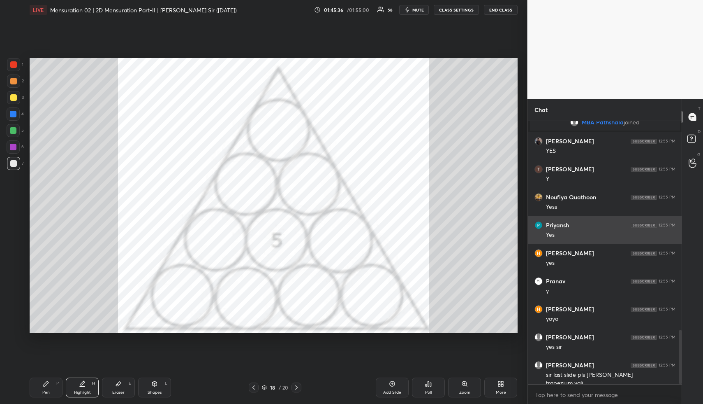
scroll to position [1007, 0]
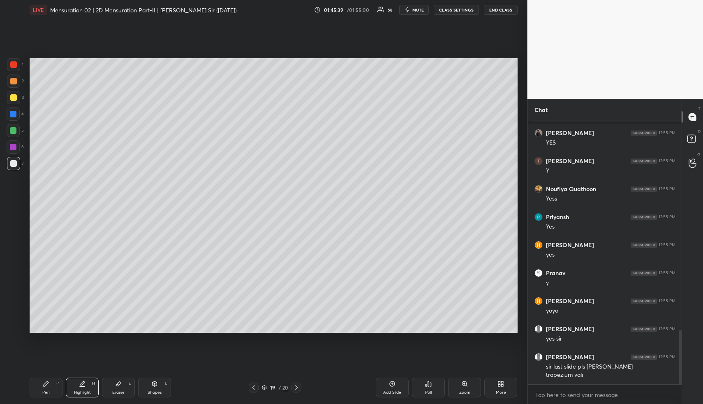
click at [44, 392] on div "Pen" at bounding box center [45, 392] width 7 height 4
drag, startPoint x: 49, startPoint y: 385, endPoint x: 47, endPoint y: 363, distance: 21.4
click at [49, 379] on div "Pen P" at bounding box center [46, 387] width 33 height 20
drag, startPoint x: 16, startPoint y: 63, endPoint x: 25, endPoint y: 64, distance: 9.2
click at [15, 62] on div at bounding box center [13, 64] width 7 height 7
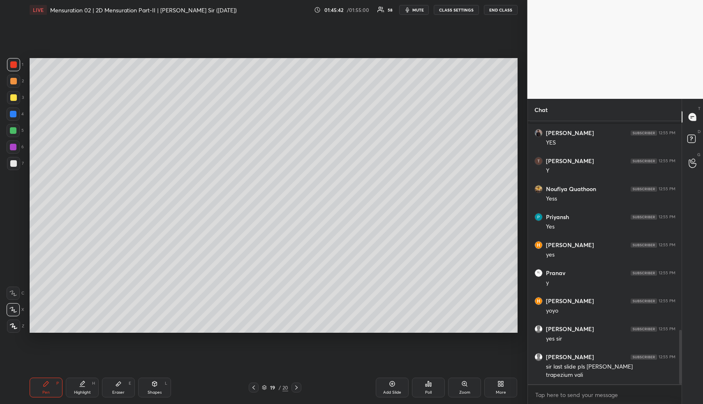
click at [80, 390] on div "Highlight" at bounding box center [82, 392] width 17 height 4
click at [82, 387] on div "Highlight H" at bounding box center [82, 387] width 33 height 20
drag, startPoint x: 161, startPoint y: 388, endPoint x: 157, endPoint y: 383, distance: 6.4
click at [158, 387] on div "Shapes L" at bounding box center [154, 387] width 33 height 20
click at [14, 144] on div at bounding box center [13, 146] width 13 height 13
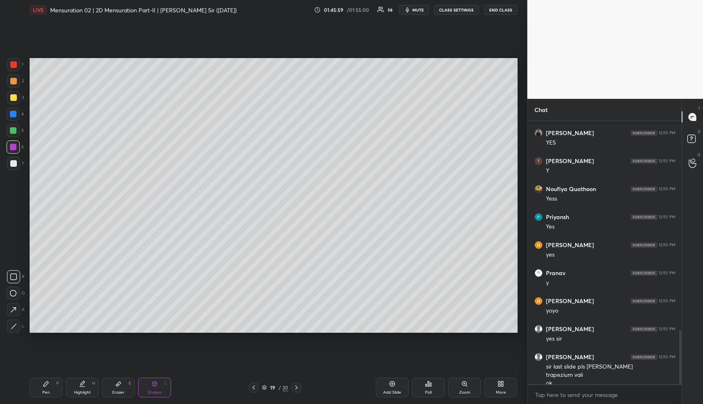
scroll to position [1015, 0]
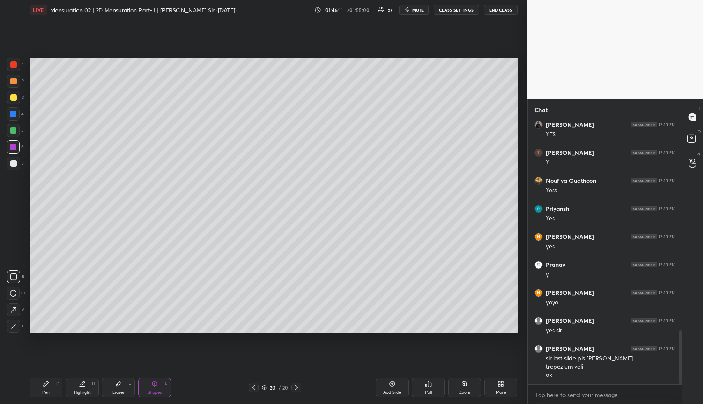
click at [12, 289] on div at bounding box center [13, 292] width 13 height 13
click at [12, 288] on div at bounding box center [13, 292] width 13 height 13
click at [10, 110] on div at bounding box center [13, 113] width 13 height 13
click at [12, 113] on div at bounding box center [13, 114] width 7 height 7
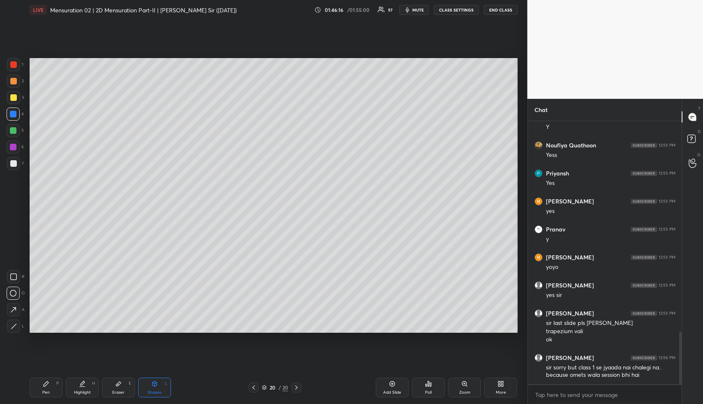
drag, startPoint x: 159, startPoint y: 387, endPoint x: 146, endPoint y: 362, distance: 28.0
click at [159, 385] on div "Shapes L" at bounding box center [154, 387] width 33 height 20
click at [17, 322] on div at bounding box center [13, 325] width 13 height 13
drag, startPoint x: 12, startPoint y: 97, endPoint x: 13, endPoint y: 103, distance: 6.0
click at [12, 98] on div at bounding box center [13, 97] width 7 height 7
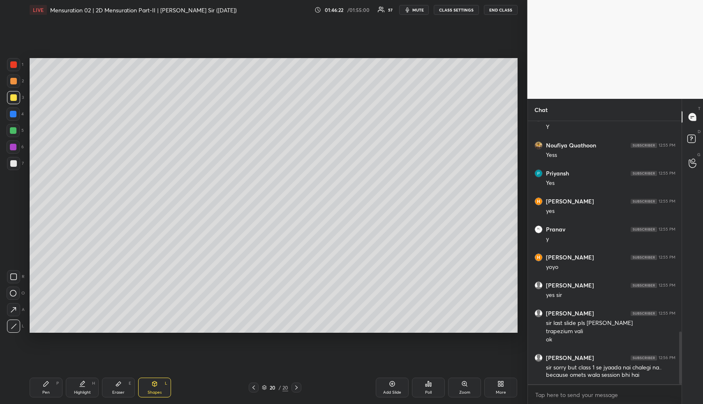
click at [12, 312] on div at bounding box center [13, 309] width 13 height 13
drag, startPoint x: 3, startPoint y: 332, endPoint x: 7, endPoint y: 328, distance: 5.8
click at [4, 331] on div "1 2 3 4 5 6 7 R O A L C X Z Erase all C X Z LIVE Mensuration 02 | 2D Mensuratio…" at bounding box center [260, 202] width 521 height 404
click at [9, 326] on div at bounding box center [13, 325] width 13 height 13
drag, startPoint x: 15, startPoint y: 327, endPoint x: 14, endPoint y: 322, distance: 5.0
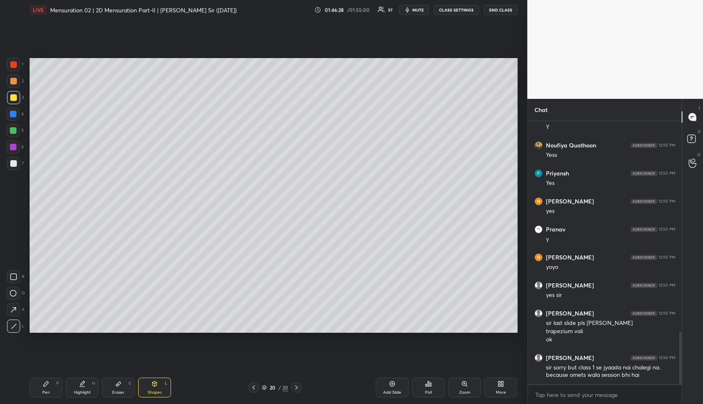
click at [13, 327] on icon at bounding box center [14, 326] width 6 height 6
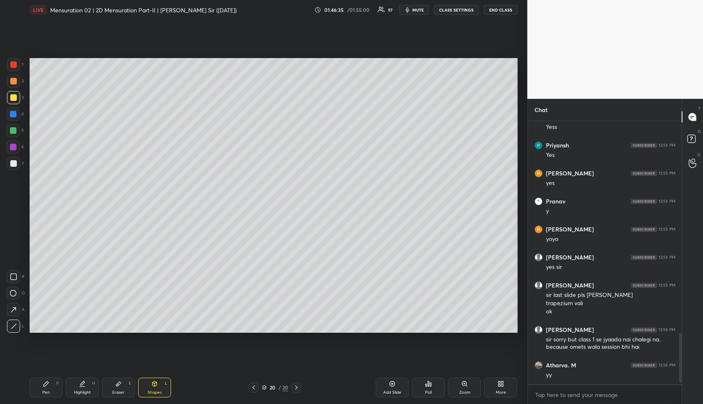
scroll to position [1106, 0]
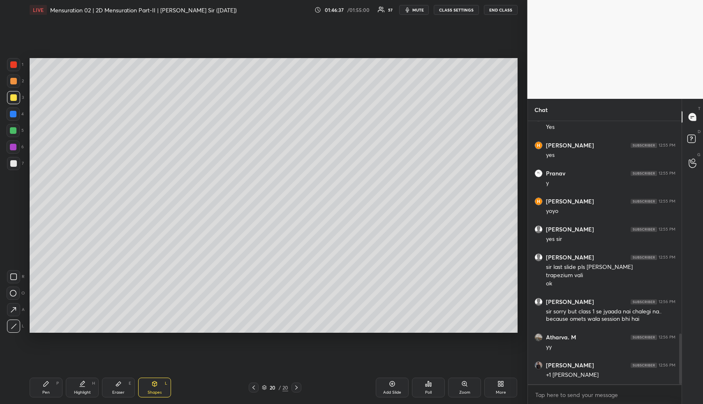
drag, startPoint x: 151, startPoint y: 380, endPoint x: 150, endPoint y: 376, distance: 4.3
click at [150, 376] on div "Pen P Highlight H Eraser E Shapes L 20 / 20 Add Slide Poll Zoom More" at bounding box center [274, 387] width 488 height 33
click at [9, 158] on div at bounding box center [13, 163] width 13 height 13
drag, startPoint x: 13, startPoint y: 161, endPoint x: 16, endPoint y: 168, distance: 7.4
click at [13, 162] on div at bounding box center [13, 163] width 7 height 7
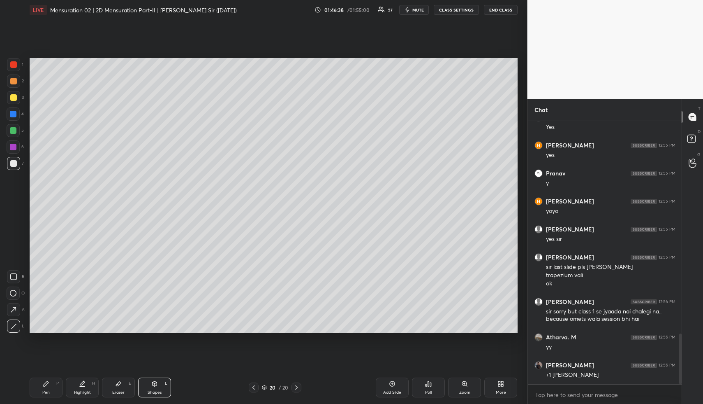
click at [13, 288] on div at bounding box center [13, 292] width 13 height 13
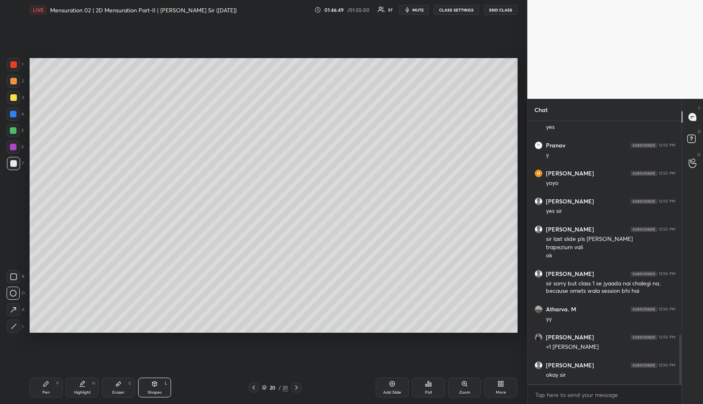
click at [16, 80] on div at bounding box center [13, 80] width 13 height 13
click at [118, 387] on div "Eraser E" at bounding box center [118, 387] width 33 height 20
drag, startPoint x: 15, startPoint y: 325, endPoint x: 24, endPoint y: 301, distance: 25.1
click at [16, 323] on g at bounding box center [13, 325] width 7 height 7
click at [153, 382] on icon at bounding box center [154, 383] width 7 height 7
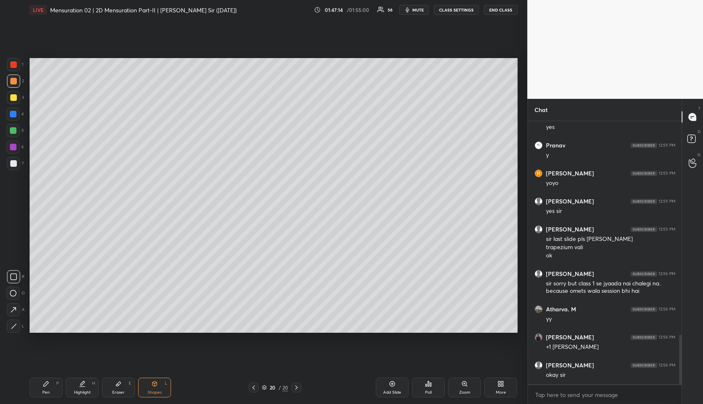
click at [48, 382] on icon at bounding box center [46, 383] width 5 height 5
drag, startPoint x: 12, startPoint y: 128, endPoint x: 23, endPoint y: 126, distance: 11.8
click at [12, 130] on div at bounding box center [13, 130] width 7 height 7
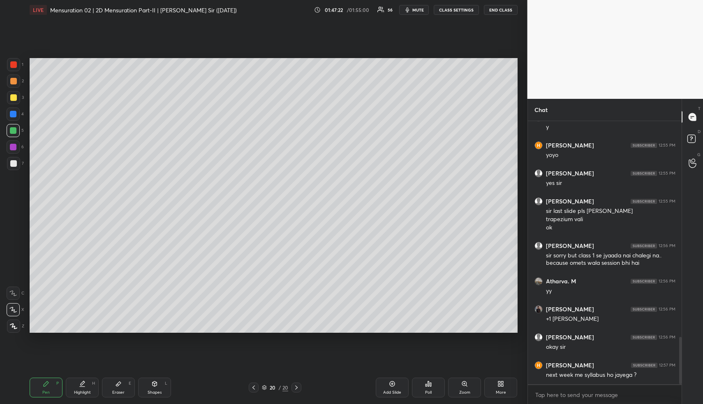
scroll to position [1190, 0]
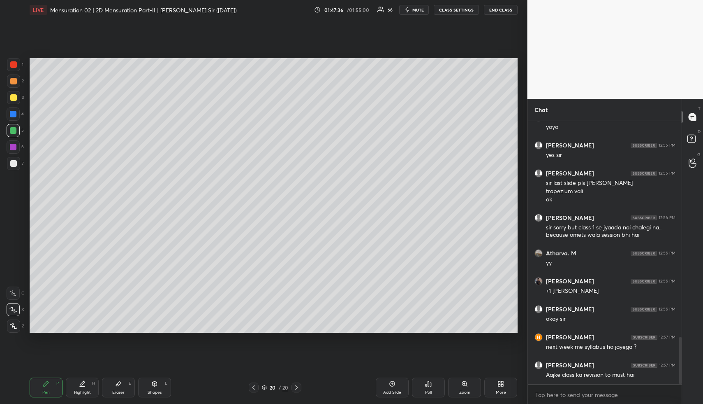
drag, startPoint x: 38, startPoint y: 399, endPoint x: 46, endPoint y: 345, distance: 55.0
click at [37, 397] on div "Pen P Highlight H Eraser E Shapes L 20 / 20 Add Slide Poll Zoom More" at bounding box center [274, 387] width 488 height 33
click at [13, 162] on div at bounding box center [13, 163] width 7 height 7
drag, startPoint x: 144, startPoint y: 387, endPoint x: 143, endPoint y: 381, distance: 5.8
click at [144, 386] on div "Shapes L" at bounding box center [154, 387] width 33 height 20
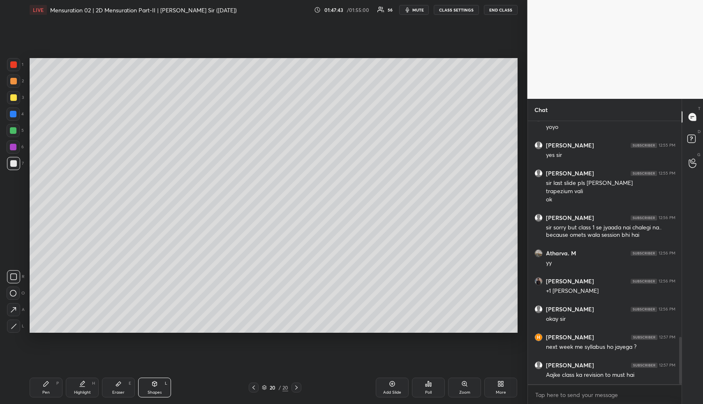
click at [14, 62] on div at bounding box center [13, 64] width 13 height 13
click at [15, 322] on div at bounding box center [13, 325] width 13 height 13
click at [16, 322] on div at bounding box center [13, 325] width 13 height 13
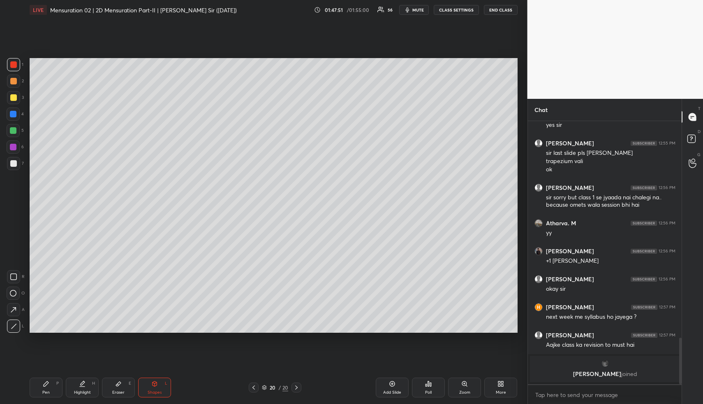
click at [38, 387] on div "Pen P" at bounding box center [46, 387] width 33 height 20
drag, startPoint x: 16, startPoint y: 97, endPoint x: 27, endPoint y: 88, distance: 14.3
click at [16, 98] on div at bounding box center [13, 97] width 13 height 13
drag, startPoint x: 155, startPoint y: 387, endPoint x: 134, endPoint y: 344, distance: 47.8
click at [152, 385] on div "Shapes L" at bounding box center [154, 387] width 33 height 20
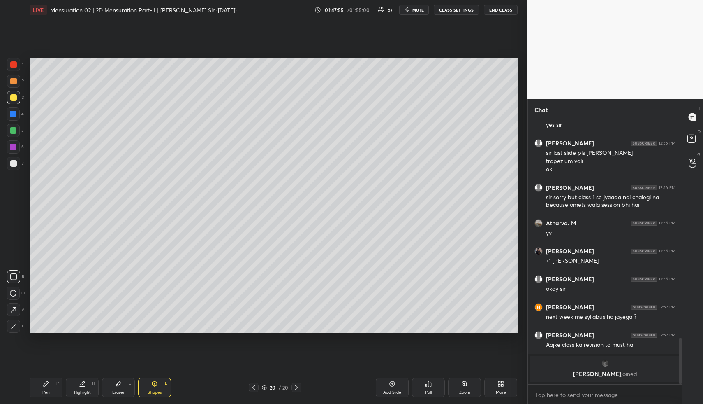
click at [14, 165] on div at bounding box center [13, 163] width 7 height 7
click at [17, 83] on div at bounding box center [13, 80] width 13 height 13
click at [14, 323] on icon at bounding box center [14, 326] width 6 height 6
click at [14, 149] on div at bounding box center [13, 147] width 7 height 7
click at [16, 67] on div at bounding box center [13, 64] width 13 height 13
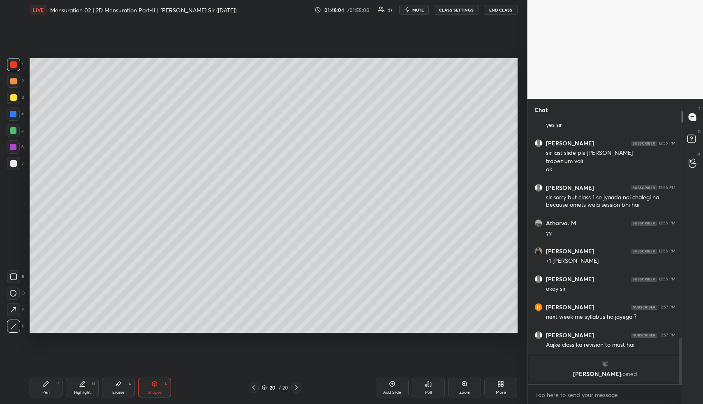
click at [18, 67] on div at bounding box center [13, 64] width 13 height 13
click at [12, 161] on div at bounding box center [13, 163] width 7 height 7
click at [15, 159] on div at bounding box center [13, 163] width 13 height 13
click at [41, 389] on div "Pen P" at bounding box center [46, 387] width 33 height 20
click at [45, 385] on div "Pen P" at bounding box center [46, 387] width 33 height 20
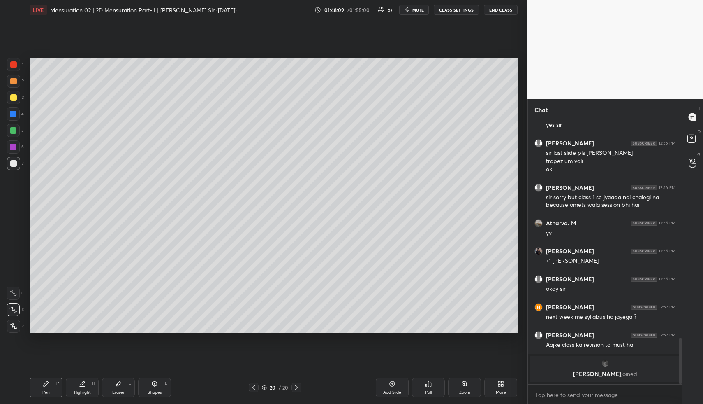
click at [150, 386] on div "Shapes L" at bounding box center [154, 387] width 33 height 20
click at [15, 77] on div at bounding box center [13, 80] width 13 height 13
drag, startPoint x: 88, startPoint y: 390, endPoint x: 77, endPoint y: 384, distance: 12.3
click at [86, 390] on div "Highlight" at bounding box center [82, 392] width 17 height 4
click at [50, 385] on div "Pen P" at bounding box center [46, 387] width 33 height 20
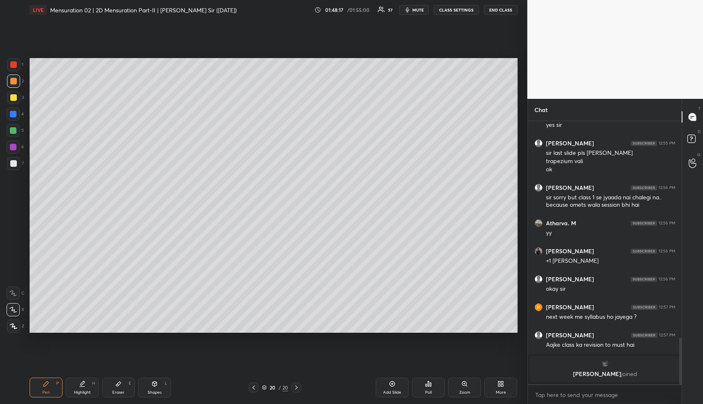
click at [12, 129] on div at bounding box center [13, 130] width 7 height 7
click at [12, 161] on div at bounding box center [13, 163] width 7 height 7
click at [12, 116] on div at bounding box center [13, 114] width 7 height 7
click at [156, 377] on div "Pen P Highlight H Eraser E Shapes L 20 / 20 Add Slide Poll Zoom More" at bounding box center [274, 387] width 488 height 33
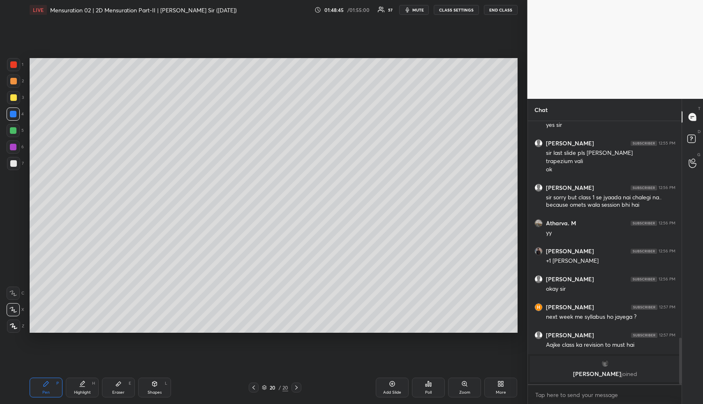
click at [153, 381] on icon at bounding box center [154, 383] width 7 height 7
click at [16, 67] on div at bounding box center [13, 64] width 13 height 13
drag, startPoint x: 16, startPoint y: 68, endPoint x: 15, endPoint y: 80, distance: 11.6
click at [16, 70] on div at bounding box center [13, 64] width 13 height 13
drag, startPoint x: 16, startPoint y: 310, endPoint x: 24, endPoint y: 292, distance: 20.3
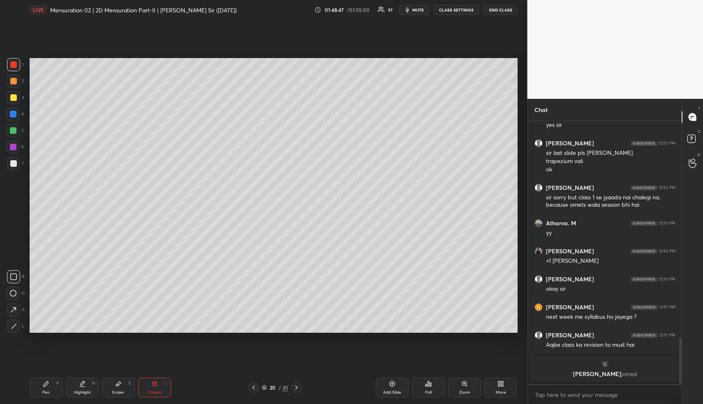
click at [16, 307] on icon at bounding box center [13, 309] width 9 height 9
drag, startPoint x: 11, startPoint y: 327, endPoint x: 13, endPoint y: 323, distance: 5.0
click at [12, 324] on icon at bounding box center [14, 326] width 6 height 6
click at [10, 111] on div at bounding box center [13, 113] width 13 height 13
click at [41, 378] on div "Pen P" at bounding box center [46, 387] width 33 height 20
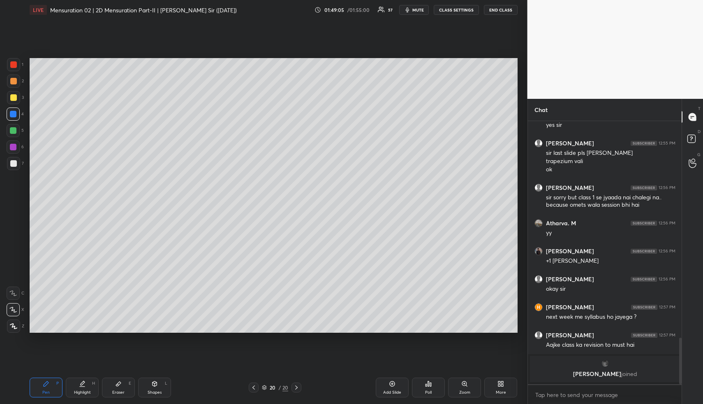
click at [17, 164] on div at bounding box center [13, 163] width 13 height 13
click at [17, 163] on div at bounding box center [13, 163] width 13 height 13
click at [154, 387] on div "Shapes L" at bounding box center [154, 387] width 33 height 20
click at [152, 382] on icon at bounding box center [154, 383] width 7 height 7
click at [12, 65] on div at bounding box center [13, 64] width 7 height 7
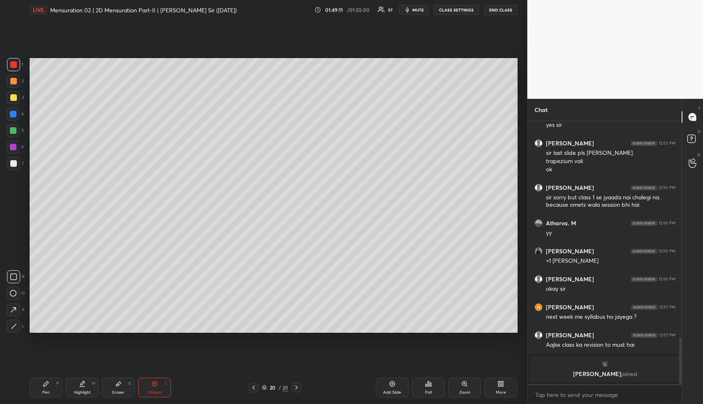
click at [16, 300] on div "R O A L" at bounding box center [16, 300] width 18 height 66
drag, startPoint x: 10, startPoint y: 314, endPoint x: 20, endPoint y: 302, distance: 16.1
click at [12, 312] on div at bounding box center [13, 309] width 13 height 13
drag, startPoint x: 77, startPoint y: 387, endPoint x: 88, endPoint y: 335, distance: 53.4
click at [76, 386] on div "Highlight H" at bounding box center [82, 387] width 33 height 20
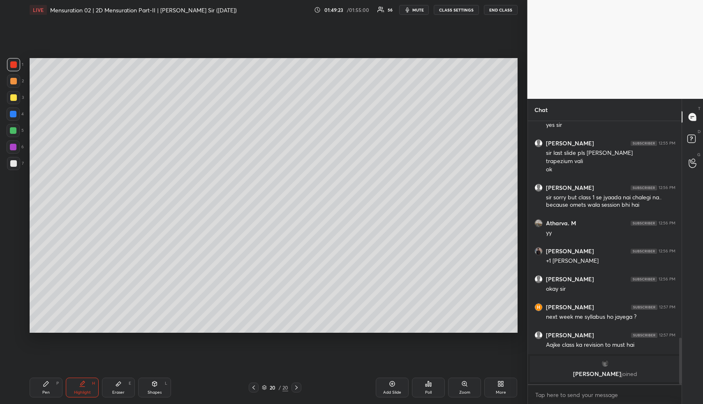
drag, startPoint x: 149, startPoint y: 386, endPoint x: 149, endPoint y: 381, distance: 5.4
click at [149, 384] on div "Shapes L" at bounding box center [154, 387] width 33 height 20
click at [16, 165] on div at bounding box center [13, 163] width 7 height 7
click at [14, 320] on div at bounding box center [13, 325] width 13 height 13
click at [14, 115] on div at bounding box center [13, 114] width 7 height 7
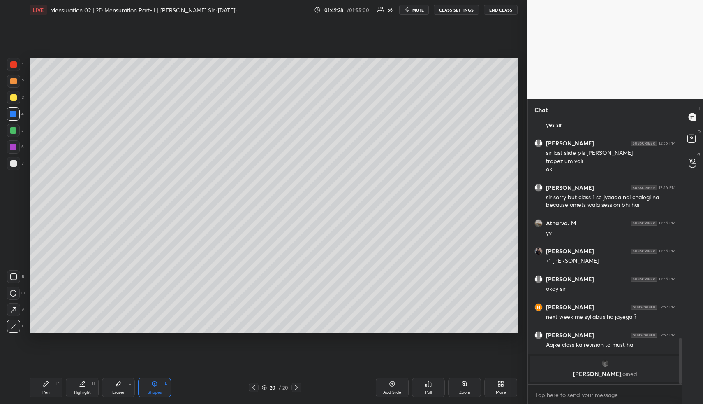
click at [153, 386] on div "Shapes L" at bounding box center [154, 387] width 33 height 20
drag, startPoint x: 83, startPoint y: 383, endPoint x: 82, endPoint y: 373, distance: 9.9
click at [81, 379] on div "Highlight H" at bounding box center [82, 387] width 33 height 20
drag, startPoint x: 162, startPoint y: 394, endPoint x: 151, endPoint y: 345, distance: 49.9
click at [162, 392] on div "Shapes L" at bounding box center [154, 387] width 33 height 20
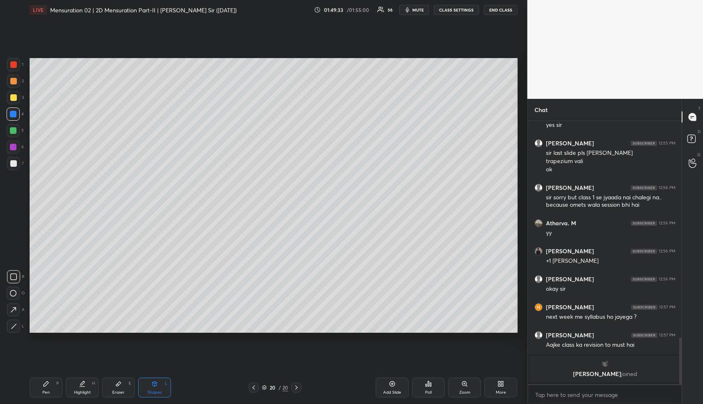
drag, startPoint x: 14, startPoint y: 144, endPoint x: 12, endPoint y: 158, distance: 14.5
click at [13, 145] on div at bounding box center [13, 147] width 7 height 7
click at [13, 320] on div at bounding box center [13, 325] width 13 height 13
drag, startPoint x: 90, startPoint y: 378, endPoint x: 89, endPoint y: 372, distance: 5.4
click at [88, 377] on div "Pen P Highlight H Eraser E Shapes L 20 / 20 Add Slide Poll Zoom More" at bounding box center [274, 387] width 488 height 33
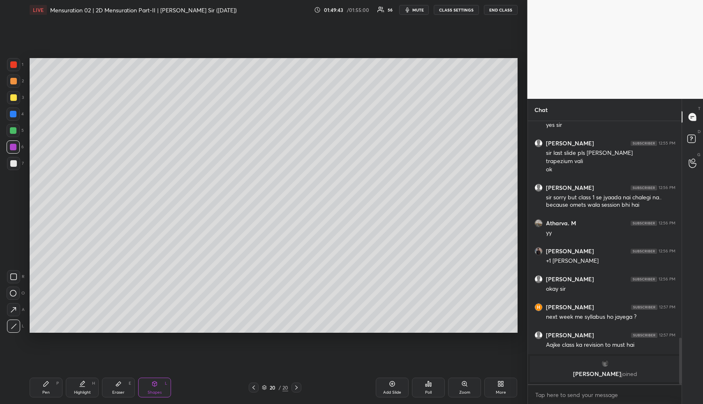
click at [84, 385] on div "Highlight H" at bounding box center [82, 387] width 33 height 20
click at [83, 384] on div "Highlight H" at bounding box center [82, 387] width 33 height 20
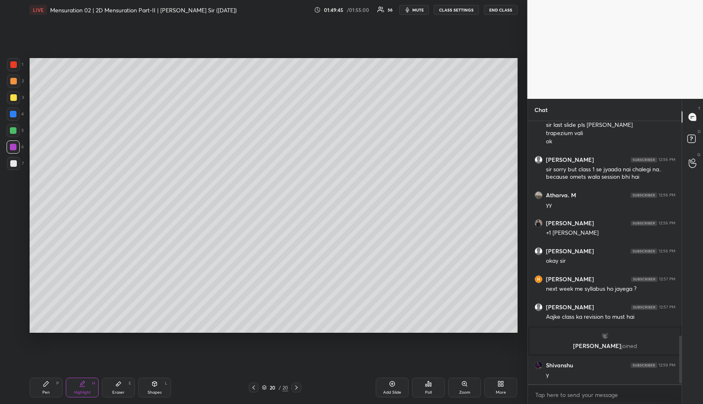
scroll to position [1193, 0]
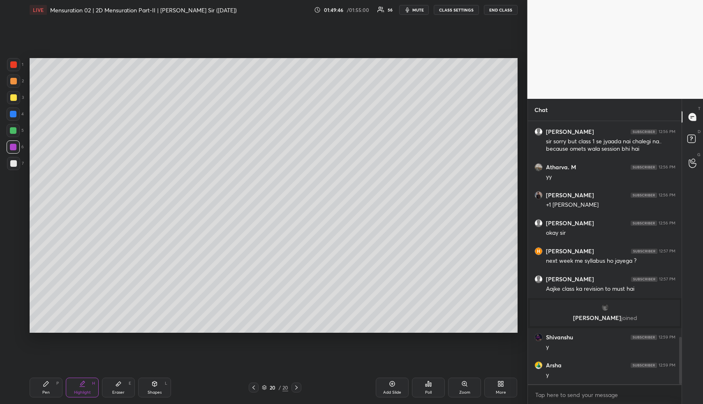
click at [38, 383] on div "Pen P" at bounding box center [46, 387] width 33 height 20
click at [14, 83] on div at bounding box center [13, 81] width 7 height 7
click at [81, 383] on icon at bounding box center [83, 382] width 4 height 4
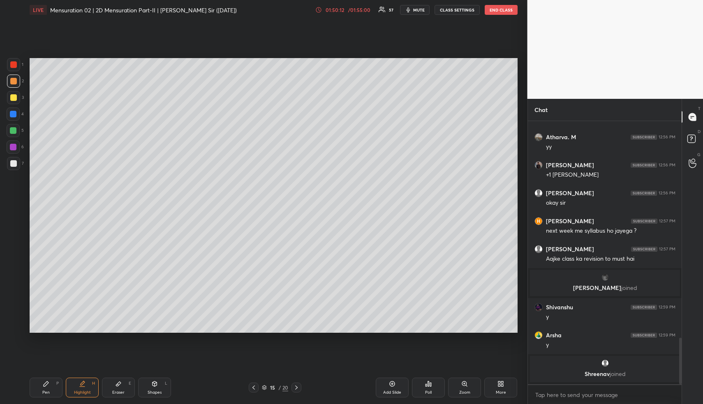
drag, startPoint x: 86, startPoint y: 390, endPoint x: 90, endPoint y: 368, distance: 21.6
click at [85, 387] on div "Highlight H" at bounding box center [82, 387] width 33 height 20
drag, startPoint x: 88, startPoint y: 373, endPoint x: 87, endPoint y: 359, distance: 14.0
click at [88, 372] on div "Pen P Highlight H Eraser E Shapes L 20 / 20 Add Slide Poll Zoom More" at bounding box center [274, 387] width 488 height 33
click at [91, 376] on div "Pen P Highlight H Eraser E Shapes L 20 / 20 Add Slide Poll Zoom More" at bounding box center [274, 387] width 488 height 33
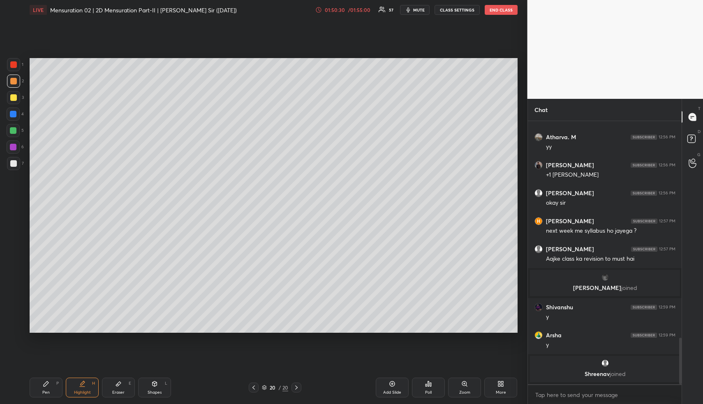
drag, startPoint x: 50, startPoint y: 380, endPoint x: 52, endPoint y: 338, distance: 42.8
click at [49, 379] on div "Pen P" at bounding box center [46, 387] width 33 height 20
drag, startPoint x: 14, startPoint y: 158, endPoint x: 26, endPoint y: 161, distance: 12.7
click at [14, 158] on div at bounding box center [13, 163] width 13 height 13
drag, startPoint x: 77, startPoint y: 383, endPoint x: 79, endPoint y: 370, distance: 12.9
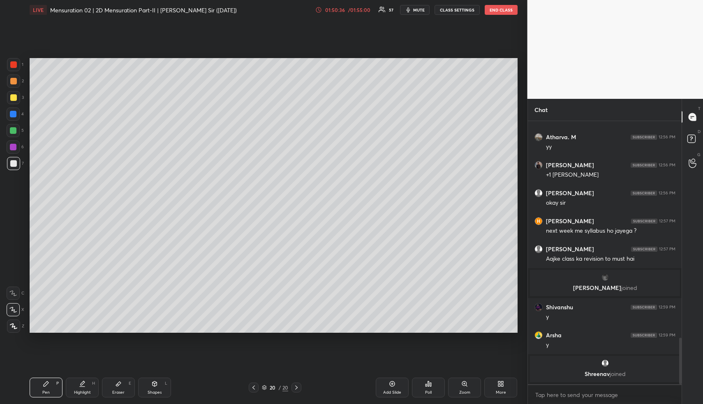
click at [78, 383] on div "Highlight H" at bounding box center [82, 387] width 33 height 20
click at [79, 383] on icon at bounding box center [82, 383] width 7 height 7
click at [55, 386] on div "Pen P" at bounding box center [46, 387] width 33 height 20
drag, startPoint x: 80, startPoint y: 392, endPoint x: 84, endPoint y: 386, distance: 7.4
click at [81, 392] on div "Highlight" at bounding box center [82, 392] width 17 height 4
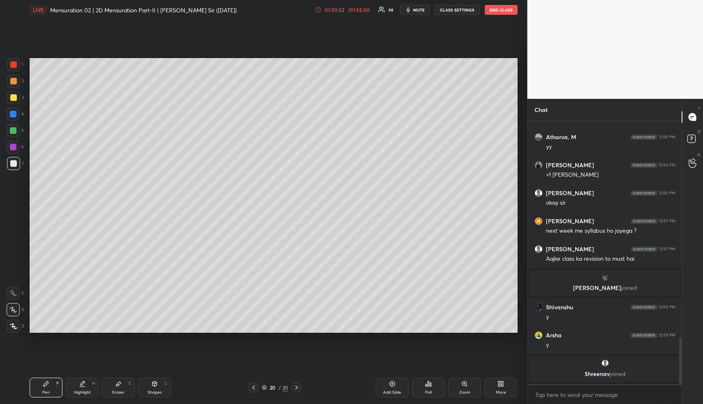
click at [84, 388] on div "Highlight H" at bounding box center [82, 387] width 33 height 20
drag, startPoint x: 45, startPoint y: 394, endPoint x: 66, endPoint y: 358, distance: 41.7
click at [45, 392] on div "Pen" at bounding box center [45, 392] width 7 height 4
click at [77, 387] on div "Highlight H" at bounding box center [82, 387] width 33 height 20
click at [78, 385] on div "Highlight H" at bounding box center [82, 387] width 33 height 20
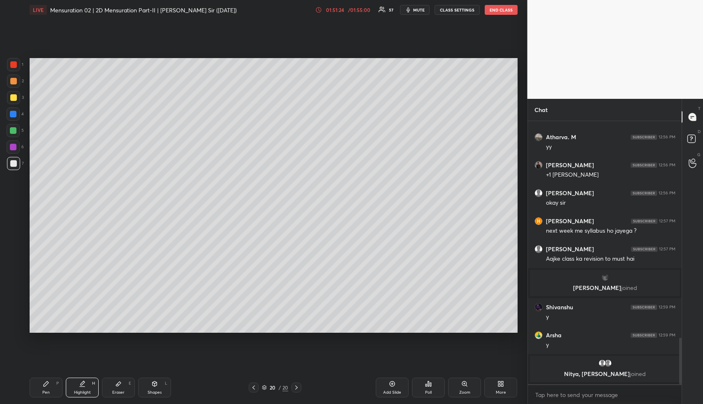
click at [48, 381] on icon at bounding box center [46, 383] width 7 height 7
click at [14, 78] on div at bounding box center [13, 81] width 7 height 7
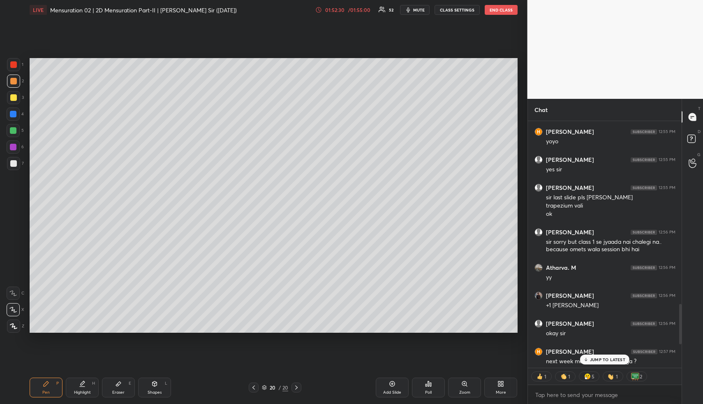
scroll to position [1262, 0]
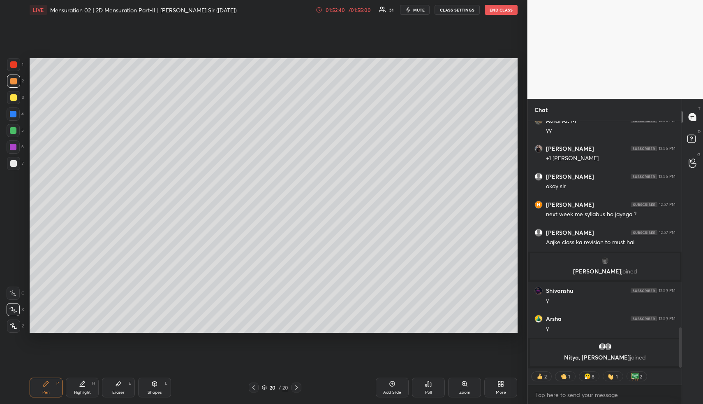
click at [502, 383] on icon at bounding box center [503, 382] width 2 height 2
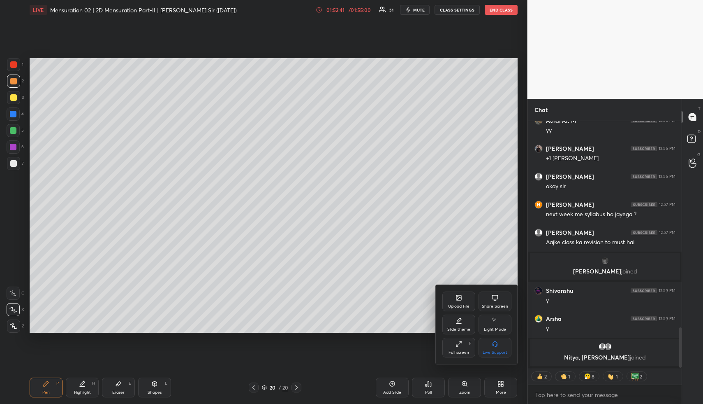
click at [459, 304] on div "Upload File" at bounding box center [458, 306] width 21 height 4
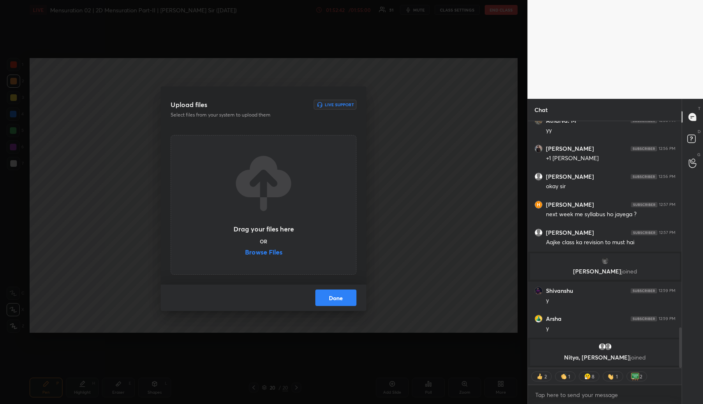
click at [265, 250] on label "Browse Files" at bounding box center [263, 252] width 37 height 9
click at [245, 250] on input "Browse Files" at bounding box center [245, 252] width 0 height 9
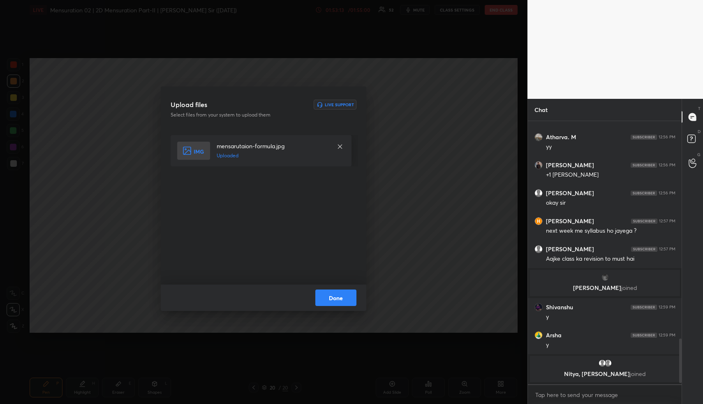
click at [347, 303] on button "Done" at bounding box center [335, 297] width 41 height 16
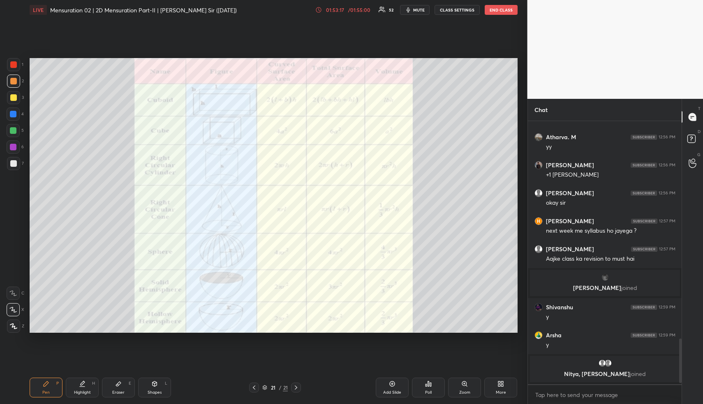
drag, startPoint x: 40, startPoint y: 389, endPoint x: 33, endPoint y: 357, distance: 32.8
click at [41, 388] on div "Pen P" at bounding box center [46, 387] width 33 height 20
click at [39, 386] on div "Pen P" at bounding box center [46, 387] width 33 height 20
click at [14, 62] on div at bounding box center [13, 64] width 7 height 7
click at [15, 61] on div at bounding box center [13, 64] width 7 height 7
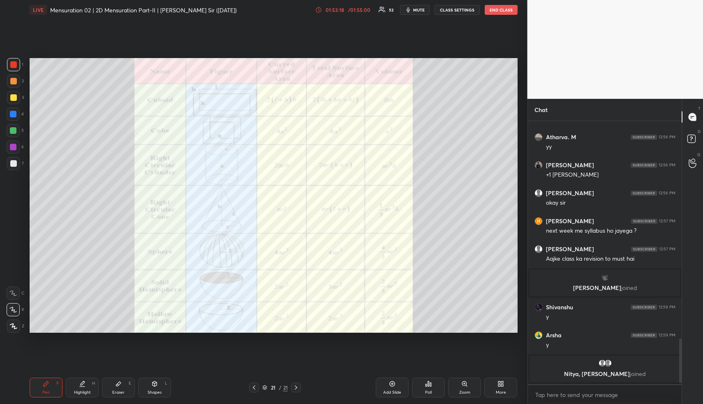
drag, startPoint x: 92, startPoint y: 384, endPoint x: 84, endPoint y: 383, distance: 8.3
click at [84, 385] on div "Highlight H" at bounding box center [82, 387] width 33 height 20
click at [88, 384] on div "Highlight H" at bounding box center [82, 387] width 33 height 20
click at [151, 385] on div "Shapes L" at bounding box center [154, 387] width 33 height 20
click at [18, 64] on div at bounding box center [13, 64] width 13 height 13
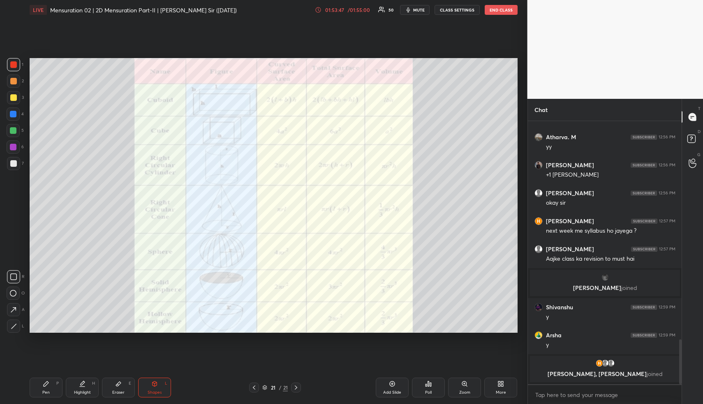
scroll to position [1273, 0]
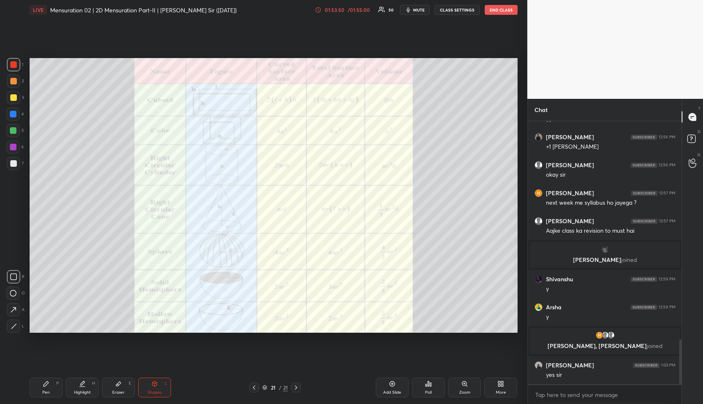
click at [84, 386] on icon at bounding box center [82, 386] width 5 height 0
click at [52, 386] on div "Pen P" at bounding box center [46, 387] width 33 height 20
click at [12, 94] on div at bounding box center [13, 97] width 7 height 7
drag, startPoint x: 87, startPoint y: 387, endPoint x: 118, endPoint y: 346, distance: 51.5
click at [85, 387] on div "Highlight H" at bounding box center [82, 387] width 33 height 20
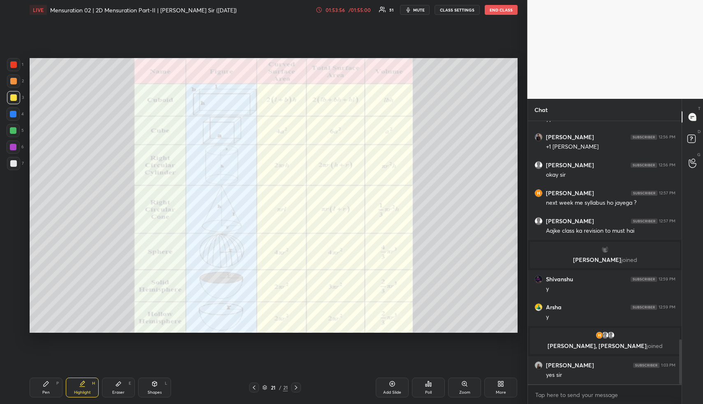
drag, startPoint x: 50, startPoint y: 390, endPoint x: 52, endPoint y: 361, distance: 29.3
click at [49, 391] on div "Pen P" at bounding box center [46, 387] width 33 height 20
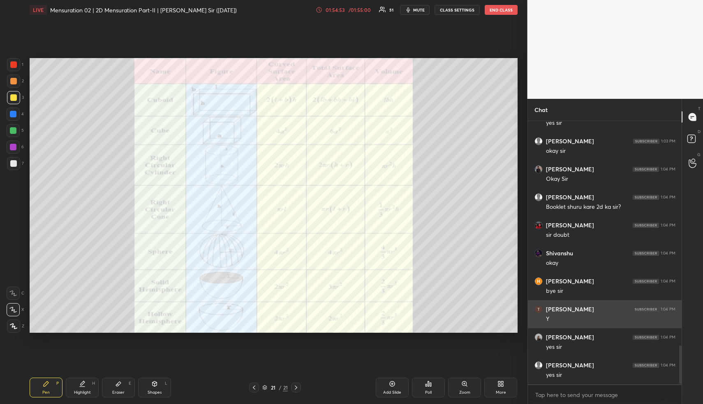
scroll to position [1553, 0]
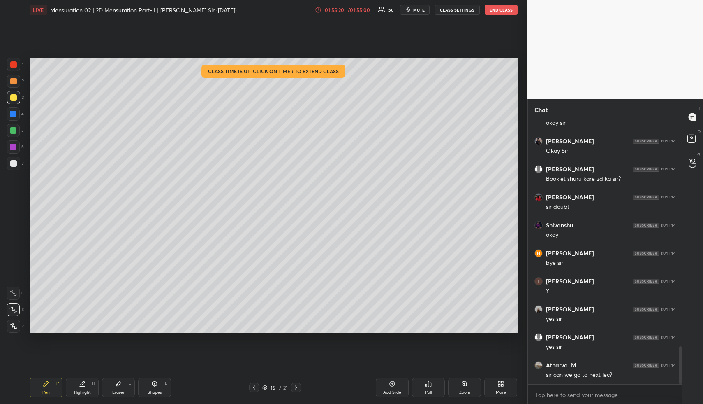
drag, startPoint x: 81, startPoint y: 393, endPoint x: 103, endPoint y: 372, distance: 31.1
click at [81, 393] on div "Highlight" at bounding box center [82, 392] width 17 height 4
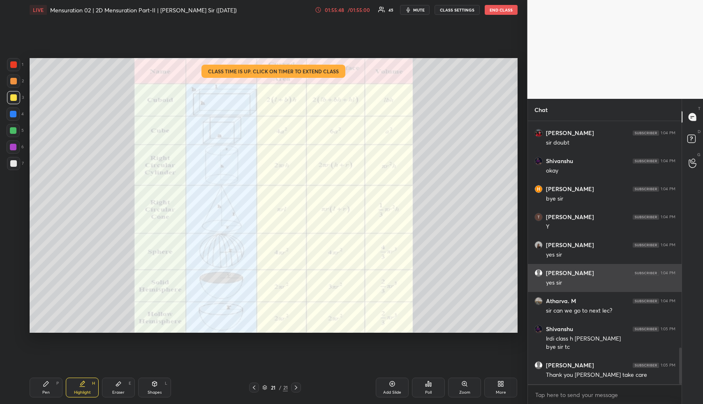
scroll to position [1645, 0]
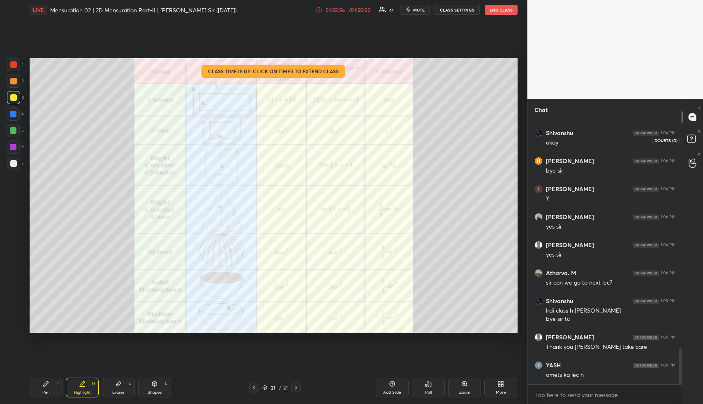
click at [697, 133] on icon at bounding box center [693, 139] width 15 height 15
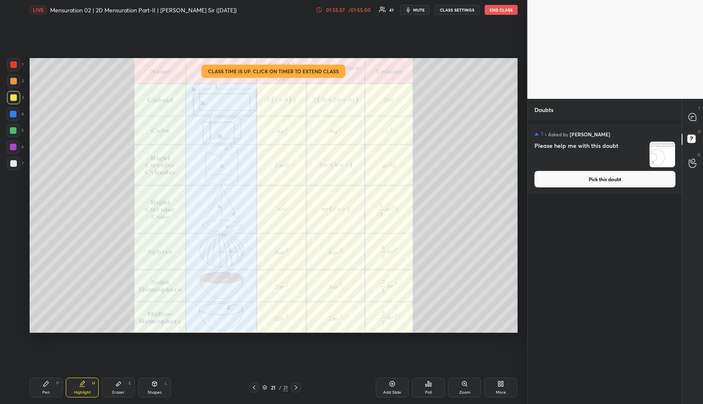
click at [633, 179] on button "Pick this doubt" at bounding box center [605, 179] width 141 height 16
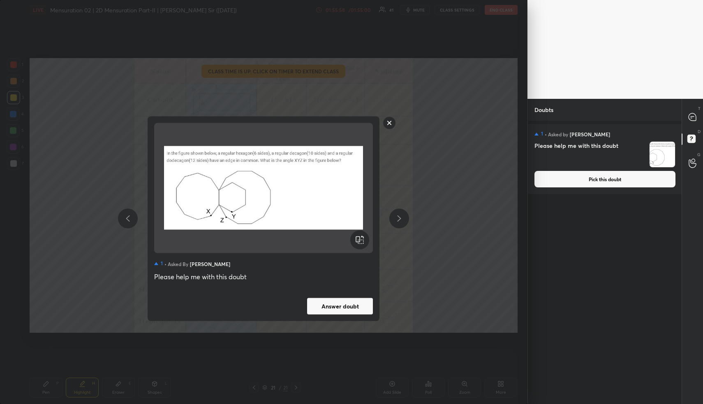
click at [364, 309] on button "Answer doubt" at bounding box center [340, 305] width 66 height 16
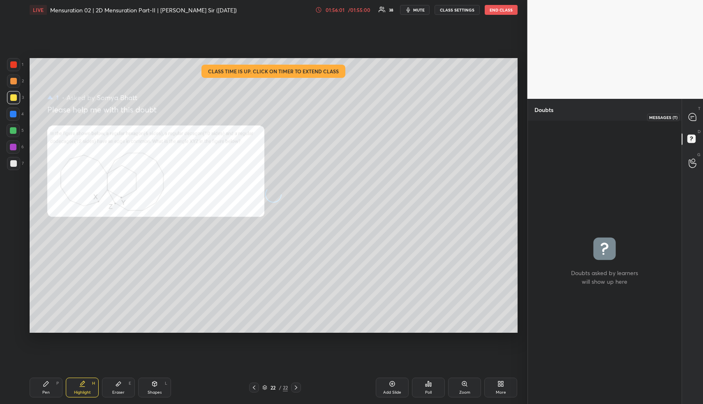
click at [694, 115] on icon at bounding box center [692, 116] width 7 height 7
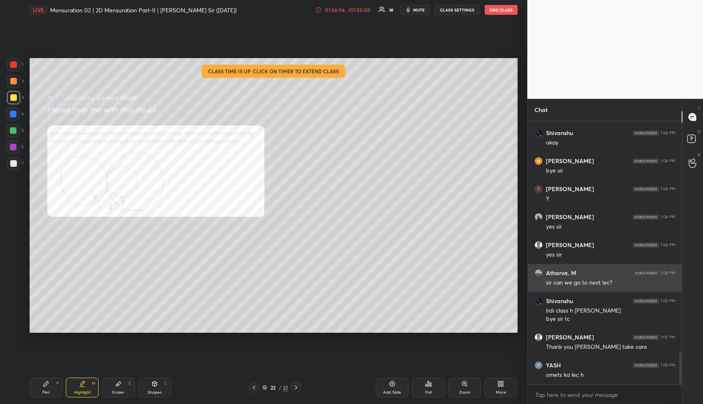
scroll to position [1901, 0]
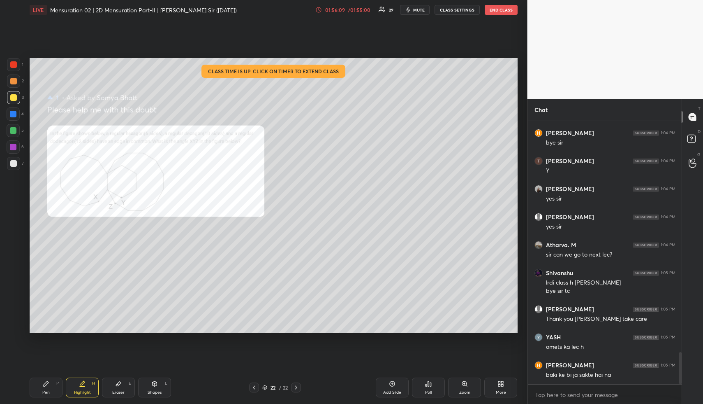
drag, startPoint x: 466, startPoint y: 386, endPoint x: 475, endPoint y: 353, distance: 34.3
click at [465, 386] on div "Zoom" at bounding box center [464, 387] width 33 height 20
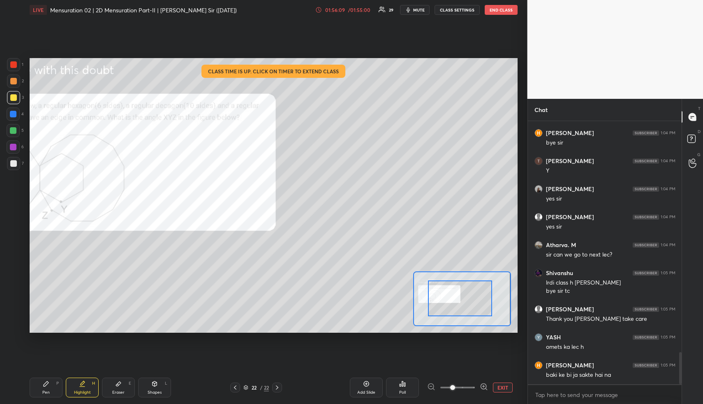
drag, startPoint x: 480, startPoint y: 308, endPoint x: 455, endPoint y: 311, distance: 26.1
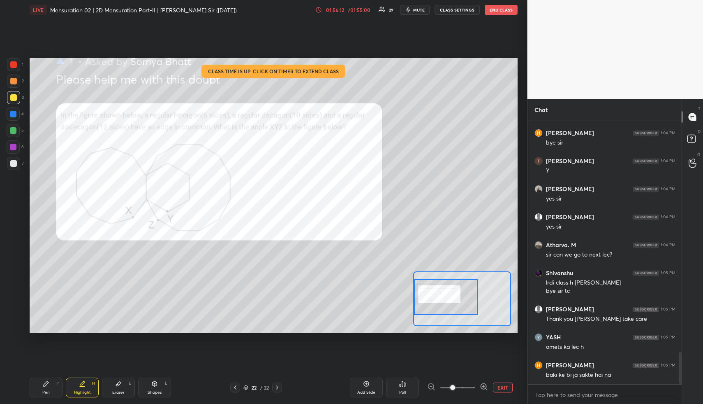
drag, startPoint x: 475, startPoint y: 306, endPoint x: 462, endPoint y: 304, distance: 13.2
click at [462, 304] on div at bounding box center [446, 296] width 64 height 35
drag, startPoint x: 72, startPoint y: 387, endPoint x: 77, endPoint y: 339, distance: 47.9
click at [72, 385] on div "Highlight H" at bounding box center [82, 387] width 33 height 20
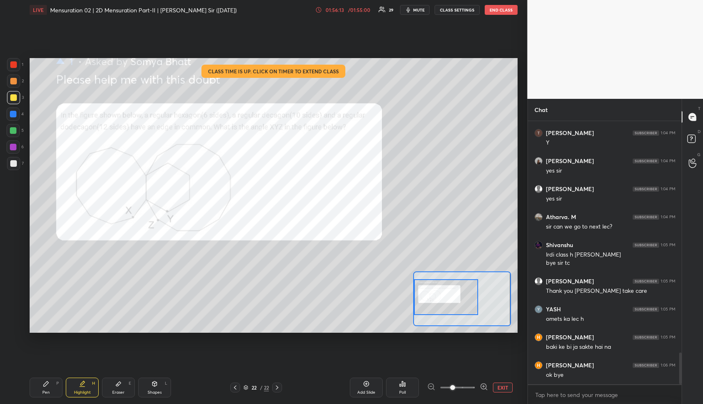
click at [15, 65] on div at bounding box center [13, 64] width 7 height 7
click at [15, 62] on div at bounding box center [13, 64] width 7 height 7
drag, startPoint x: 16, startPoint y: 62, endPoint x: 25, endPoint y: 74, distance: 14.7
click at [16, 62] on div at bounding box center [13, 64] width 13 height 13
click at [77, 376] on div "Pen P Highlight H Eraser E Shapes L 22 / 22 Add Slide Poll EXIT" at bounding box center [274, 387] width 488 height 33
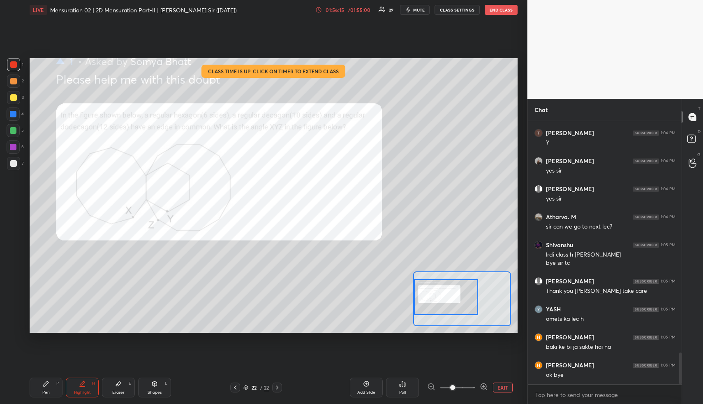
click at [77, 380] on div "Highlight H" at bounding box center [82, 387] width 33 height 20
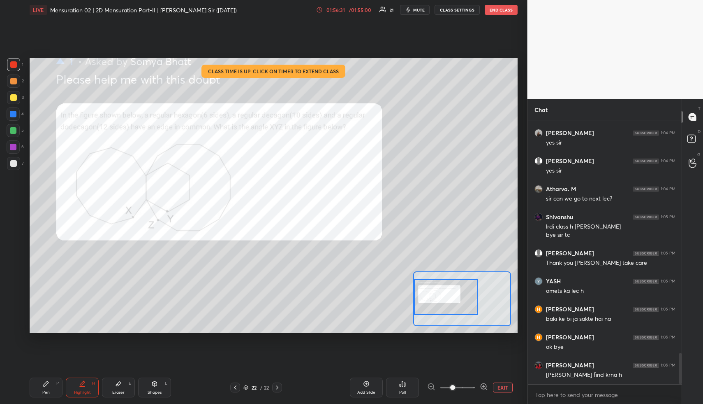
scroll to position [1987, 0]
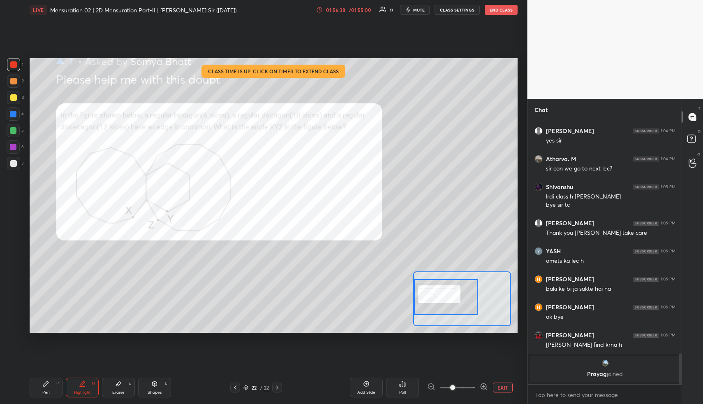
drag, startPoint x: 155, startPoint y: 383, endPoint x: 151, endPoint y: 381, distance: 4.6
click at [153, 385] on icon at bounding box center [155, 383] width 5 height 5
drag, startPoint x: 14, startPoint y: 144, endPoint x: 19, endPoint y: 199, distance: 55.7
click at [15, 145] on div at bounding box center [13, 147] width 7 height 7
drag, startPoint x: 15, startPoint y: 324, endPoint x: 21, endPoint y: 316, distance: 10.0
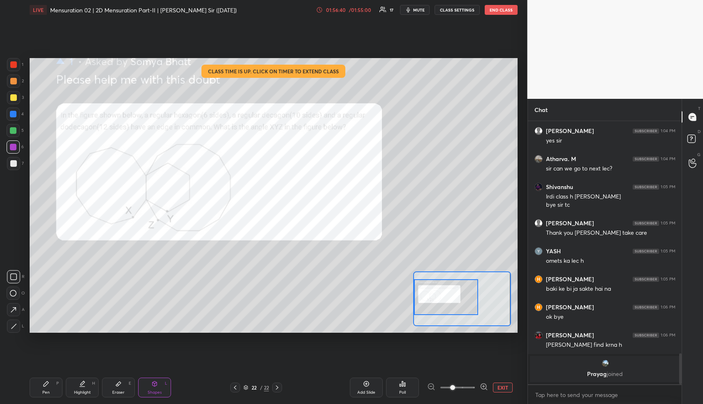
click at [15, 324] on icon at bounding box center [14, 326] width 6 height 6
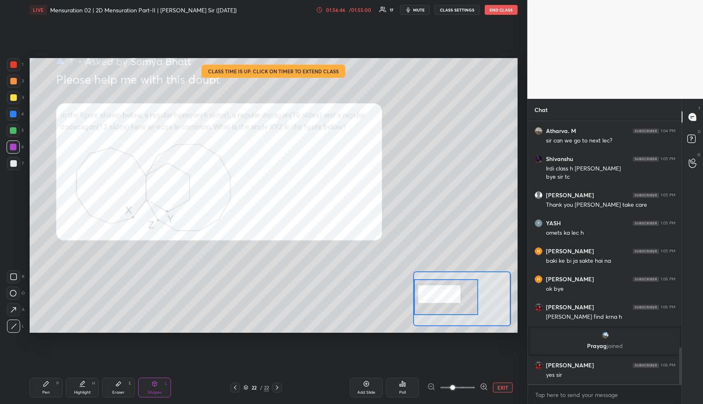
click at [79, 380] on icon at bounding box center [82, 383] width 7 height 7
click at [79, 379] on div "Highlight H" at bounding box center [82, 387] width 33 height 20
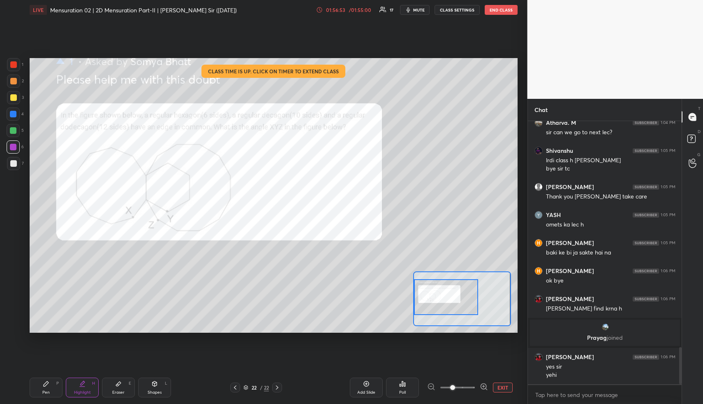
click at [46, 381] on icon at bounding box center [46, 383] width 7 height 7
click at [14, 67] on div at bounding box center [13, 64] width 7 height 7
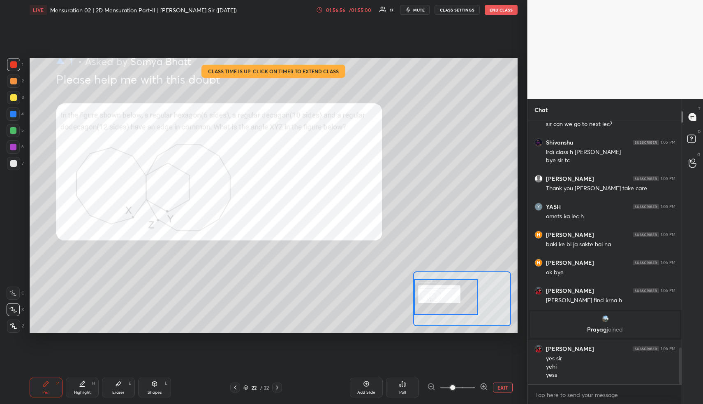
click at [49, 381] on div "Pen P" at bounding box center [46, 387] width 33 height 20
click at [17, 66] on div at bounding box center [13, 64] width 13 height 13
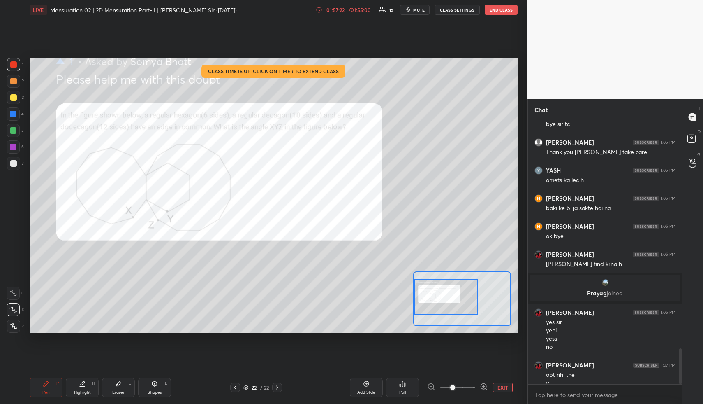
scroll to position [1660, 0]
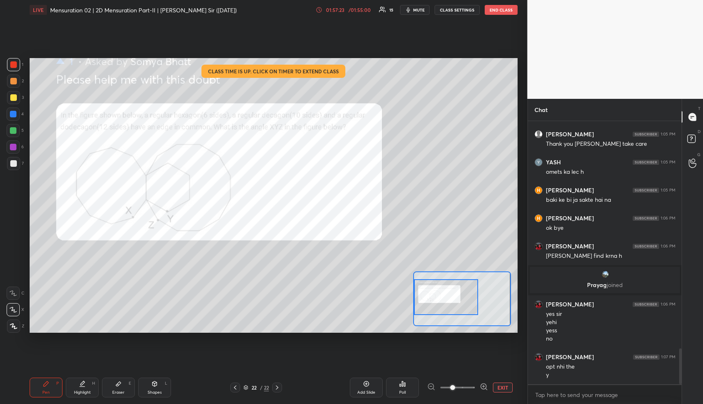
click at [39, 381] on div "Pen P" at bounding box center [46, 387] width 33 height 20
click at [16, 144] on div at bounding box center [13, 146] width 13 height 13
click at [15, 145] on div at bounding box center [13, 147] width 7 height 7
click at [45, 378] on div "Pen P" at bounding box center [46, 387] width 33 height 20
click at [46, 380] on div "Pen P" at bounding box center [46, 387] width 33 height 20
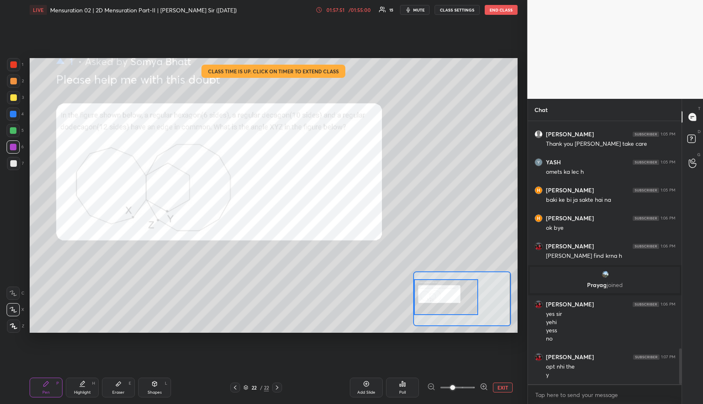
click at [16, 64] on div at bounding box center [13, 64] width 7 height 7
click at [16, 63] on div at bounding box center [13, 64] width 7 height 7
drag, startPoint x: 81, startPoint y: 389, endPoint x: 83, endPoint y: 385, distance: 4.4
click at [80, 390] on div "Highlight" at bounding box center [82, 392] width 17 height 4
drag, startPoint x: 47, startPoint y: 395, endPoint x: 47, endPoint y: 378, distance: 17.3
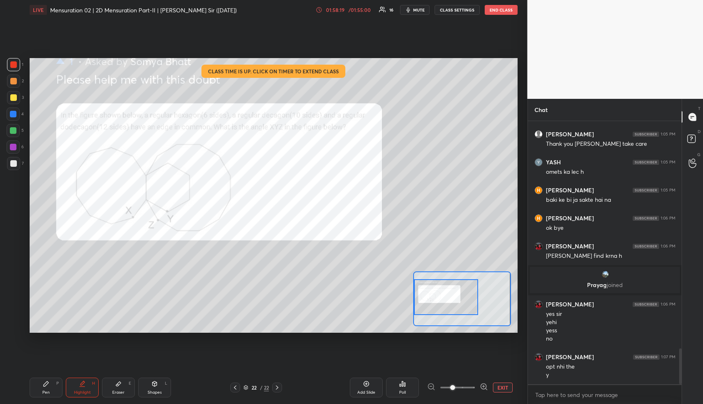
click at [46, 395] on div "Pen P" at bounding box center [46, 387] width 33 height 20
click at [13, 65] on div at bounding box center [13, 64] width 7 height 7
click at [14, 64] on div at bounding box center [13, 64] width 7 height 7
click at [85, 391] on div "Highlight" at bounding box center [82, 392] width 17 height 4
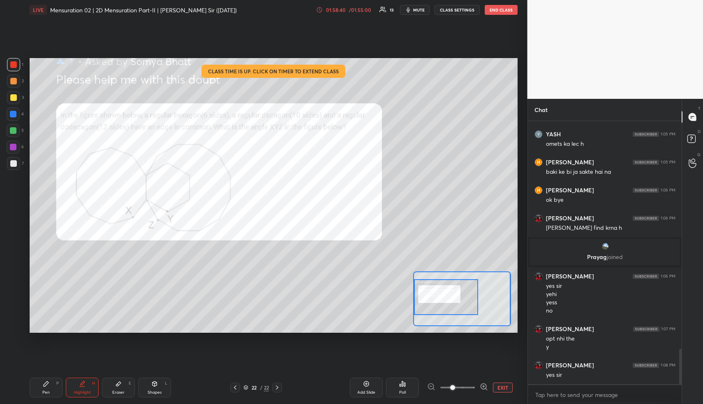
drag, startPoint x: 48, startPoint y: 385, endPoint x: 50, endPoint y: 380, distance: 5.3
click at [47, 385] on icon at bounding box center [46, 383] width 7 height 7
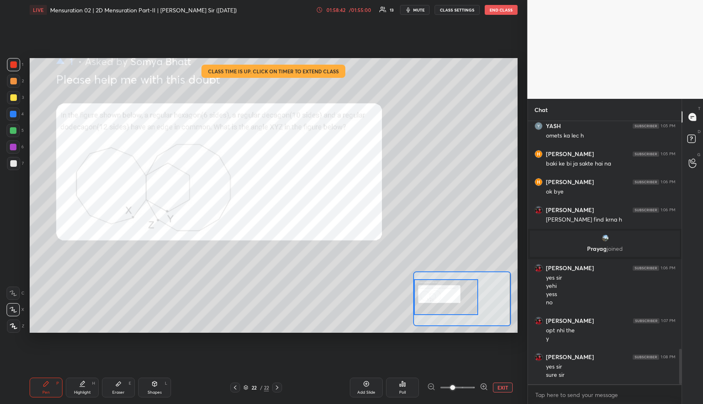
drag, startPoint x: 14, startPoint y: 67, endPoint x: 19, endPoint y: 83, distance: 16.8
click at [14, 67] on div at bounding box center [13, 64] width 7 height 7
click at [84, 388] on div "Highlight H" at bounding box center [82, 387] width 33 height 20
drag, startPoint x: 42, startPoint y: 380, endPoint x: 42, endPoint y: 367, distance: 13.2
click at [42, 381] on div "Pen P" at bounding box center [46, 387] width 33 height 20
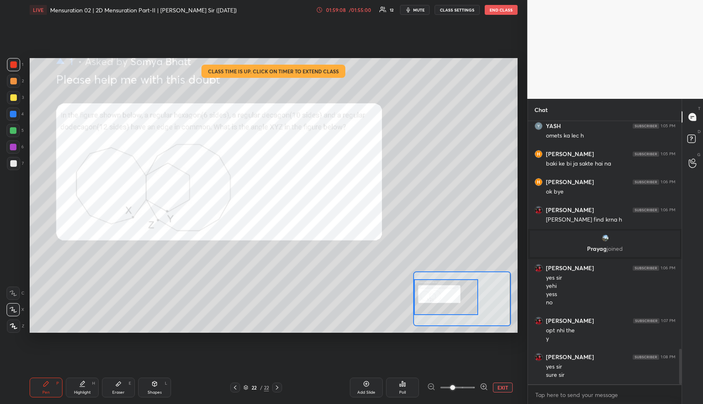
scroll to position [1704, 0]
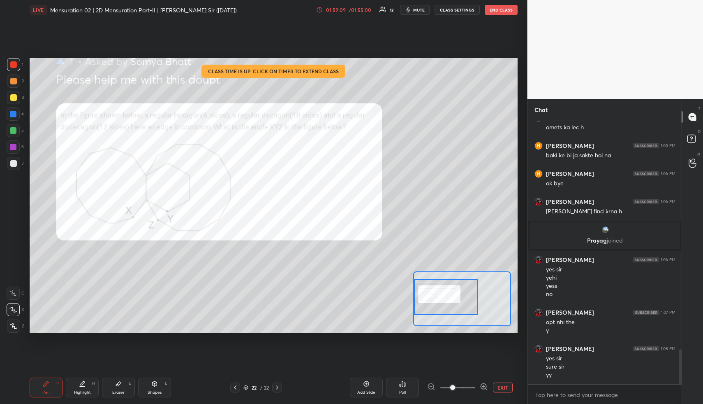
drag, startPoint x: 14, startPoint y: 116, endPoint x: 29, endPoint y: 131, distance: 21.8
click at [15, 117] on div at bounding box center [13, 114] width 7 height 7
click at [11, 142] on div at bounding box center [13, 146] width 13 height 13
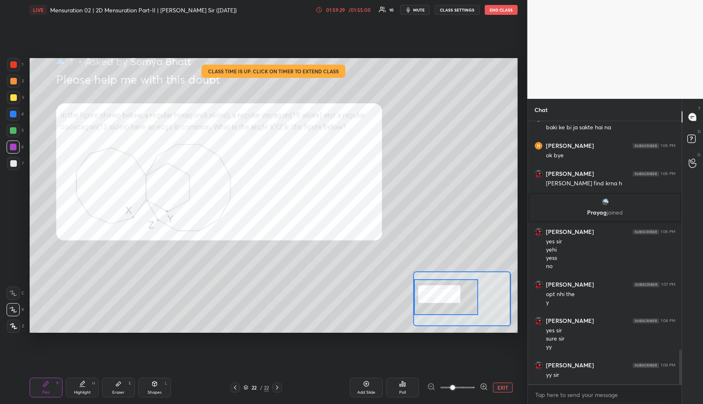
click at [87, 393] on div "Highlight" at bounding box center [82, 392] width 17 height 4
click at [87, 391] on div "Highlight" at bounding box center [82, 392] width 17 height 4
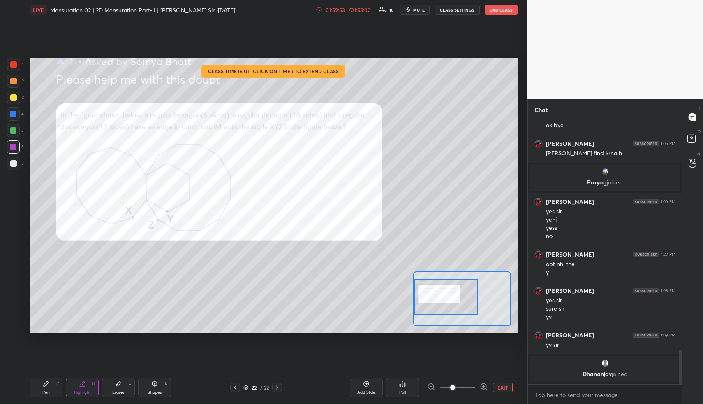
scroll to position [1744, 0]
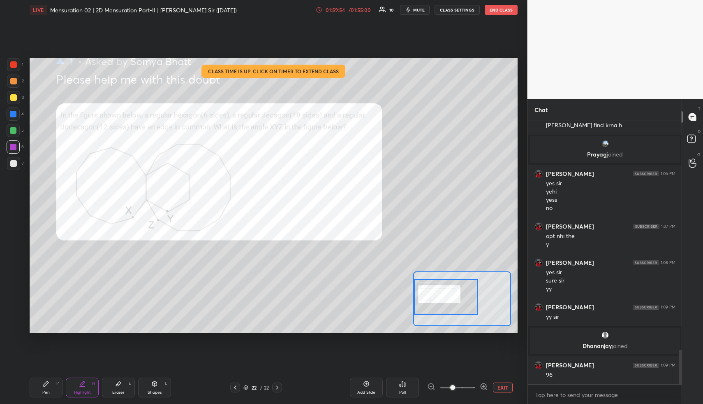
click at [44, 390] on div "Pen" at bounding box center [45, 392] width 7 height 4
click at [69, 387] on div "Highlight H" at bounding box center [82, 387] width 33 height 20
click at [71, 386] on div "Highlight H" at bounding box center [82, 387] width 33 height 20
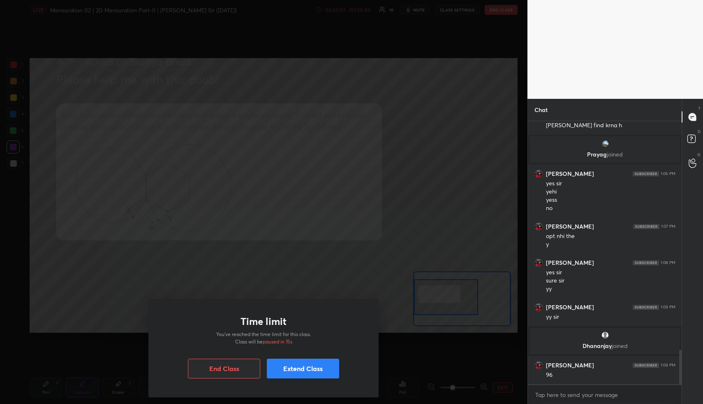
drag, startPoint x: 149, startPoint y: 172, endPoint x: 147, endPoint y: 179, distance: 7.7
click at [150, 171] on div "Time limit You’ve reached the time limit for this class. Class will be paused i…" at bounding box center [264, 202] width 528 height 404
click at [295, 369] on button "Extend Class" at bounding box center [303, 368] width 72 height 20
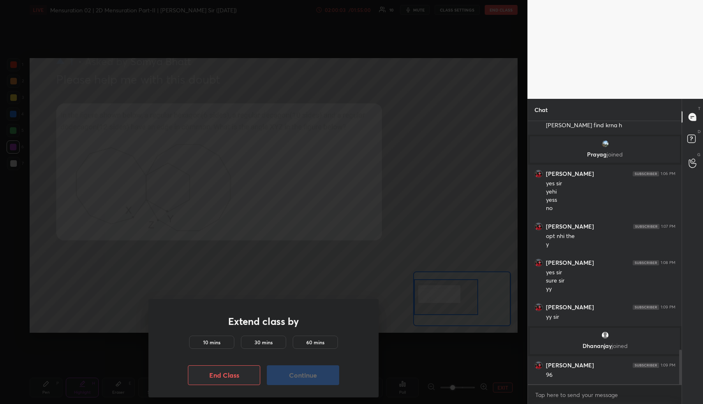
click at [211, 342] on h5 "10 mins" at bounding box center [211, 341] width 17 height 7
click at [299, 372] on button "Continue" at bounding box center [303, 375] width 72 height 20
click at [300, 372] on button "Continue" at bounding box center [303, 375] width 72 height 20
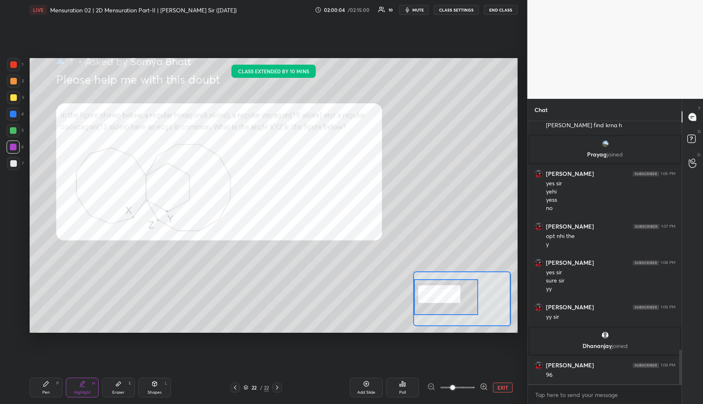
drag, startPoint x: 72, startPoint y: 386, endPoint x: 96, endPoint y: 338, distance: 53.5
click at [74, 384] on div "Highlight H" at bounding box center [82, 387] width 33 height 20
drag, startPoint x: 150, startPoint y: 390, endPoint x: 148, endPoint y: 381, distance: 9.0
click at [150, 387] on div "Shapes L" at bounding box center [154, 387] width 33 height 20
drag, startPoint x: 15, startPoint y: 61, endPoint x: 23, endPoint y: 76, distance: 16.9
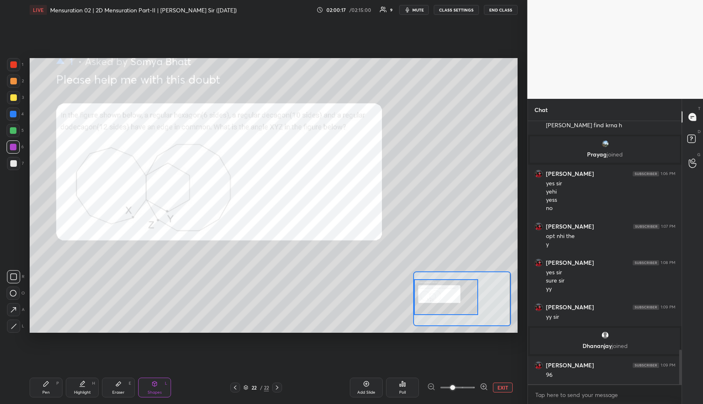
click at [15, 61] on div at bounding box center [13, 64] width 13 height 13
drag, startPoint x: 13, startPoint y: 326, endPoint x: 22, endPoint y: 310, distance: 18.8
click at [14, 325] on icon at bounding box center [14, 326] width 6 height 6
click at [79, 390] on div "Highlight" at bounding box center [82, 392] width 17 height 4
drag, startPoint x: 82, startPoint y: 388, endPoint x: 86, endPoint y: 373, distance: 15.7
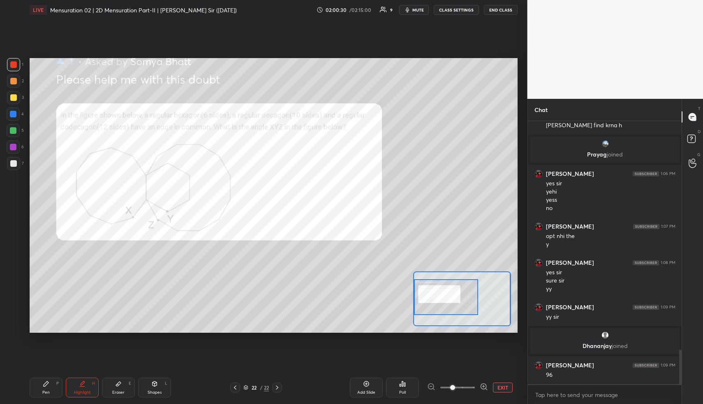
click at [81, 387] on div "Highlight H" at bounding box center [82, 387] width 33 height 20
click at [46, 385] on icon at bounding box center [46, 383] width 7 height 7
drag, startPoint x: 12, startPoint y: 68, endPoint x: 27, endPoint y: 77, distance: 17.5
click at [12, 68] on div at bounding box center [13, 64] width 13 height 13
click at [76, 395] on div "Highlight H" at bounding box center [82, 387] width 33 height 20
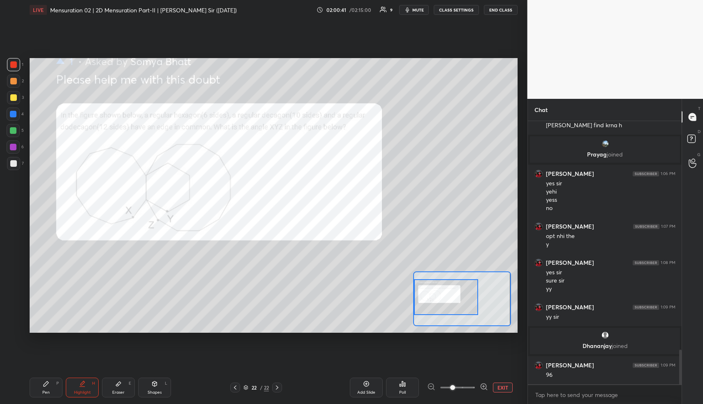
click at [80, 393] on div "Highlight H" at bounding box center [82, 387] width 33 height 20
drag, startPoint x: 46, startPoint y: 394, endPoint x: 46, endPoint y: 346, distance: 47.3
click at [46, 392] on div "Pen" at bounding box center [45, 392] width 7 height 4
click at [14, 111] on div at bounding box center [13, 114] width 7 height 7
click at [84, 390] on div "Highlight" at bounding box center [82, 392] width 17 height 4
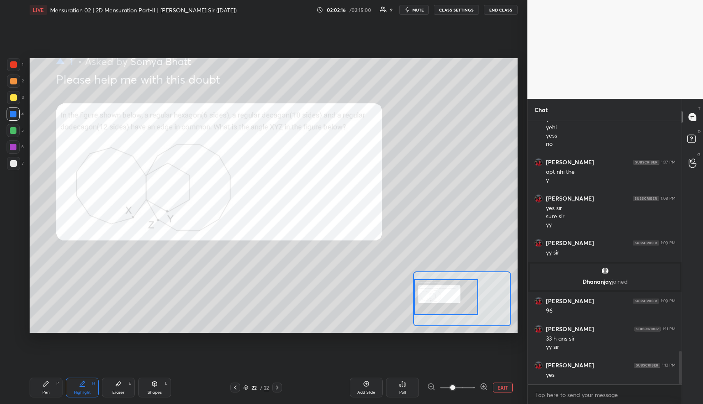
scroll to position [1816, 0]
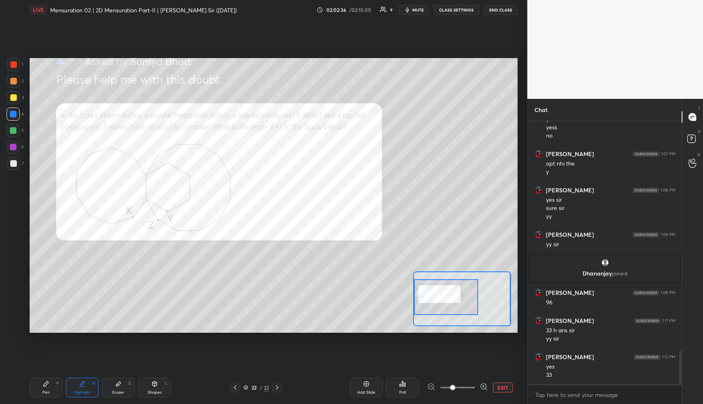
click at [97, 381] on div "Highlight H" at bounding box center [82, 387] width 33 height 20
drag, startPoint x: 115, startPoint y: 381, endPoint x: 119, endPoint y: 355, distance: 26.2
click at [116, 380] on icon at bounding box center [118, 383] width 7 height 7
click at [86, 390] on div "Highlight" at bounding box center [82, 392] width 17 height 4
drag, startPoint x: 112, startPoint y: 395, endPoint x: 114, endPoint y: 373, distance: 22.3
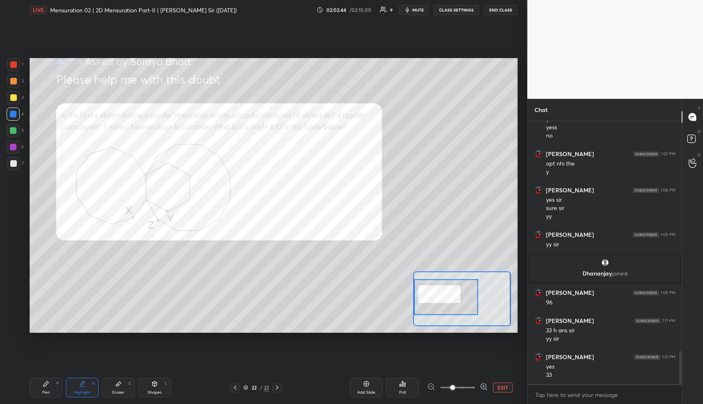
click at [113, 394] on div "Eraser E" at bounding box center [118, 387] width 33 height 20
click at [138, 390] on div "Shapes L" at bounding box center [154, 387] width 33 height 20
drag, startPoint x: 12, startPoint y: 150, endPoint x: 9, endPoint y: 167, distance: 17.1
click at [12, 151] on div at bounding box center [13, 146] width 13 height 13
click at [16, 327] on div at bounding box center [13, 325] width 13 height 13
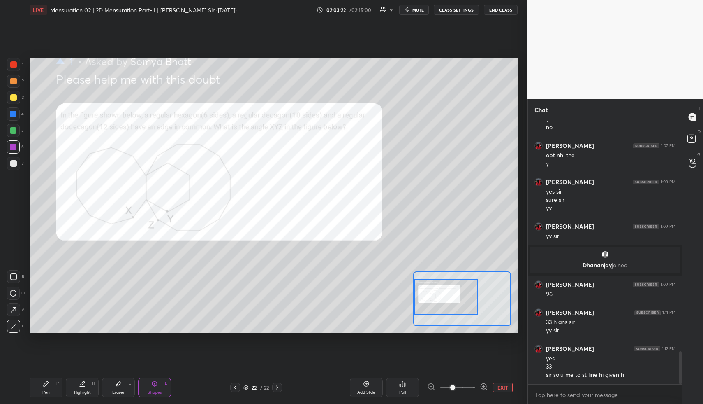
scroll to position [1852, 0]
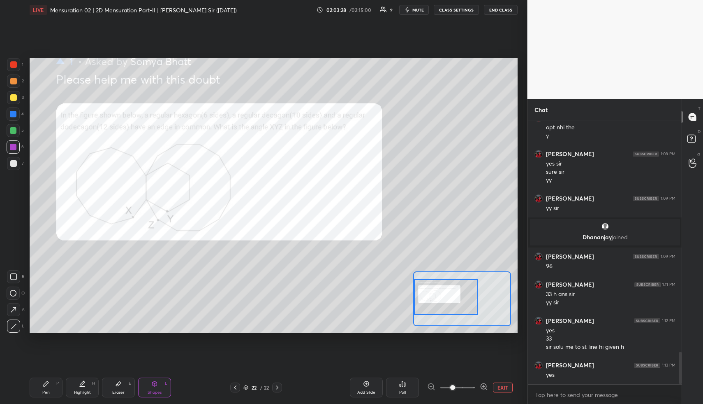
drag, startPoint x: 123, startPoint y: 390, endPoint x: 119, endPoint y: 368, distance: 22.0
click at [121, 380] on div "Eraser E" at bounding box center [118, 387] width 33 height 20
drag, startPoint x: 144, startPoint y: 382, endPoint x: 106, endPoint y: 344, distance: 53.8
click at [141, 380] on div "Shapes L" at bounding box center [154, 387] width 33 height 20
click at [13, 320] on div at bounding box center [13, 325] width 13 height 13
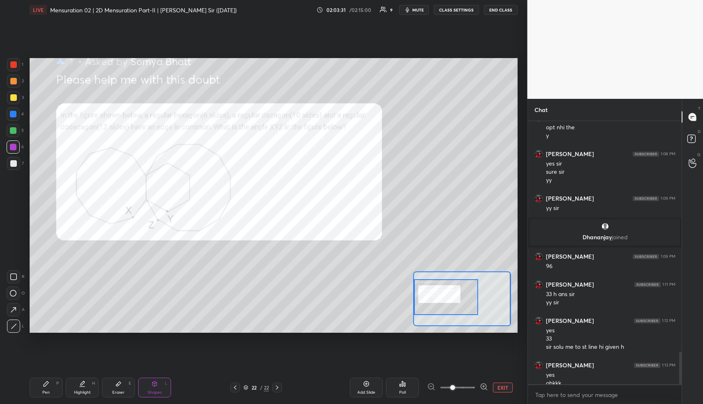
scroll to position [1860, 0]
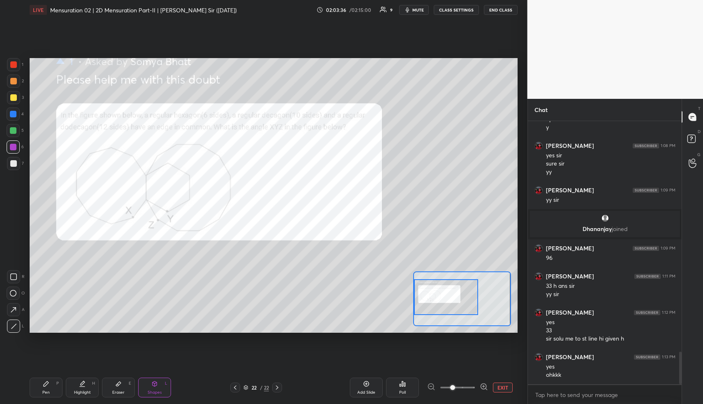
click at [113, 377] on div "Eraser E" at bounding box center [118, 387] width 33 height 20
click at [147, 380] on div "Shapes L" at bounding box center [154, 387] width 33 height 20
drag, startPoint x: 15, startPoint y: 64, endPoint x: 14, endPoint y: 80, distance: 16.1
click at [16, 65] on div at bounding box center [13, 64] width 7 height 7
drag, startPoint x: 12, startPoint y: 318, endPoint x: 13, endPoint y: 314, distance: 4.4
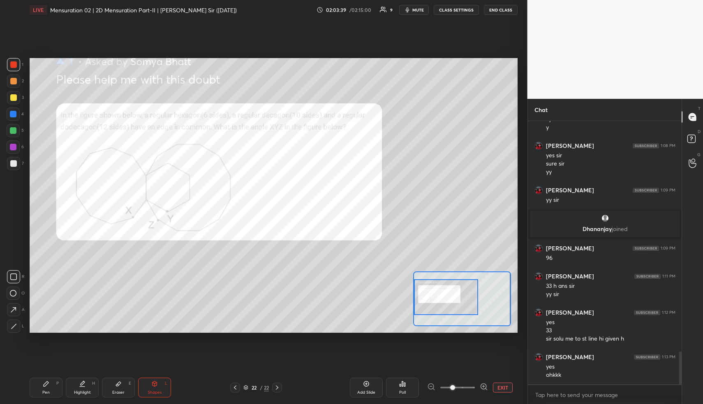
click at [12, 318] on div "R O A L" at bounding box center [16, 300] width 18 height 66
drag, startPoint x: 14, startPoint y: 324, endPoint x: 40, endPoint y: 376, distance: 58.3
click at [15, 326] on icon at bounding box center [14, 326] width 6 height 6
drag, startPoint x: 45, startPoint y: 391, endPoint x: 39, endPoint y: 351, distance: 40.3
click at [44, 390] on div "Pen" at bounding box center [45, 392] width 7 height 4
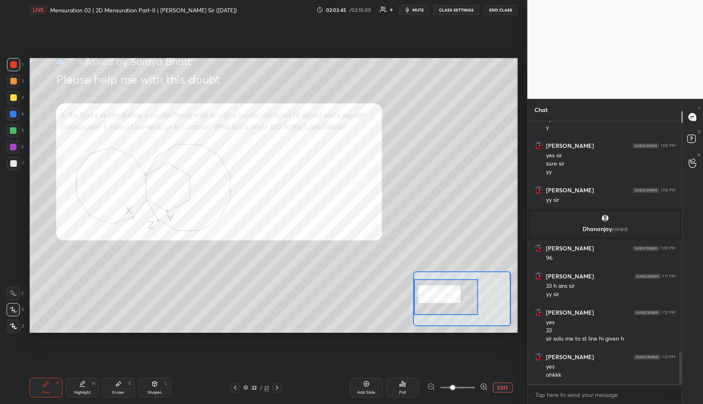
click at [16, 292] on icon at bounding box center [12, 293] width 7 height 6
drag, startPoint x: 160, startPoint y: 386, endPoint x: 157, endPoint y: 382, distance: 5.2
click at [160, 384] on div "Shapes L" at bounding box center [154, 387] width 33 height 20
drag, startPoint x: 15, startPoint y: 322, endPoint x: 26, endPoint y: 313, distance: 13.7
click at [15, 322] on div at bounding box center [13, 325] width 13 height 13
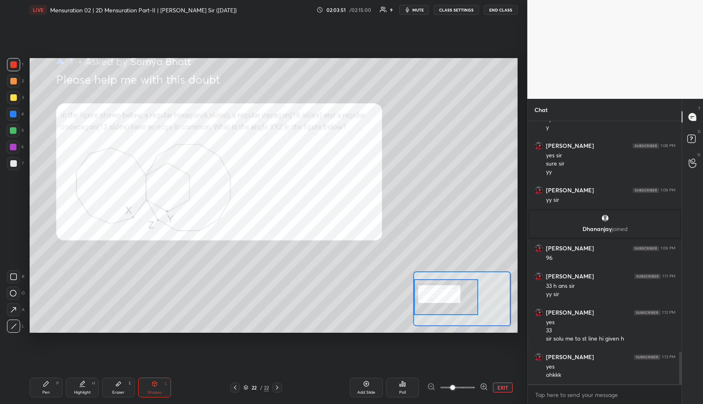
drag, startPoint x: 482, startPoint y: 387, endPoint x: 480, endPoint y: 381, distance: 6.0
click at [482, 386] on icon at bounding box center [484, 386] width 8 height 8
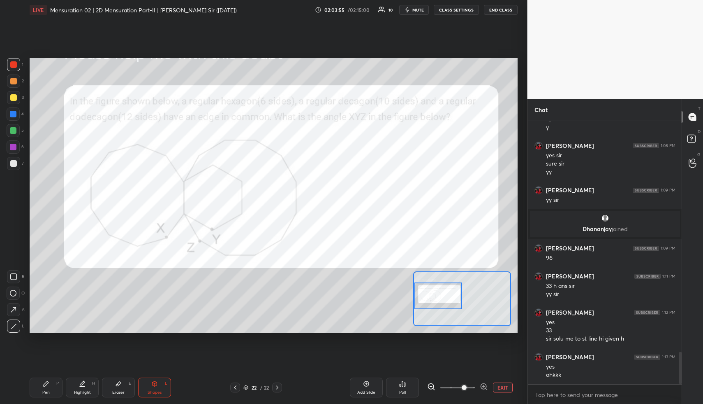
drag, startPoint x: 444, startPoint y: 295, endPoint x: 443, endPoint y: 302, distance: 6.2
click at [448, 297] on div at bounding box center [439, 295] width 48 height 27
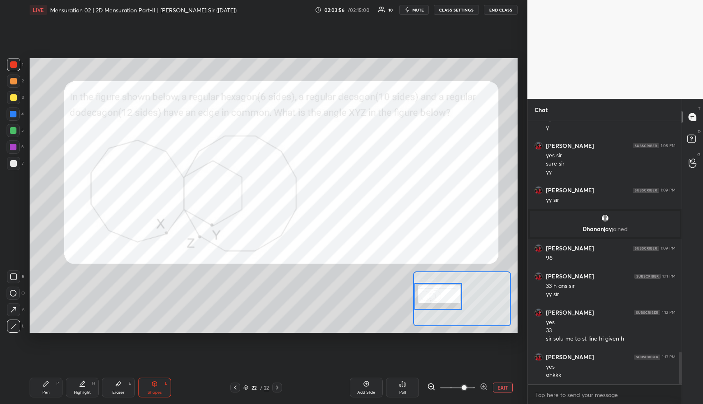
click at [84, 390] on div "Highlight" at bounding box center [82, 392] width 17 height 4
click at [158, 388] on div "Shapes L" at bounding box center [154, 387] width 33 height 20
drag, startPoint x: 9, startPoint y: 139, endPoint x: 12, endPoint y: 171, distance: 32.1
click at [9, 141] on div "1 2 3 4 5 6 7" at bounding box center [15, 115] width 17 height 115
click at [18, 326] on div at bounding box center [13, 325] width 13 height 13
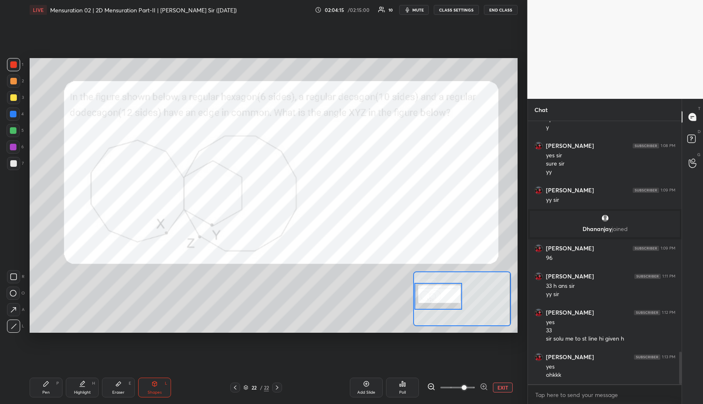
scroll to position [1888, 0]
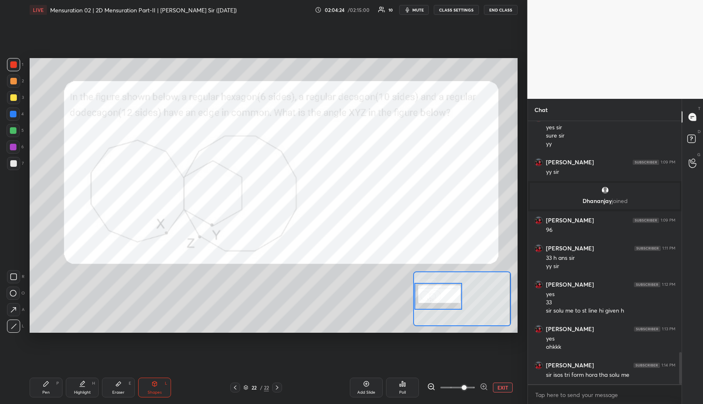
click at [80, 383] on icon at bounding box center [82, 383] width 7 height 7
click at [51, 385] on div "Pen P" at bounding box center [46, 387] width 33 height 20
click at [50, 382] on div "Pen P" at bounding box center [46, 387] width 33 height 20
drag, startPoint x: 19, startPoint y: 57, endPoint x: 19, endPoint y: 81, distance: 24.3
click at [18, 57] on div "1 2 3 4 5 6 7 R O A L C X Z Erase all C X Z LIVE Mensuration 02 | 2D Mensuratio…" at bounding box center [260, 202] width 521 height 404
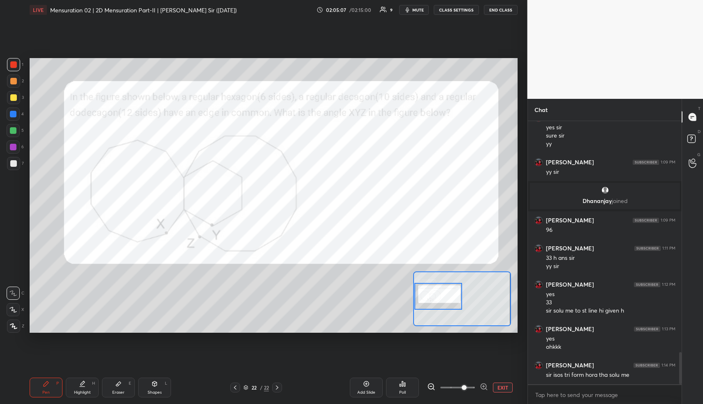
click at [89, 385] on div "Highlight H" at bounding box center [82, 387] width 33 height 20
drag, startPoint x: 88, startPoint y: 392, endPoint x: 85, endPoint y: 385, distance: 6.8
click at [86, 390] on div "Highlight" at bounding box center [82, 392] width 17 height 4
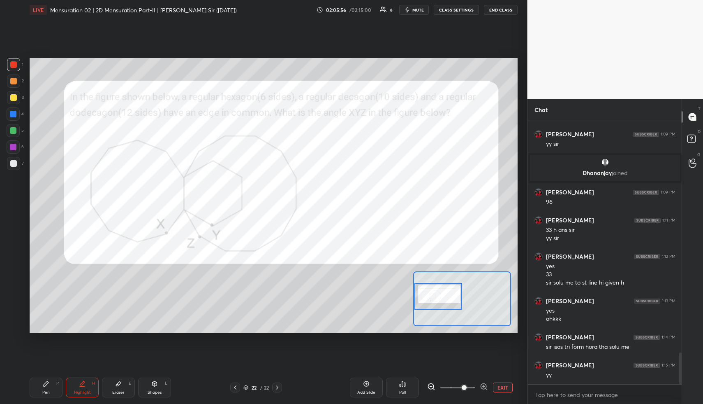
drag, startPoint x: 53, startPoint y: 387, endPoint x: 58, endPoint y: 348, distance: 39.8
click at [49, 388] on div "Pen P" at bounding box center [46, 387] width 33 height 20
click at [12, 112] on div at bounding box center [13, 114] width 7 height 7
click at [10, 60] on div at bounding box center [13, 64] width 13 height 13
click at [12, 62] on div at bounding box center [13, 64] width 7 height 7
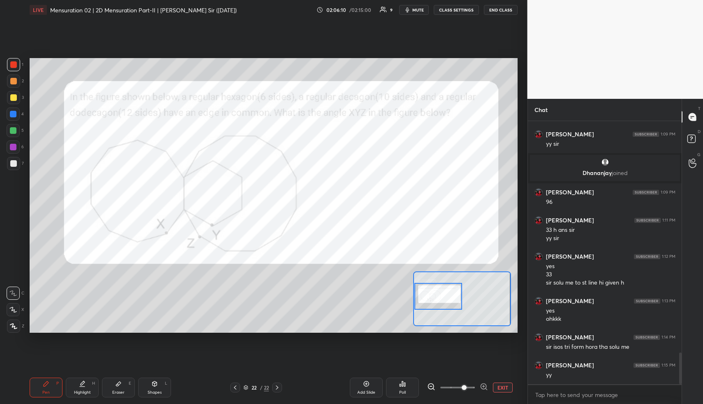
click at [84, 383] on div "Highlight H" at bounding box center [82, 387] width 33 height 20
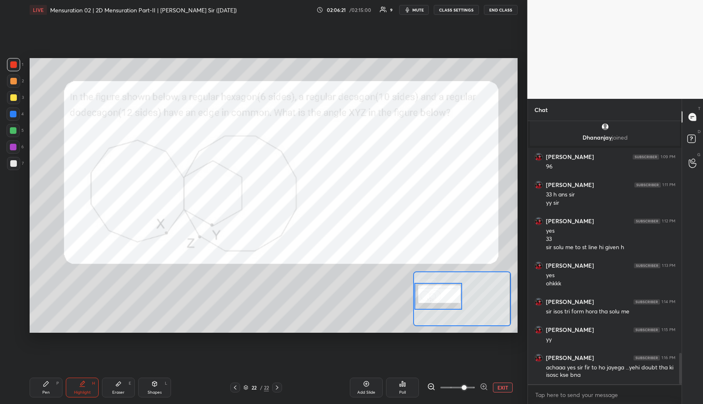
click at [47, 390] on div "Pen" at bounding box center [45, 392] width 7 height 4
drag, startPoint x: 15, startPoint y: 148, endPoint x: 28, endPoint y: 157, distance: 15.6
click at [14, 148] on div at bounding box center [13, 146] width 13 height 13
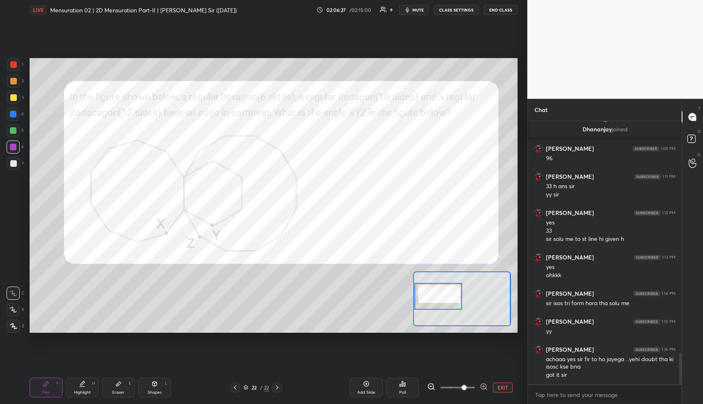
click at [83, 390] on div "Highlight" at bounding box center [82, 392] width 17 height 4
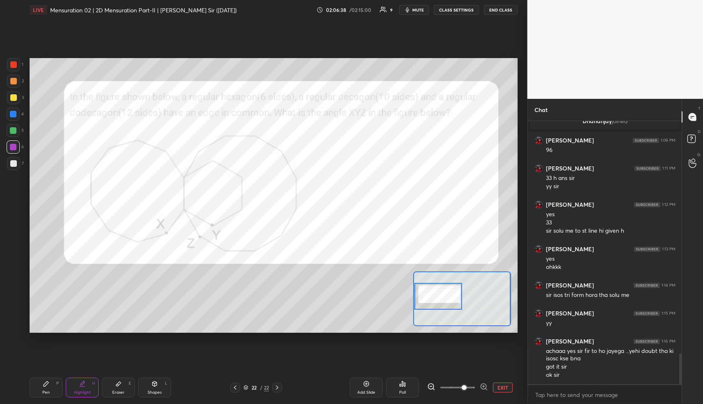
click at [79, 393] on div "Highlight" at bounding box center [82, 392] width 17 height 4
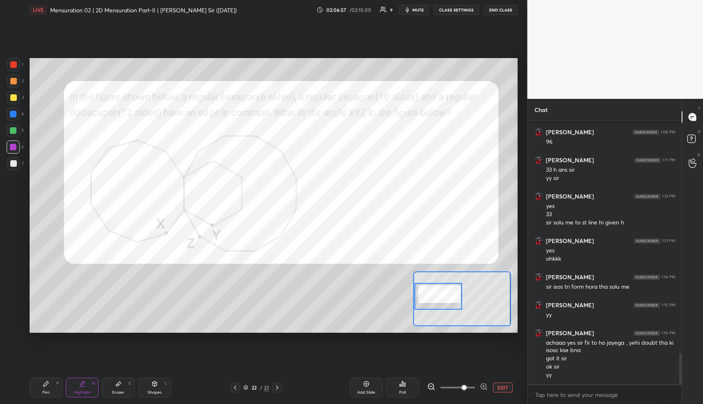
click at [54, 390] on div "Pen P" at bounding box center [46, 387] width 33 height 20
drag, startPoint x: 83, startPoint y: 386, endPoint x: 88, endPoint y: 361, distance: 26.0
click at [83, 386] on icon at bounding box center [82, 383] width 7 height 7
drag, startPoint x: 47, startPoint y: 399, endPoint x: 49, endPoint y: 384, distance: 14.5
click at [46, 398] on div "Pen P Highlight H Eraser E Shapes L 22 / 22 Add Slide Poll EXIT" at bounding box center [274, 387] width 488 height 33
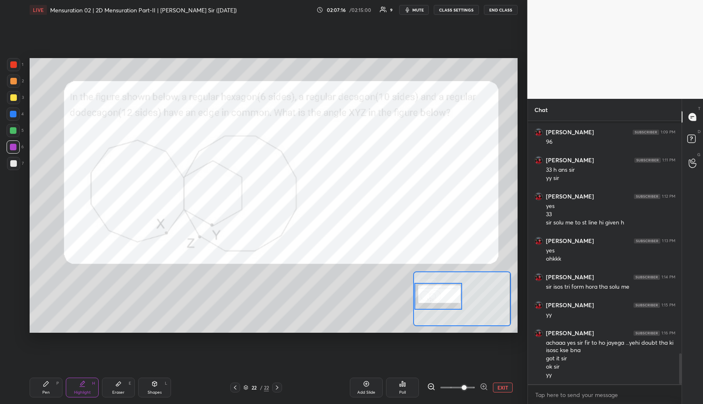
drag, startPoint x: 14, startPoint y: 63, endPoint x: 29, endPoint y: 77, distance: 20.4
click at [13, 64] on div at bounding box center [13, 64] width 7 height 7
click at [51, 393] on div "Pen P" at bounding box center [46, 387] width 33 height 20
click at [53, 387] on div "Pen P" at bounding box center [46, 387] width 33 height 20
drag, startPoint x: 82, startPoint y: 387, endPoint x: 90, endPoint y: 363, distance: 25.5
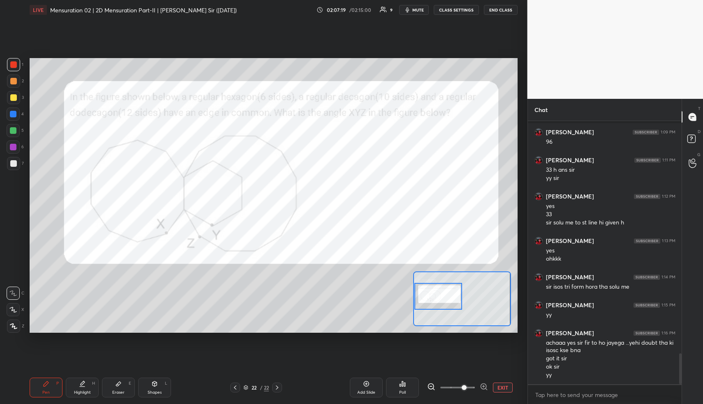
click at [81, 387] on div "Highlight H" at bounding box center [82, 387] width 33 height 20
click at [42, 383] on div "Pen P" at bounding box center [46, 387] width 33 height 20
click at [44, 383] on icon at bounding box center [46, 383] width 7 height 7
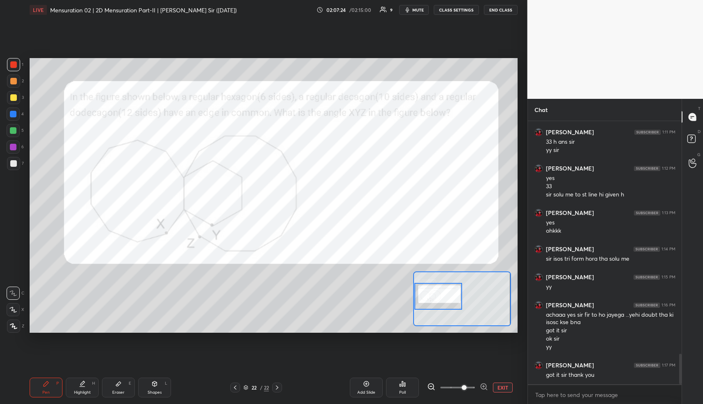
click at [12, 67] on div at bounding box center [13, 64] width 7 height 7
click at [87, 388] on div "Highlight H" at bounding box center [82, 387] width 33 height 20
click at [150, 387] on div "Shapes L" at bounding box center [154, 387] width 33 height 20
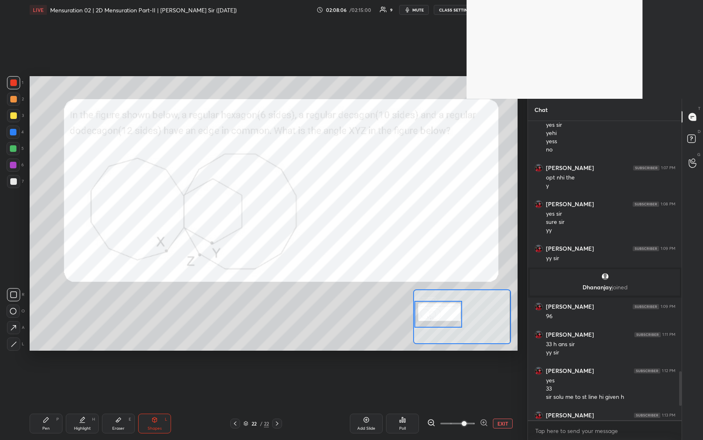
scroll to position [316, 151]
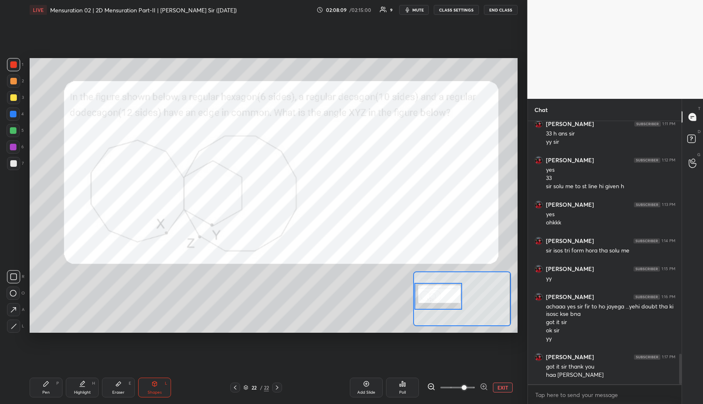
click at [499, 9] on button "END CLASS" at bounding box center [501, 10] width 34 height 10
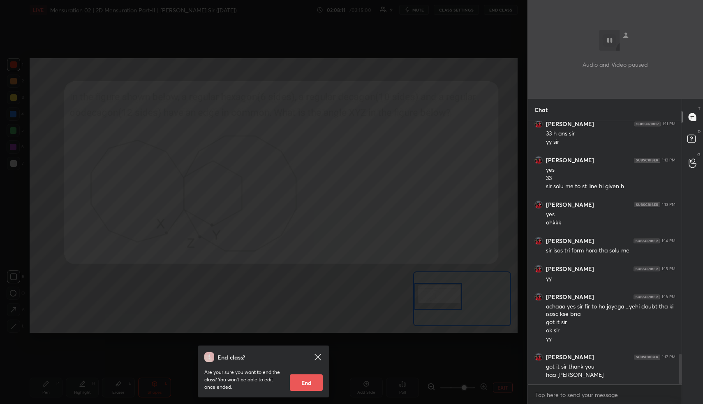
click at [315, 382] on button "End" at bounding box center [306, 382] width 33 height 16
type textarea "x"
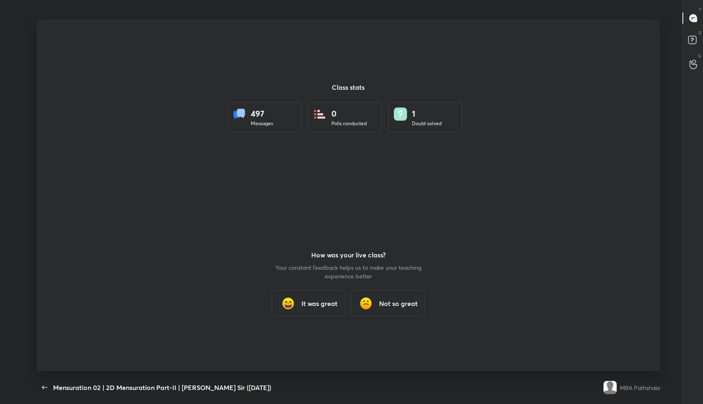
click at [314, 294] on div "It was great" at bounding box center [309, 303] width 74 height 26
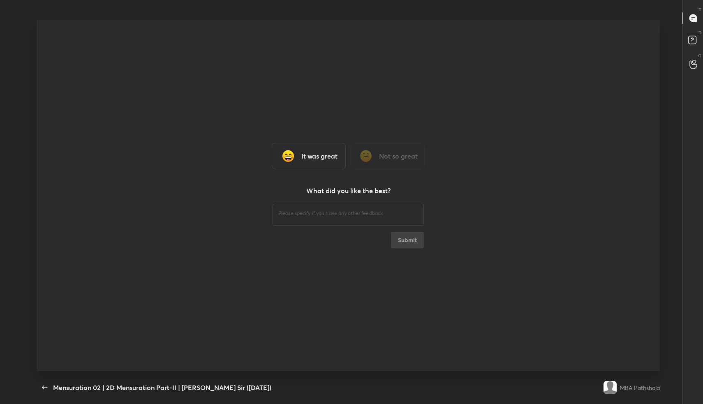
click at [311, 218] on div "​" at bounding box center [348, 213] width 151 height 23
type textarea "fine"
click at [416, 232] on button "Submit" at bounding box center [407, 240] width 33 height 16
